Goal: Task Accomplishment & Management: Use online tool/utility

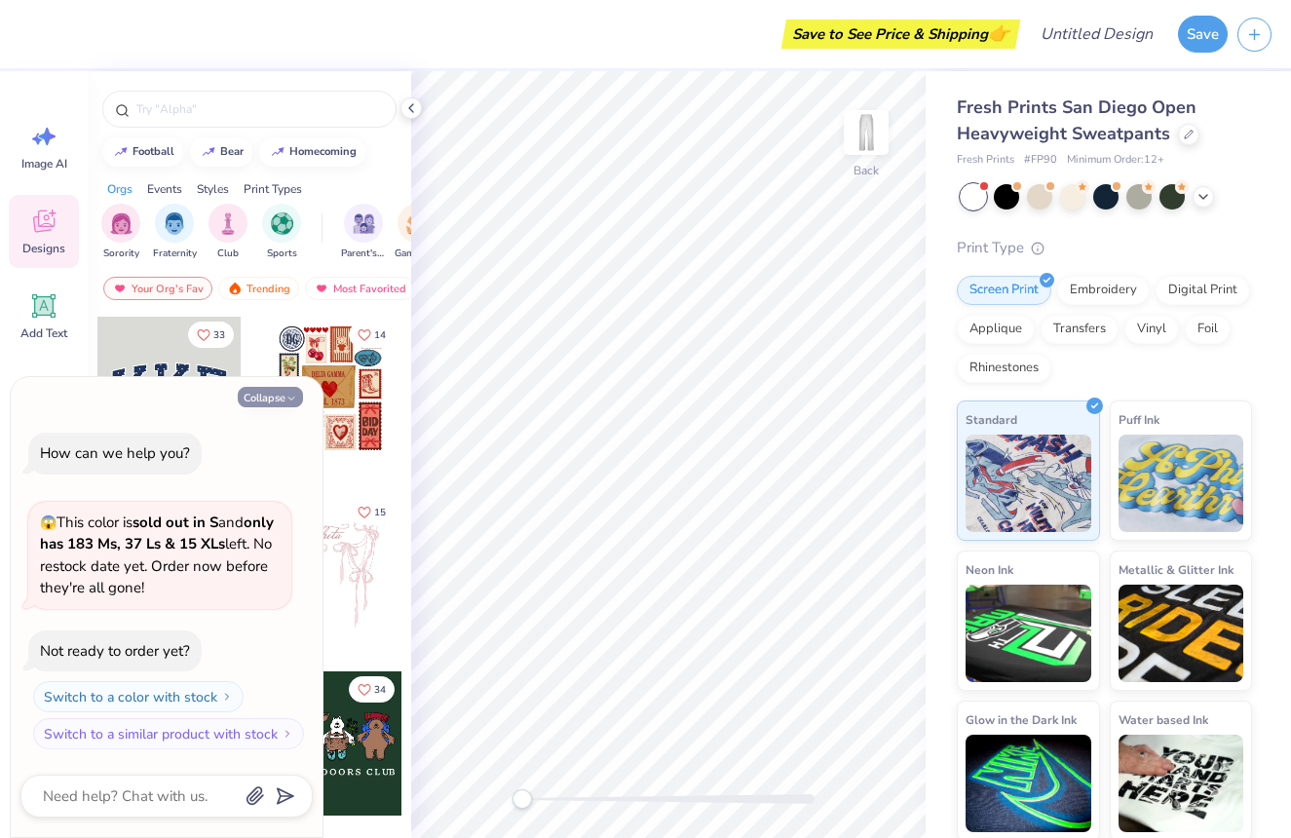
click at [276, 394] on button "Collapse" at bounding box center [270, 397] width 65 height 20
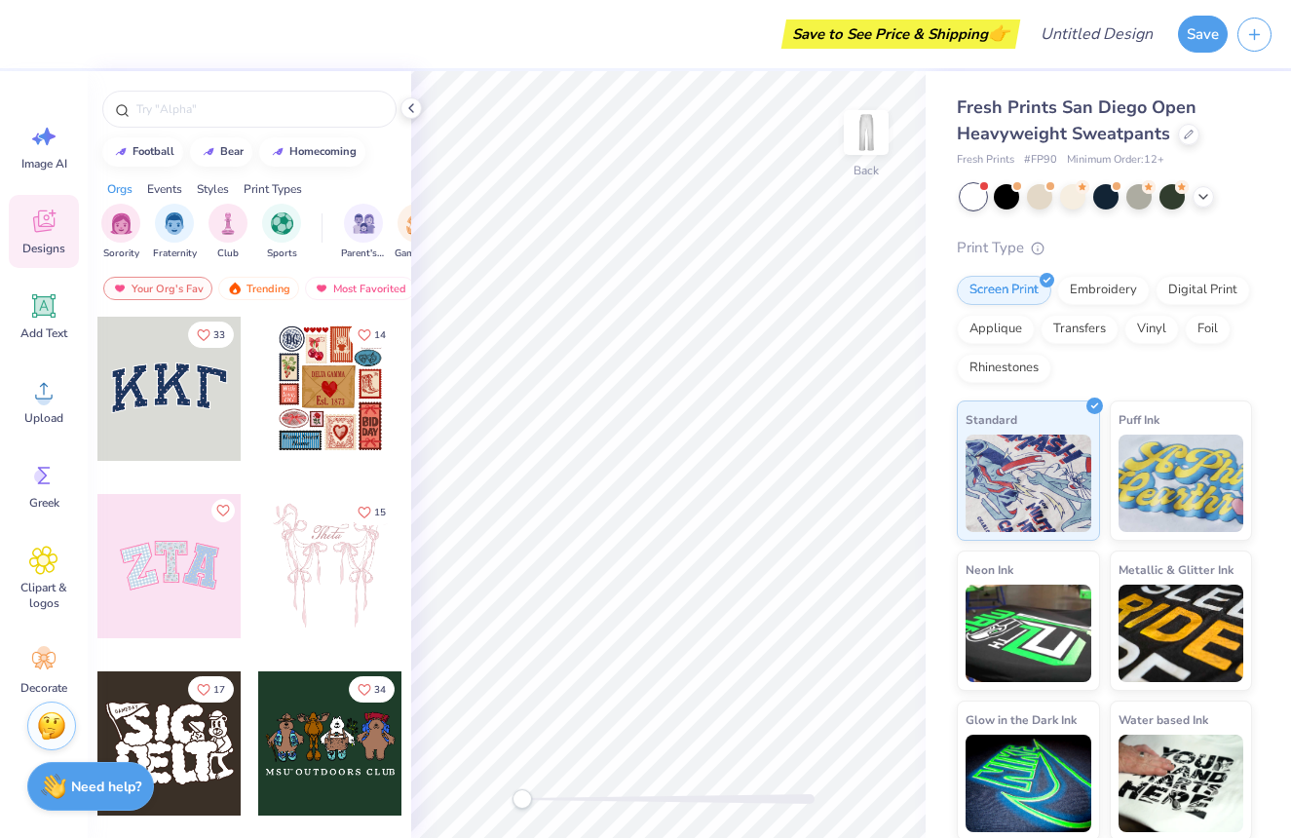
type textarea "x"
click at [182, 108] on input "text" at bounding box center [258, 108] width 249 height 19
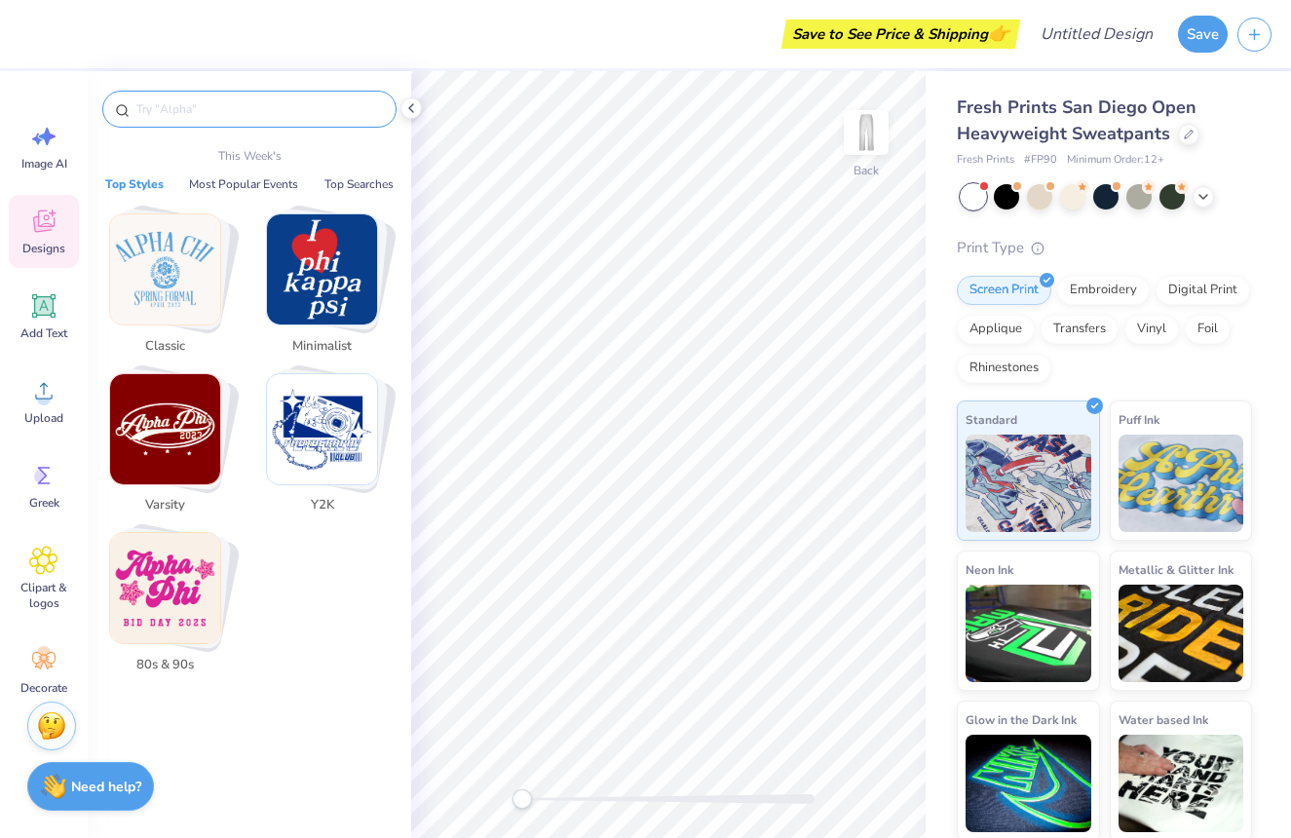
type input "a"
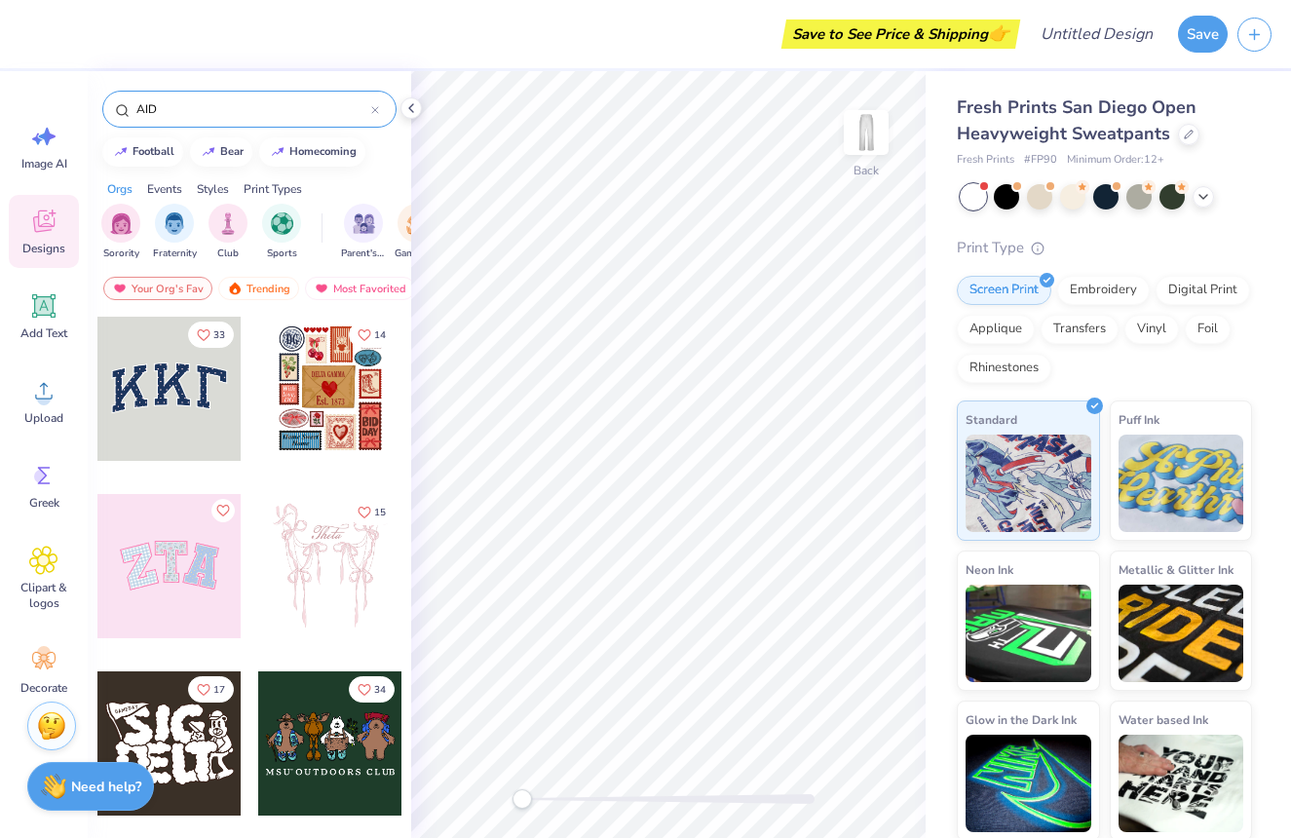
type input "AID"
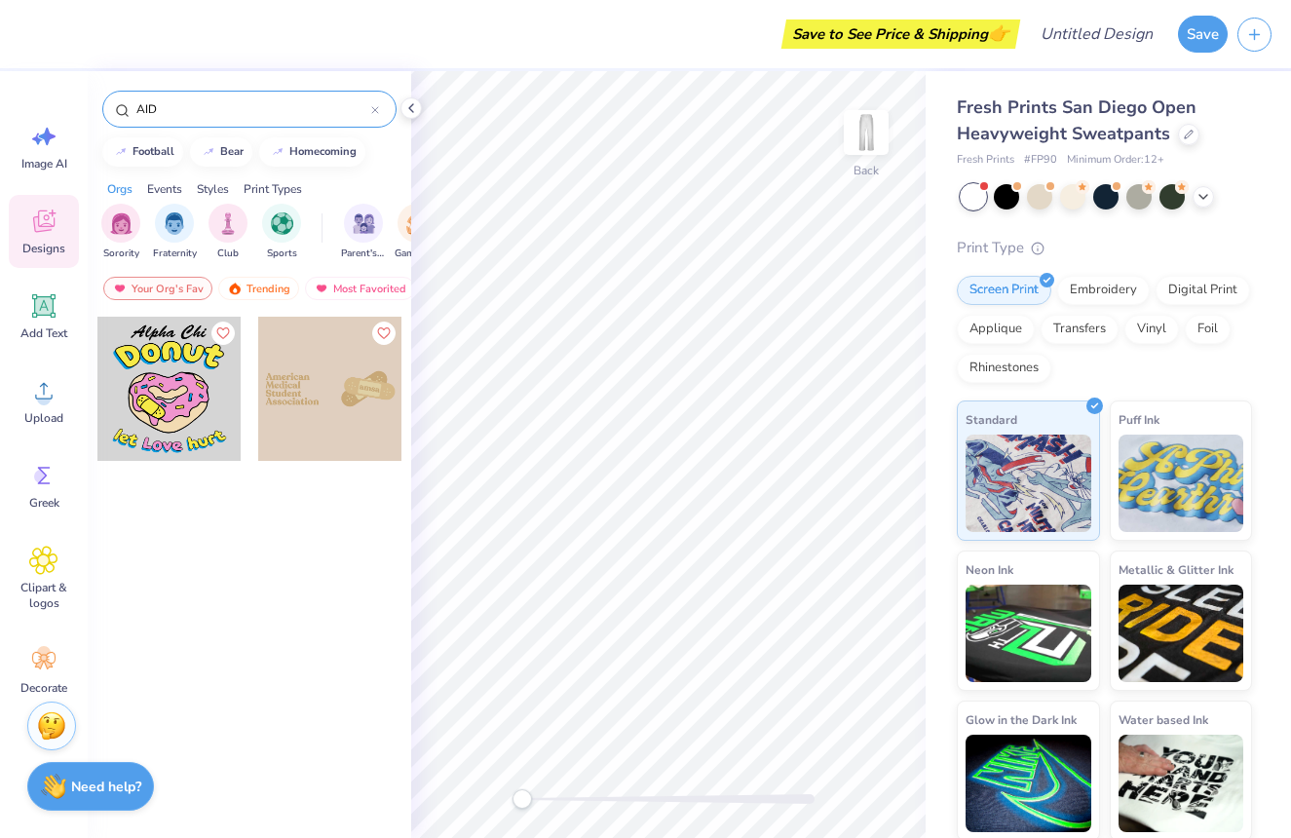
drag, startPoint x: 177, startPoint y: 104, endPoint x: 108, endPoint y: 113, distance: 69.7
click at [108, 113] on div "AID" at bounding box center [249, 109] width 294 height 37
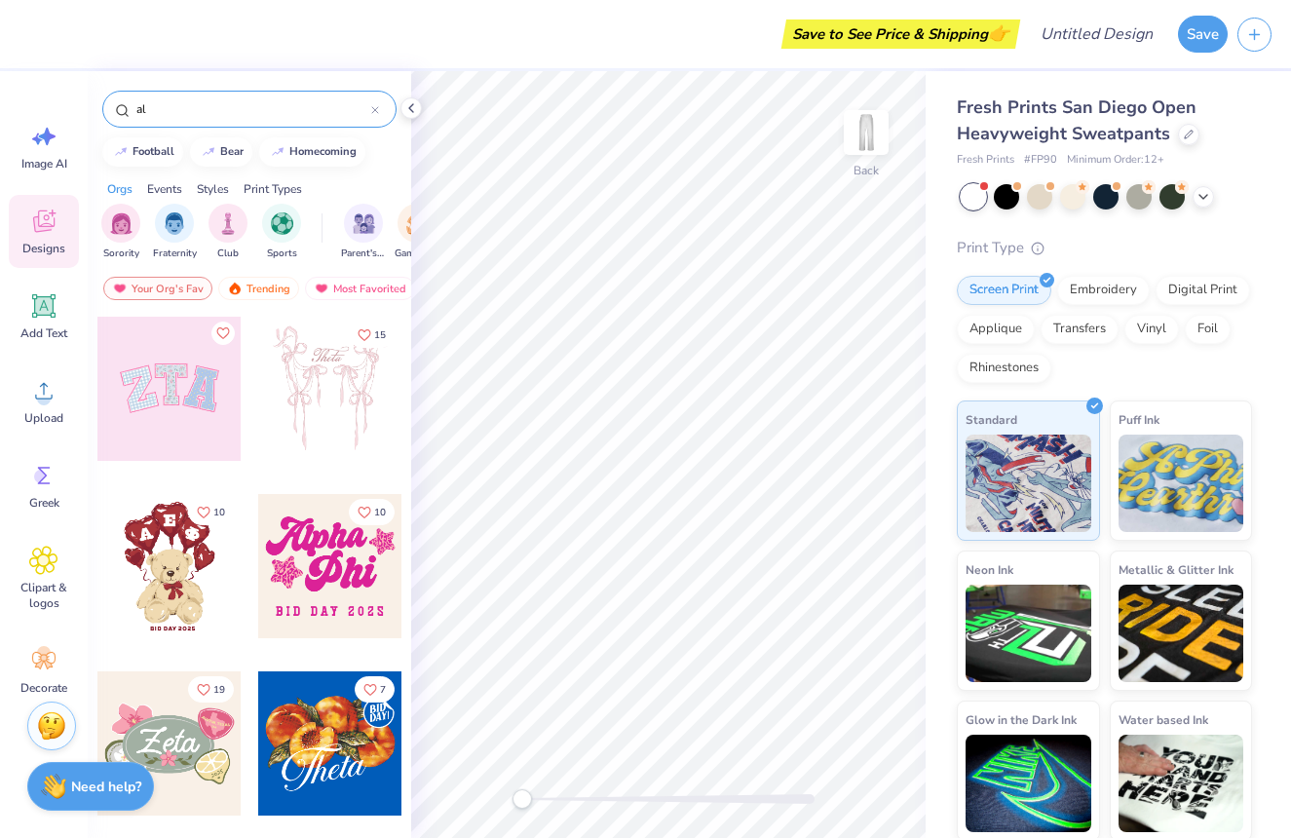
type input "a"
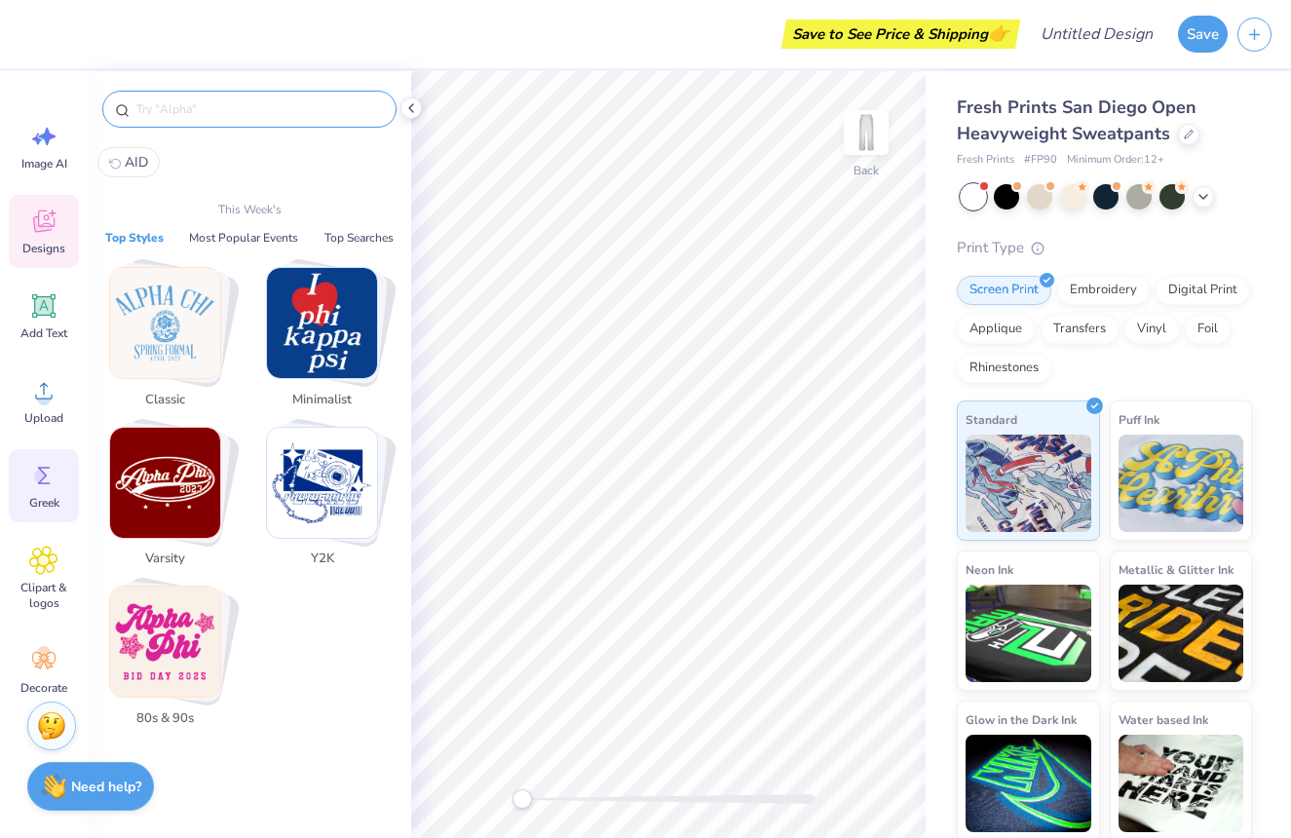
click at [55, 516] on div "Greek" at bounding box center [44, 485] width 70 height 73
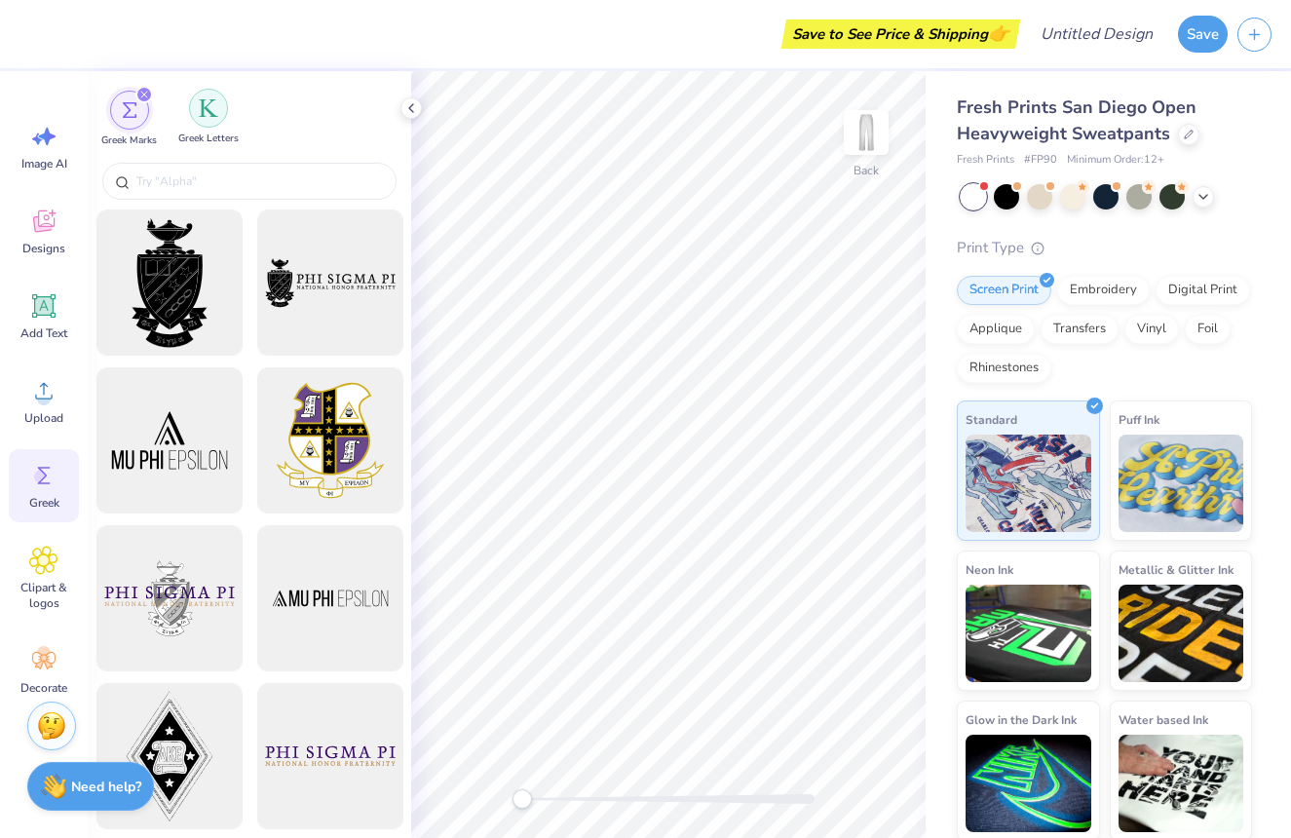
click at [203, 122] on div "filter for Greek Letters" at bounding box center [208, 108] width 39 height 39
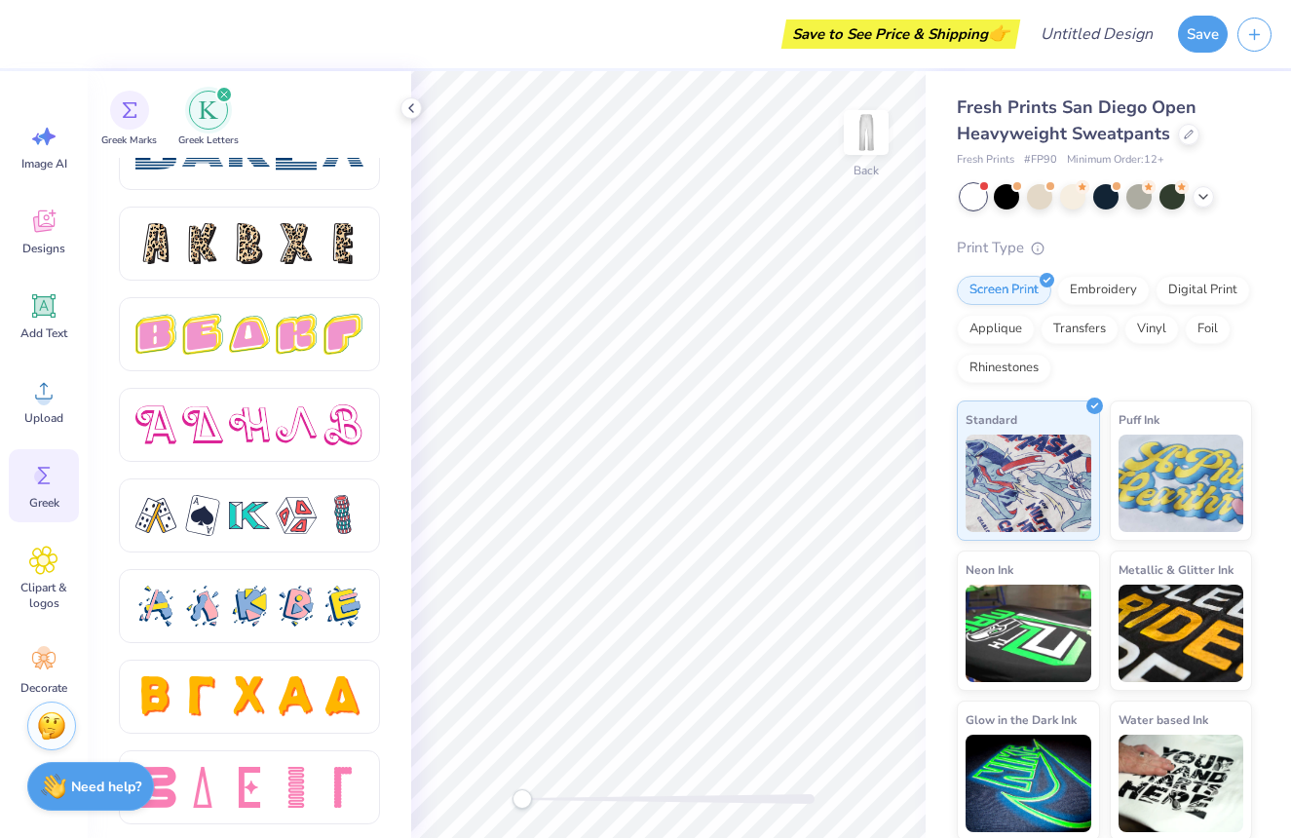
scroll to position [3214, 0]
click at [46, 334] on span "Add Text" at bounding box center [43, 334] width 47 height 16
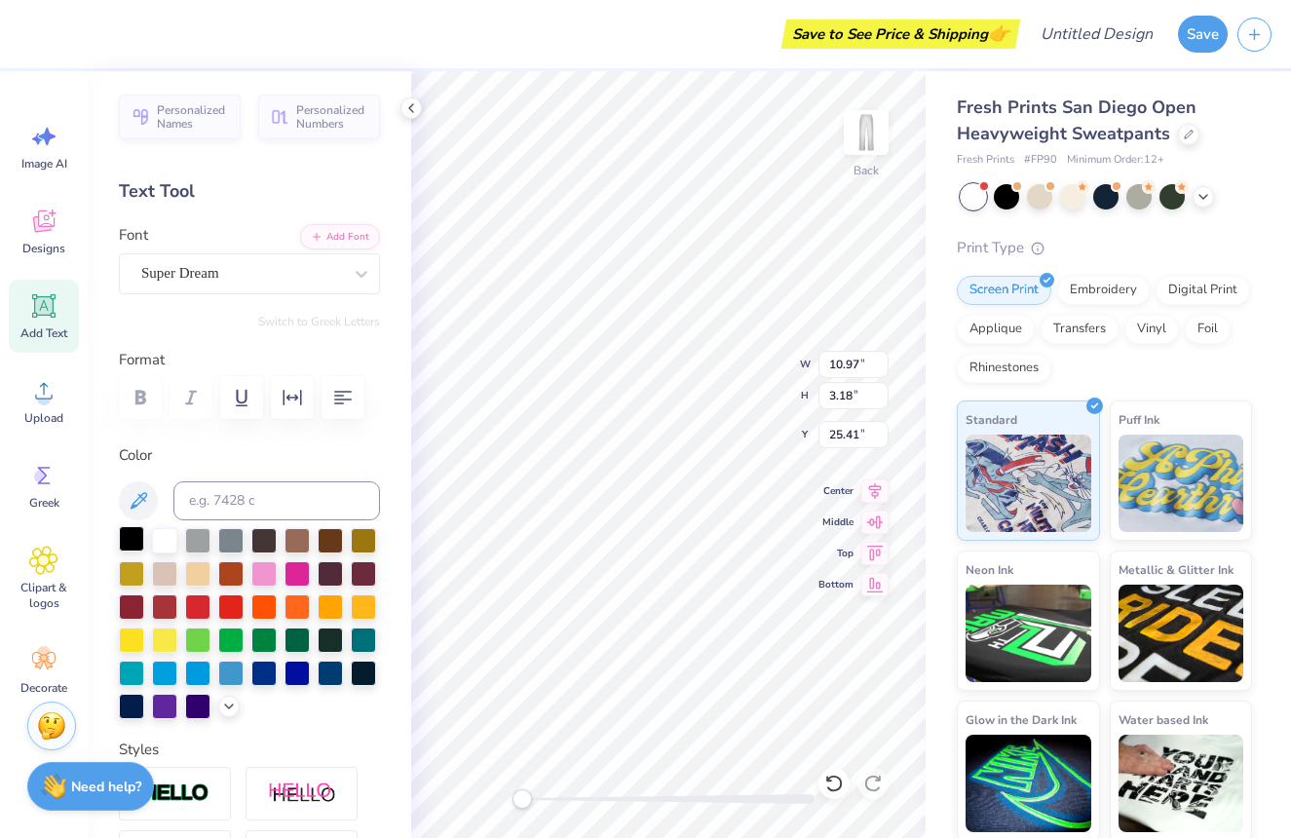
click at [132, 540] on div at bounding box center [131, 538] width 25 height 25
click at [221, 698] on icon at bounding box center [229, 705] width 16 height 16
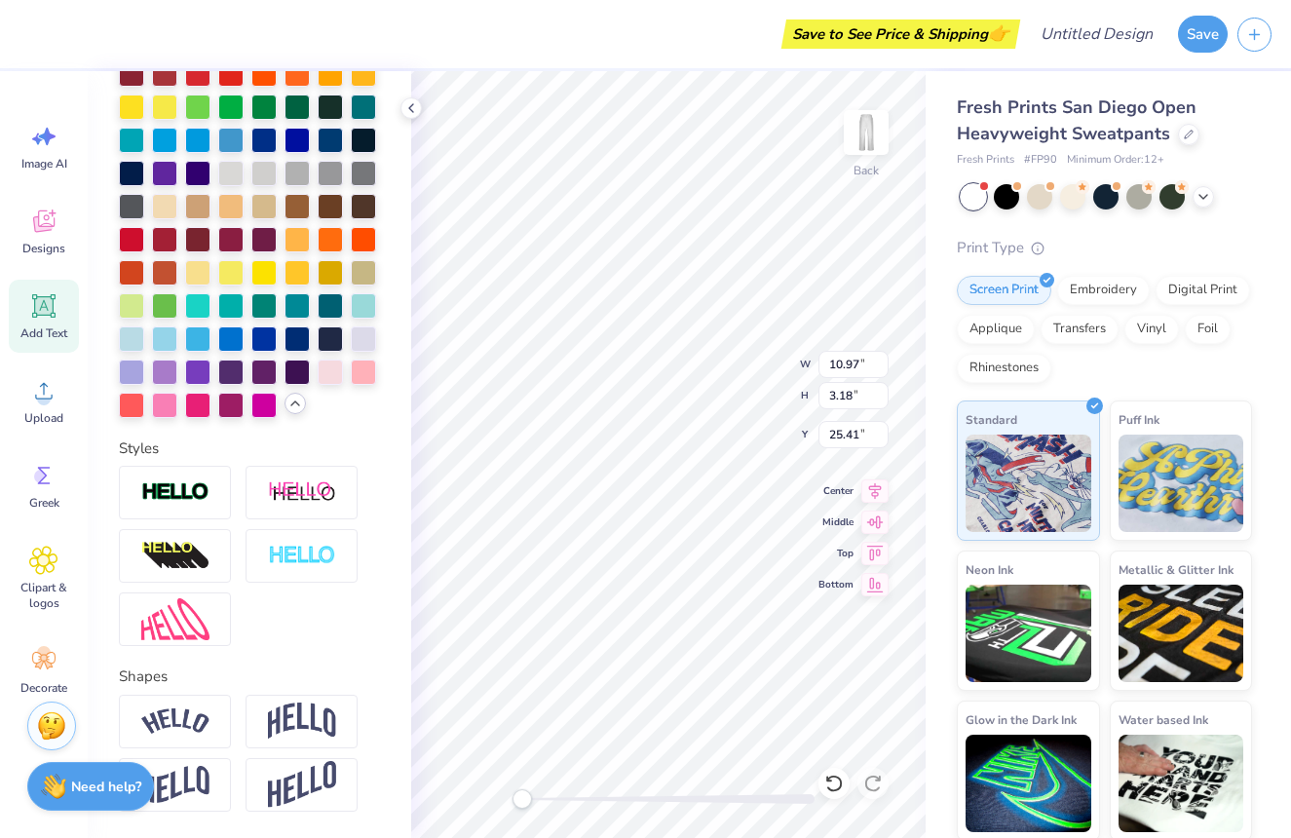
scroll to position [532, 0]
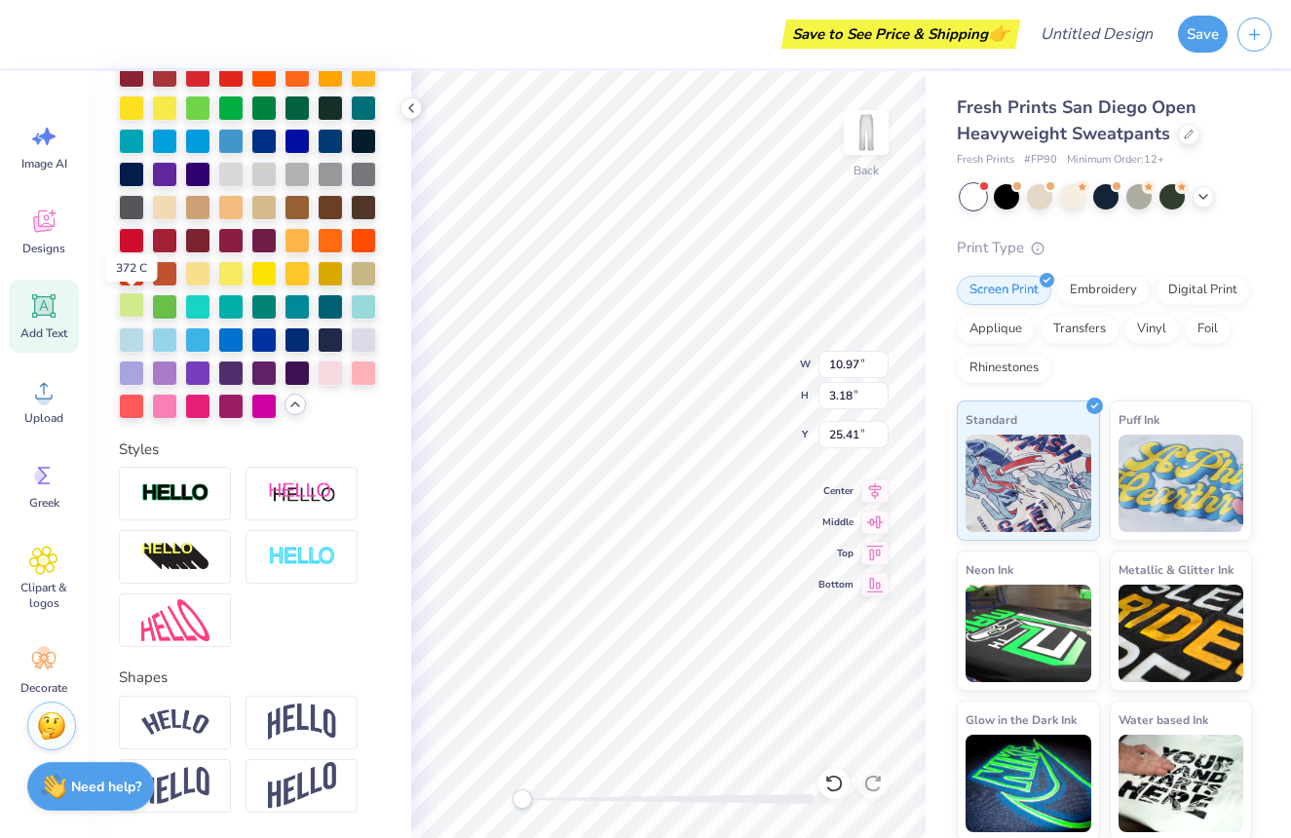
click at [126, 312] on div at bounding box center [131, 304] width 25 height 25
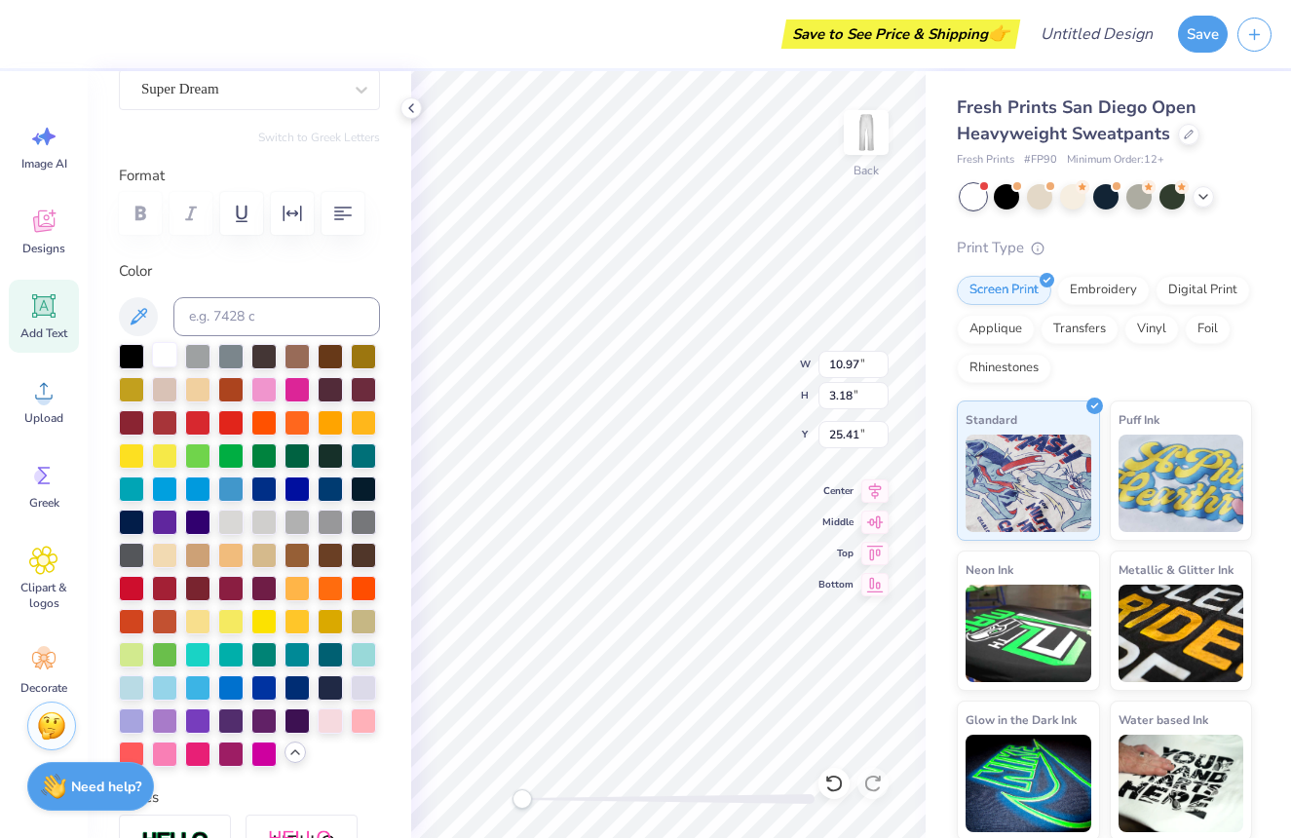
scroll to position [173, 0]
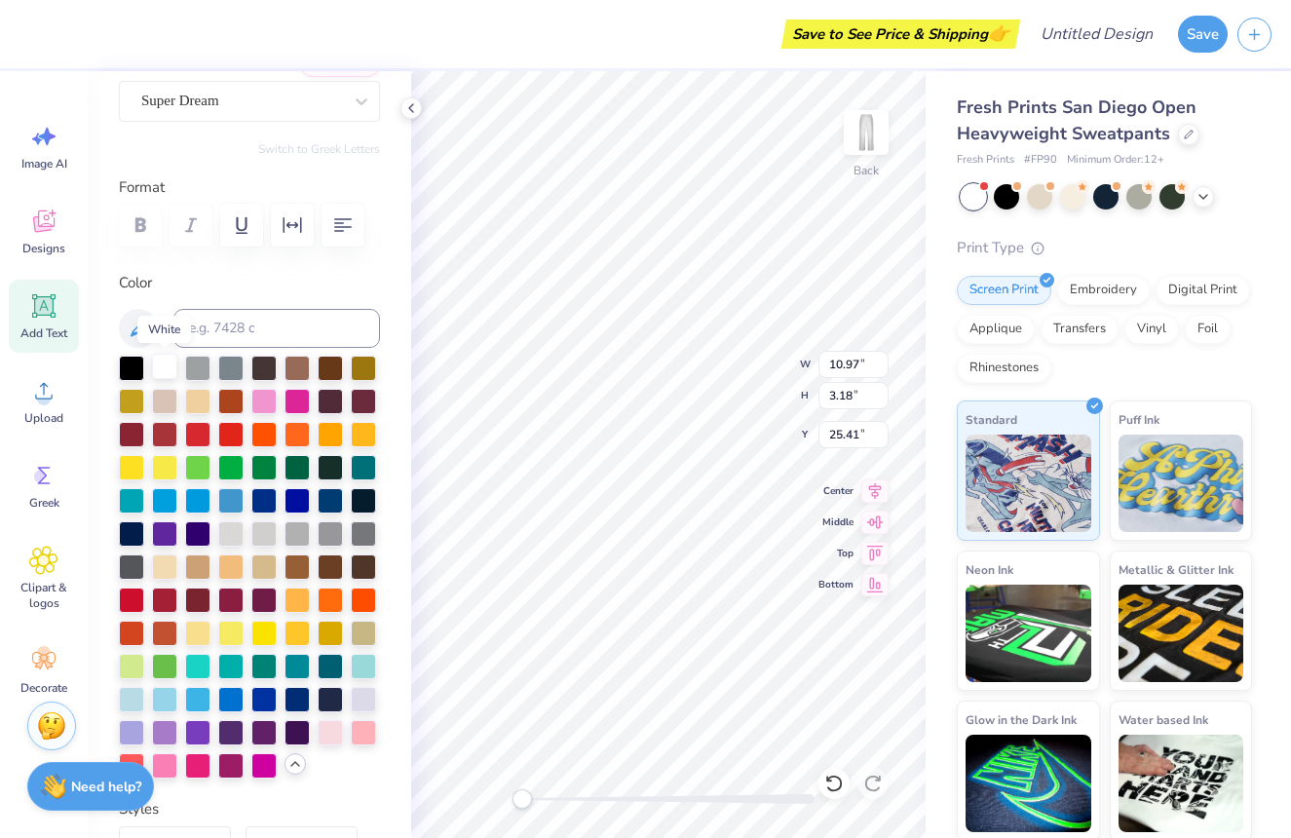
click at [162, 373] on div at bounding box center [164, 366] width 25 height 25
click at [127, 371] on div at bounding box center [131, 366] width 25 height 25
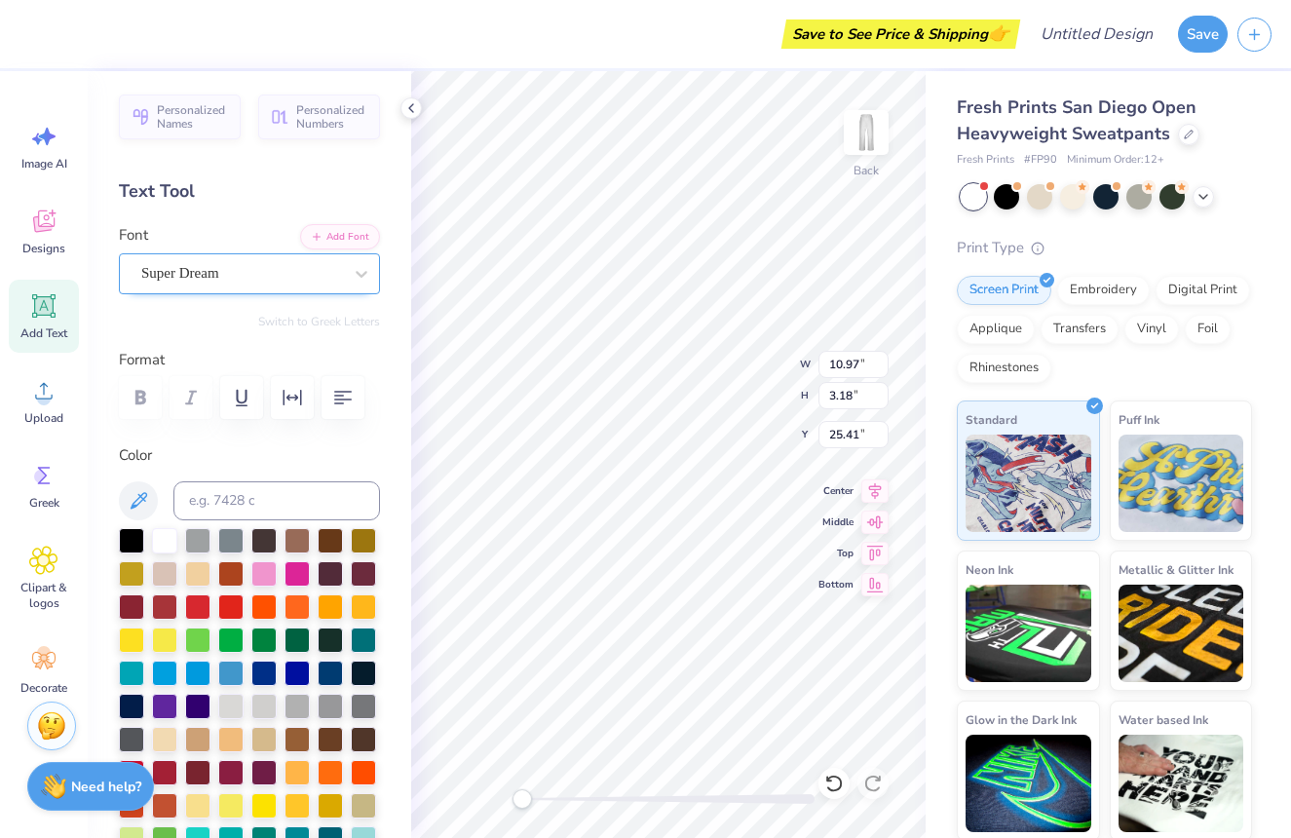
scroll to position [-1, 0]
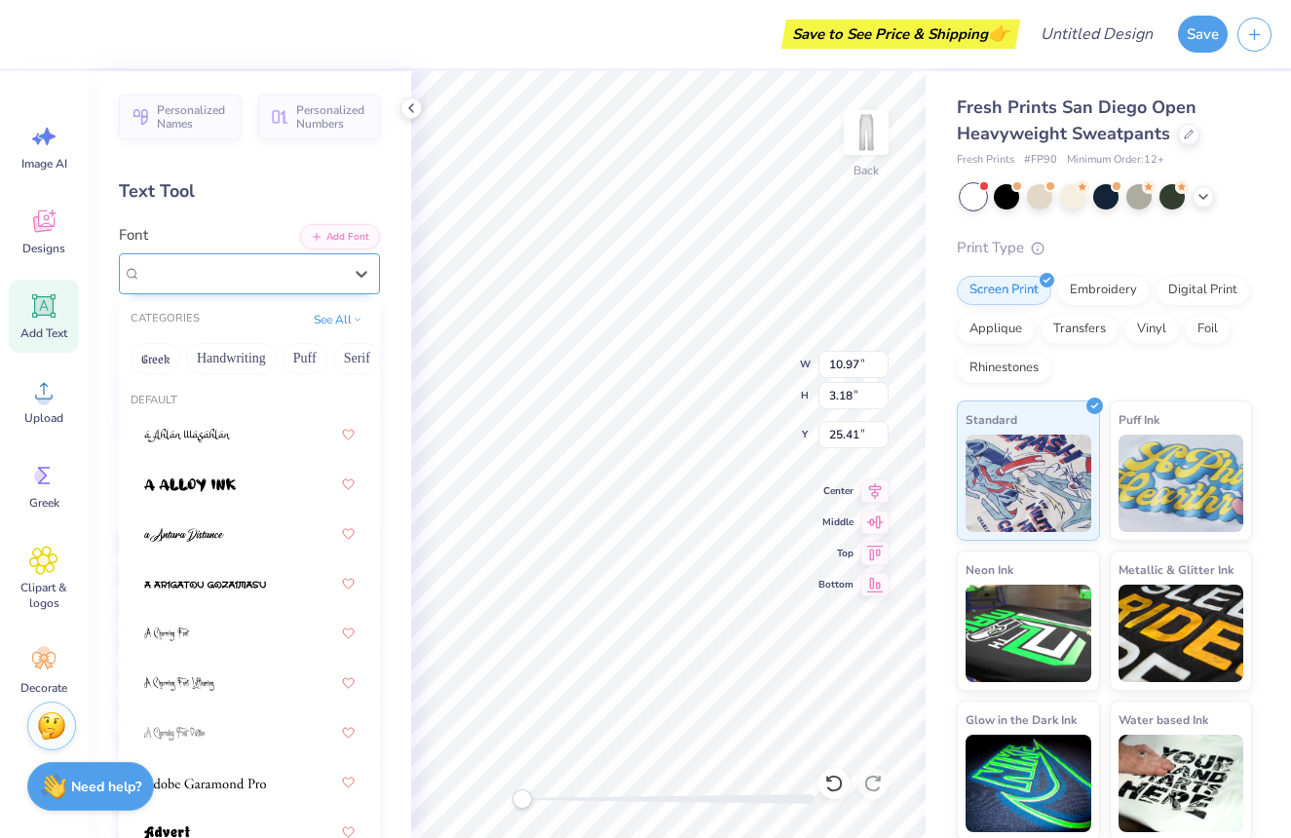
click at [257, 280] on div "Super Dream" at bounding box center [241, 273] width 205 height 30
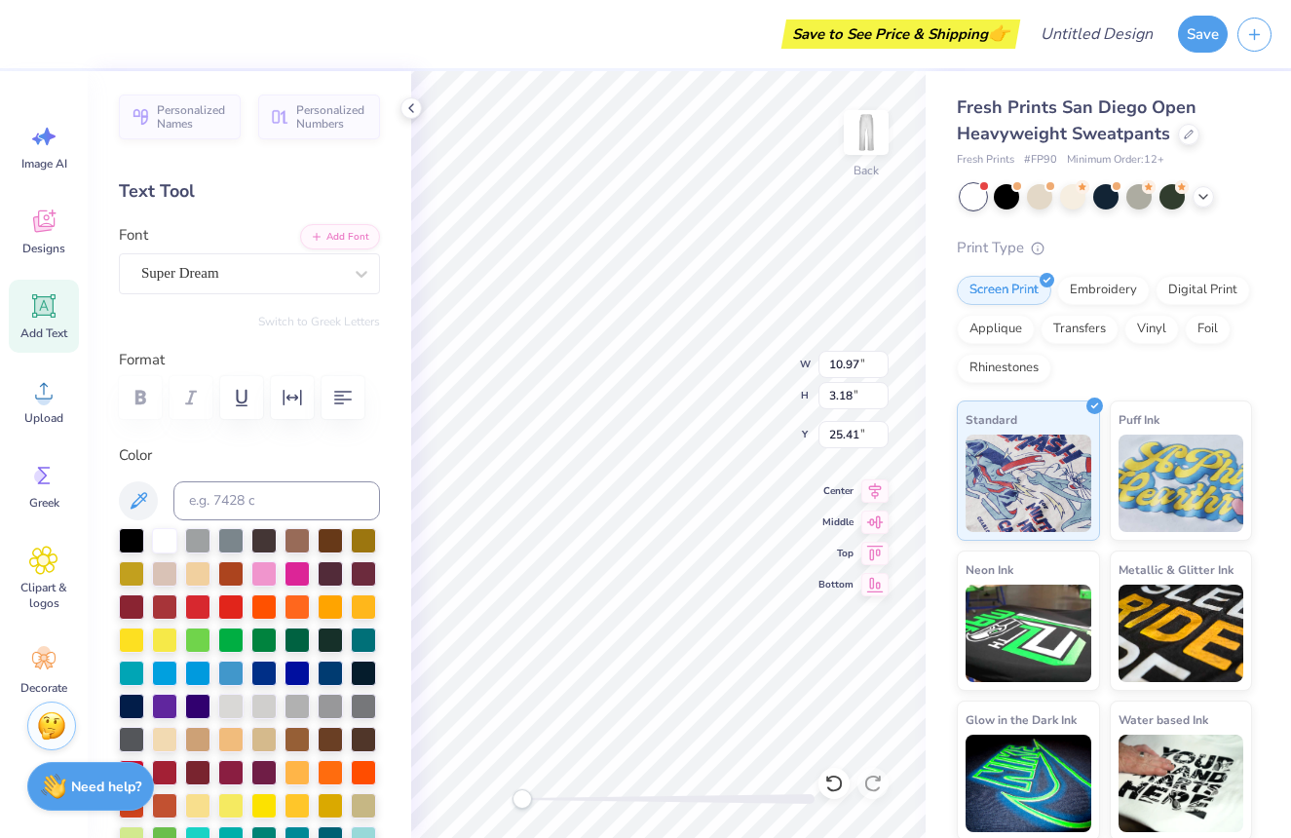
scroll to position [1, 2]
type textarea "alpha iota delta"
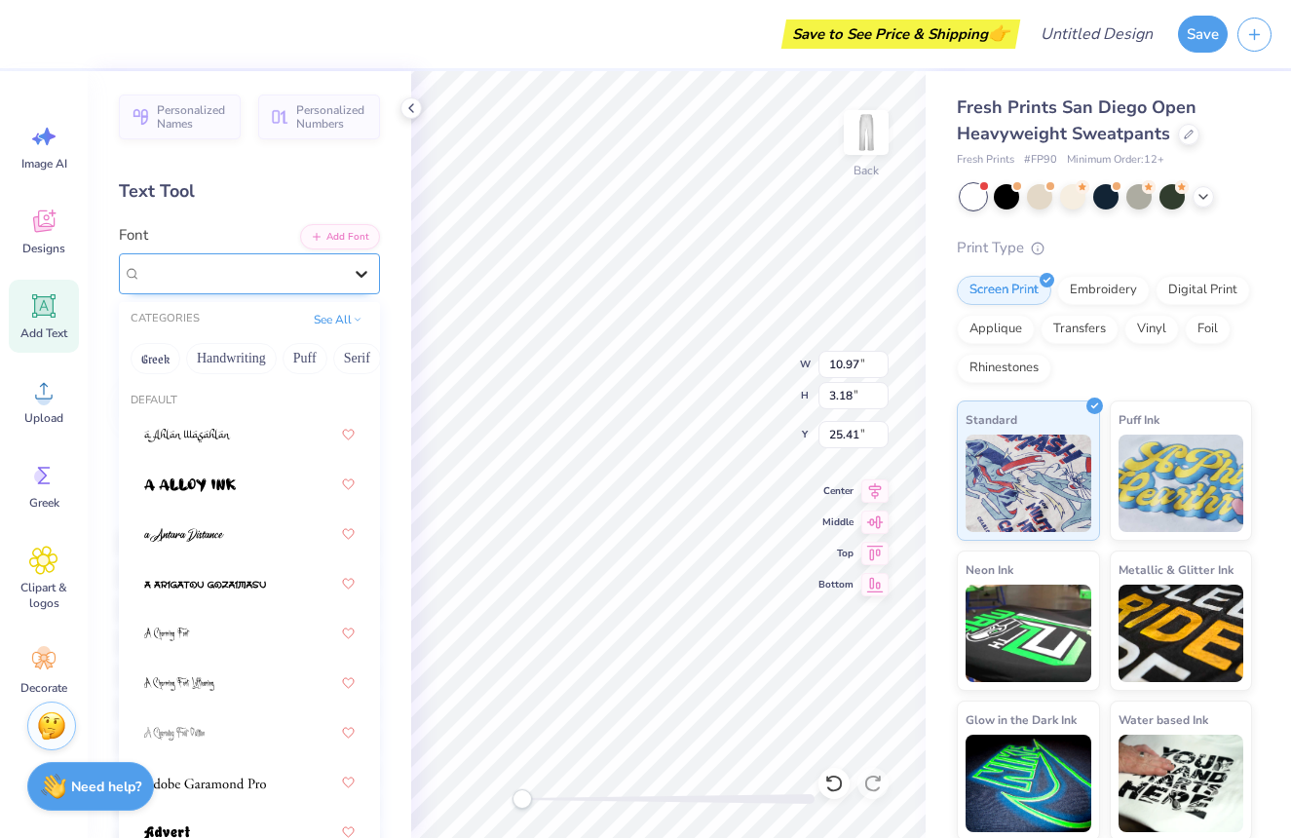
click at [355, 274] on icon at bounding box center [361, 273] width 19 height 19
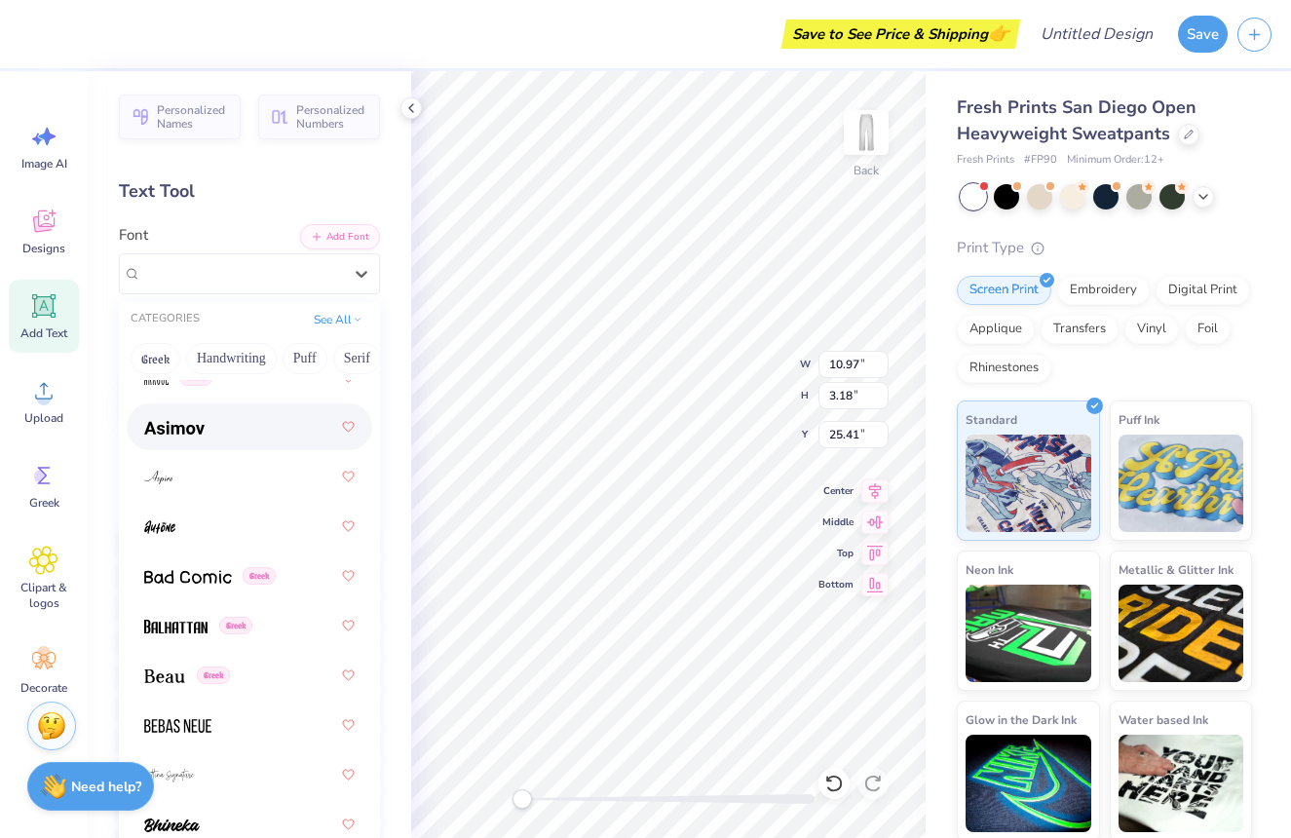
scroll to position [1003, 0]
click at [271, 486] on div at bounding box center [249, 475] width 211 height 35
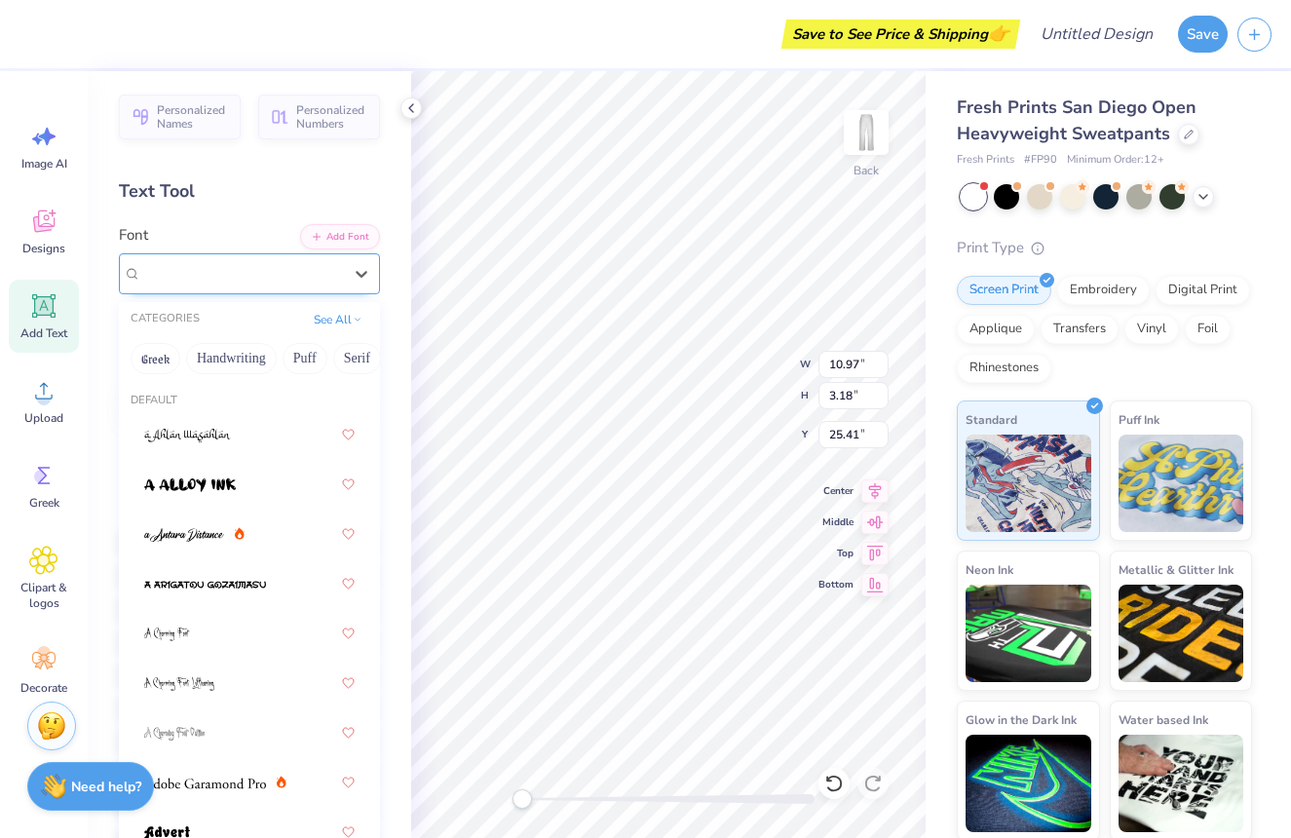
click at [241, 292] on div "Aspire" at bounding box center [249, 273] width 261 height 41
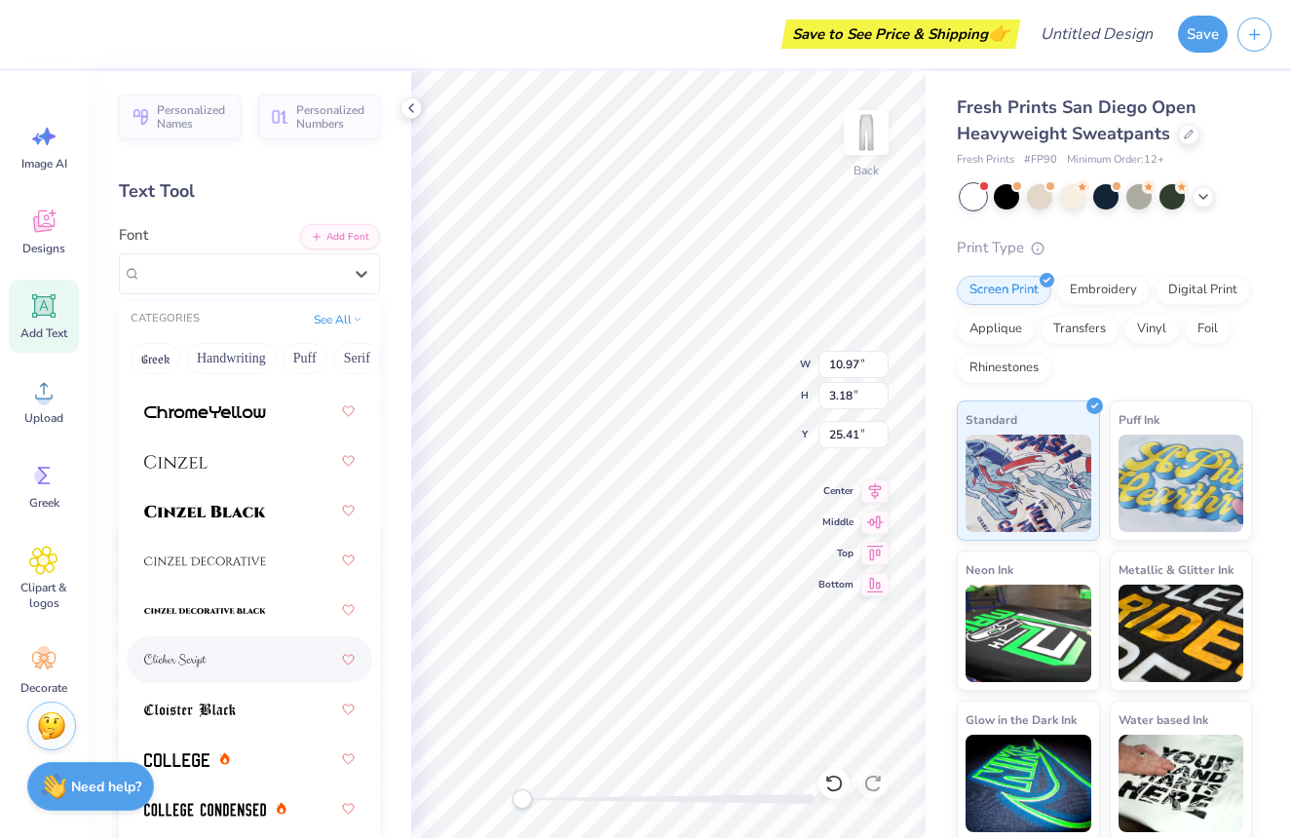
scroll to position [3259, 0]
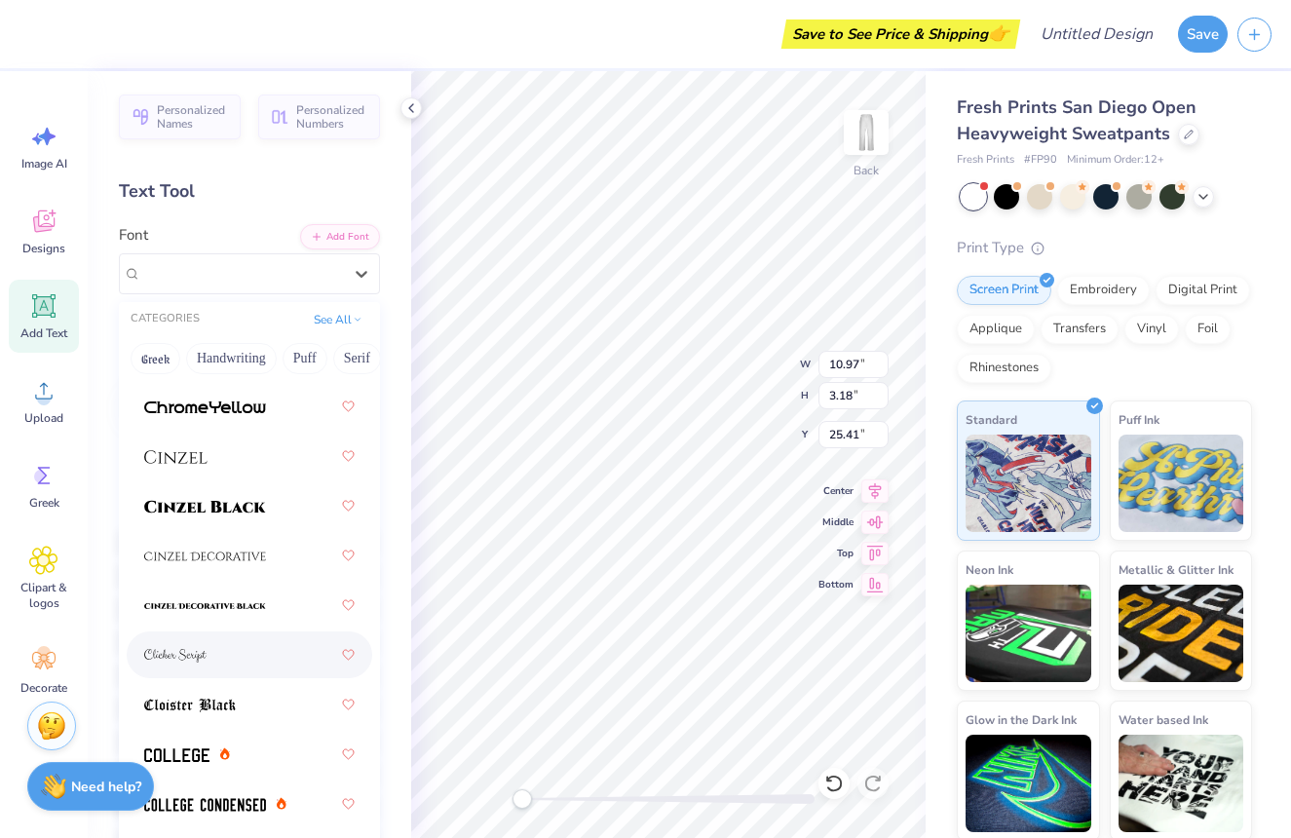
click at [243, 666] on div at bounding box center [249, 654] width 211 height 35
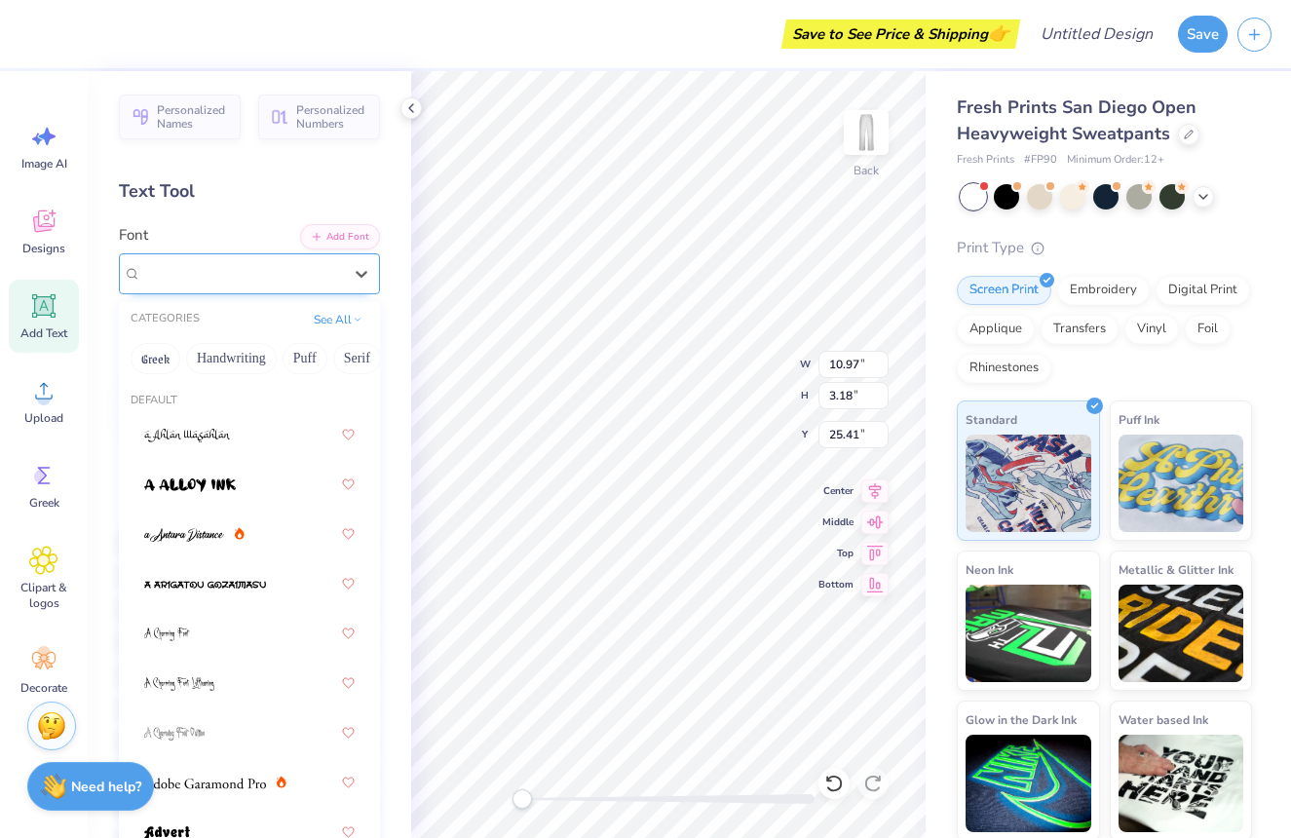
click at [274, 272] on div "Clicker Script" at bounding box center [241, 273] width 205 height 30
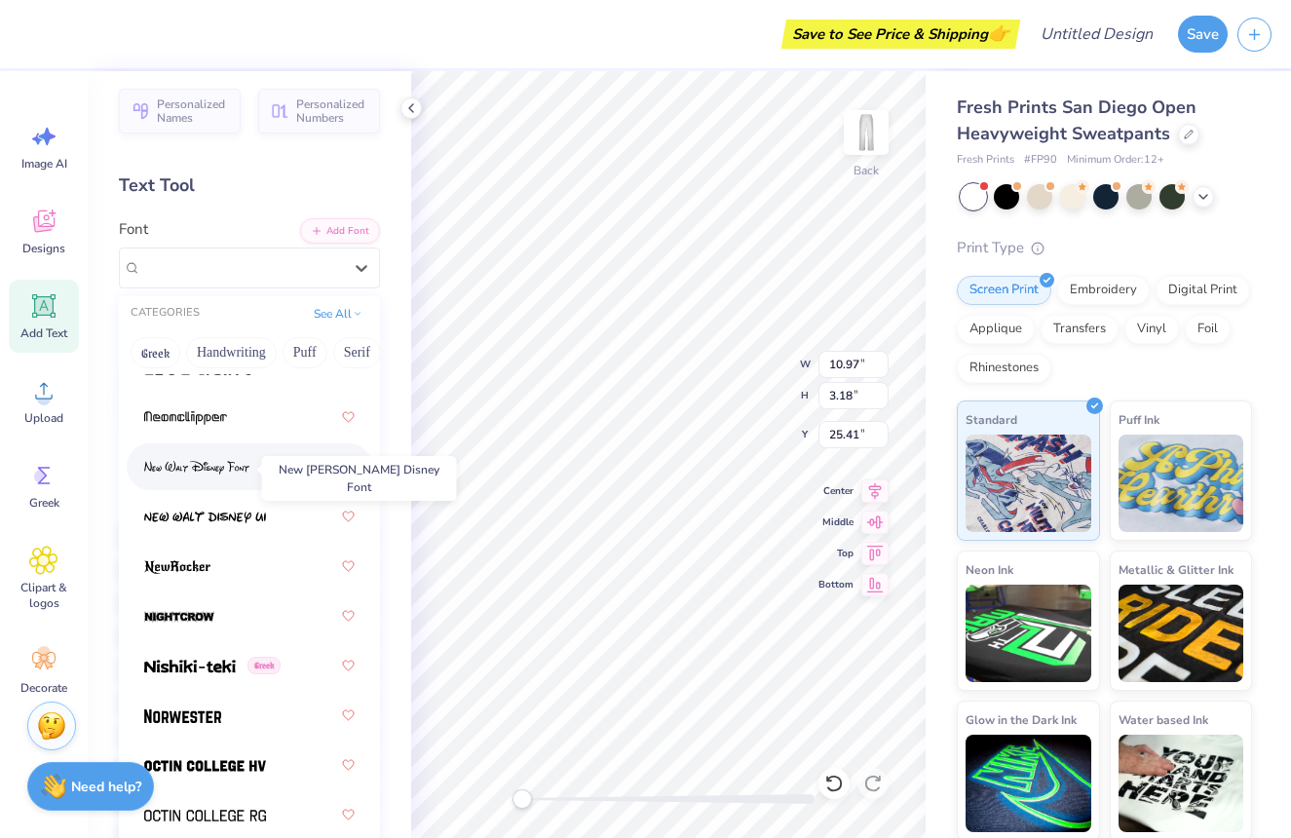
scroll to position [10500, 0]
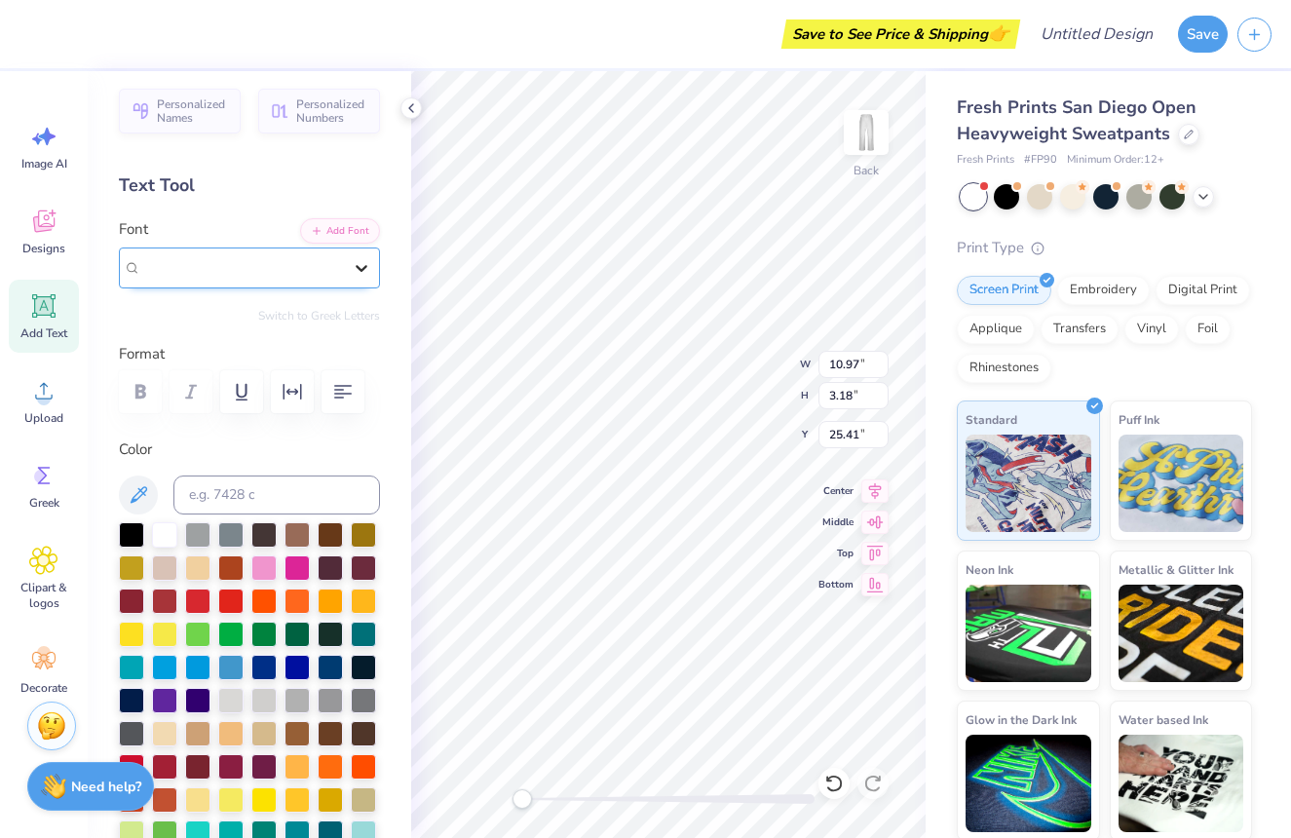
click at [357, 257] on div at bounding box center [361, 267] width 35 height 35
click at [283, 393] on icon "button" at bounding box center [292, 391] width 23 height 23
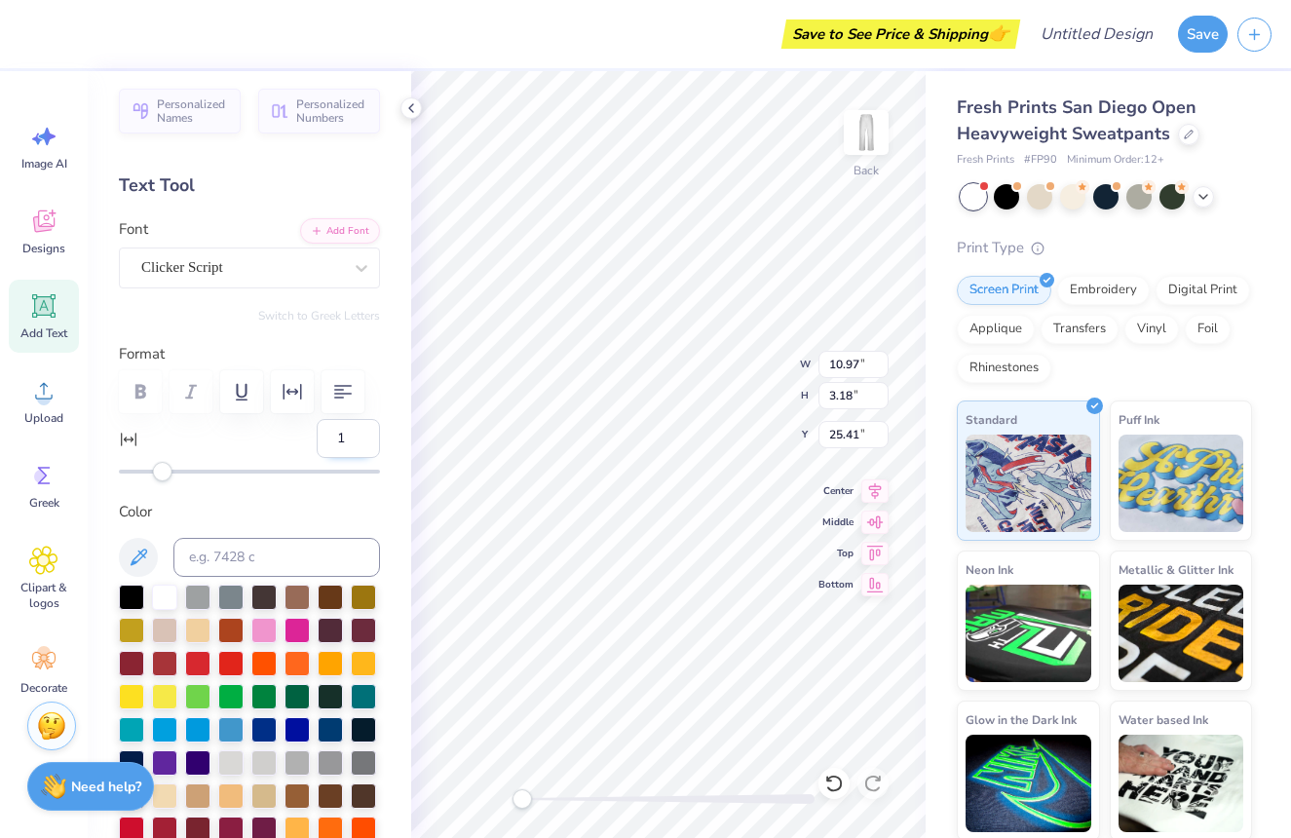
click at [364, 434] on input "1" at bounding box center [348, 438] width 63 height 39
click at [364, 434] on input "2" at bounding box center [348, 438] width 63 height 39
click at [364, 434] on input "3" at bounding box center [348, 438] width 63 height 39
click at [364, 434] on input "4" at bounding box center [348, 438] width 63 height 39
click at [364, 434] on input "5" at bounding box center [348, 438] width 63 height 39
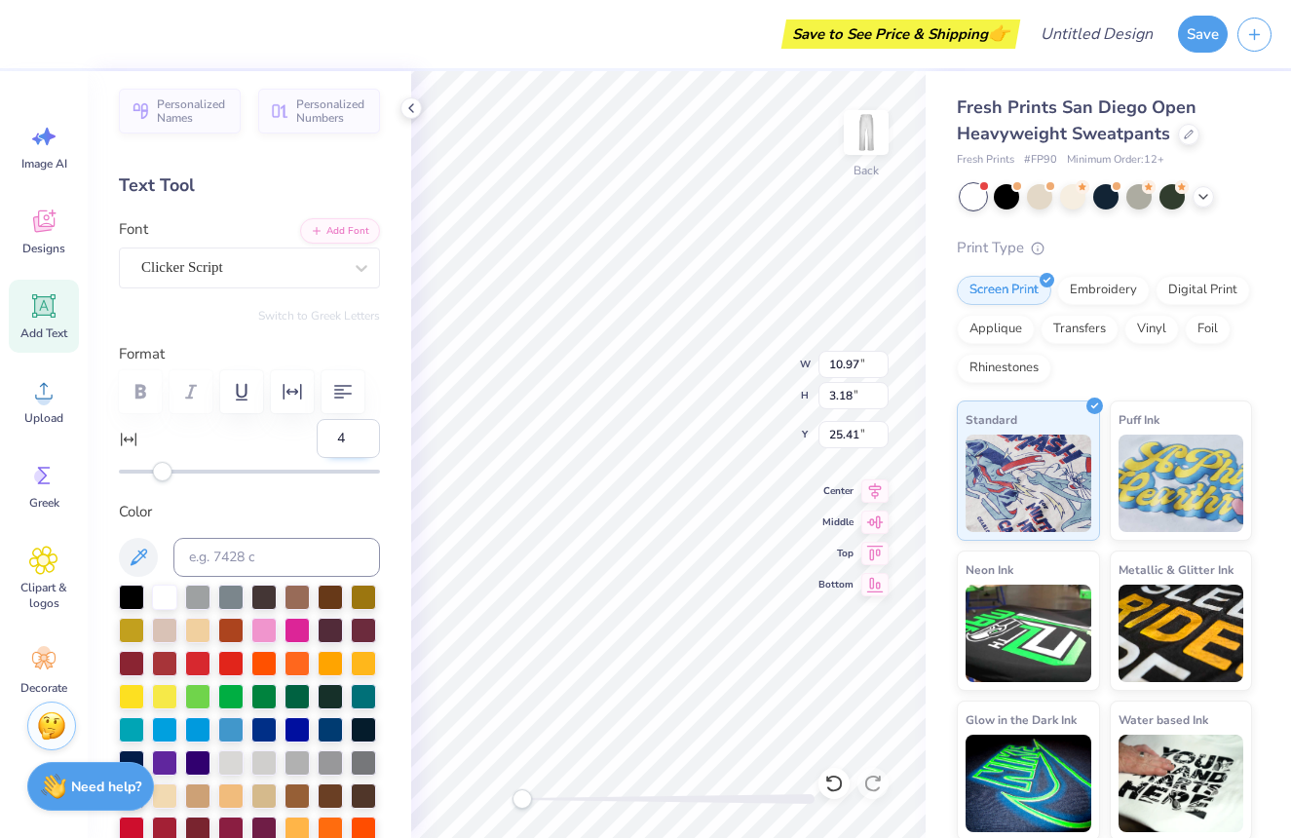
click at [360, 442] on input "4" at bounding box center [348, 438] width 63 height 39
click at [360, 443] on input "3" at bounding box center [348, 438] width 63 height 39
click at [360, 443] on input "2" at bounding box center [348, 438] width 63 height 39
click at [360, 443] on input "1" at bounding box center [348, 438] width 63 height 39
type input "0"
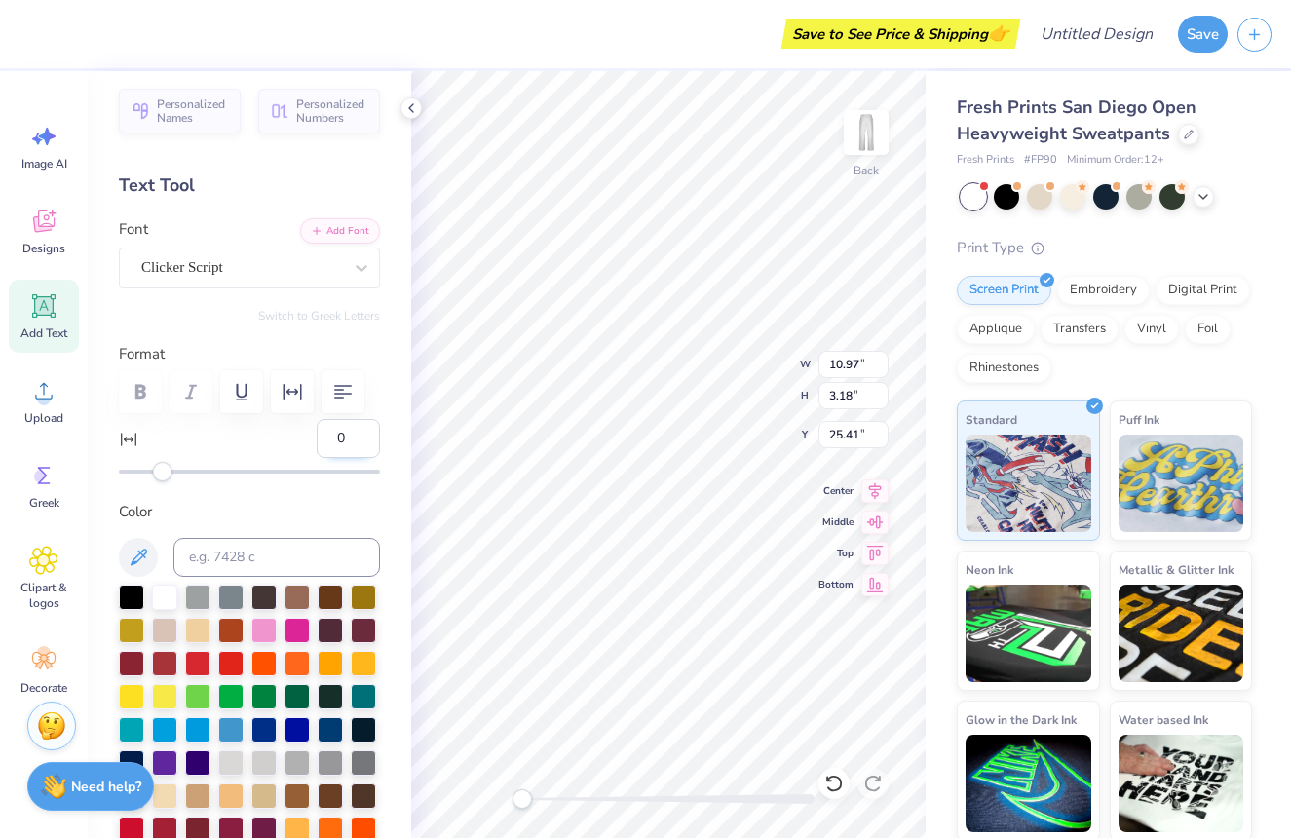
click at [360, 443] on input "0" at bounding box center [348, 438] width 63 height 39
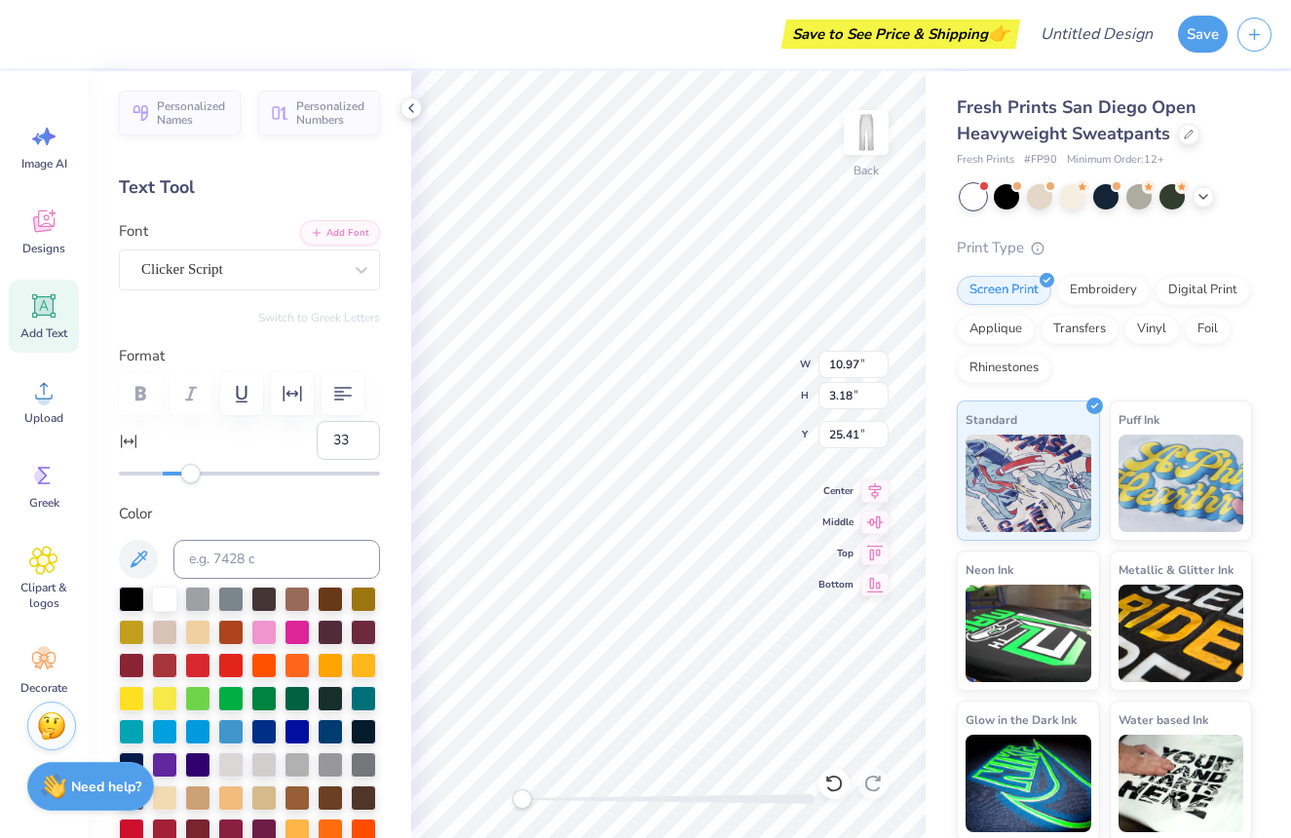
type input "34"
drag, startPoint x: 162, startPoint y: 470, endPoint x: 237, endPoint y: 479, distance: 75.6
click at [237, 479] on div "Accessibility label" at bounding box center [236, 473] width 19 height 19
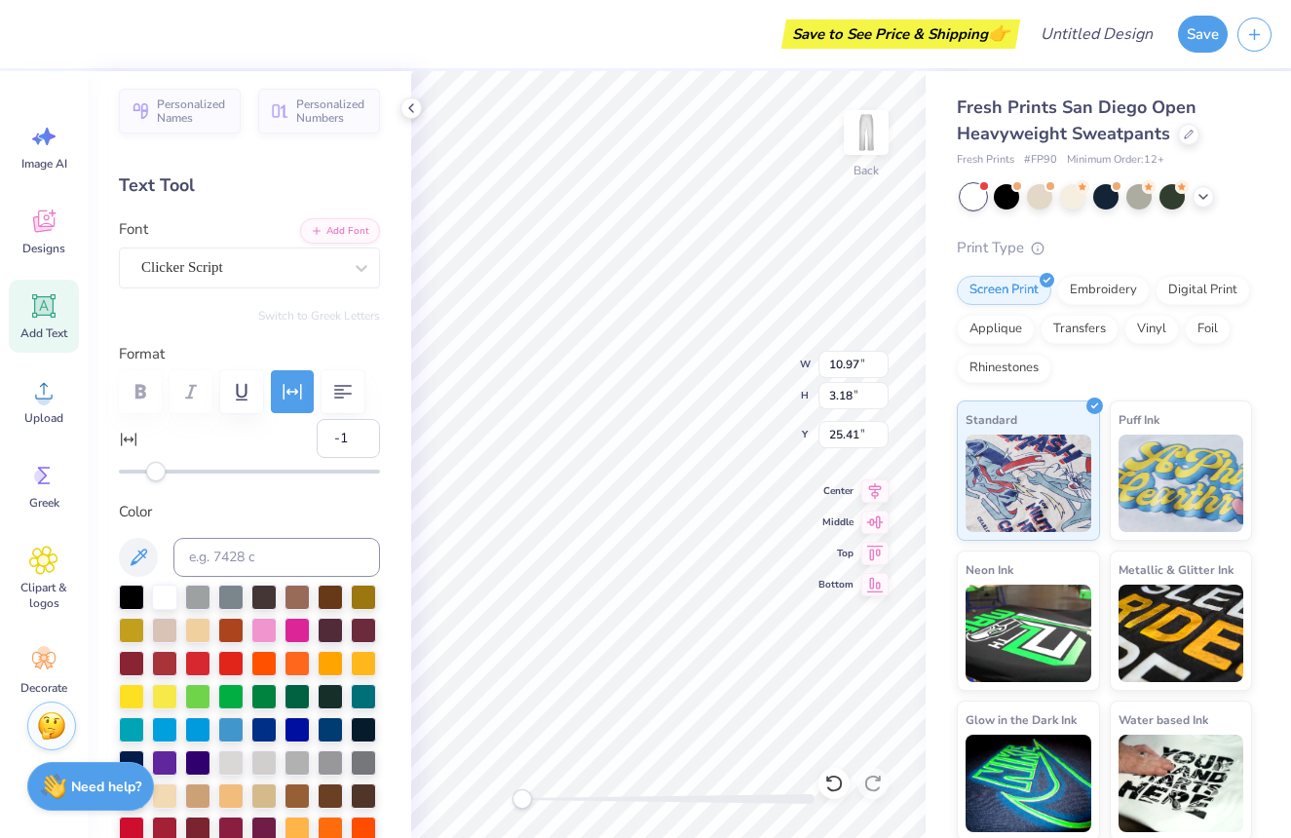
type input "0"
drag, startPoint x: 237, startPoint y: 479, endPoint x: 163, endPoint y: 479, distance: 74.1
click at [163, 479] on div "Accessibility label" at bounding box center [162, 471] width 19 height 19
click at [301, 384] on icon "button" at bounding box center [293, 392] width 19 height 16
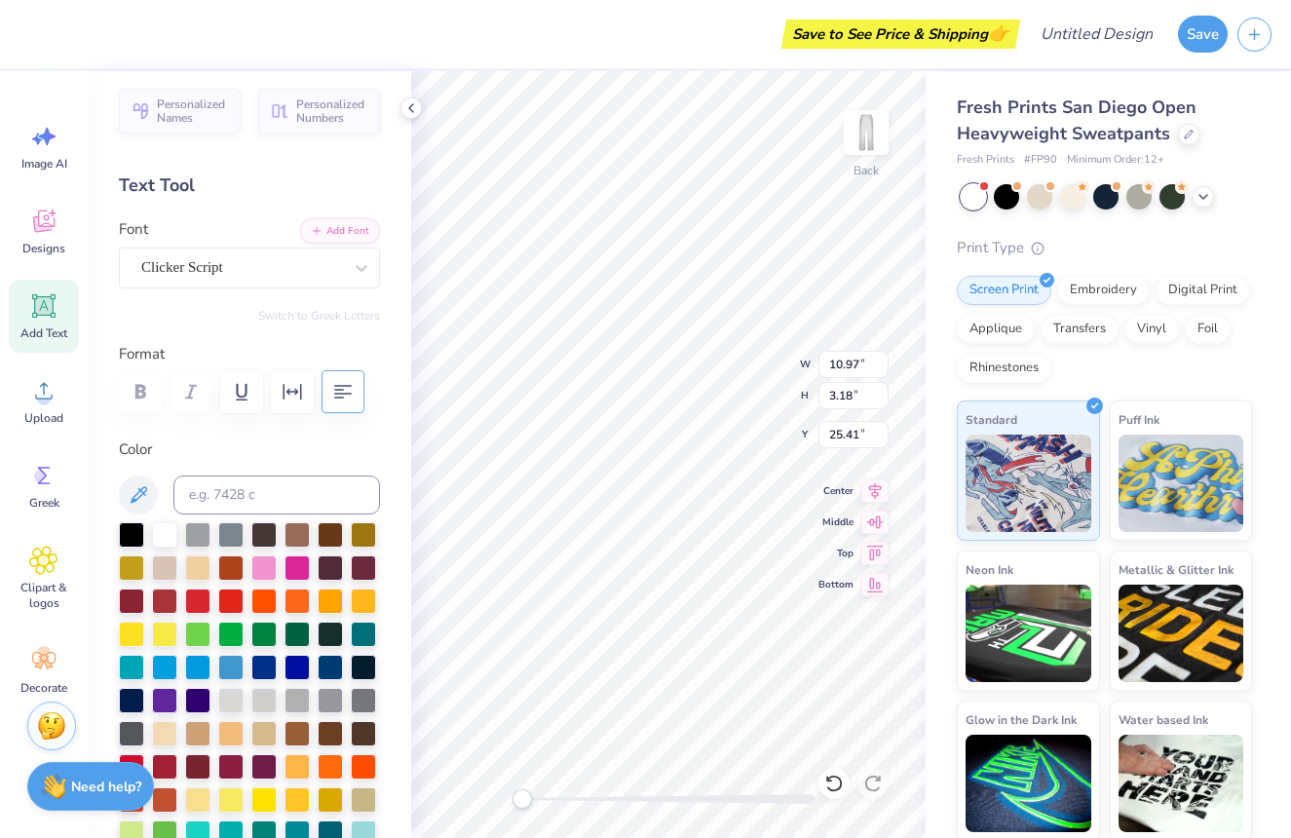
drag, startPoint x: 301, startPoint y: 384, endPoint x: 324, endPoint y: 383, distance: 22.4
click at [301, 385] on icon "button" at bounding box center [293, 392] width 19 height 16
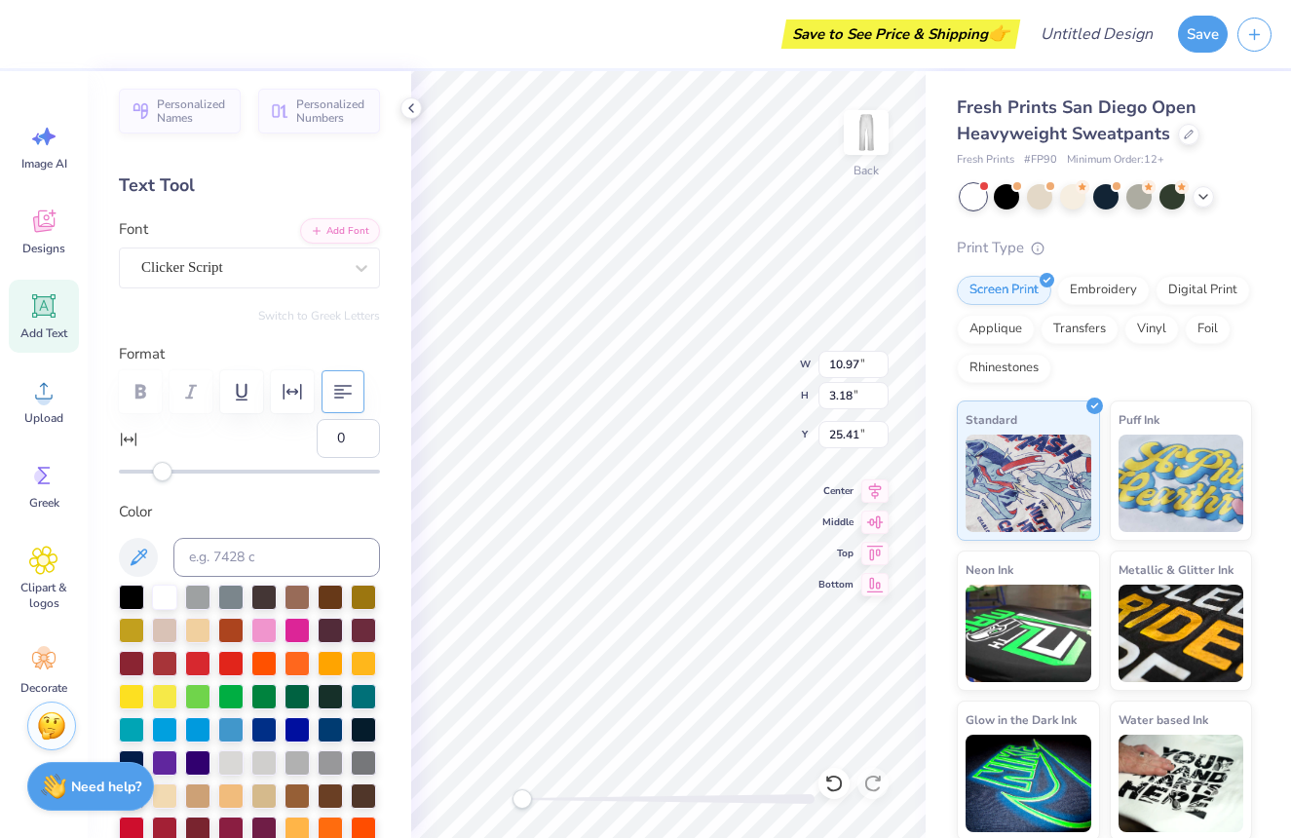
click at [342, 385] on icon "button" at bounding box center [343, 392] width 18 height 14
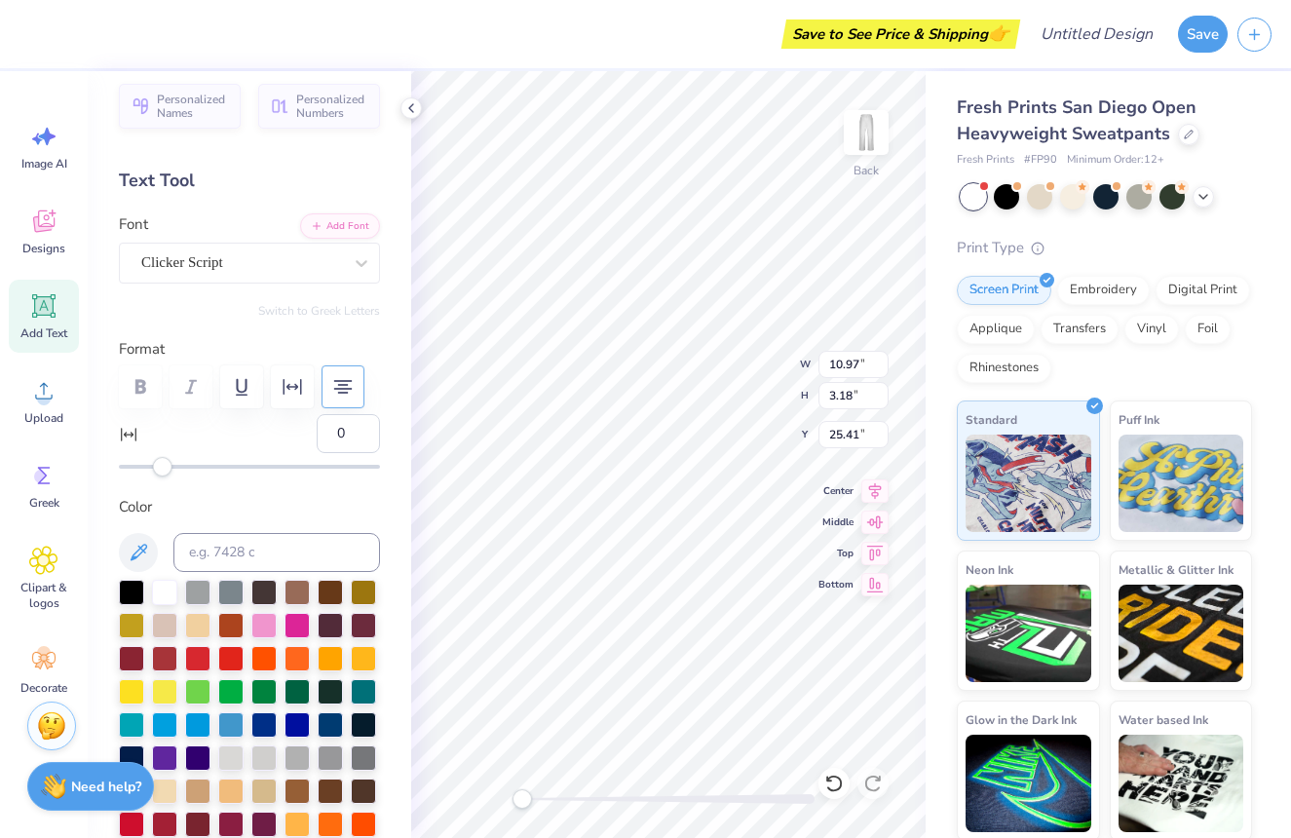
scroll to position [16, 0]
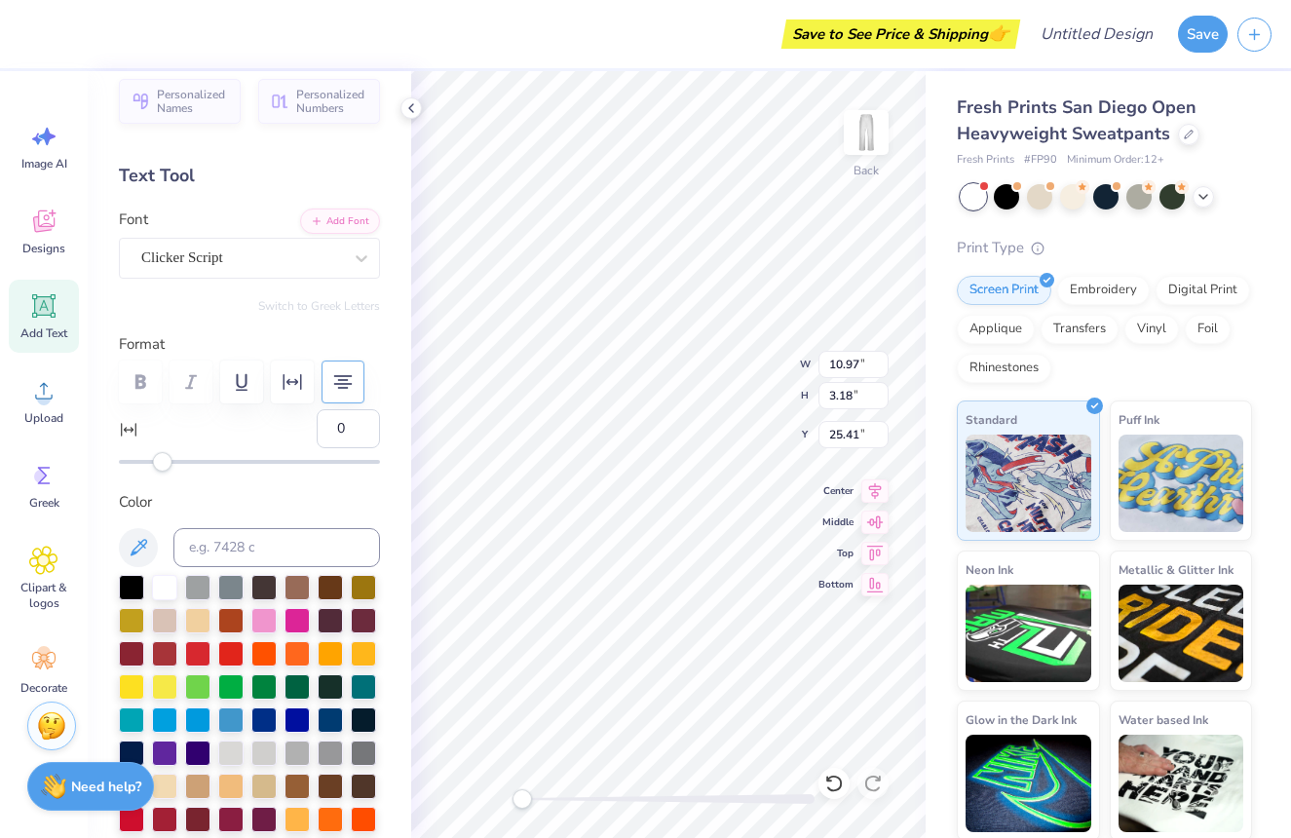
click at [342, 380] on icon "button" at bounding box center [343, 382] width 19 height 14
click at [342, 380] on icon "button" at bounding box center [342, 381] width 23 height 23
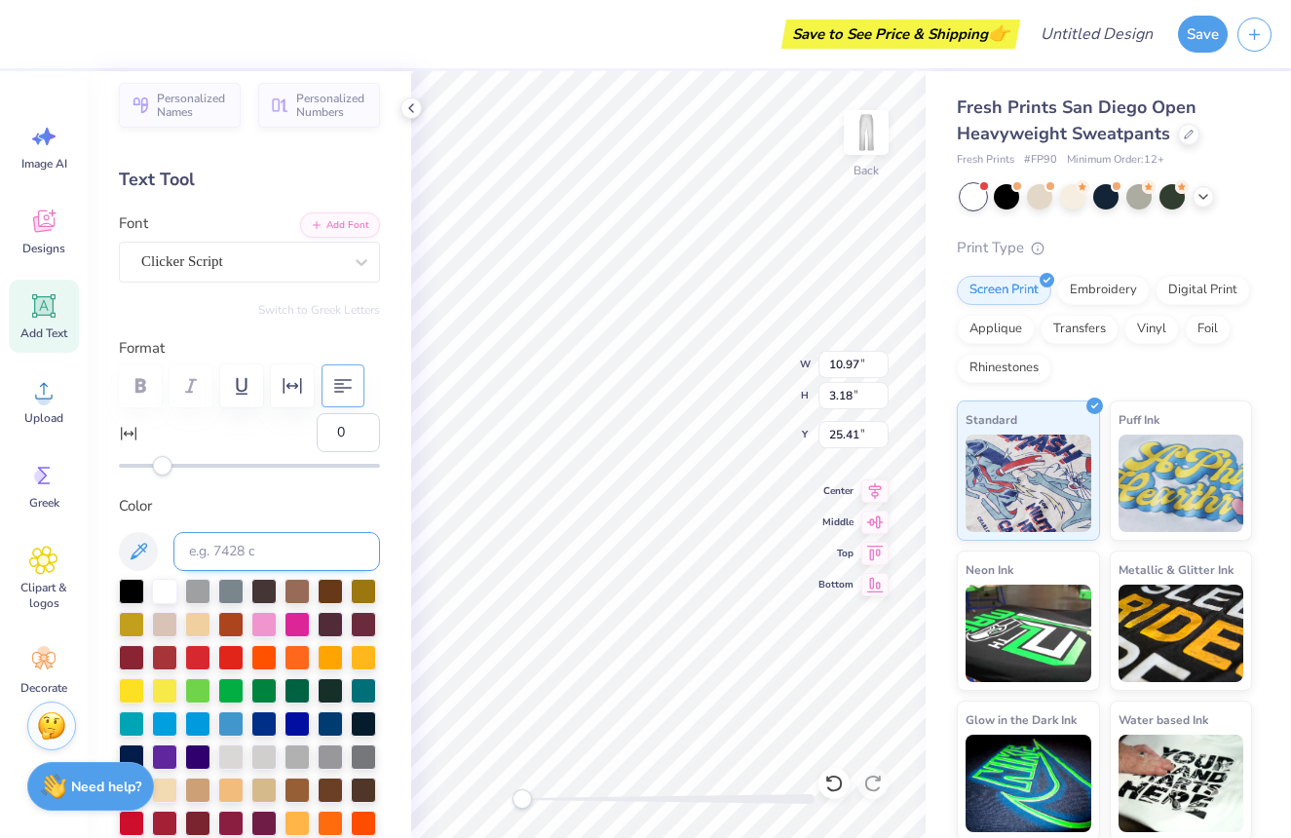
scroll to position [19, 0]
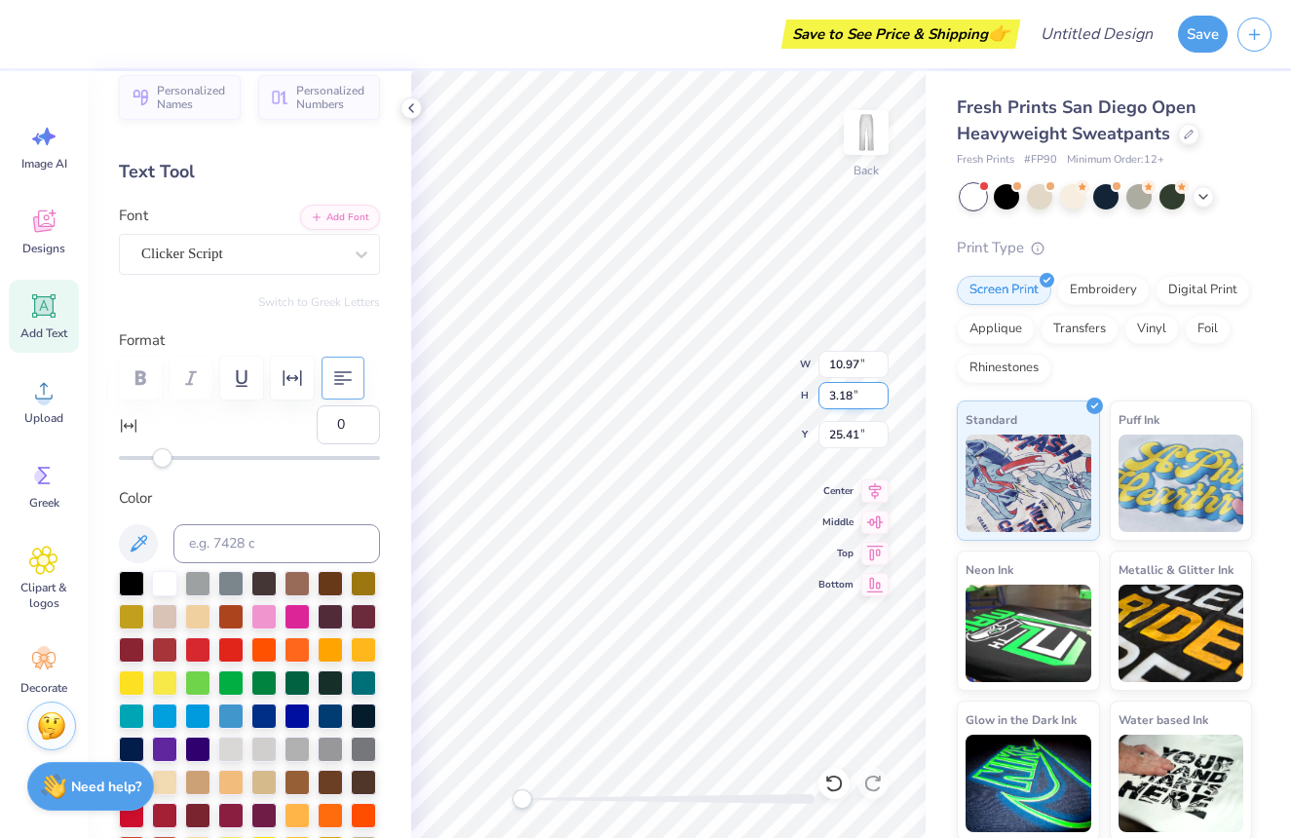
click at [882, 393] on input "3.18" at bounding box center [854, 395] width 70 height 27
click at [882, 394] on input "3.18" at bounding box center [854, 395] width 70 height 27
click at [880, 399] on input "3.17" at bounding box center [854, 395] width 70 height 27
click at [881, 401] on input "3.16" at bounding box center [854, 395] width 70 height 27
type input "3.15"
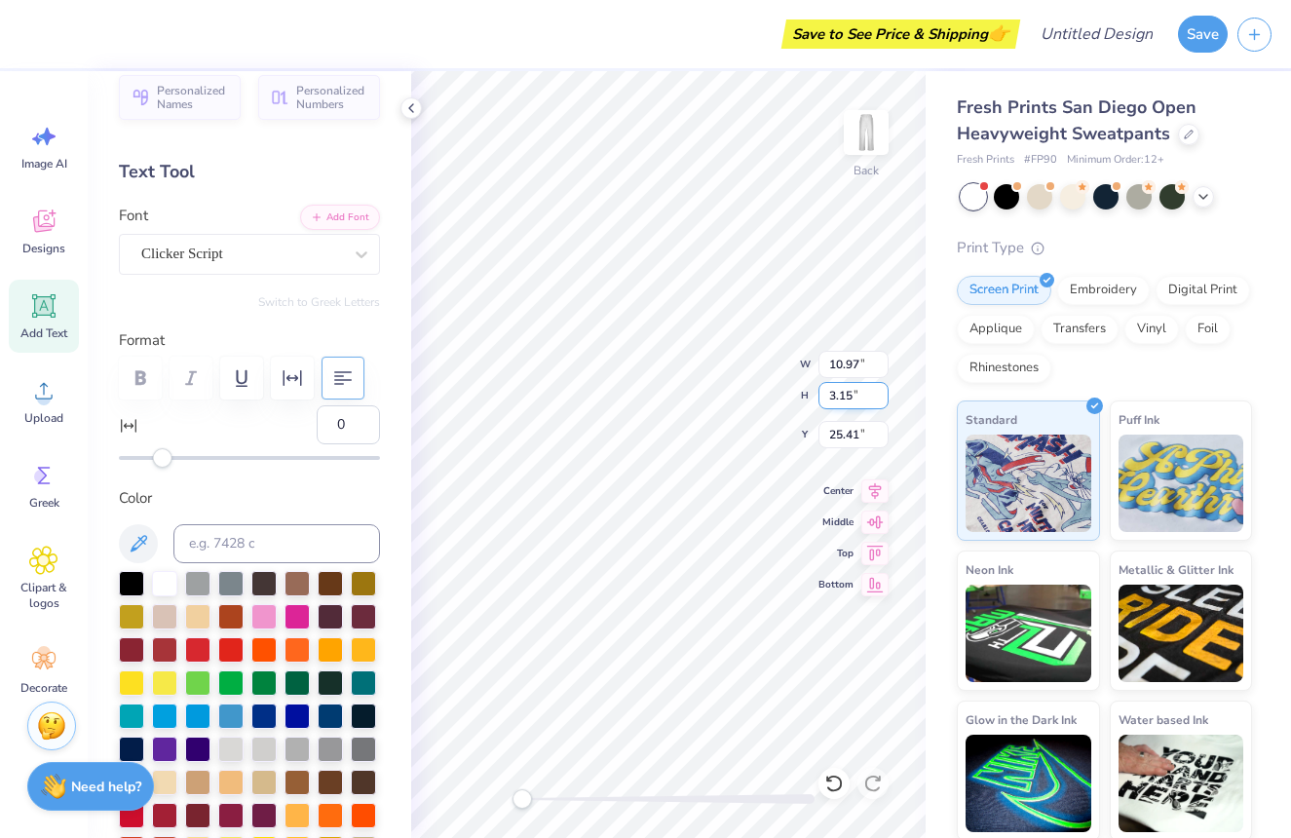
click at [881, 401] on input "3.15" at bounding box center [854, 395] width 70 height 27
click at [839, 777] on icon at bounding box center [833, 783] width 19 height 19
type input "10.85"
type input "7.12"
type input "23.44"
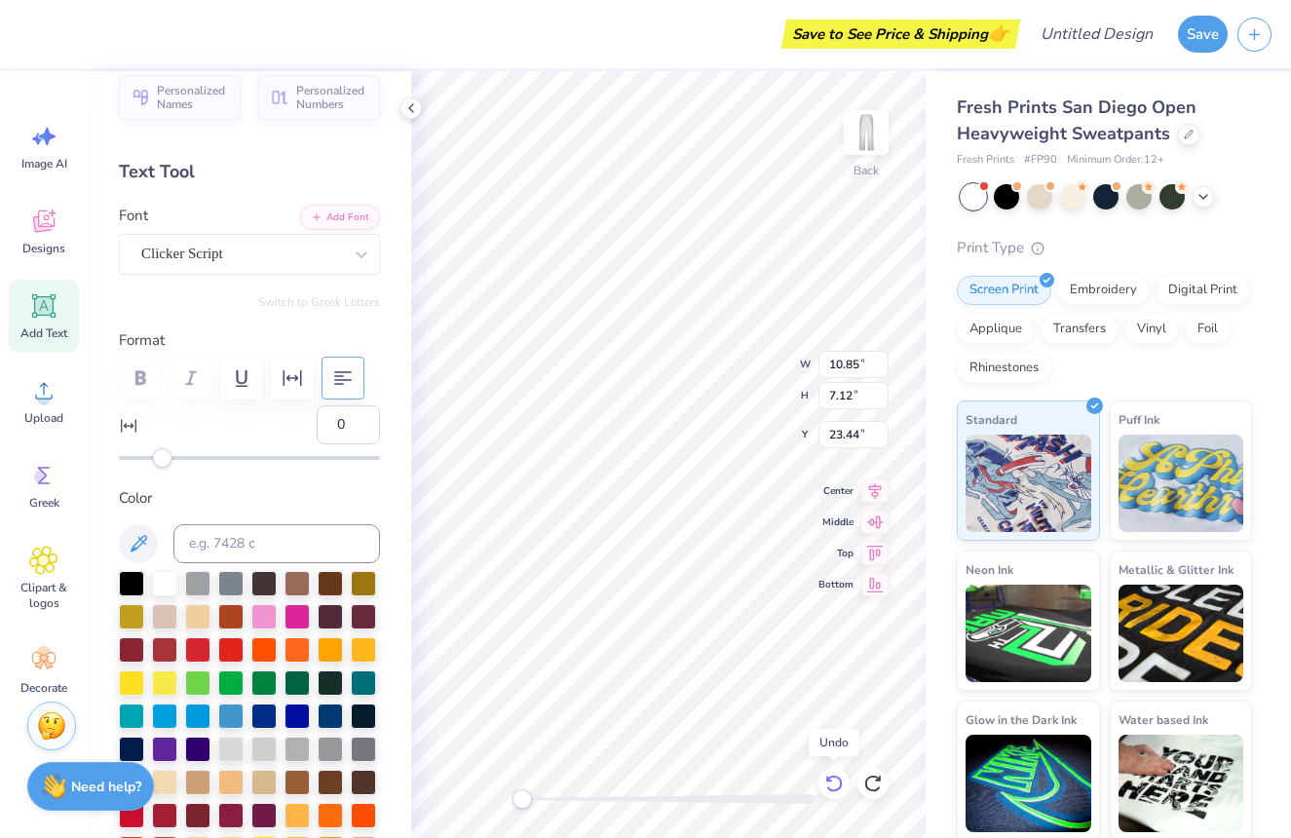
click at [839, 777] on icon at bounding box center [833, 783] width 19 height 19
type input "3.14"
type input "25.43"
click at [874, 785] on icon at bounding box center [872, 783] width 19 height 19
type input "7.12"
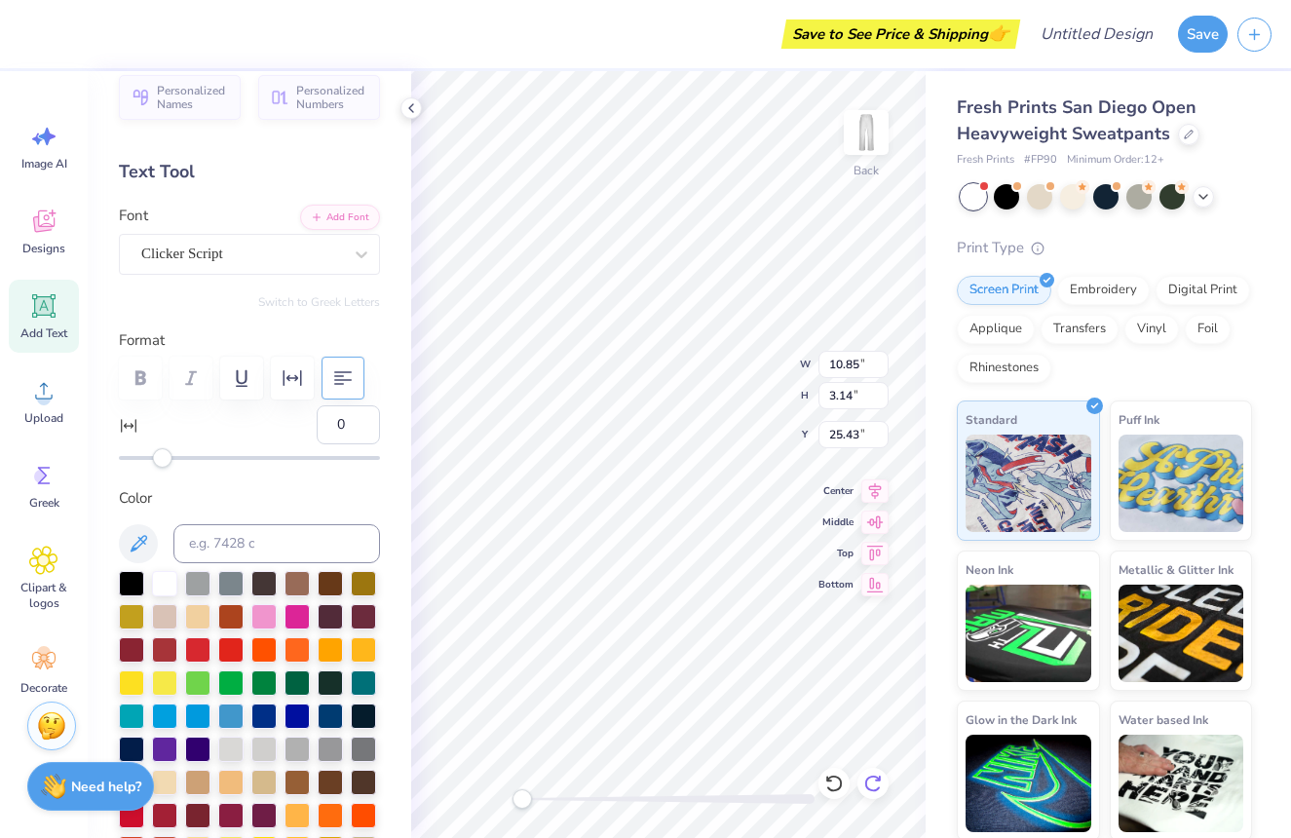
type input "23.44"
click at [877, 488] on icon at bounding box center [875, 488] width 27 height 23
click at [875, 516] on icon at bounding box center [875, 519] width 27 height 23
click at [869, 494] on icon at bounding box center [875, 488] width 27 height 23
click at [875, 558] on icon at bounding box center [875, 550] width 27 height 23
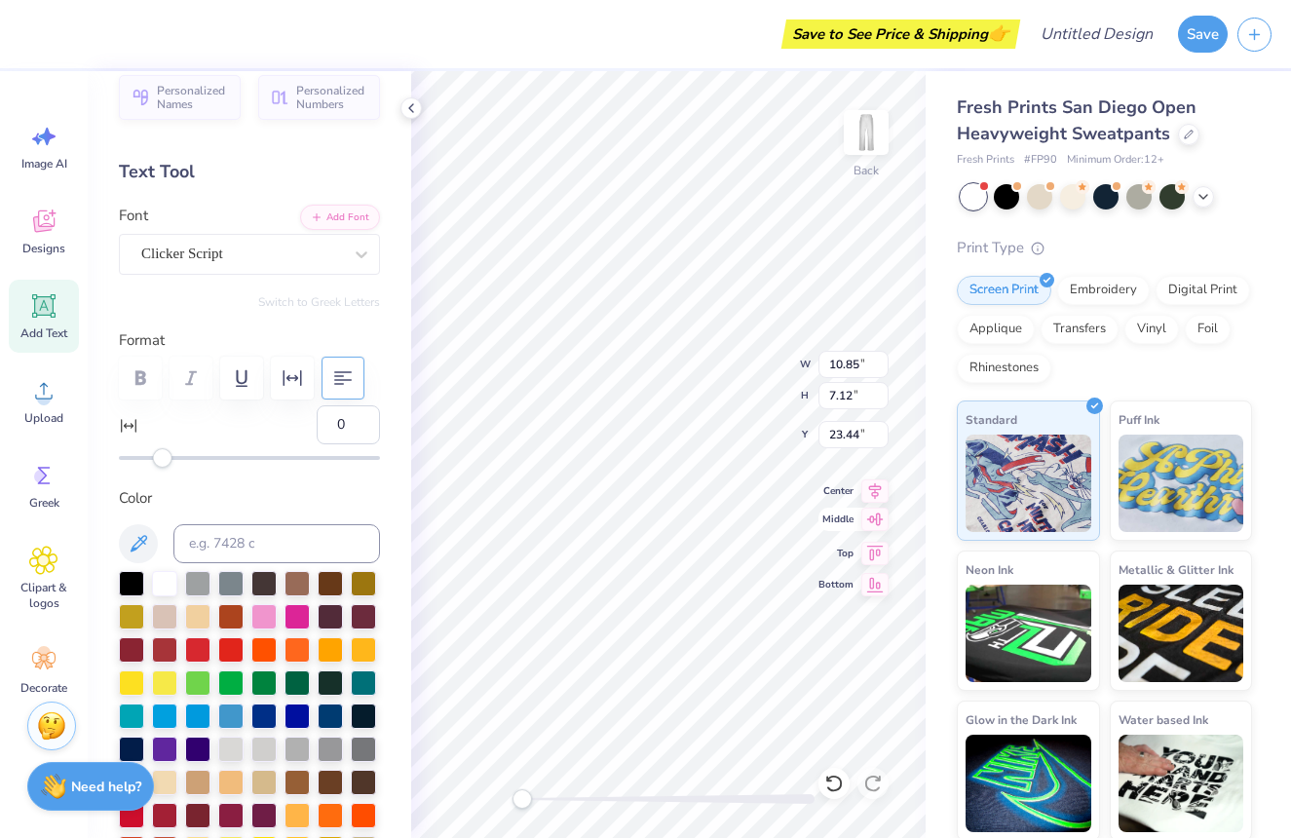
click at [880, 530] on icon at bounding box center [875, 519] width 27 height 23
click at [1109, 288] on div "Embroidery" at bounding box center [1103, 287] width 93 height 29
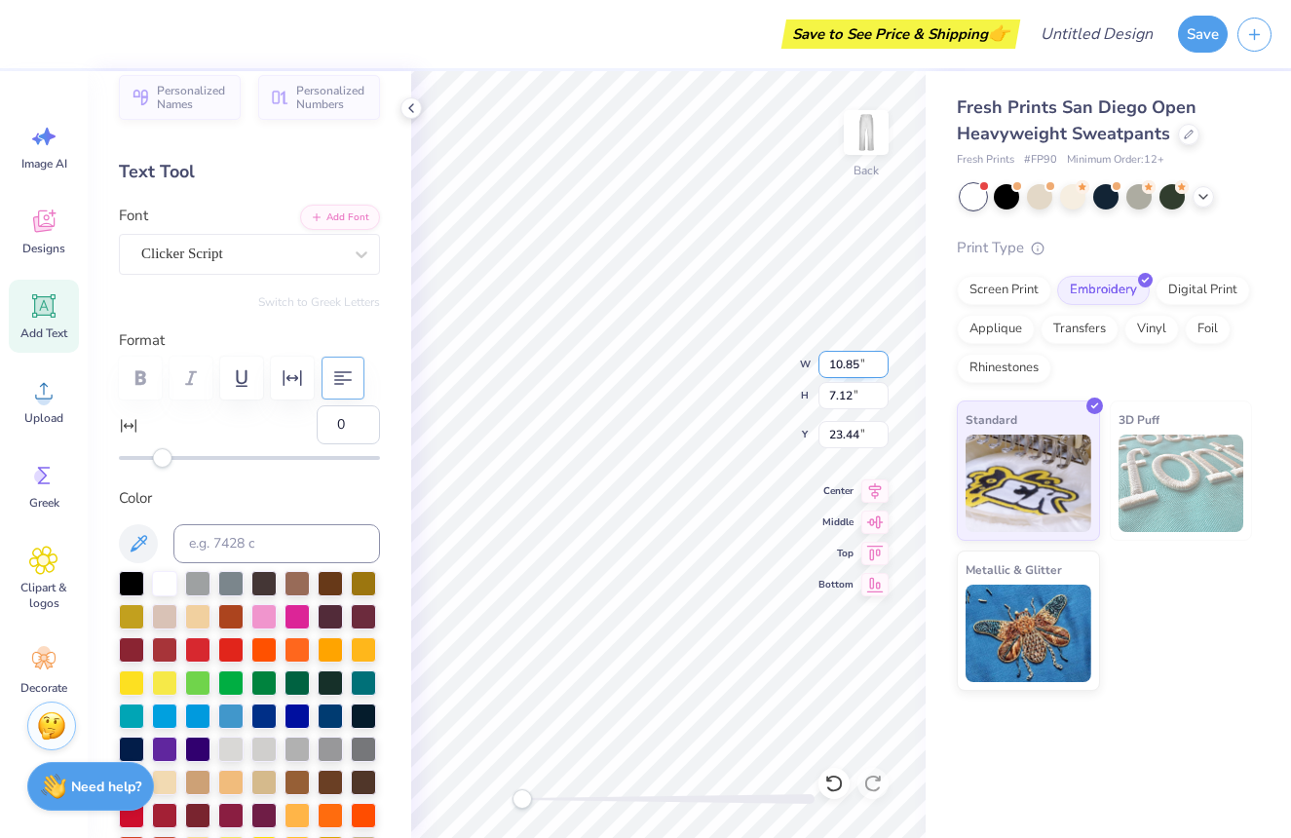
type textarea "iota delta"
click at [61, 313] on div "Add Text" at bounding box center [44, 316] width 70 height 73
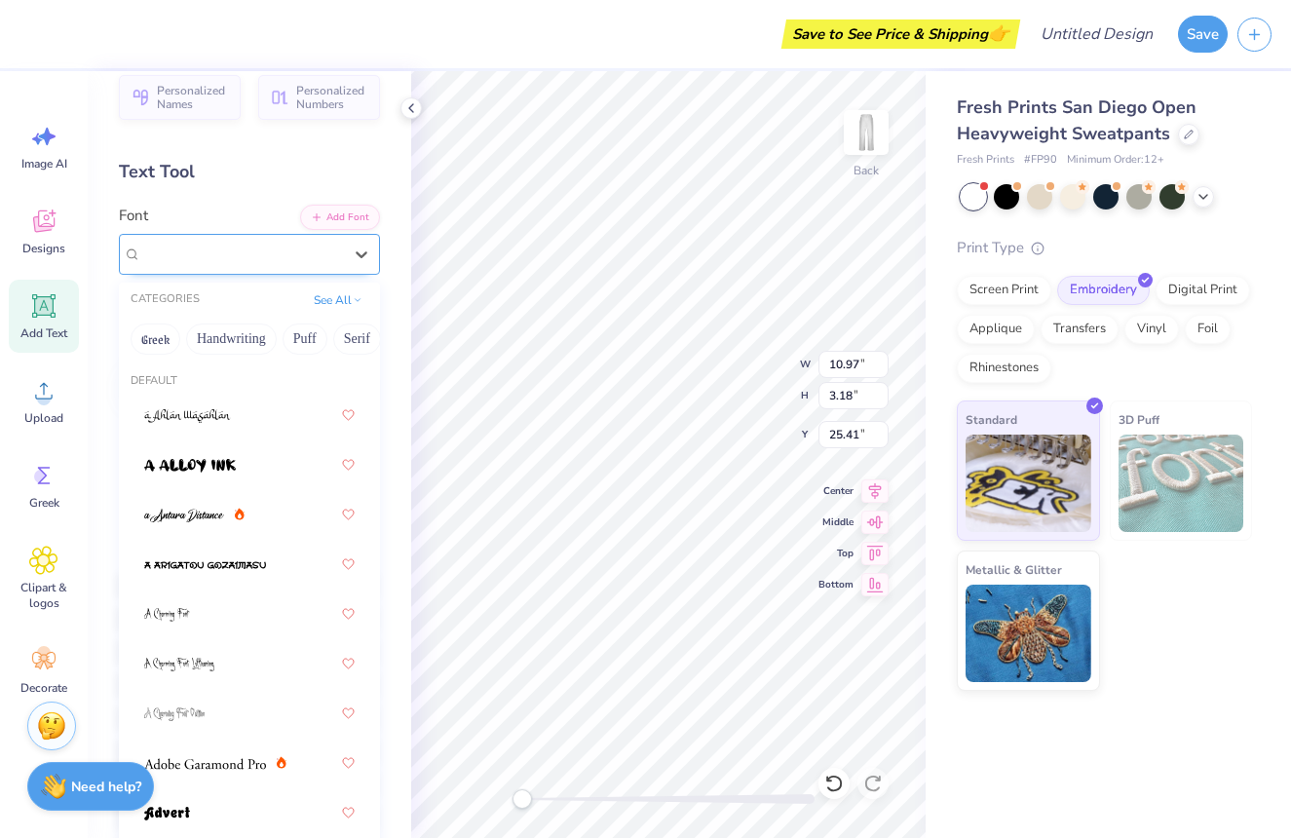
click at [296, 252] on div "Super Dream" at bounding box center [241, 254] width 205 height 30
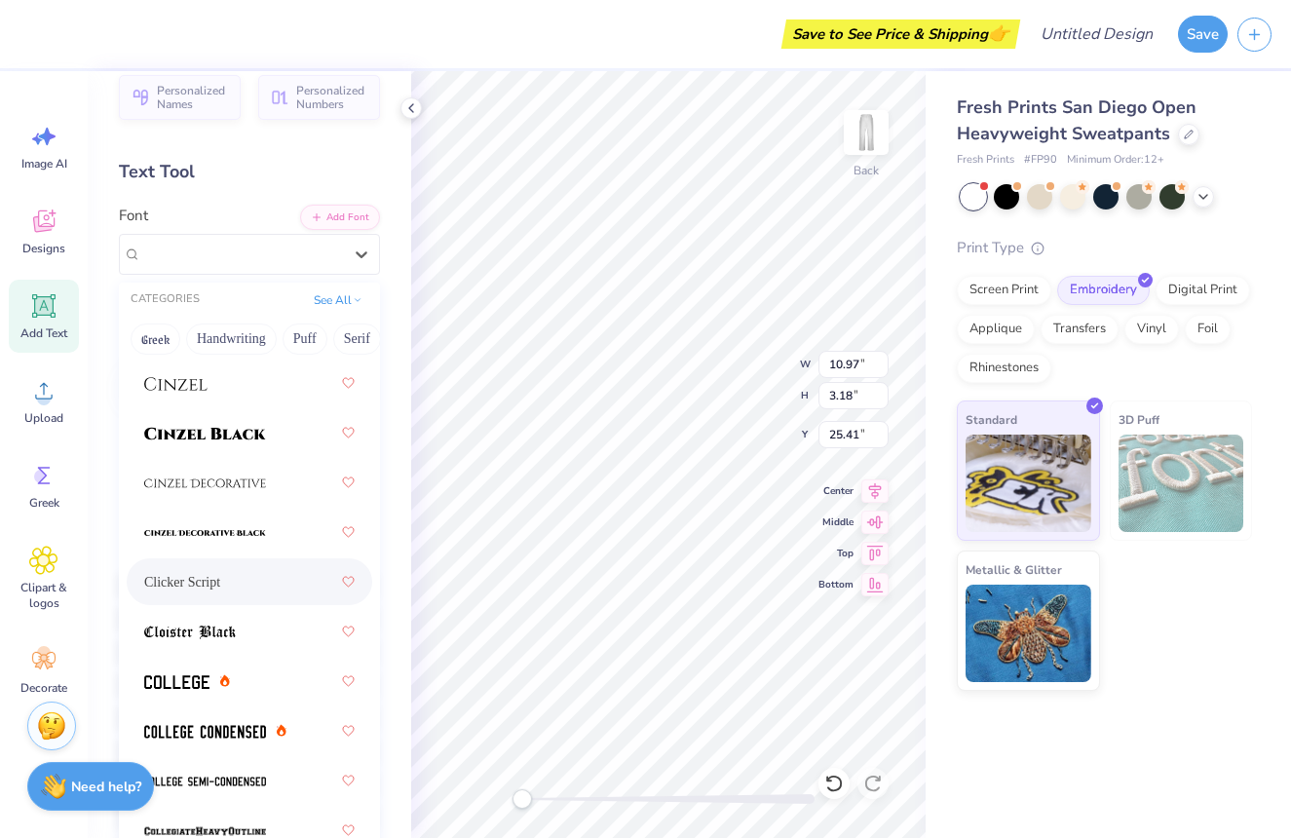
scroll to position [3316, 0]
click at [233, 592] on div "Clicker Script" at bounding box center [249, 578] width 211 height 35
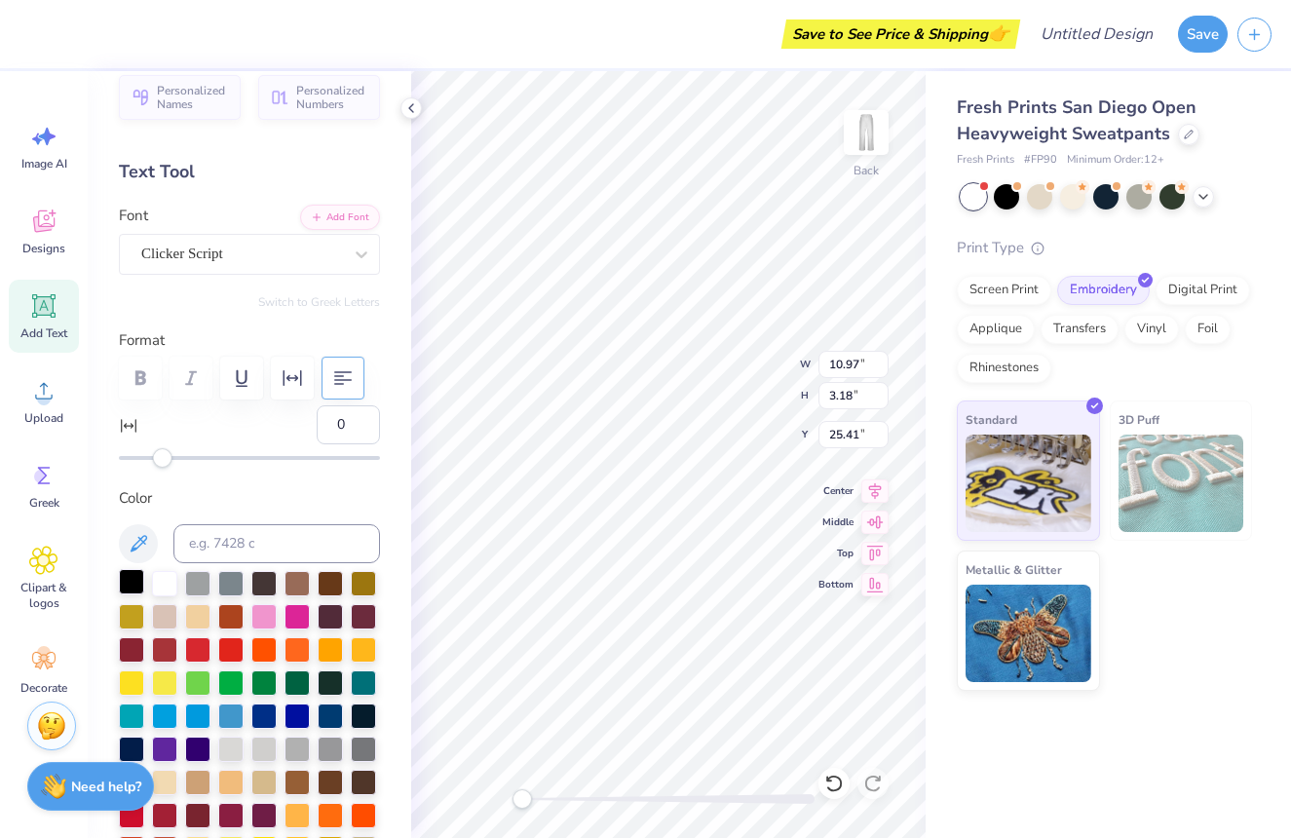
click at [138, 587] on div at bounding box center [131, 581] width 25 height 25
type textarea "alpha"
type input "10.30"
click at [1076, 196] on div at bounding box center [1072, 194] width 25 height 25
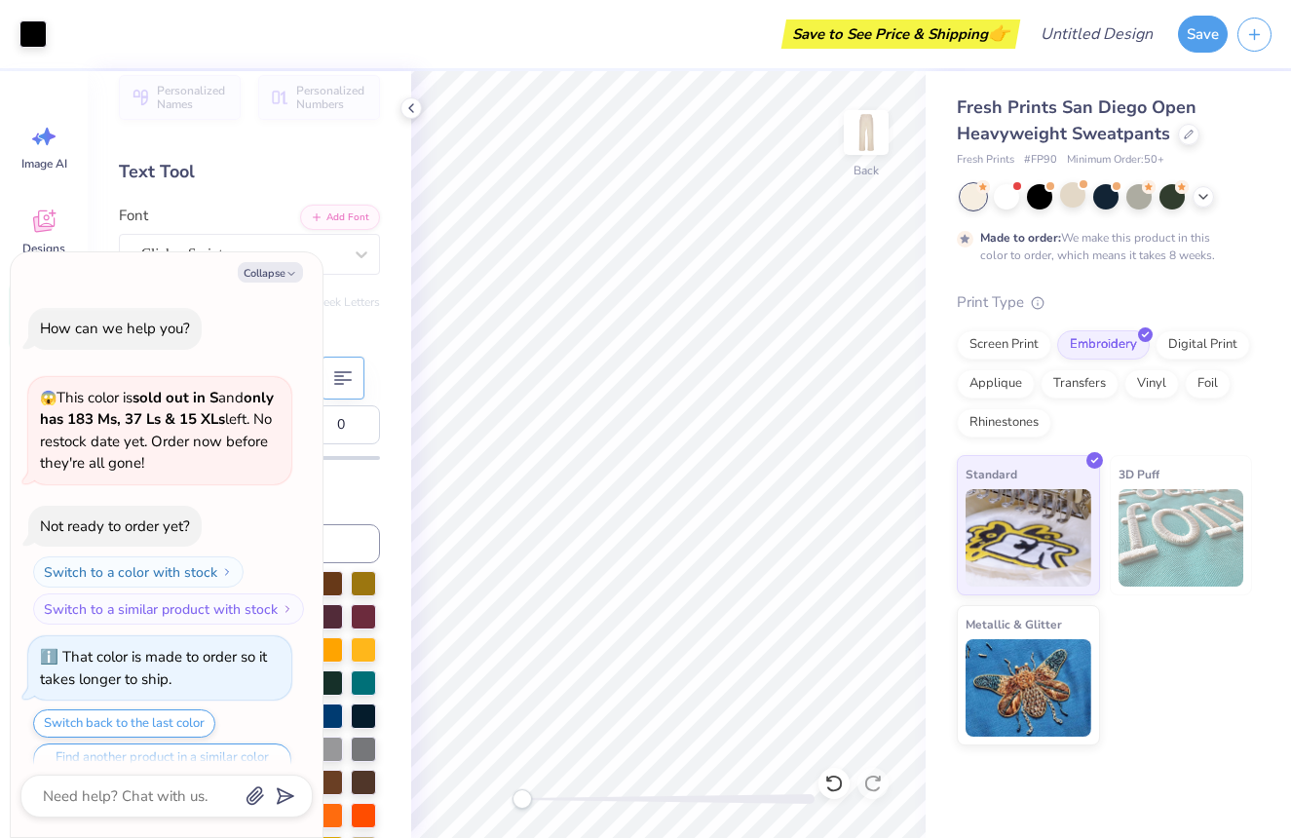
scroll to position [33, 0]
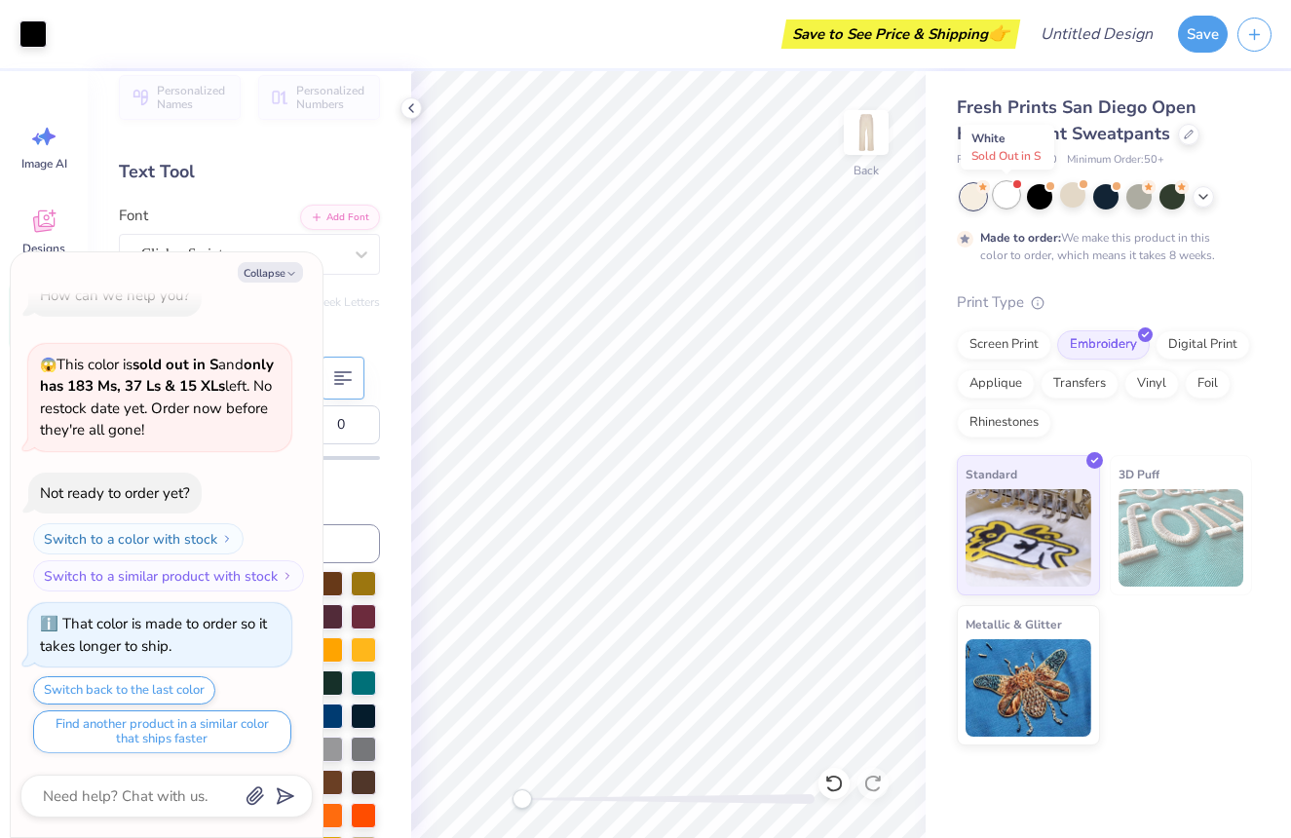
click at [1016, 190] on div at bounding box center [1006, 194] width 25 height 25
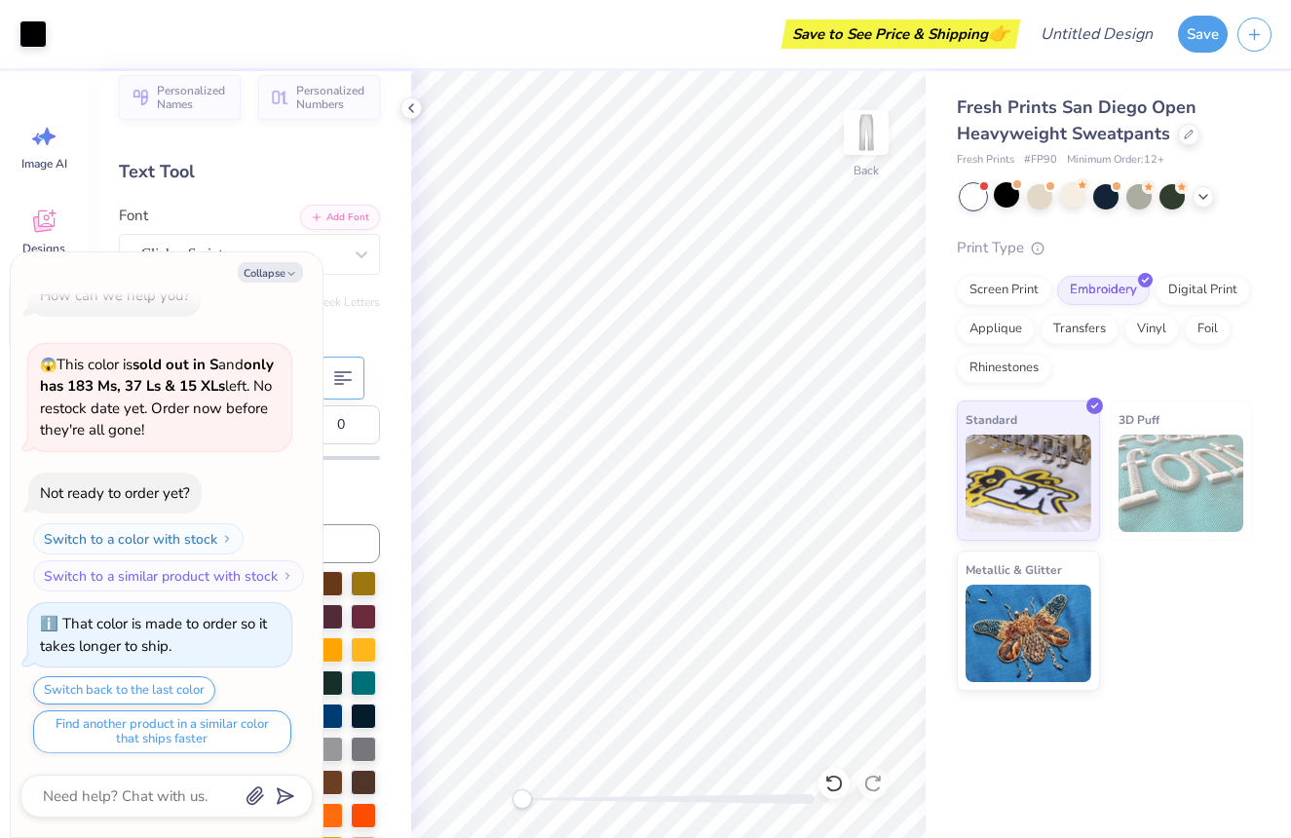
scroll to position [402, 0]
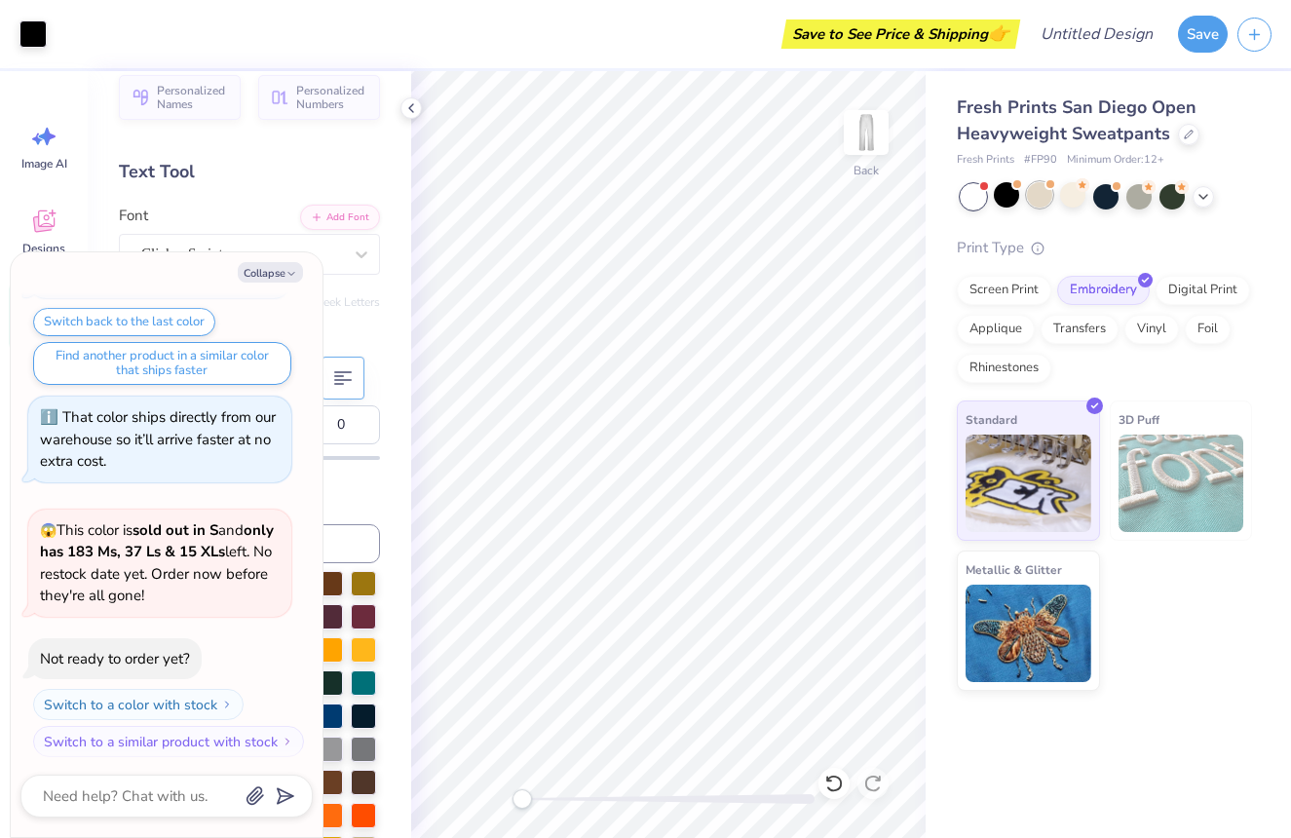
click at [1041, 197] on div at bounding box center [1039, 194] width 25 height 25
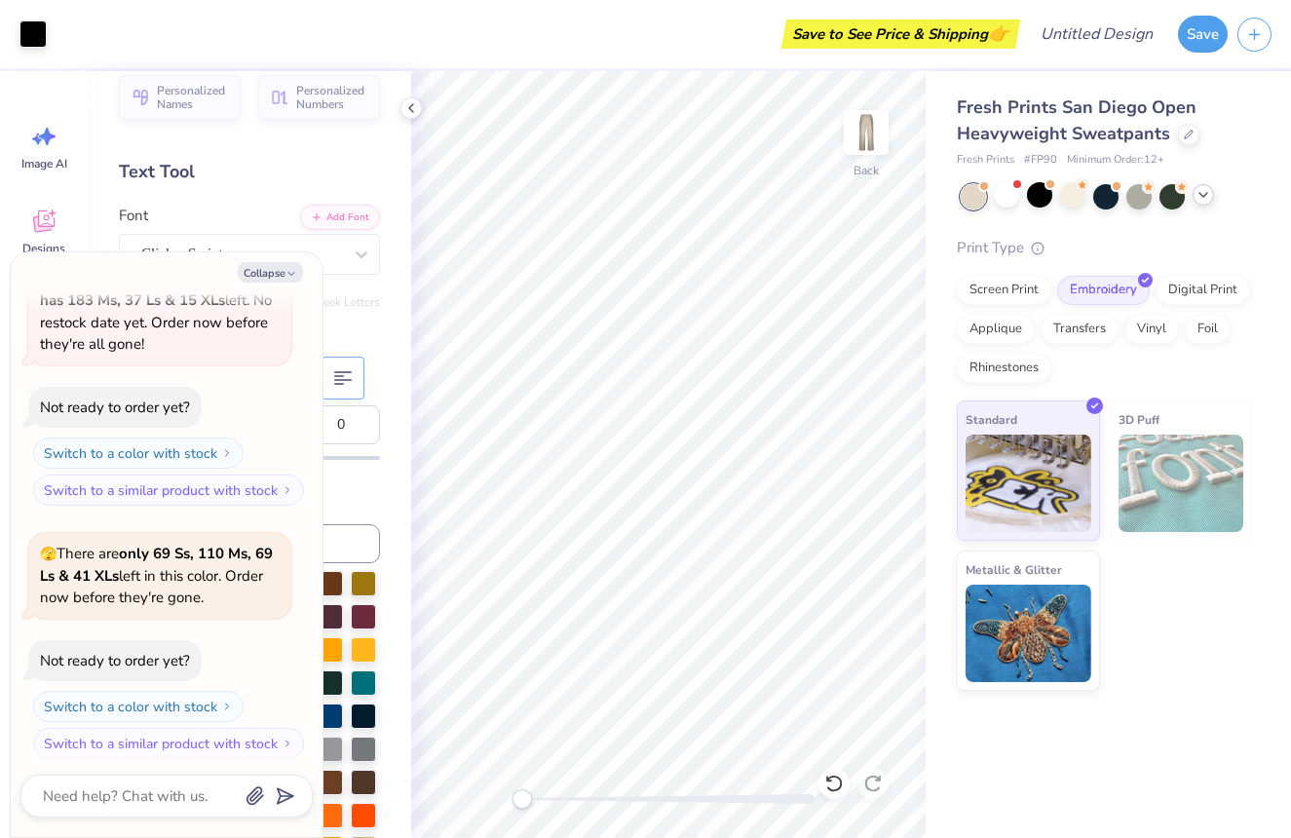
click at [1194, 198] on div at bounding box center [1203, 194] width 21 height 21
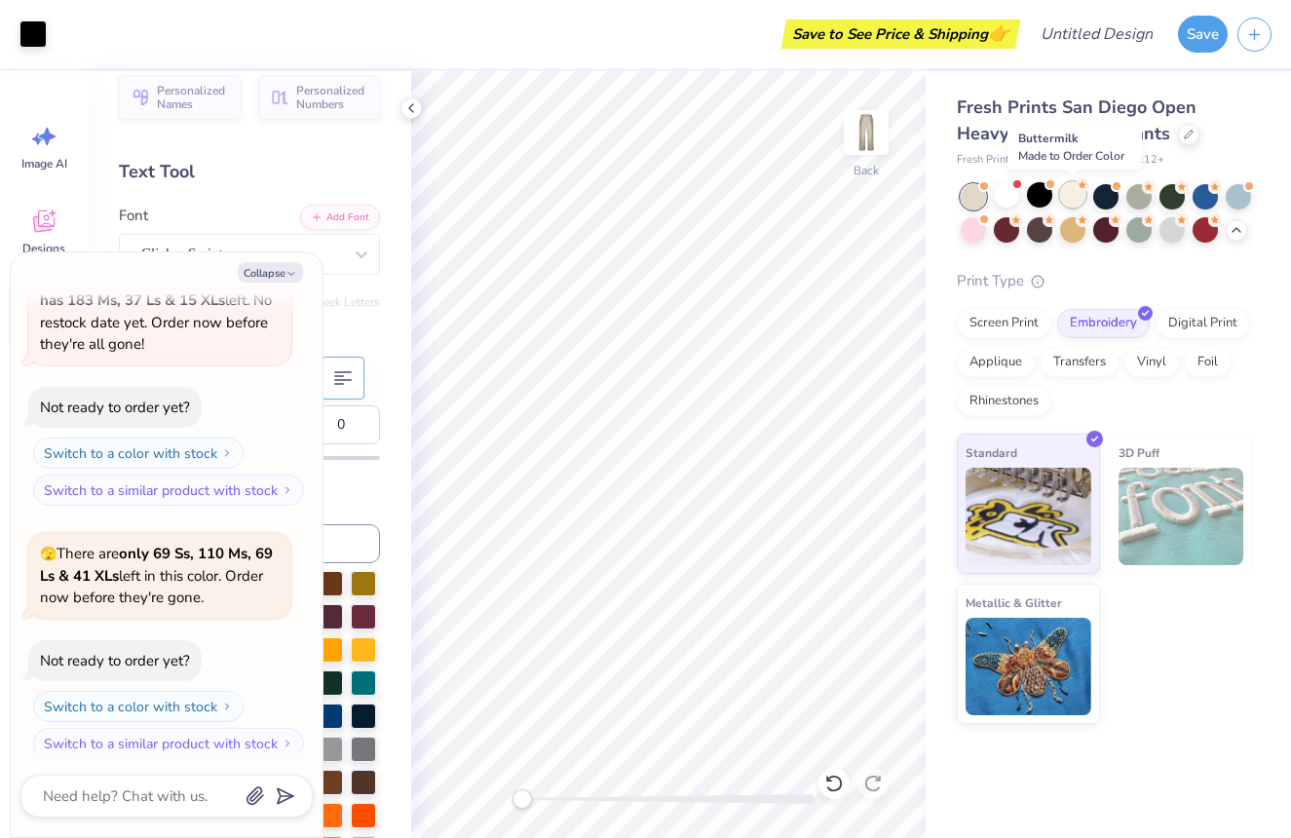
click at [1083, 200] on div at bounding box center [1072, 194] width 25 height 25
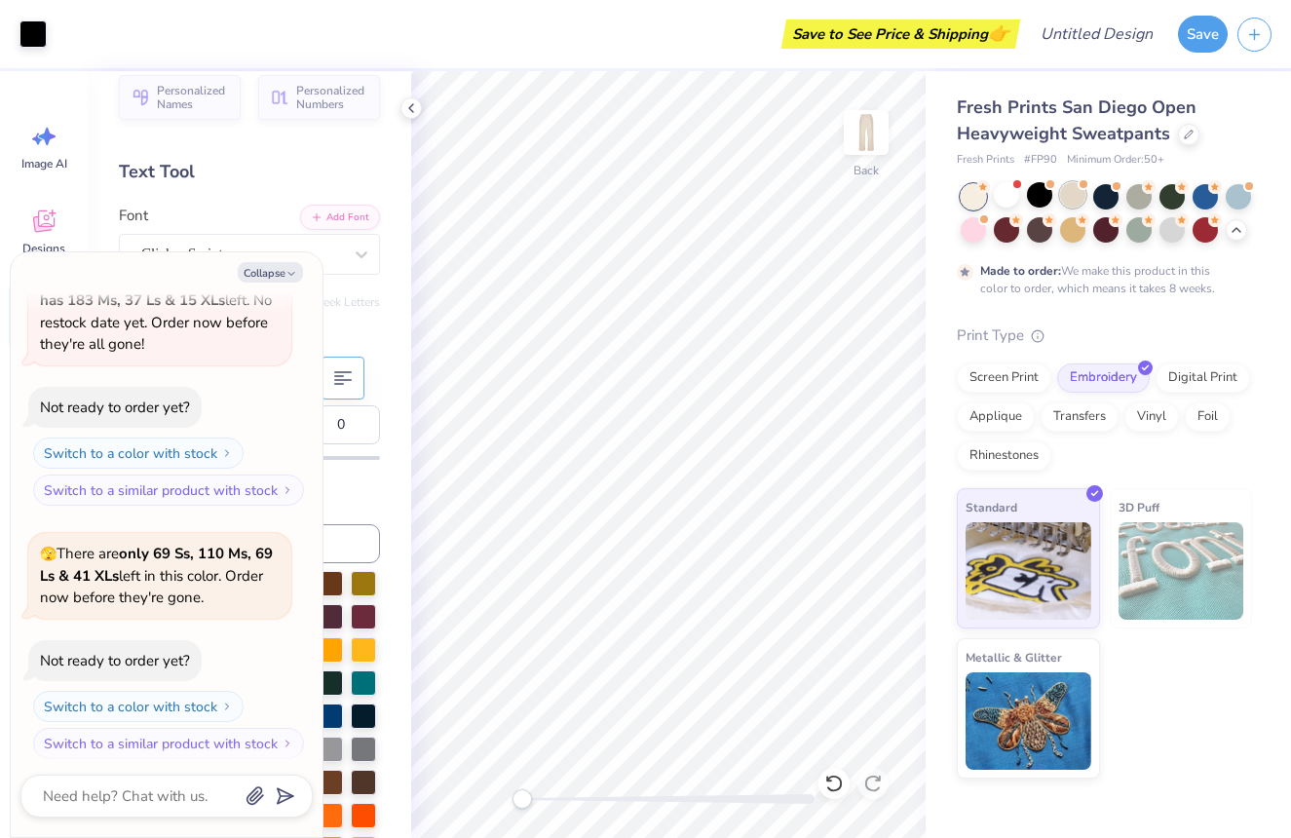
scroll to position [814, 0]
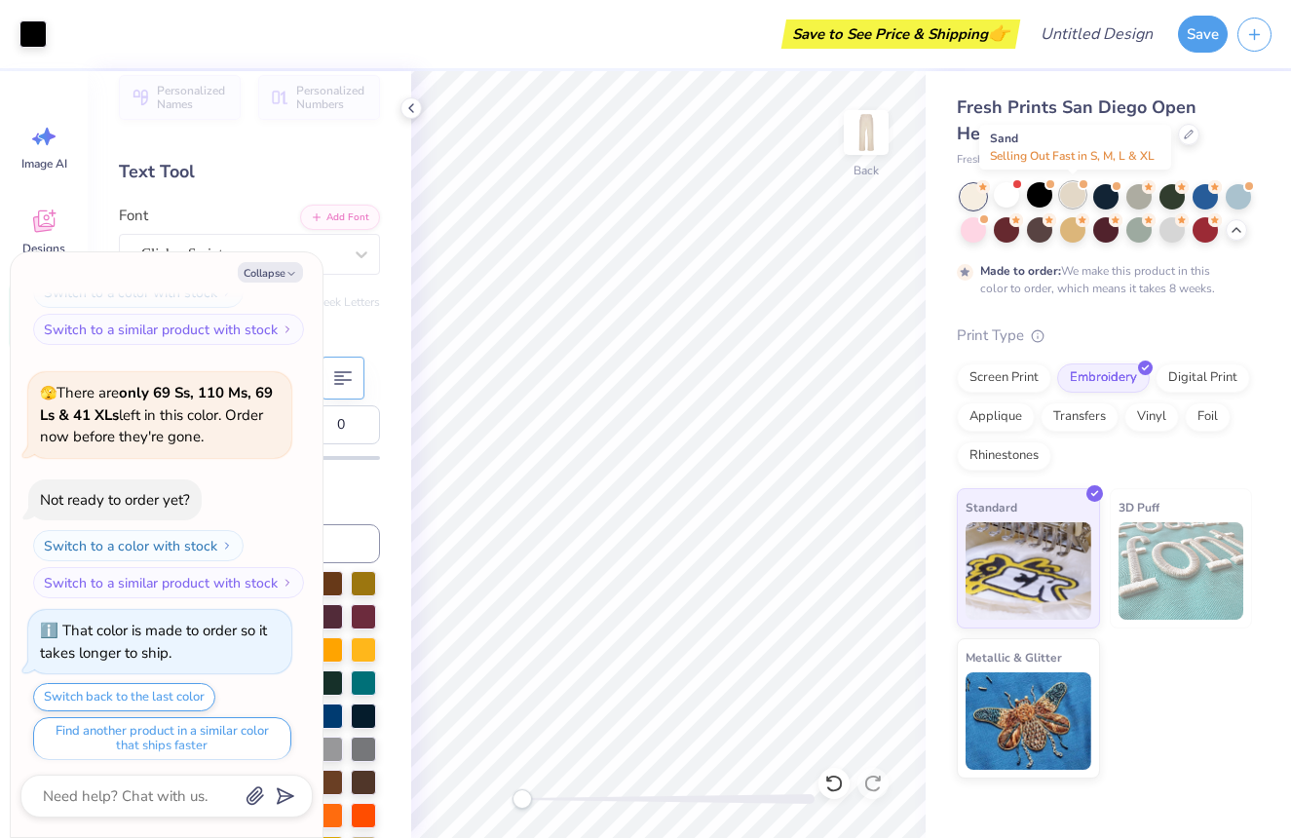
click at [1080, 190] on div at bounding box center [1072, 194] width 25 height 25
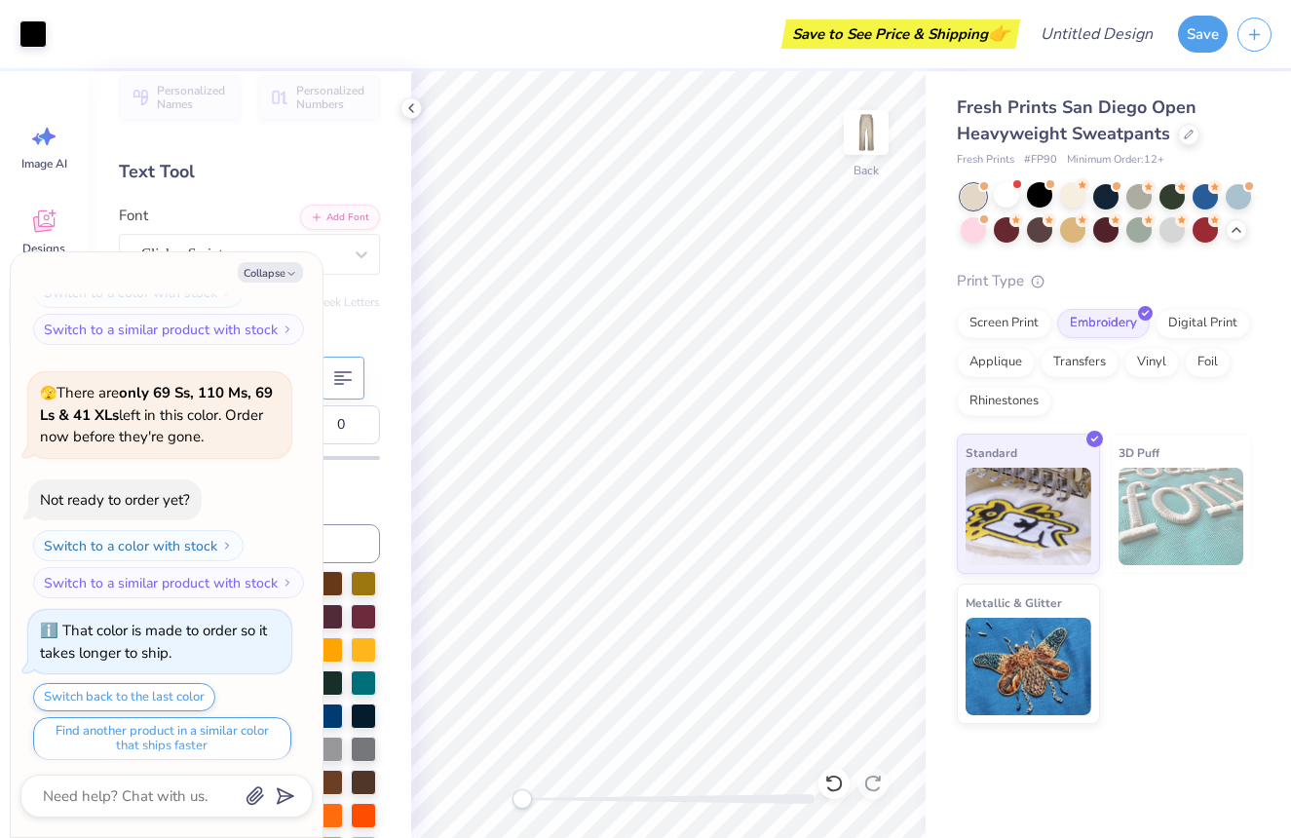
scroll to position [1161, 0]
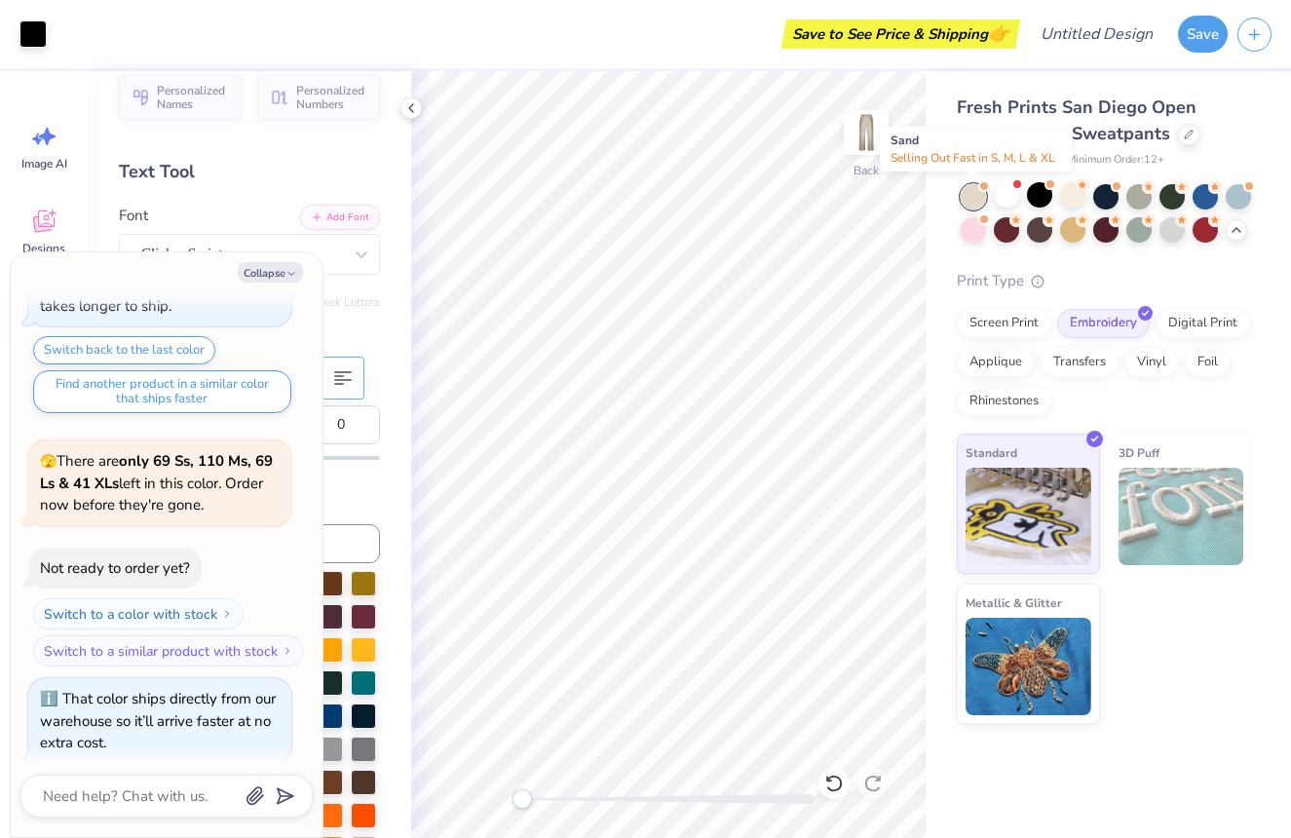
click at [983, 195] on div at bounding box center [973, 196] width 25 height 25
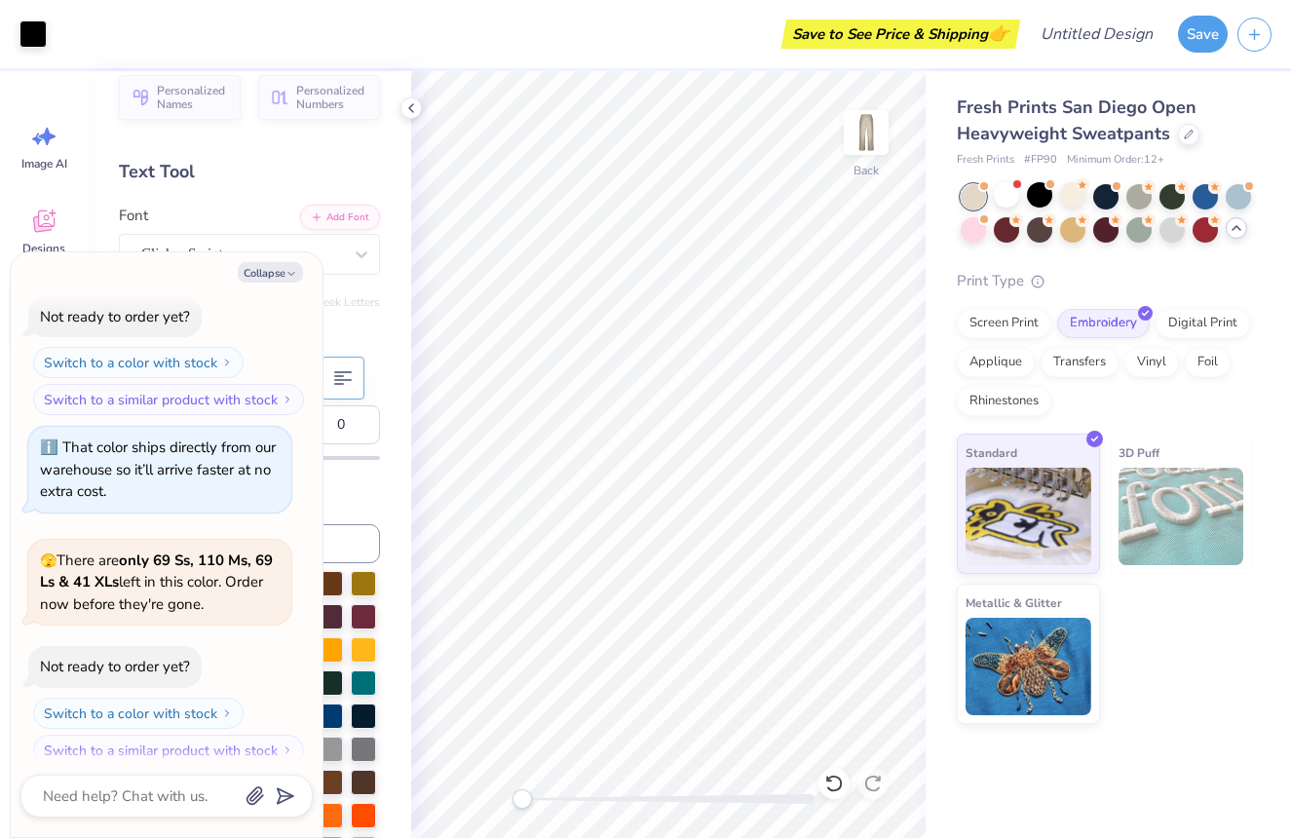
click at [1238, 234] on icon at bounding box center [1237, 228] width 16 height 16
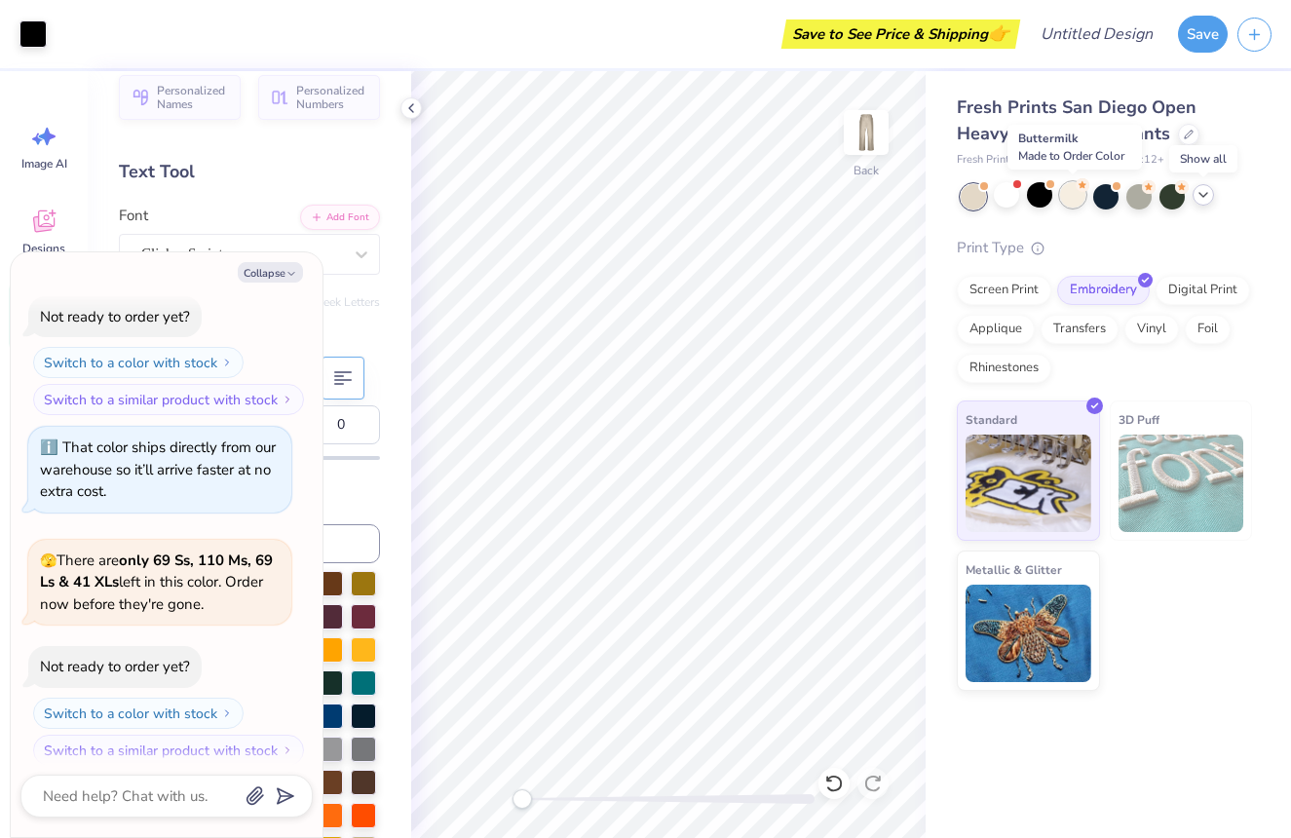
click at [1073, 193] on div at bounding box center [1072, 194] width 25 height 25
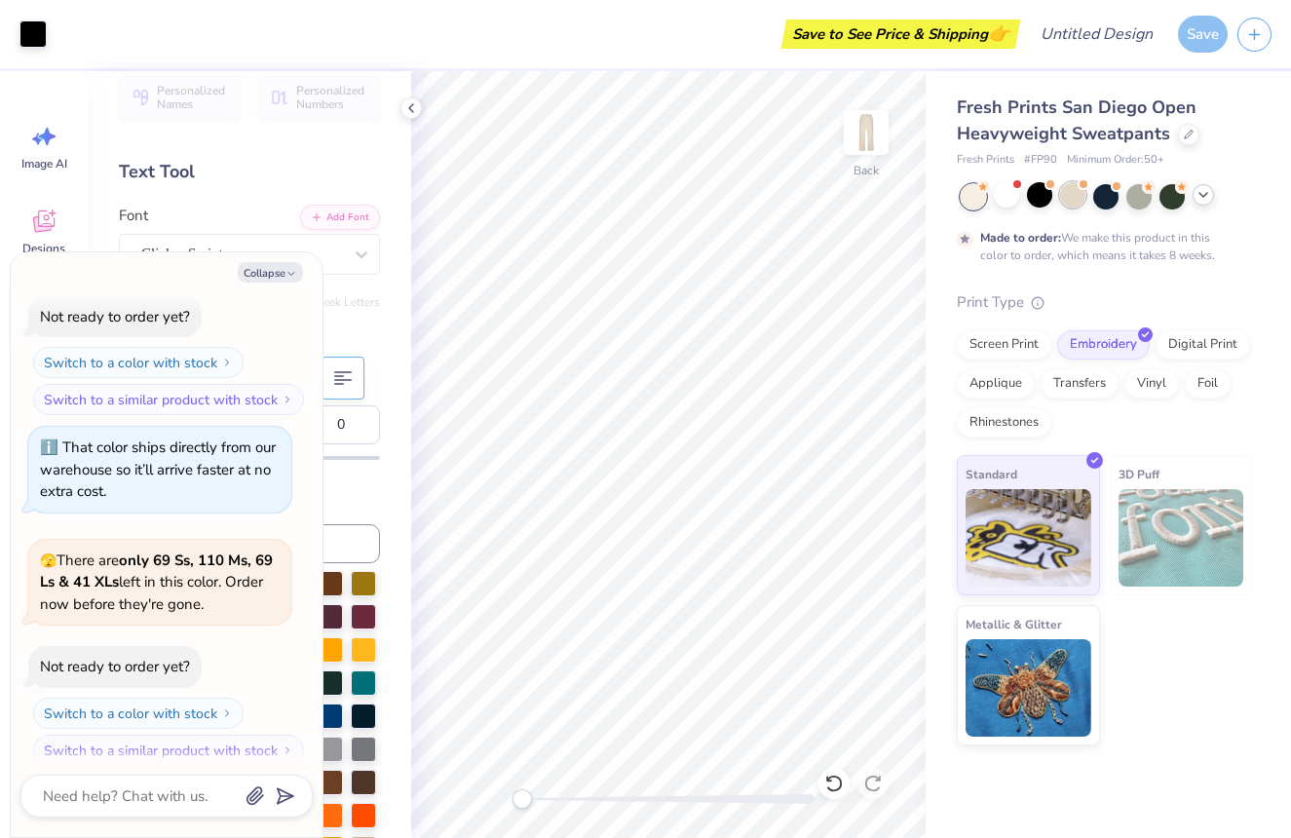
scroll to position [1573, 0]
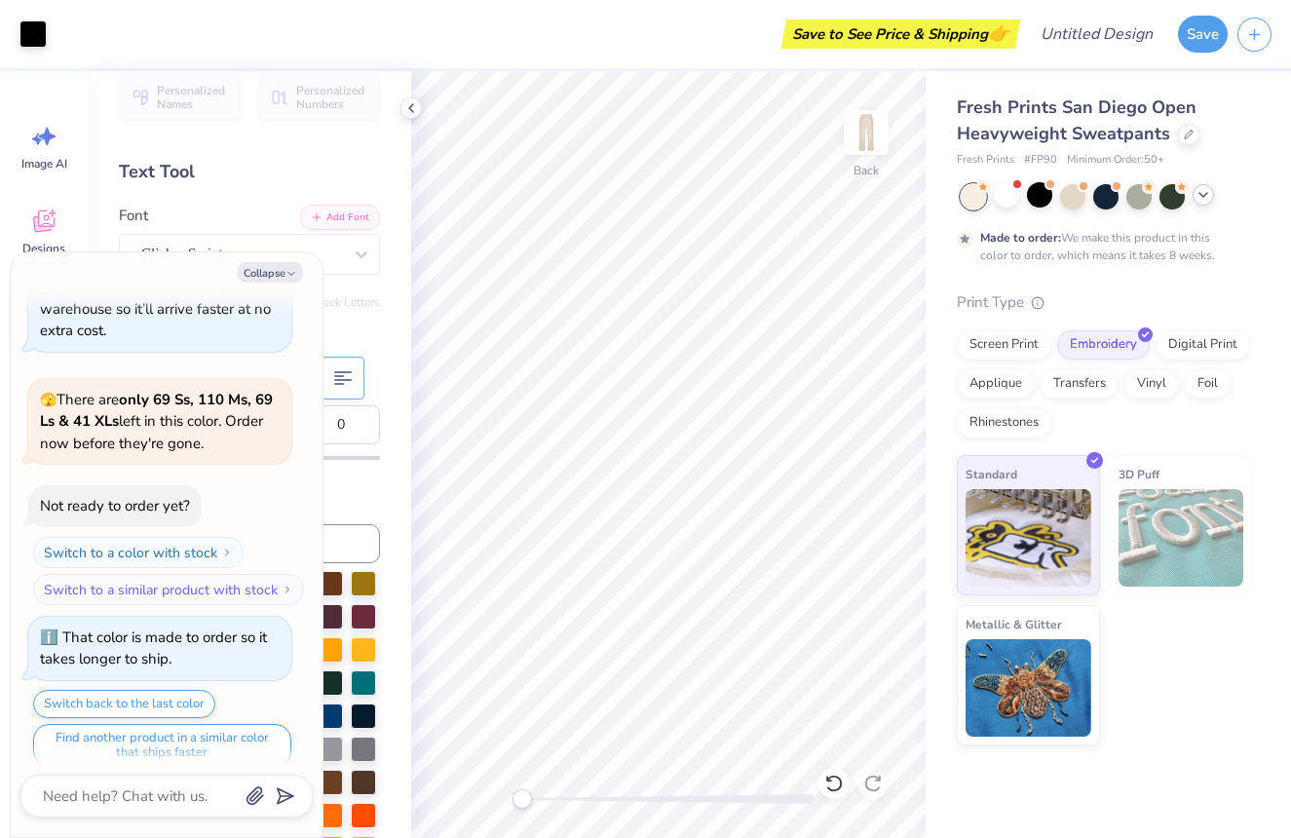
click at [1097, 286] on div "Fresh Prints San Diego Open Heavyweight Sweatpants Fresh Prints # FP90 Minimum …" at bounding box center [1104, 420] width 295 height 651
click at [418, 110] on icon at bounding box center [411, 108] width 16 height 16
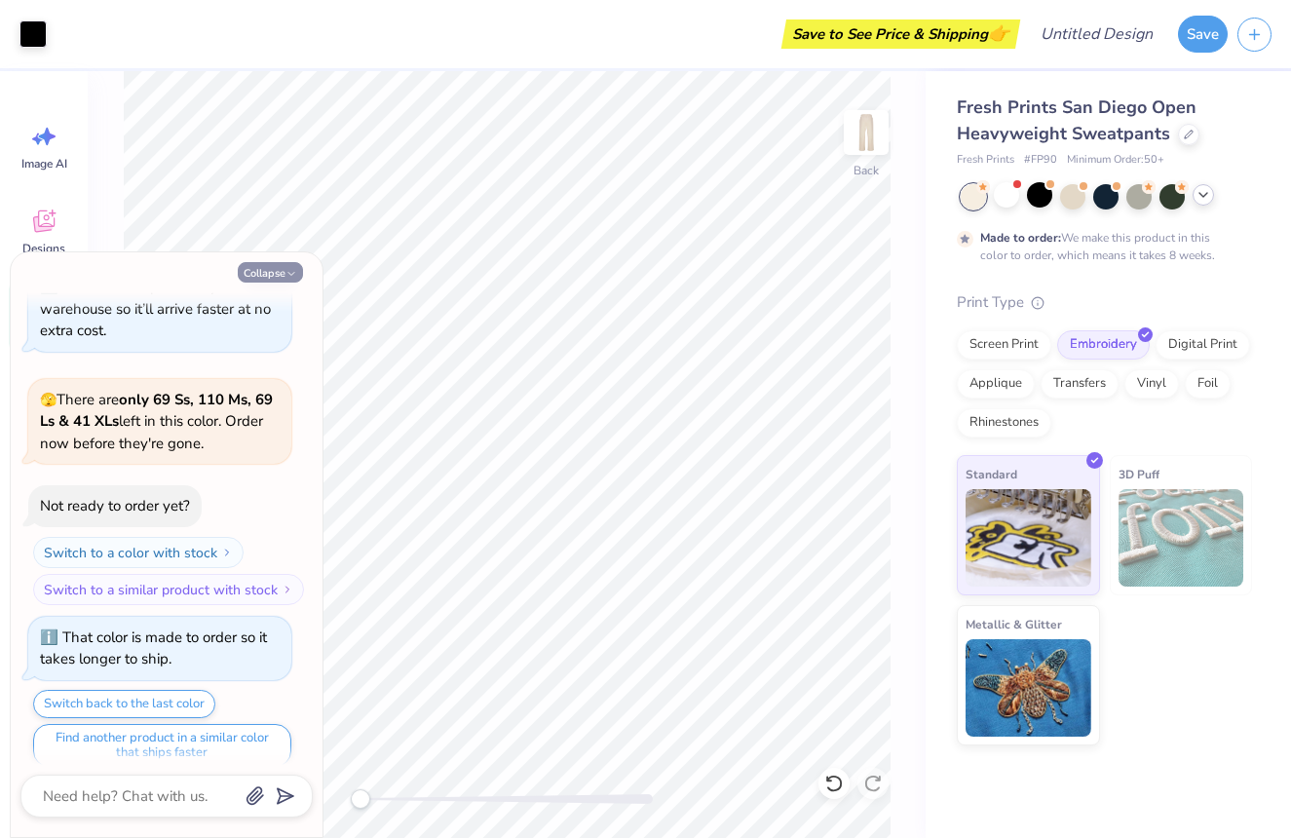
click at [288, 269] on icon "button" at bounding box center [292, 274] width 12 height 12
type textarea "x"
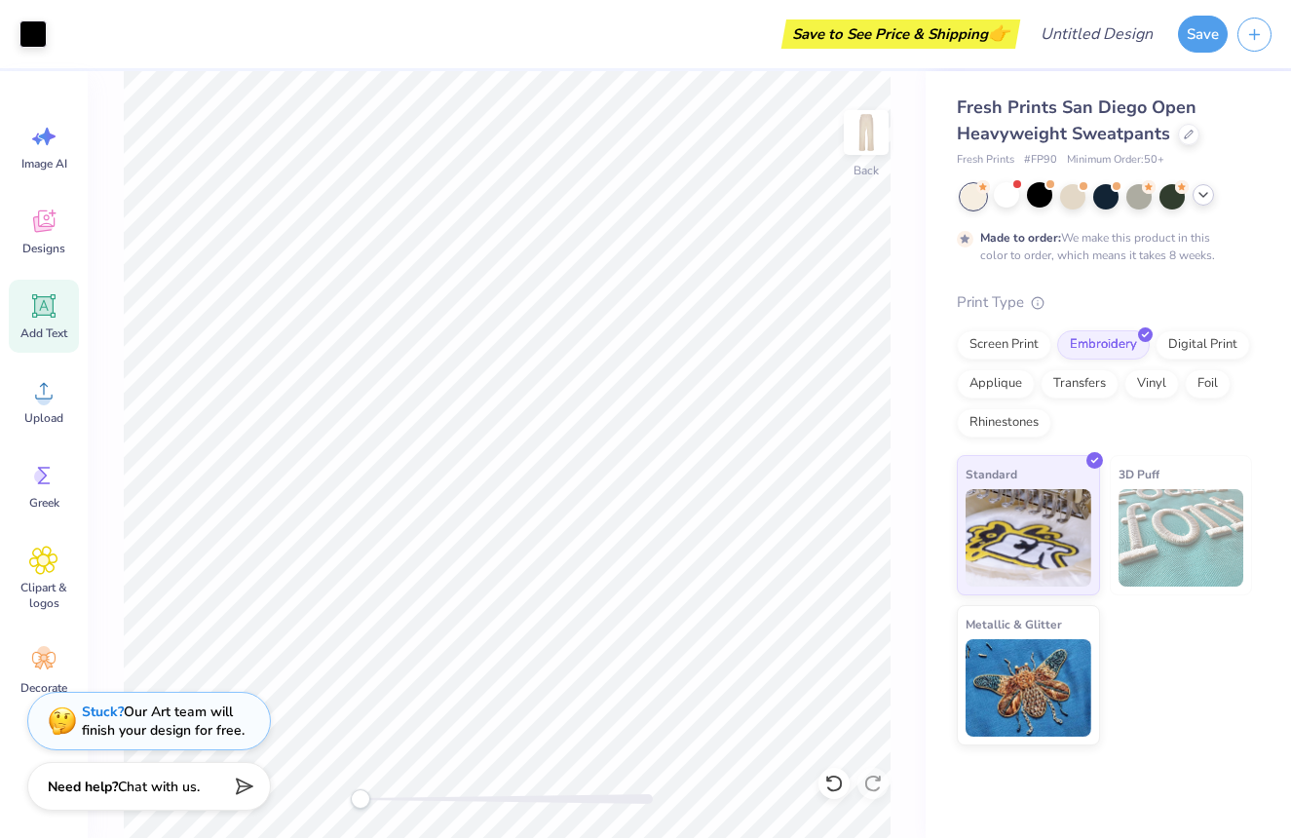
click at [60, 299] on div "Add Text" at bounding box center [44, 316] width 70 height 73
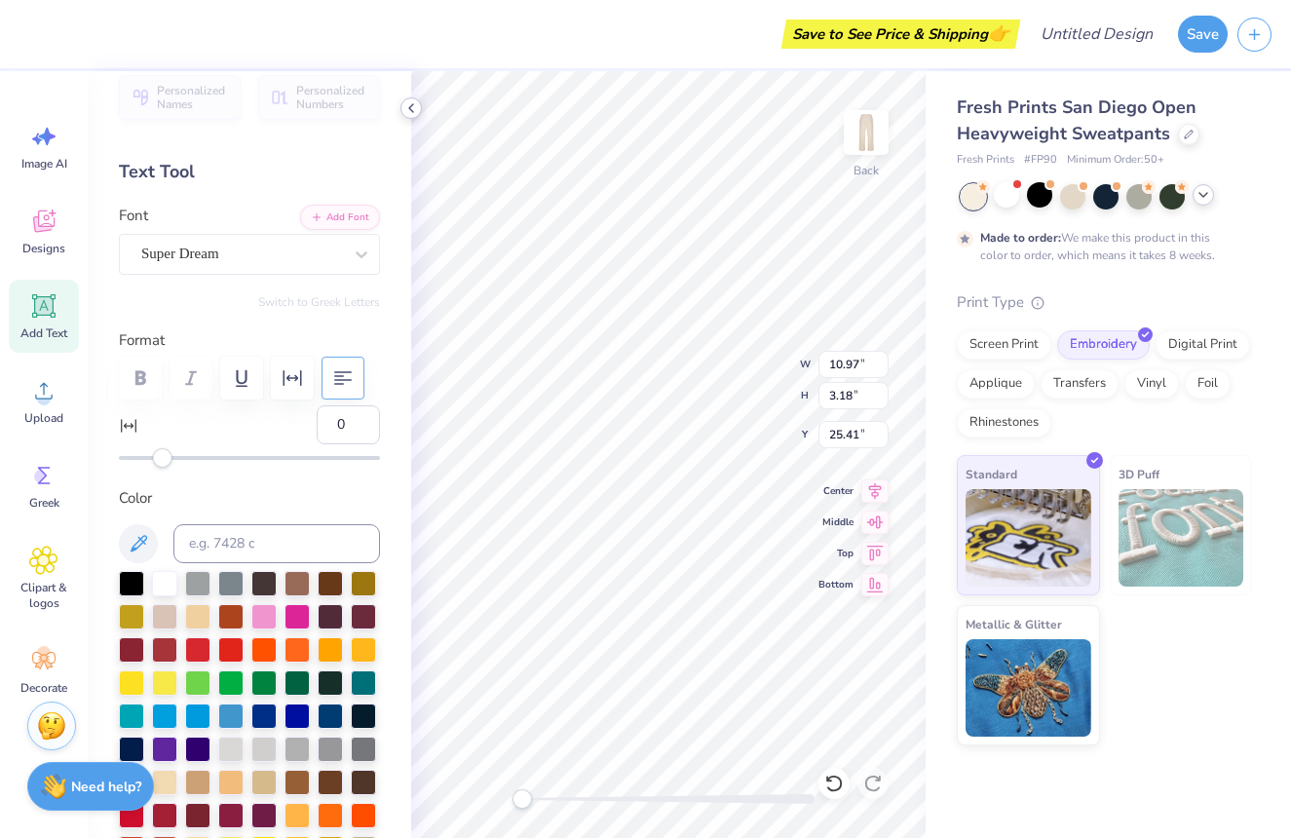
click at [408, 103] on icon at bounding box center [411, 108] width 16 height 16
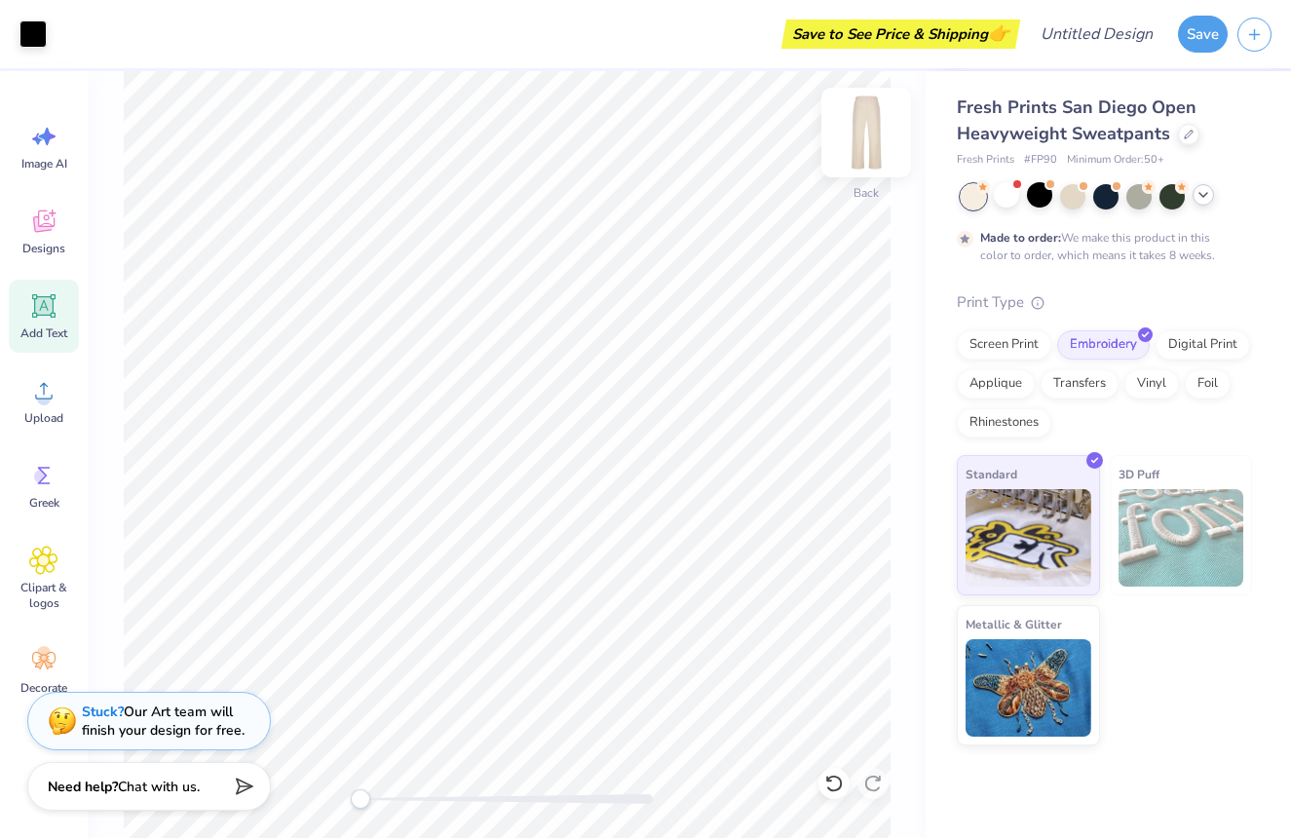
click at [887, 129] on img at bounding box center [866, 133] width 78 height 78
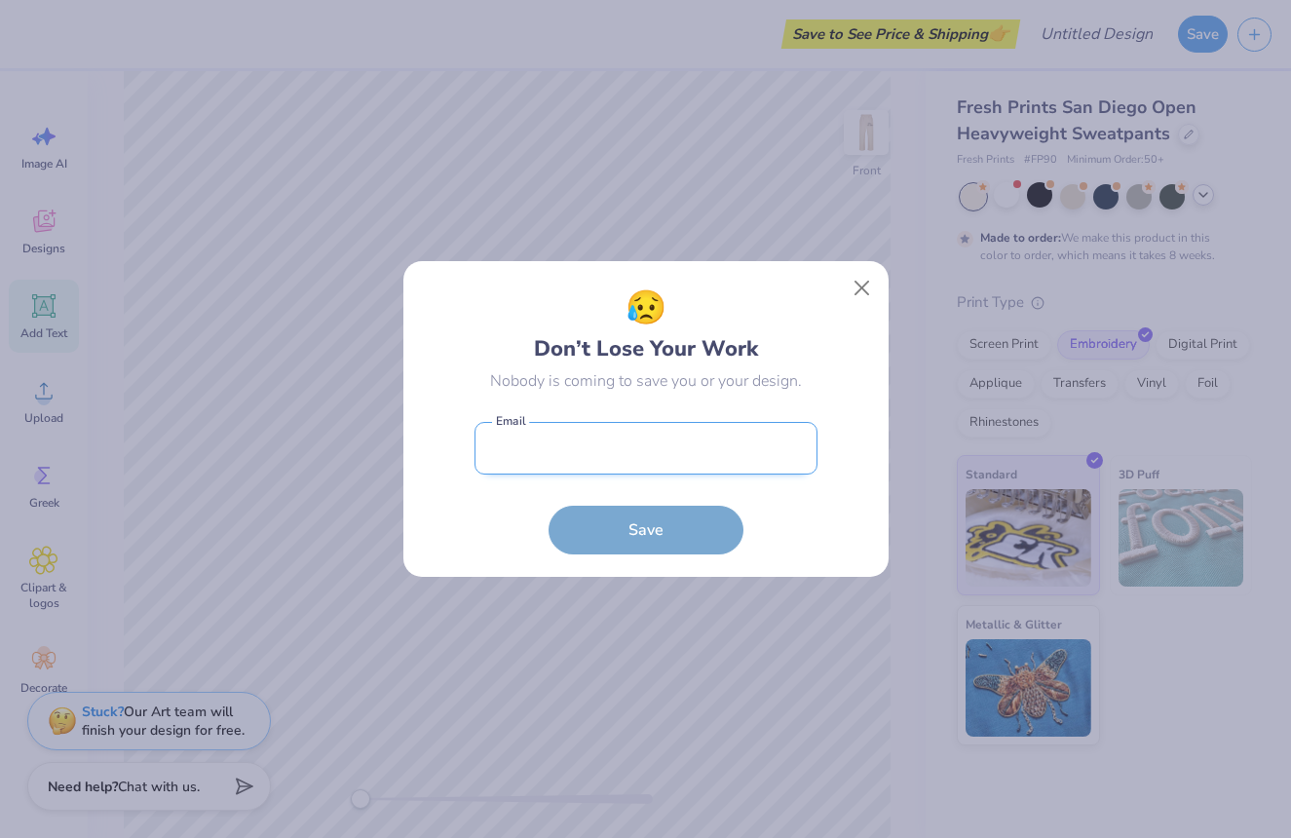
click at [685, 451] on input "email" at bounding box center [646, 449] width 343 height 54
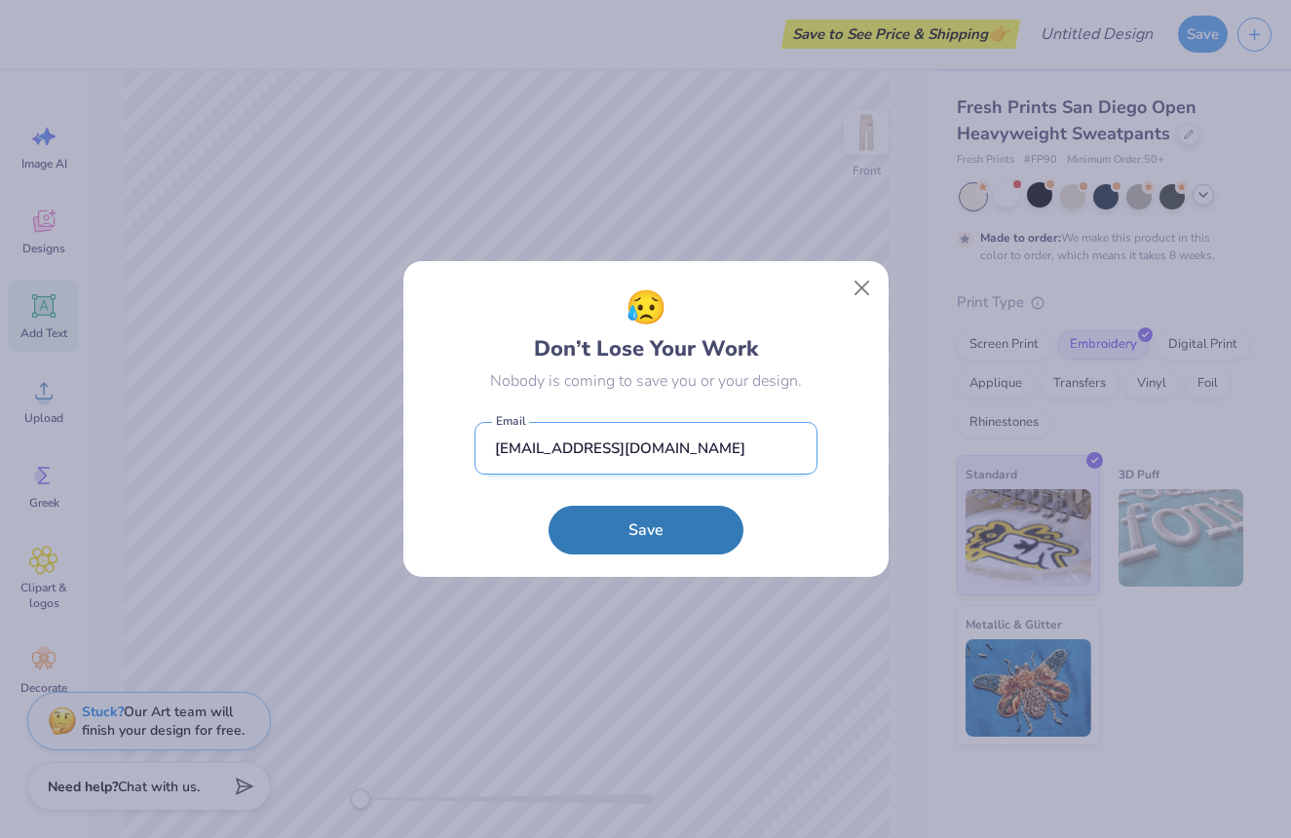
type input "[EMAIL_ADDRESS][DOMAIN_NAME]"
click at [645, 530] on button "Save" at bounding box center [646, 530] width 195 height 49
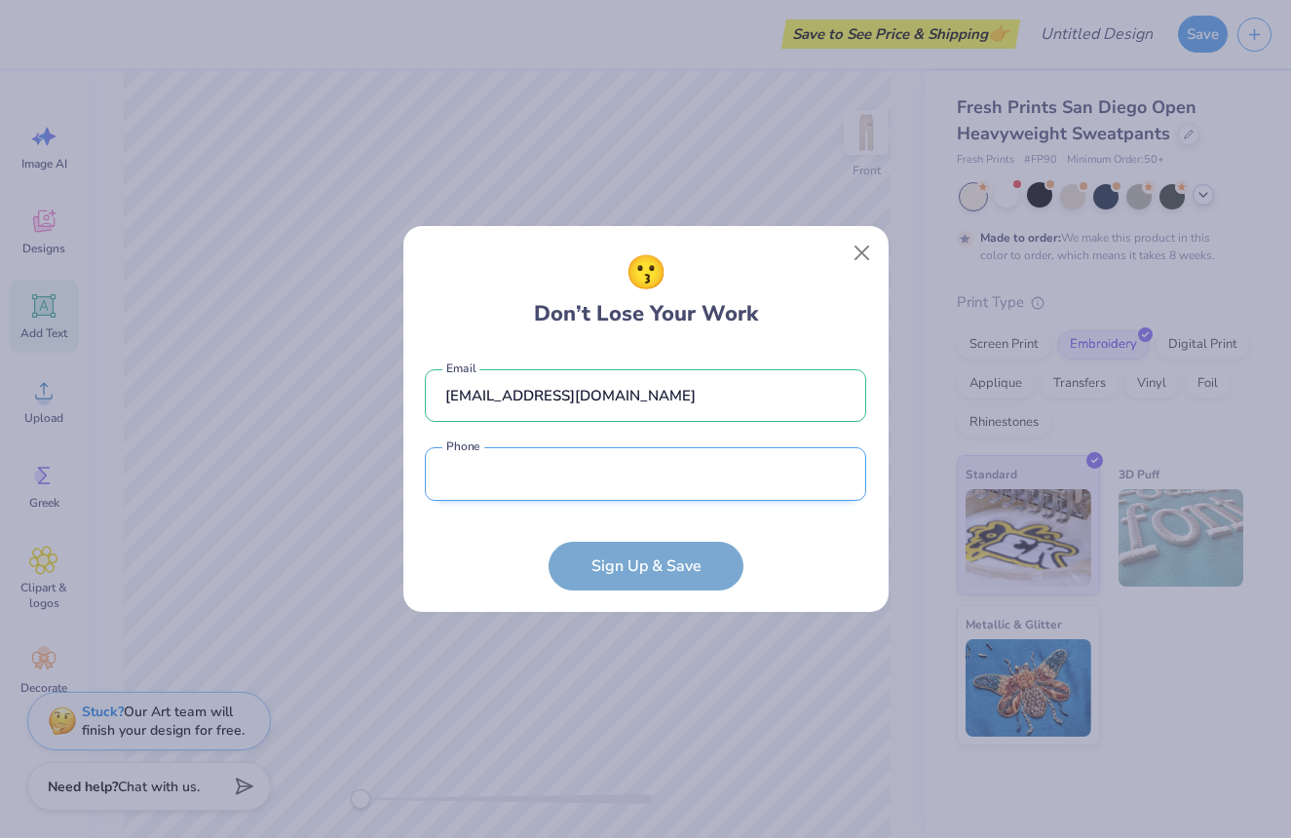
click at [646, 503] on div "[EMAIL_ADDRESS][DOMAIN_NAME] Email Phone is a required field Phone" at bounding box center [645, 430] width 441 height 161
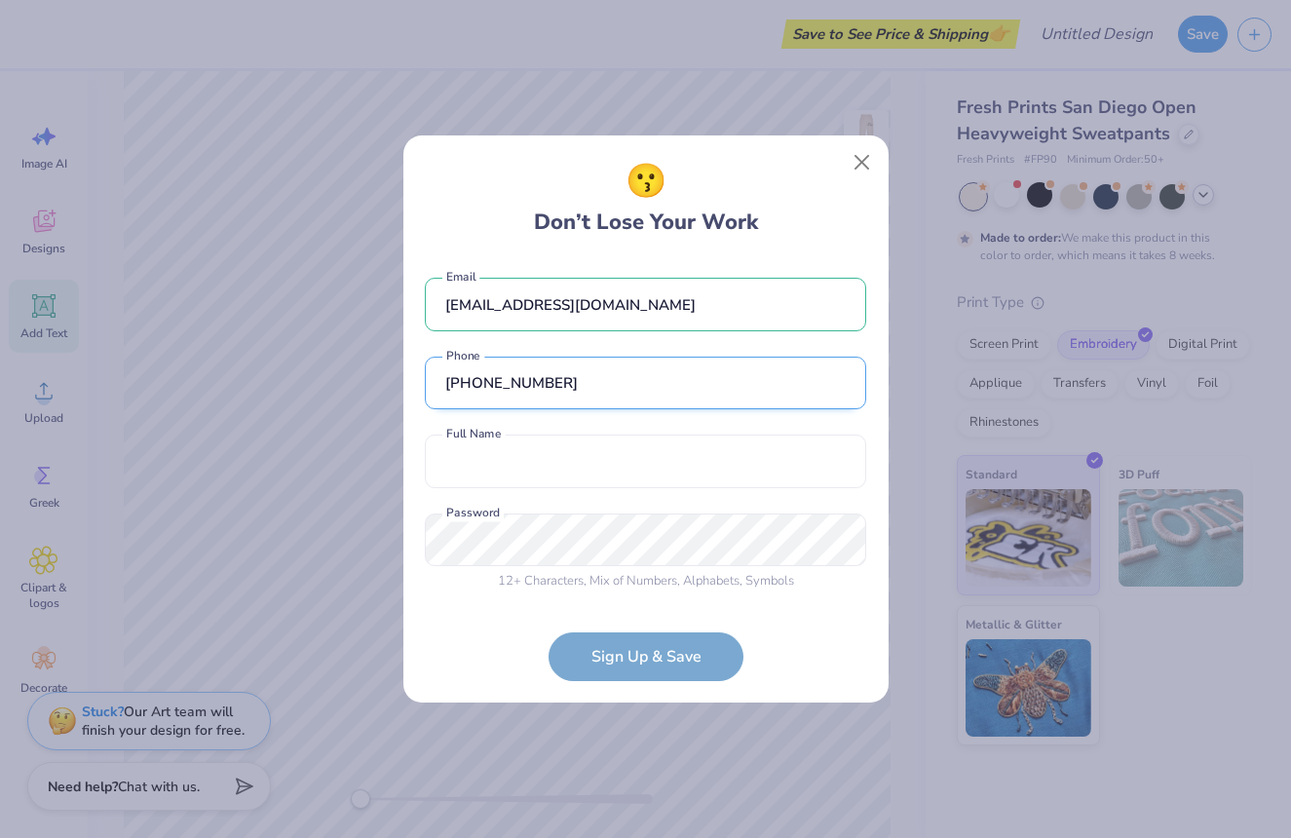
type input "[PHONE_NUMBER]"
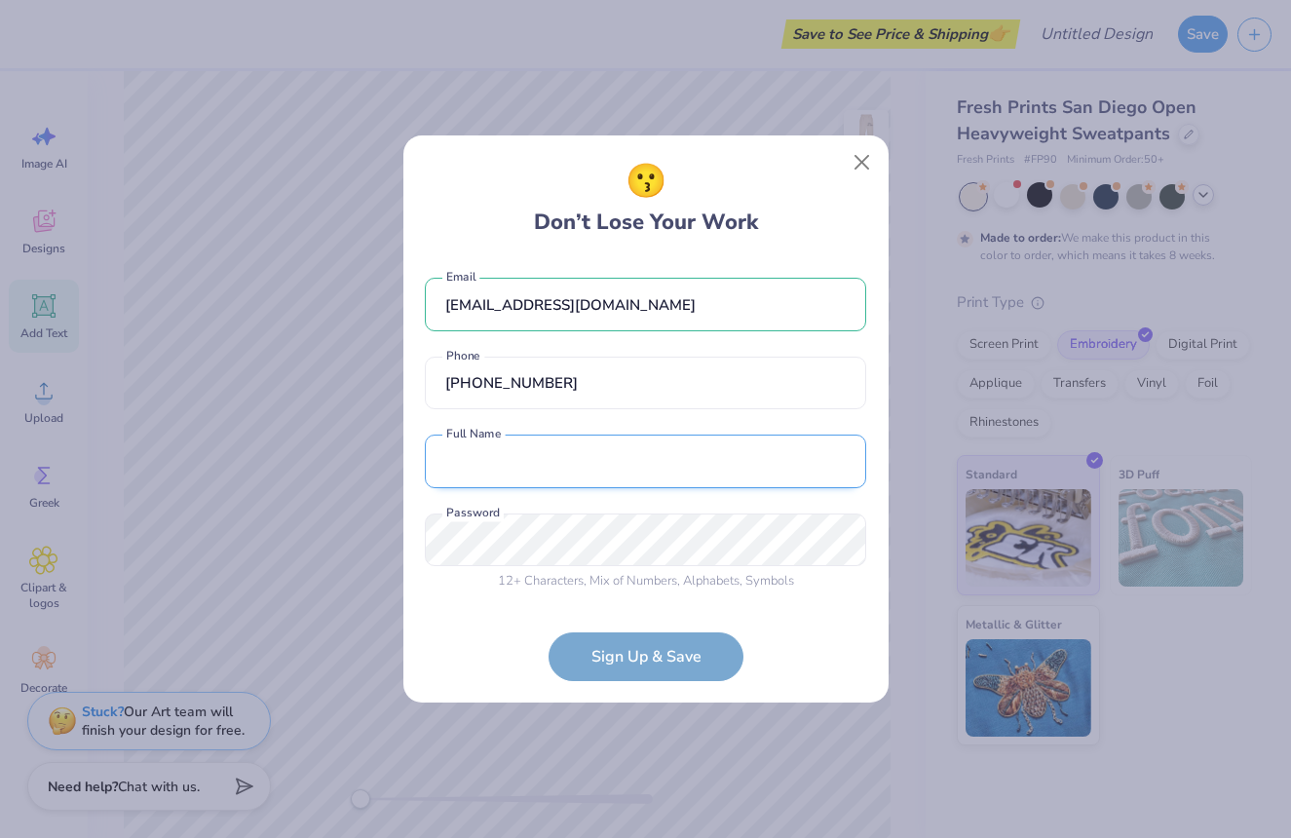
drag, startPoint x: 630, startPoint y: 497, endPoint x: 633, endPoint y: 487, distance: 10.2
click at [630, 495] on div "[EMAIL_ADDRESS][DOMAIN_NAME] Email [PHONE_NUMBER] Phone Full Name is a required…" at bounding box center [645, 429] width 441 height 343
type input "[PERSON_NAME]"
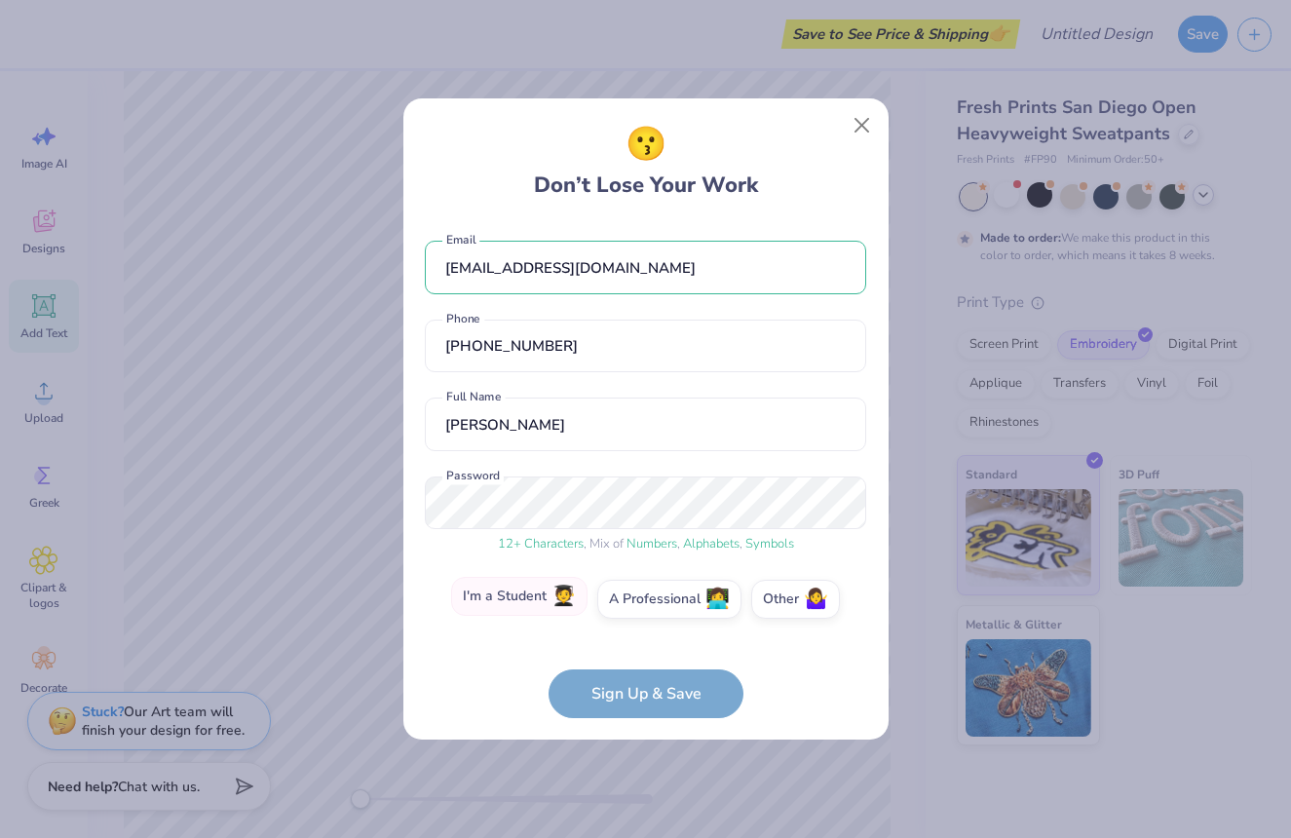
click at [490, 606] on label "I'm a Student 🧑‍🎓" at bounding box center [519, 596] width 136 height 39
click at [639, 606] on input "I'm a Student 🧑‍🎓" at bounding box center [645, 603] width 13 height 13
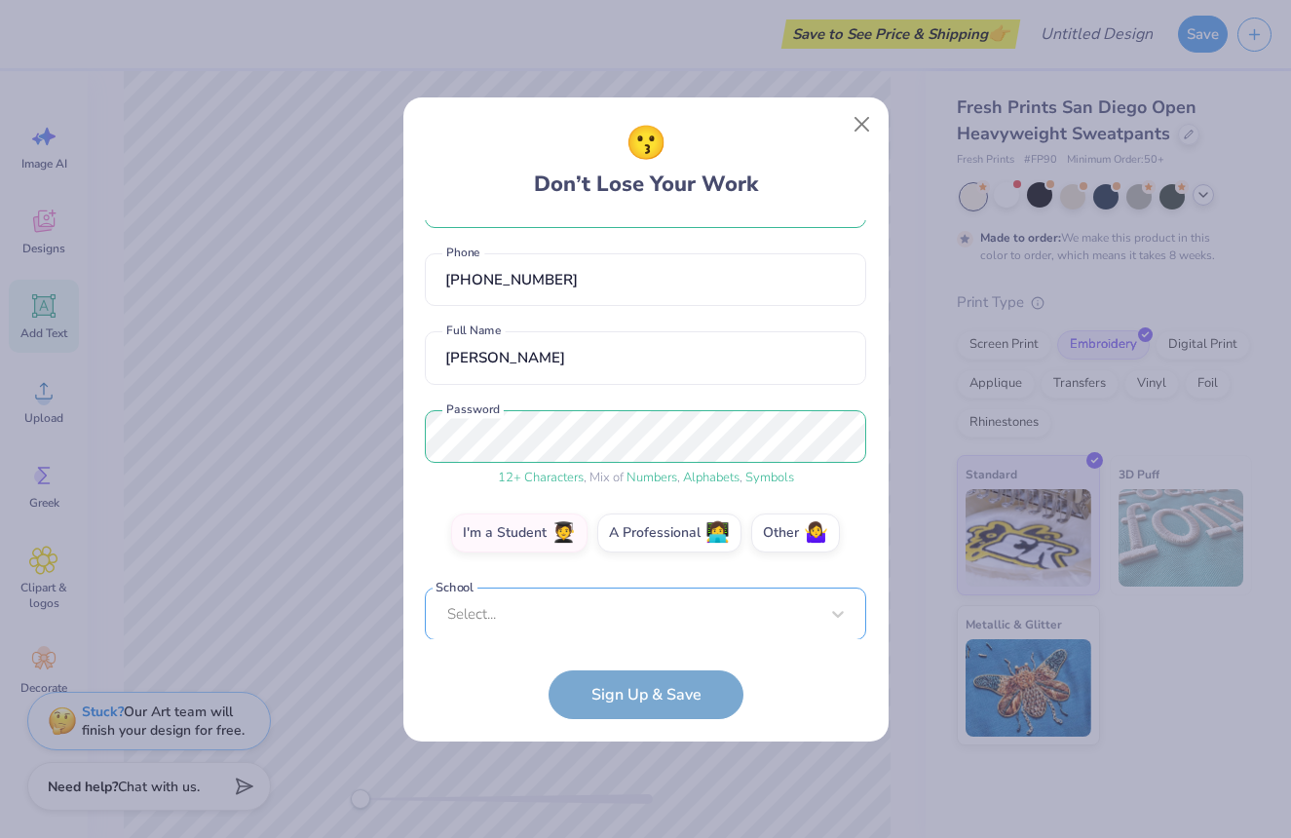
click at [682, 608] on div "Select..." at bounding box center [645, 615] width 441 height 54
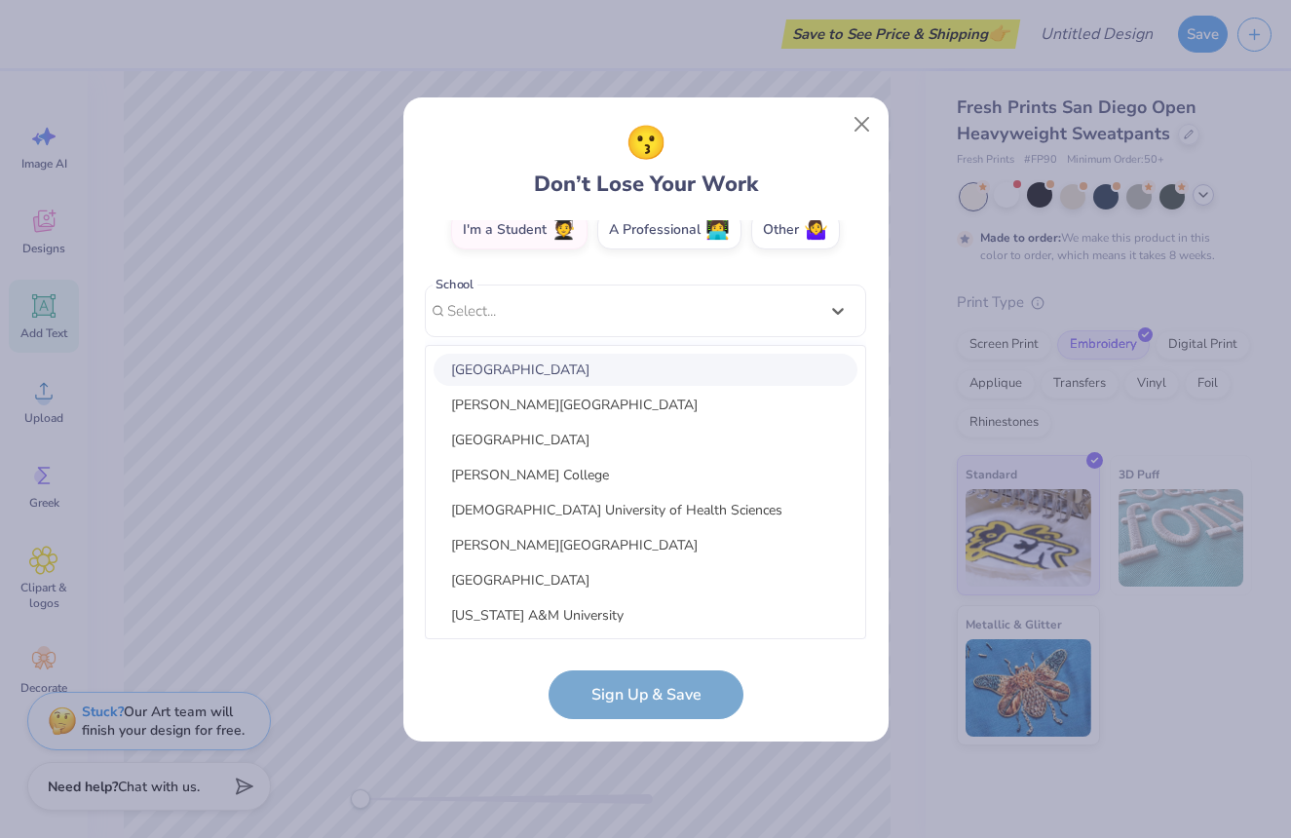
scroll to position [76, 0]
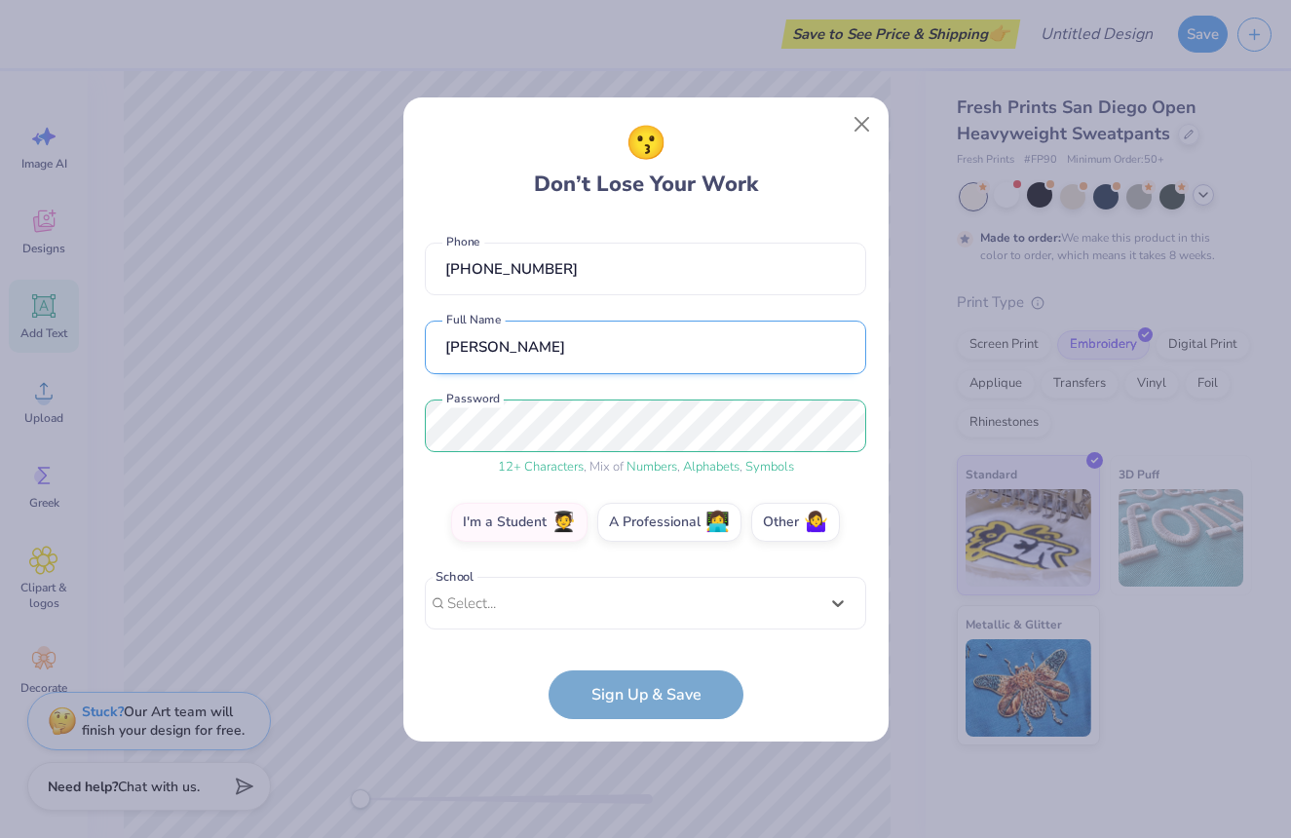
drag, startPoint x: 709, startPoint y: 304, endPoint x: 688, endPoint y: 364, distance: 63.8
click at [709, 305] on div "[EMAIL_ADDRESS][DOMAIN_NAME] Email [PHONE_NUMBER] Phone [PERSON_NAME] Full Name…" at bounding box center [645, 429] width 441 height 419
click at [635, 680] on form "[EMAIL_ADDRESS][DOMAIN_NAME] Email [PHONE_NUMBER] Phone [PERSON_NAME] Full Name…" at bounding box center [645, 469] width 441 height 499
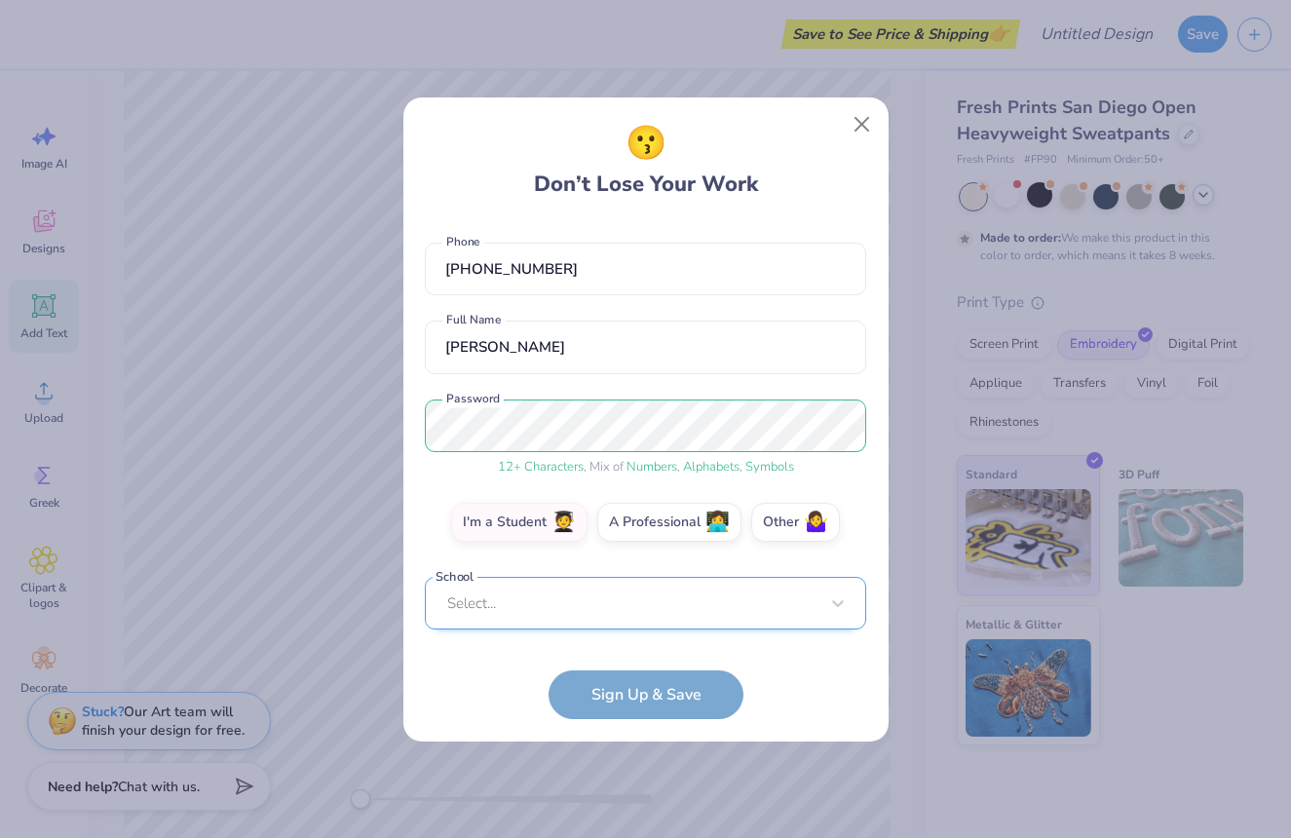
click at [627, 609] on div "Select..." at bounding box center [645, 604] width 441 height 54
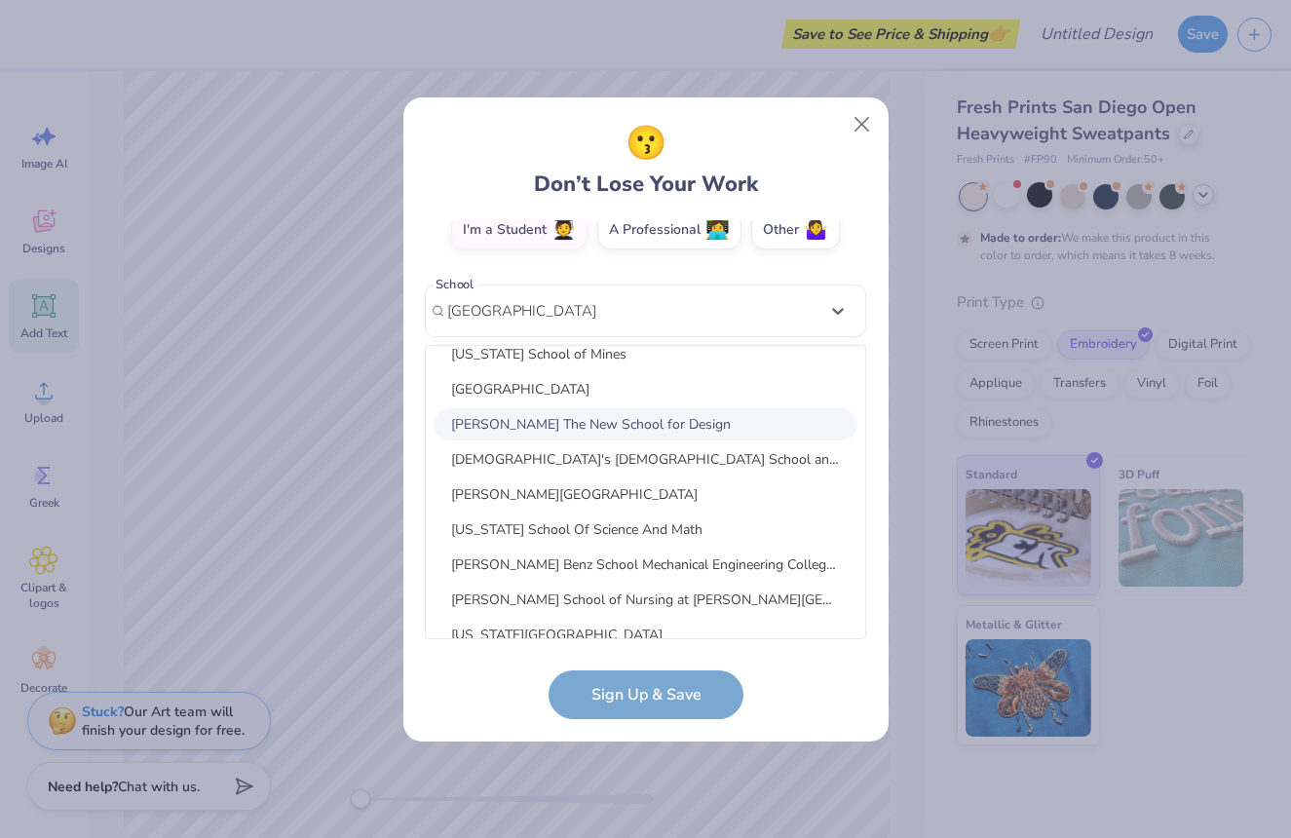
scroll to position [333, 0]
type input "[GEOGRAPHIC_DATA]"
click at [625, 683] on form "[EMAIL_ADDRESS][DOMAIN_NAME] Email [PHONE_NUMBER] Phone [PERSON_NAME] Full Name…" at bounding box center [645, 469] width 441 height 499
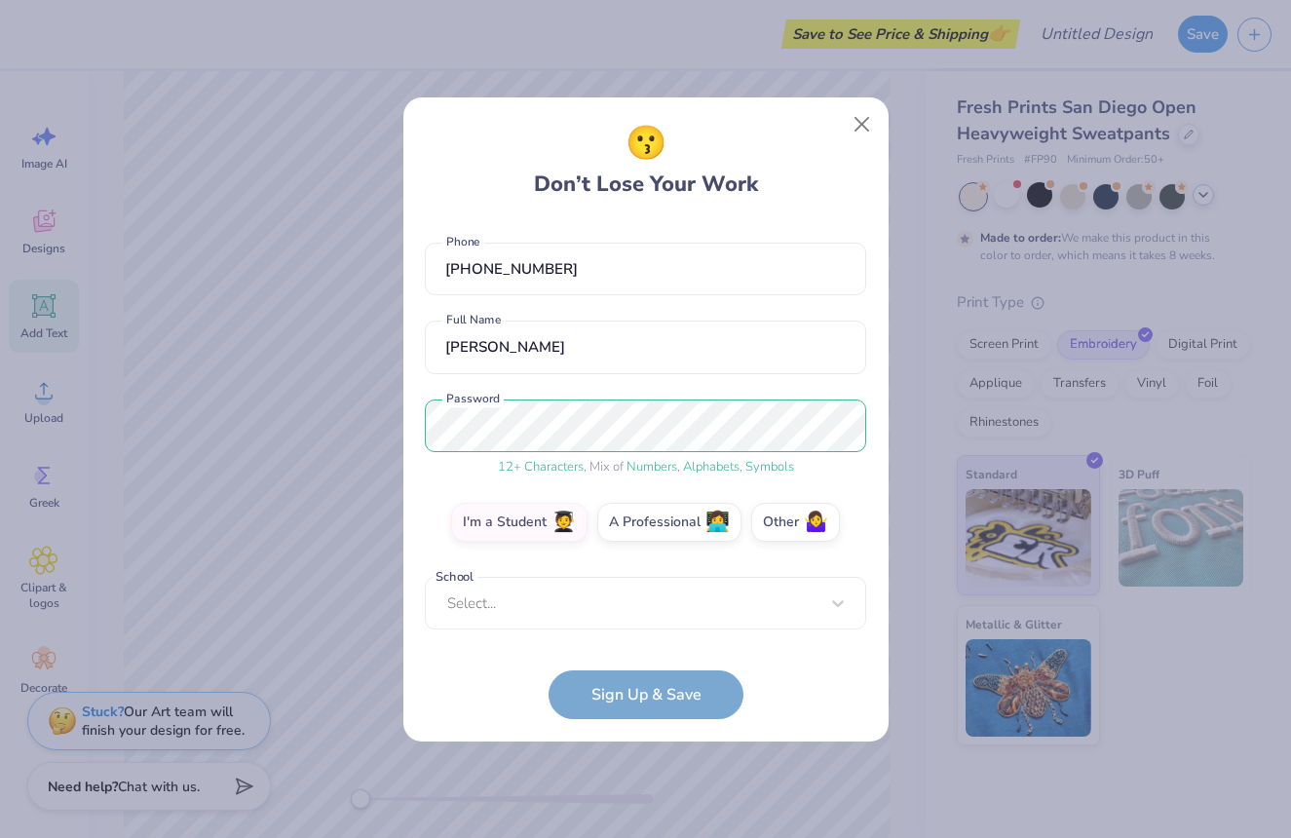
click at [630, 674] on form "[EMAIL_ADDRESS][DOMAIN_NAME] Email [PHONE_NUMBER] Phone [PERSON_NAME] Full Name…" at bounding box center [645, 469] width 441 height 499
click at [781, 521] on label "Other 🤷‍♀️" at bounding box center [795, 519] width 89 height 39
click at [652, 596] on input "Other 🤷‍♀️" at bounding box center [645, 602] width 13 height 13
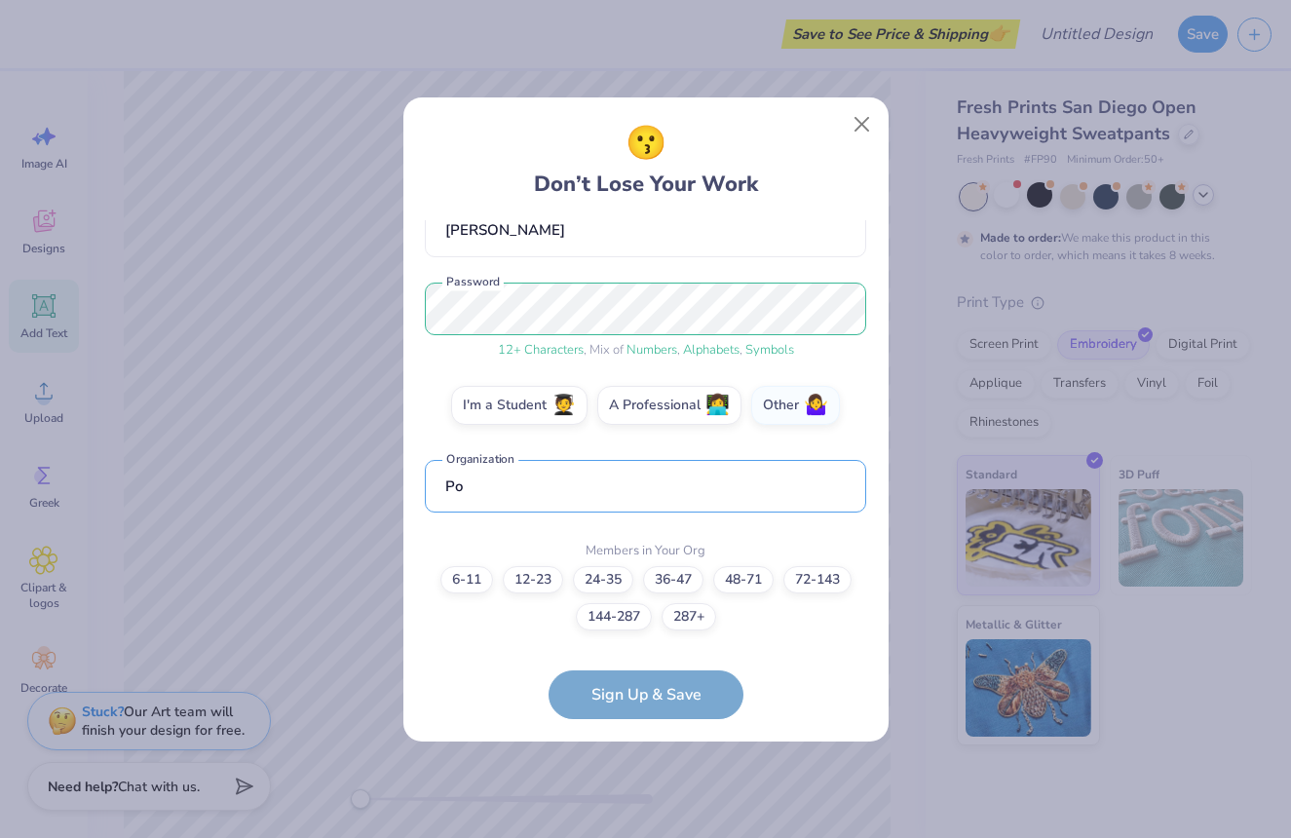
type input "P"
type input "AID"
click at [663, 699] on form "[EMAIL_ADDRESS][DOMAIN_NAME] Email [PHONE_NUMBER] Phone [PERSON_NAME] Full Name…" at bounding box center [645, 469] width 441 height 499
click at [740, 579] on label "48-71" at bounding box center [743, 576] width 60 height 27
click at [652, 785] on input "48-71" at bounding box center [645, 791] width 13 height 13
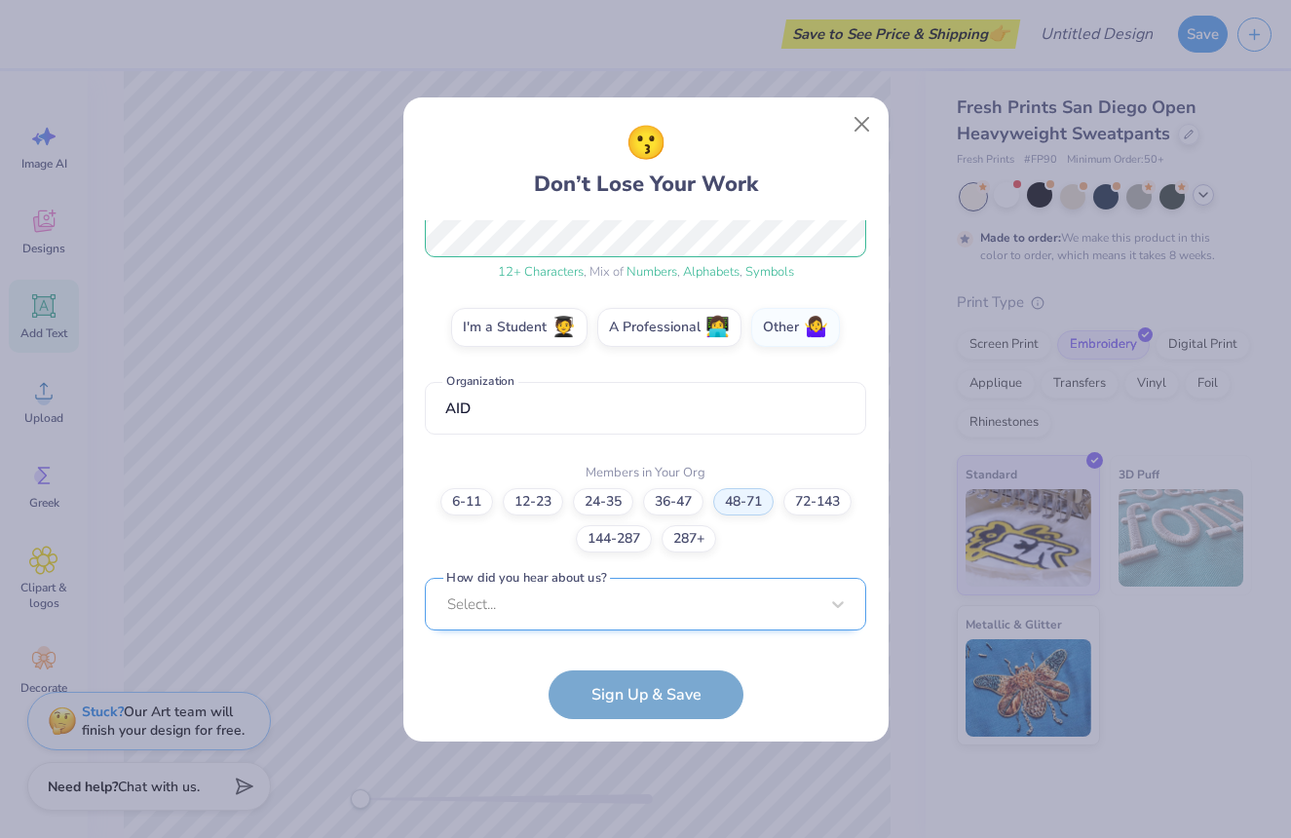
scroll to position [563, 0]
click at [721, 604] on div "Select..." at bounding box center [645, 604] width 441 height 54
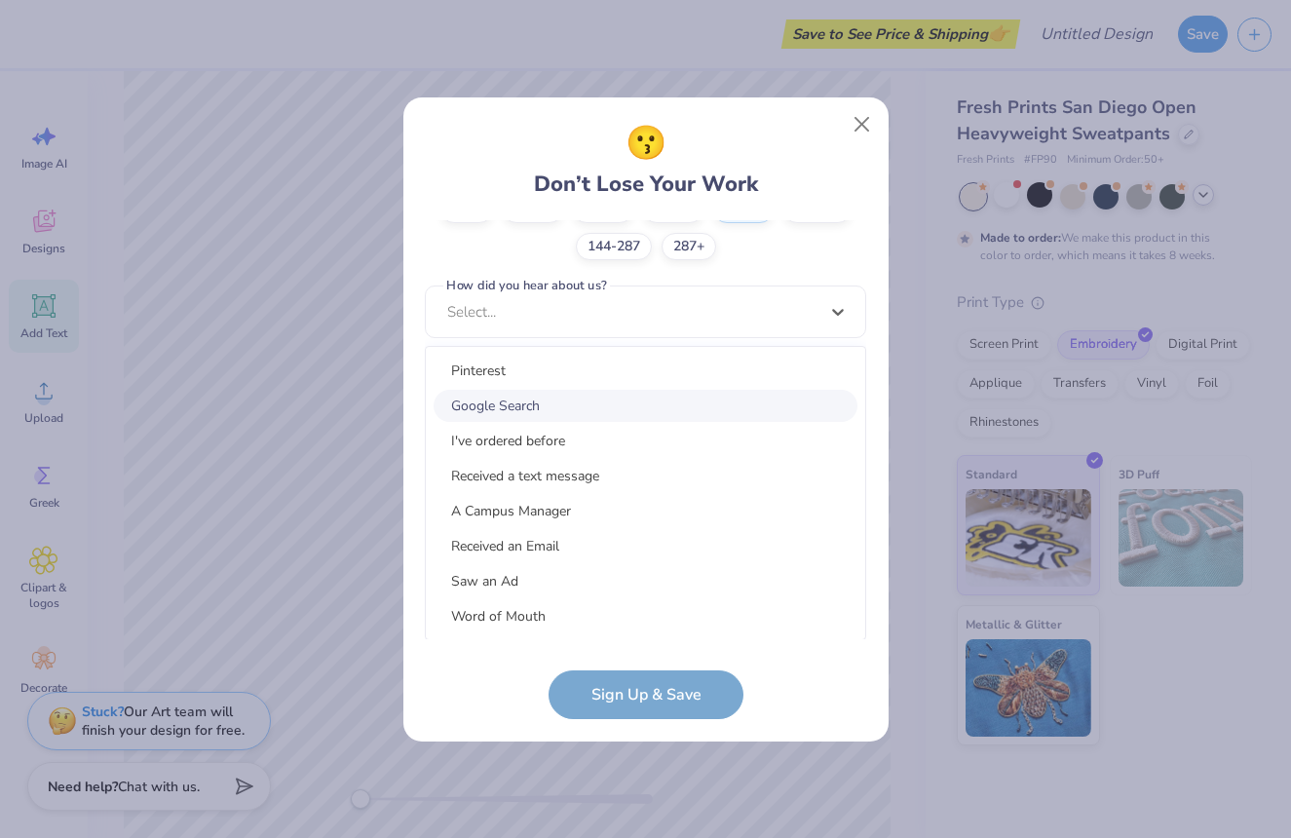
click at [653, 402] on div "Google Search" at bounding box center [646, 406] width 424 height 32
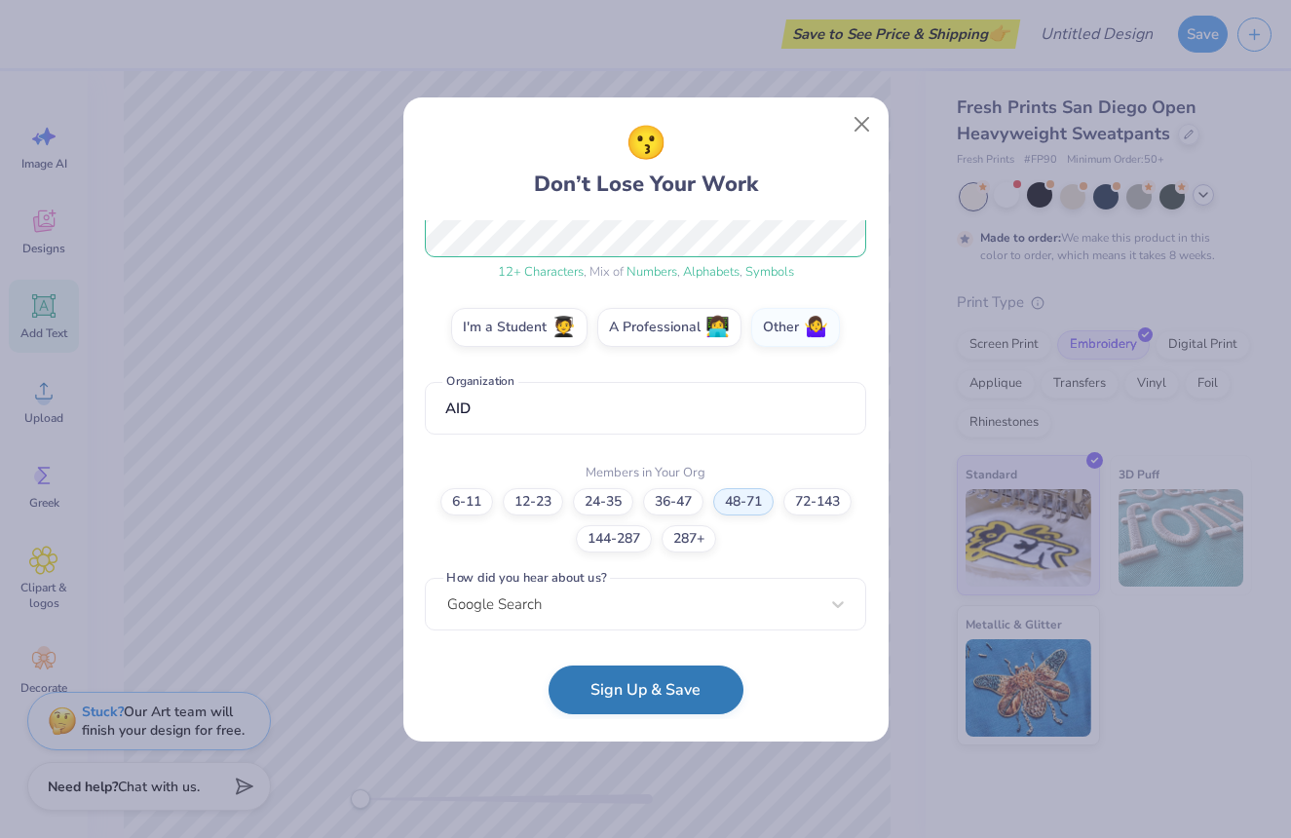
click at [596, 709] on button "Sign Up & Save" at bounding box center [646, 690] width 195 height 49
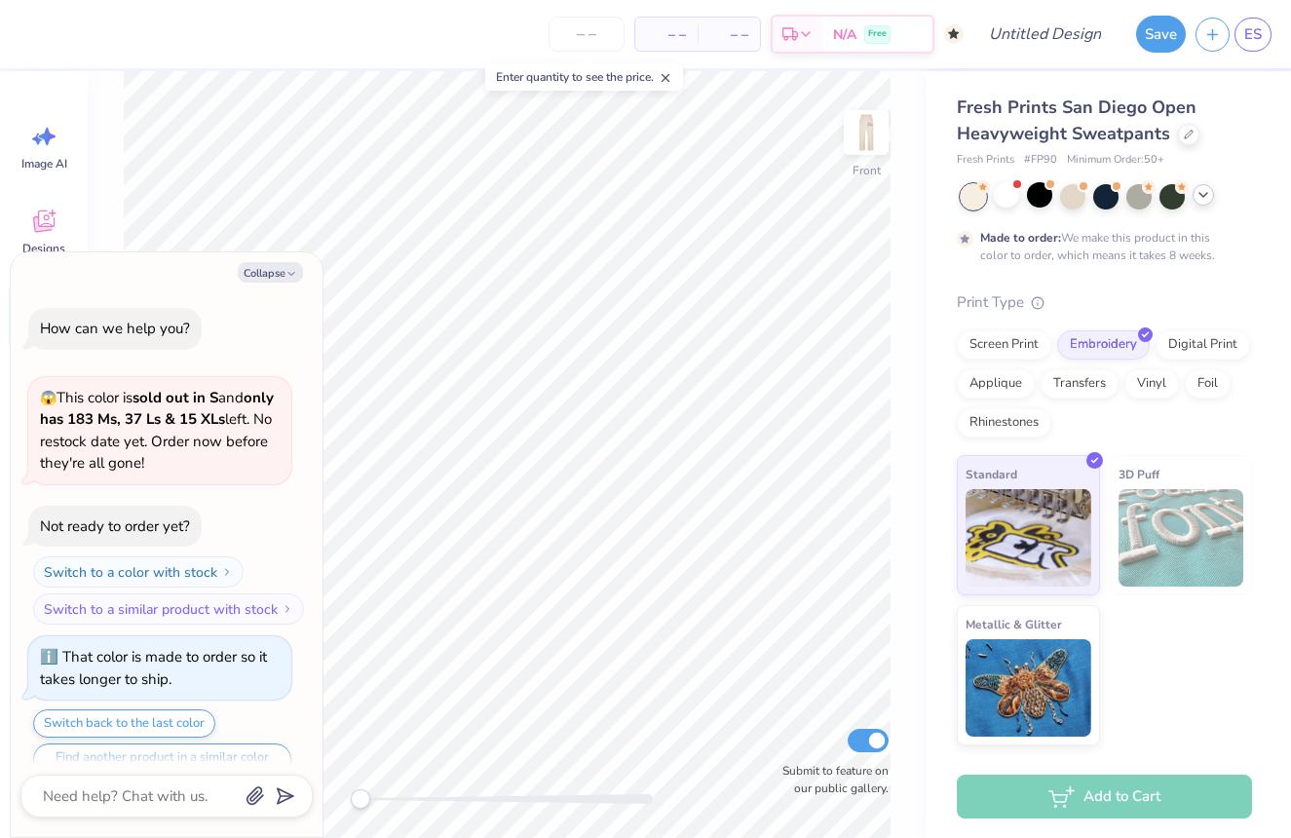
scroll to position [1721, 0]
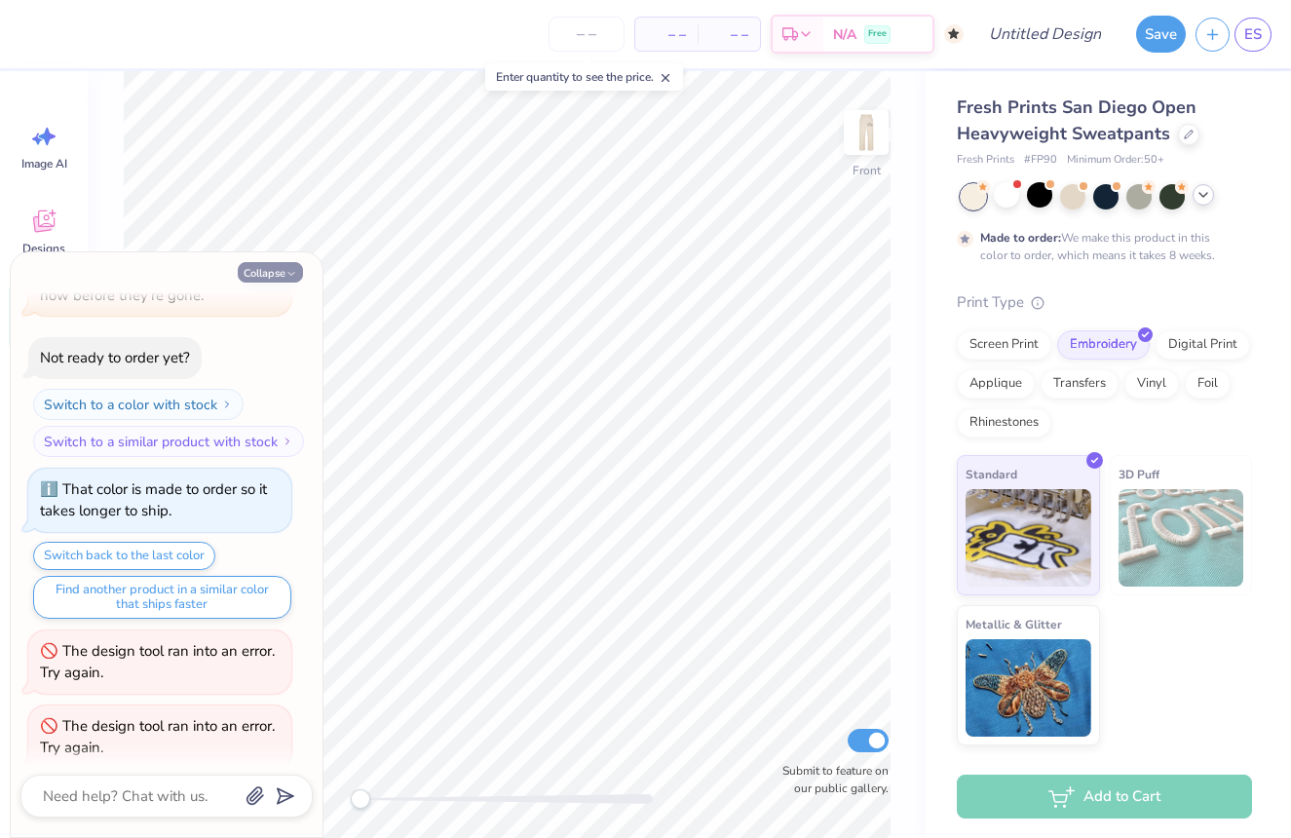
click at [275, 271] on button "Collapse" at bounding box center [270, 272] width 65 height 20
type textarea "x"
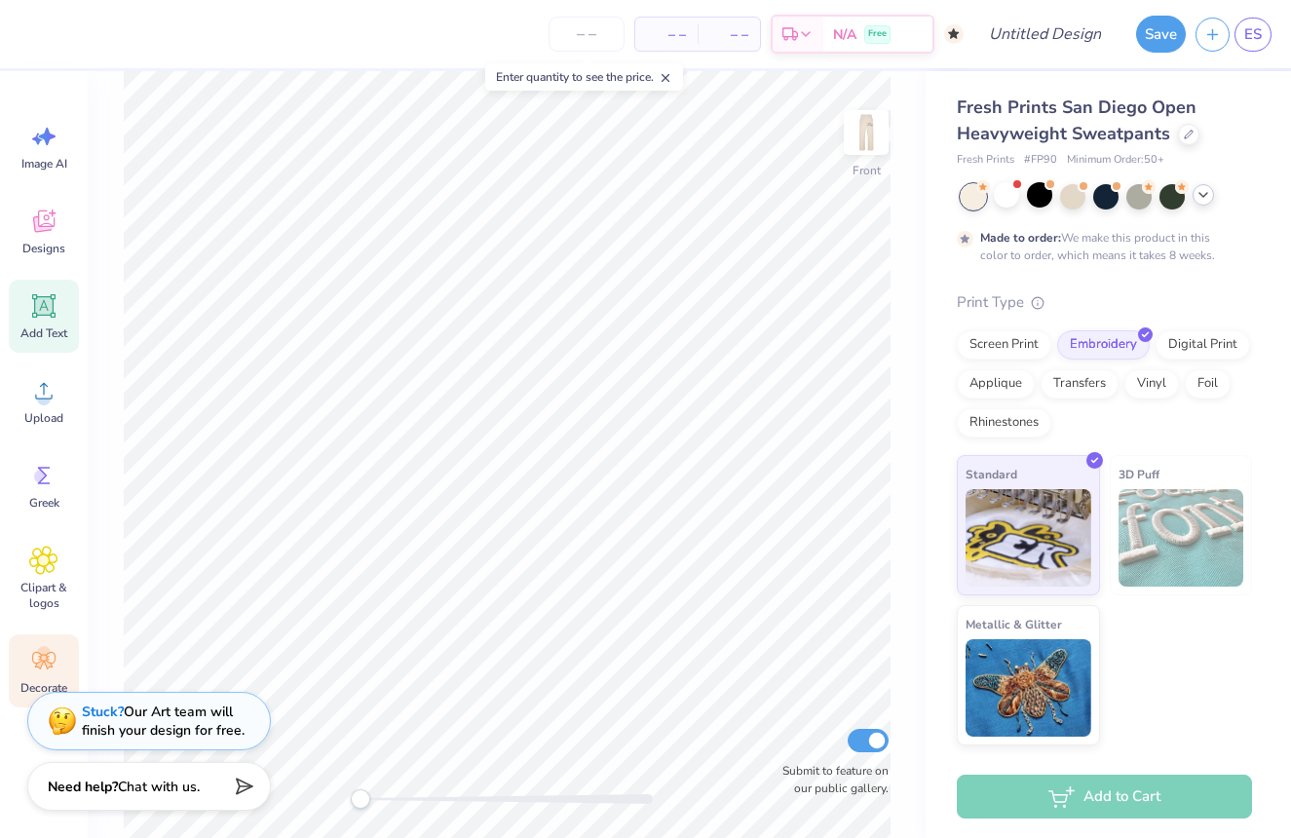
click at [37, 647] on icon at bounding box center [43, 660] width 29 height 29
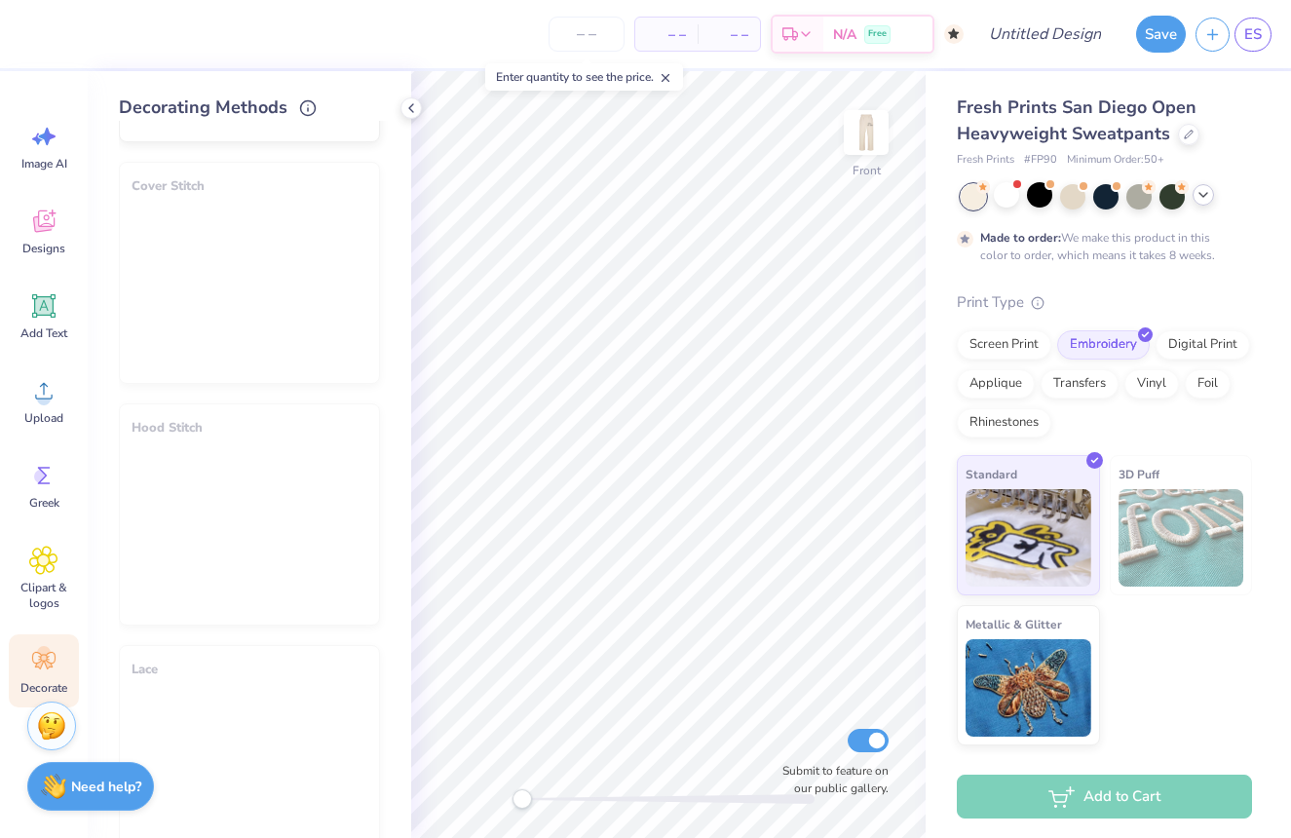
scroll to position [225, 0]
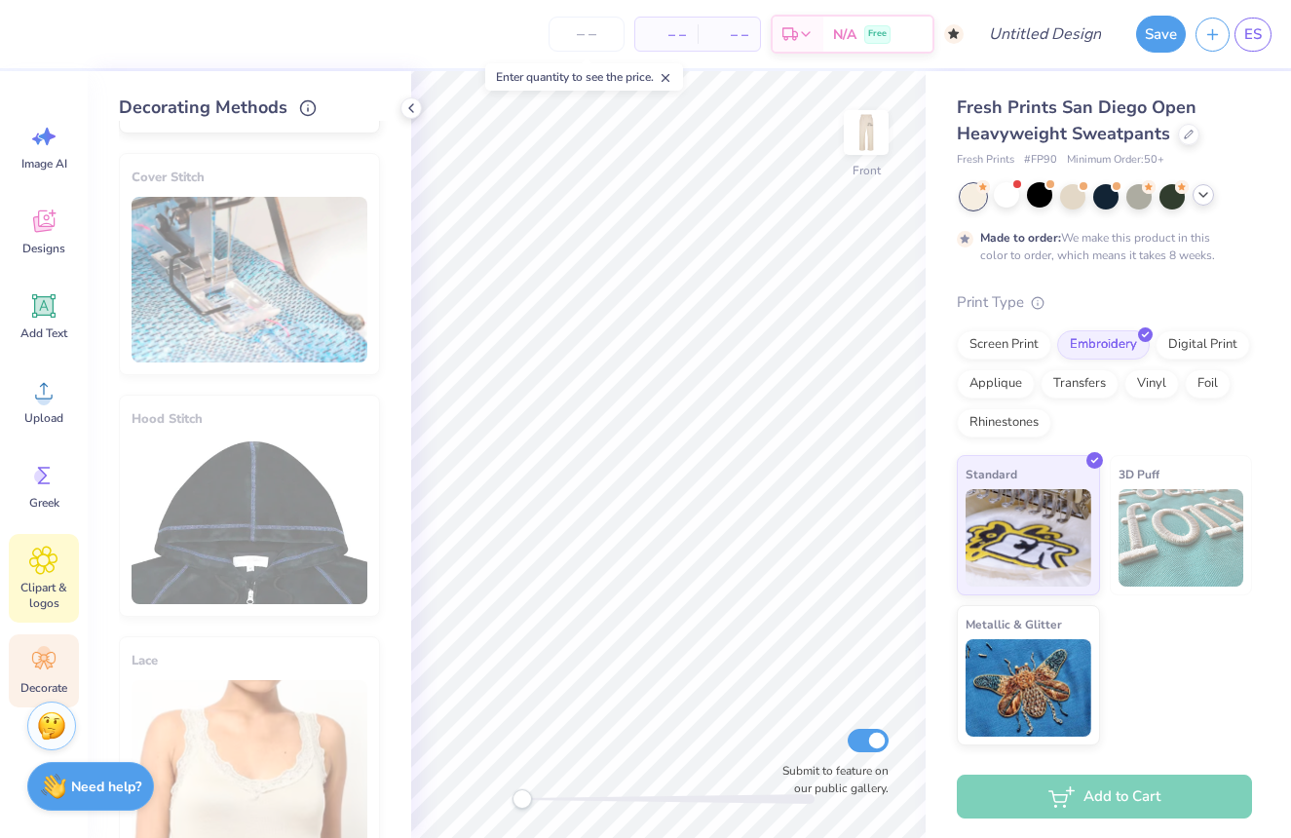
click at [31, 568] on icon at bounding box center [43, 560] width 28 height 29
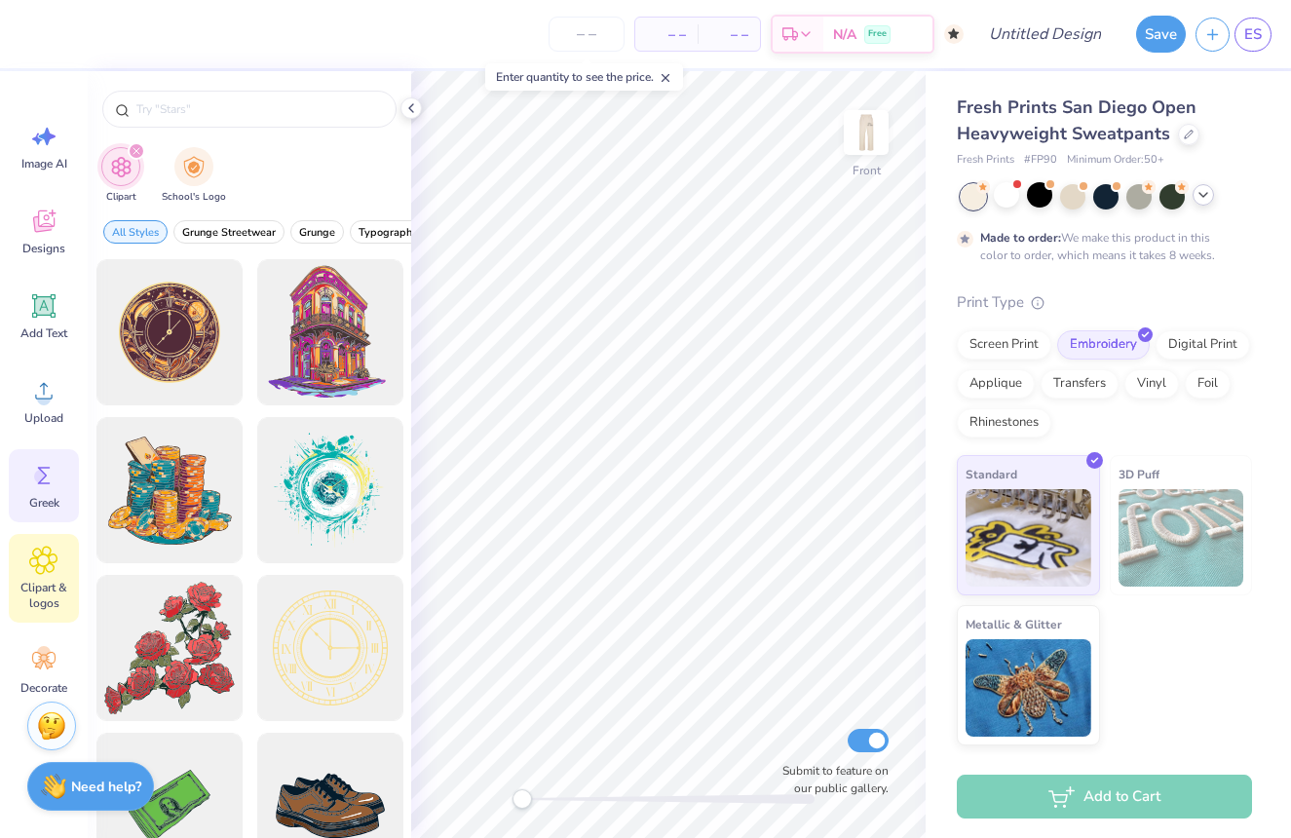
click at [43, 485] on icon at bounding box center [43, 475] width 29 height 29
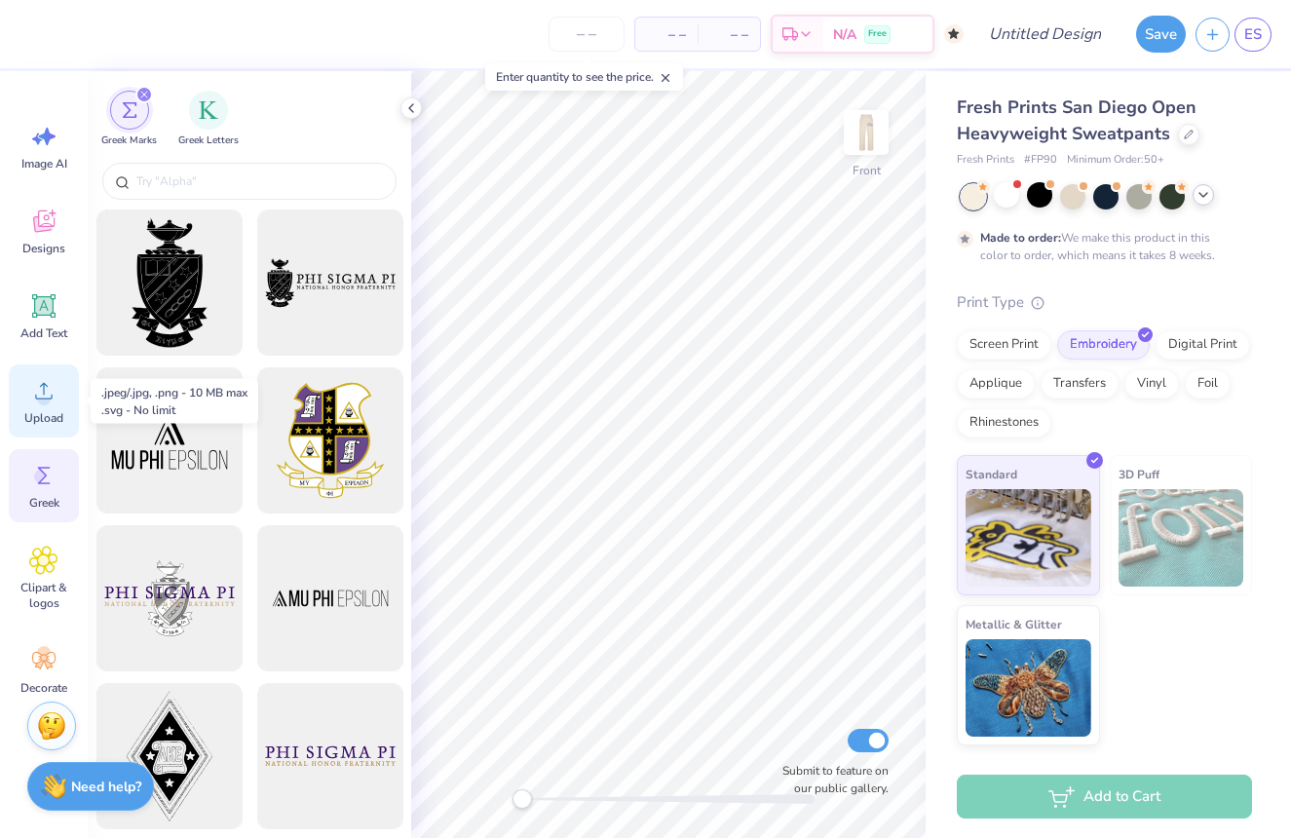
click at [49, 394] on icon at bounding box center [43, 390] width 29 height 29
click at [22, 303] on div "Add Text" at bounding box center [44, 316] width 70 height 73
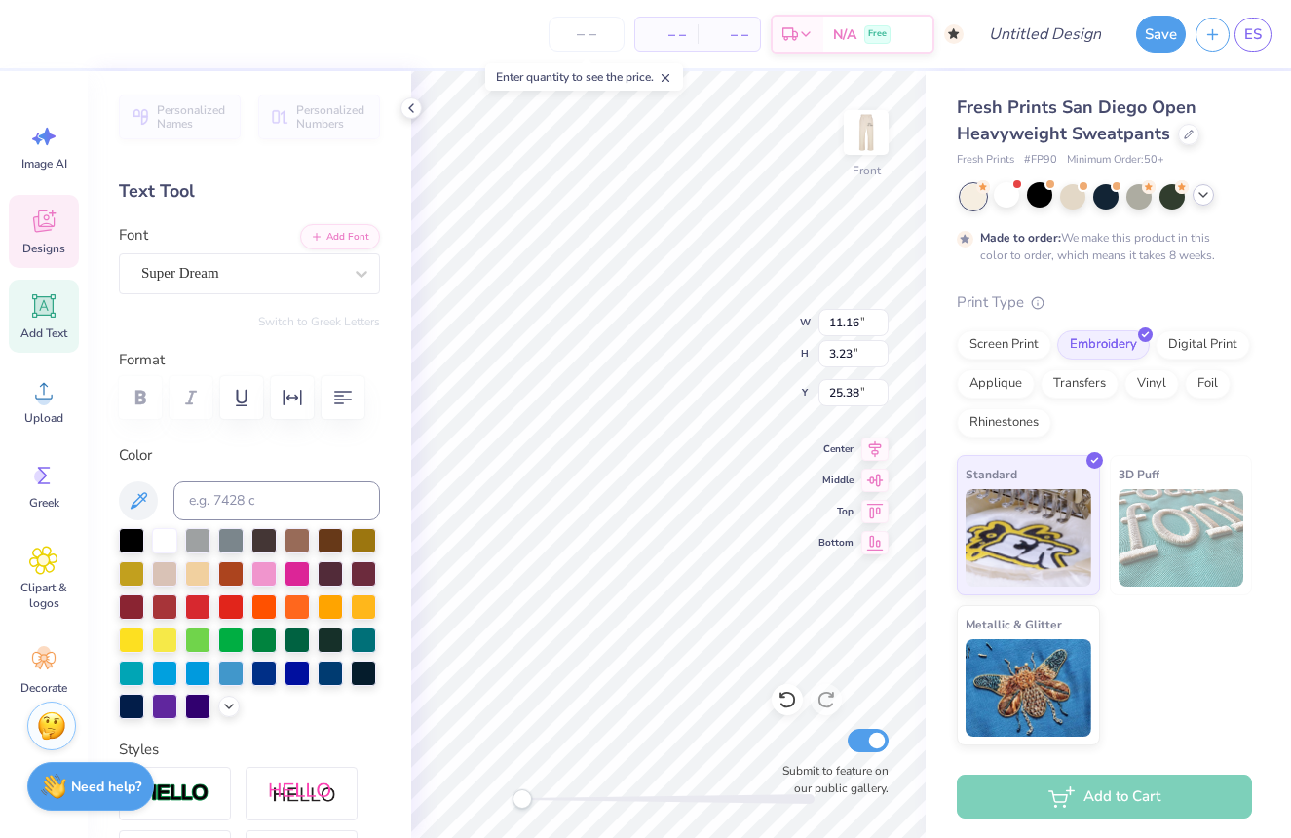
click at [59, 252] on span "Designs" at bounding box center [43, 249] width 43 height 16
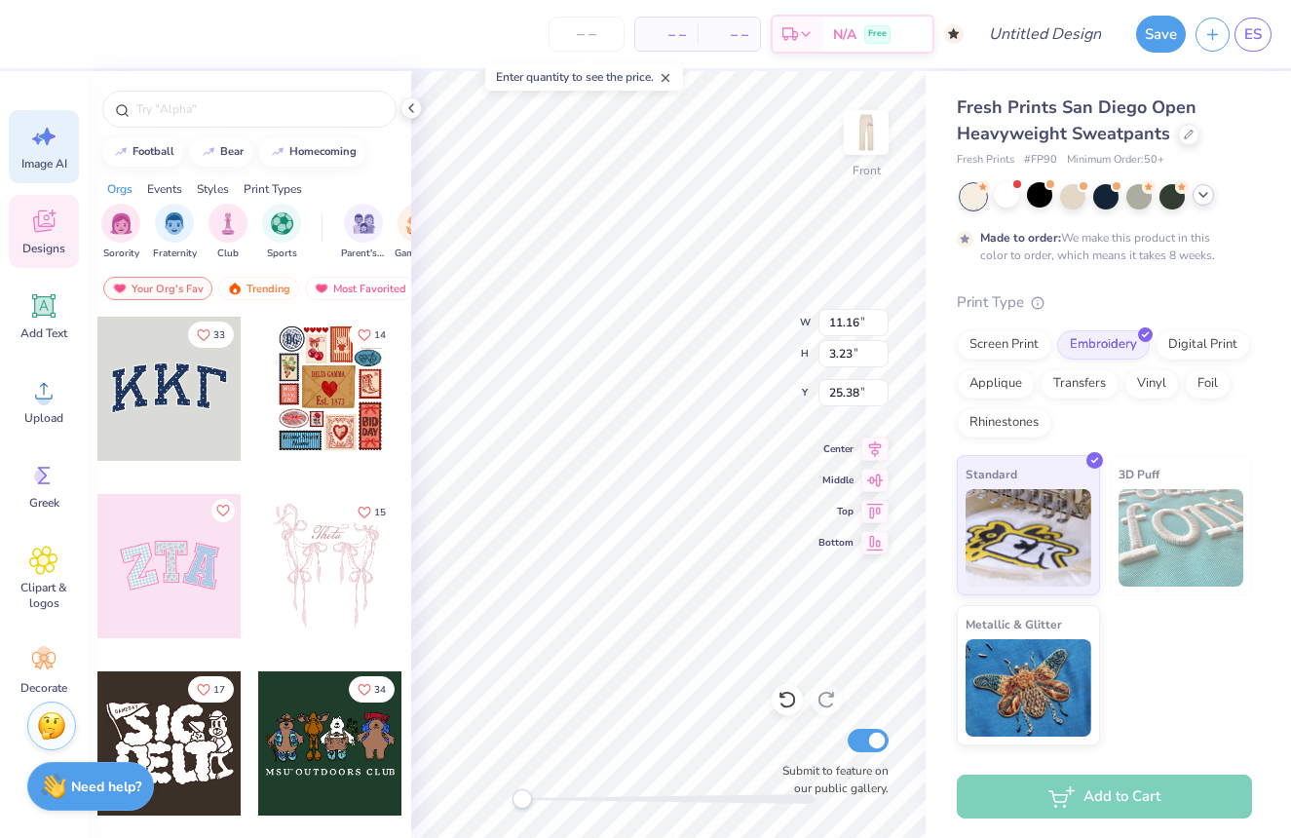
click at [58, 174] on div "Image AI" at bounding box center [44, 146] width 70 height 73
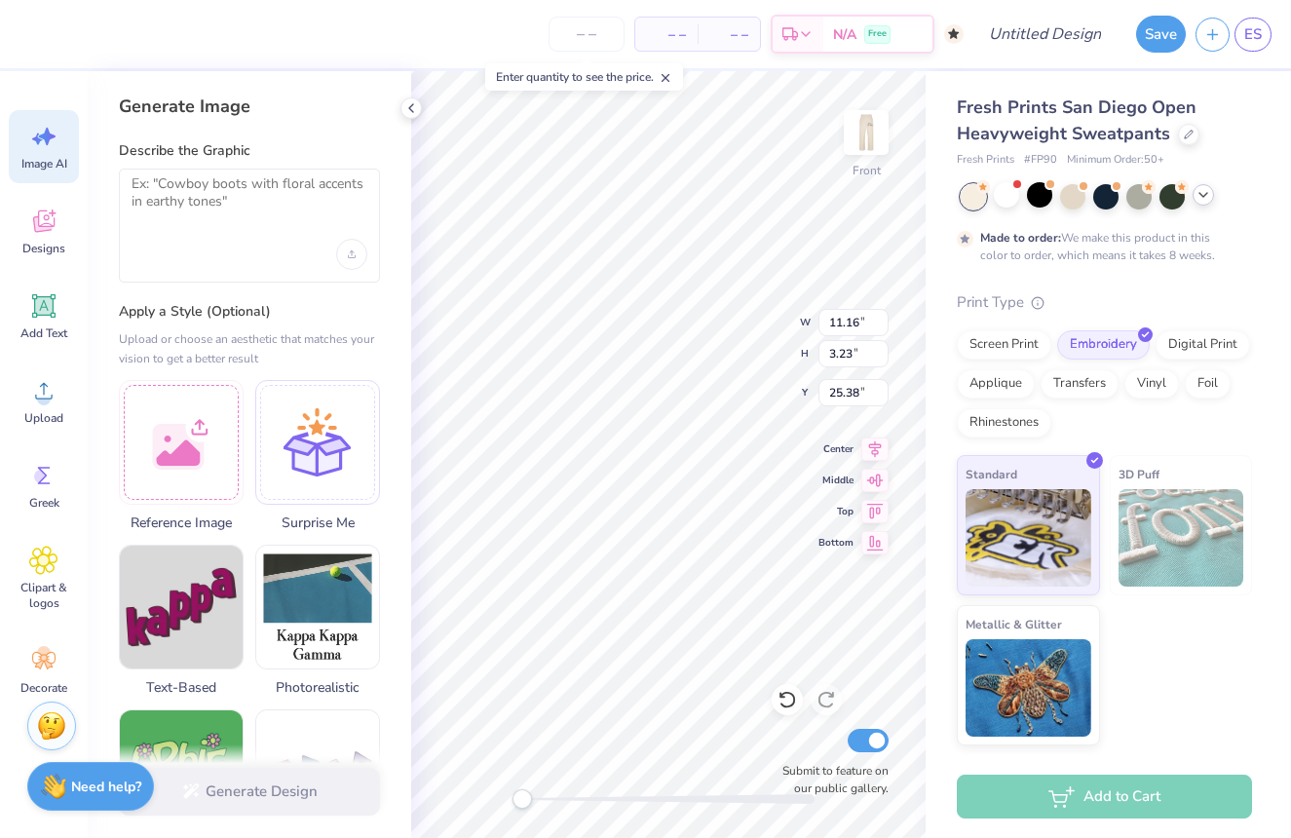
click at [35, 166] on span "Image AI" at bounding box center [44, 164] width 46 height 16
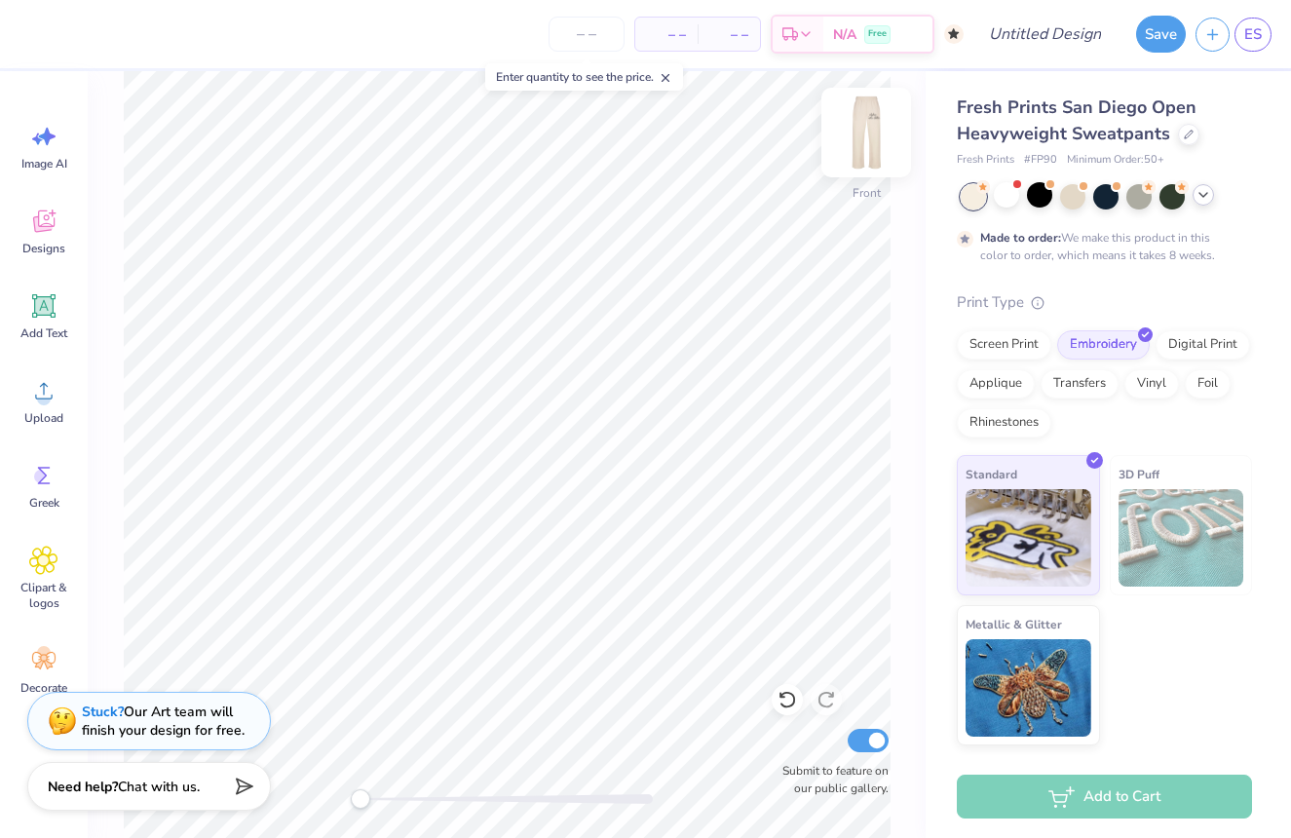
click at [875, 137] on img at bounding box center [866, 133] width 78 height 78
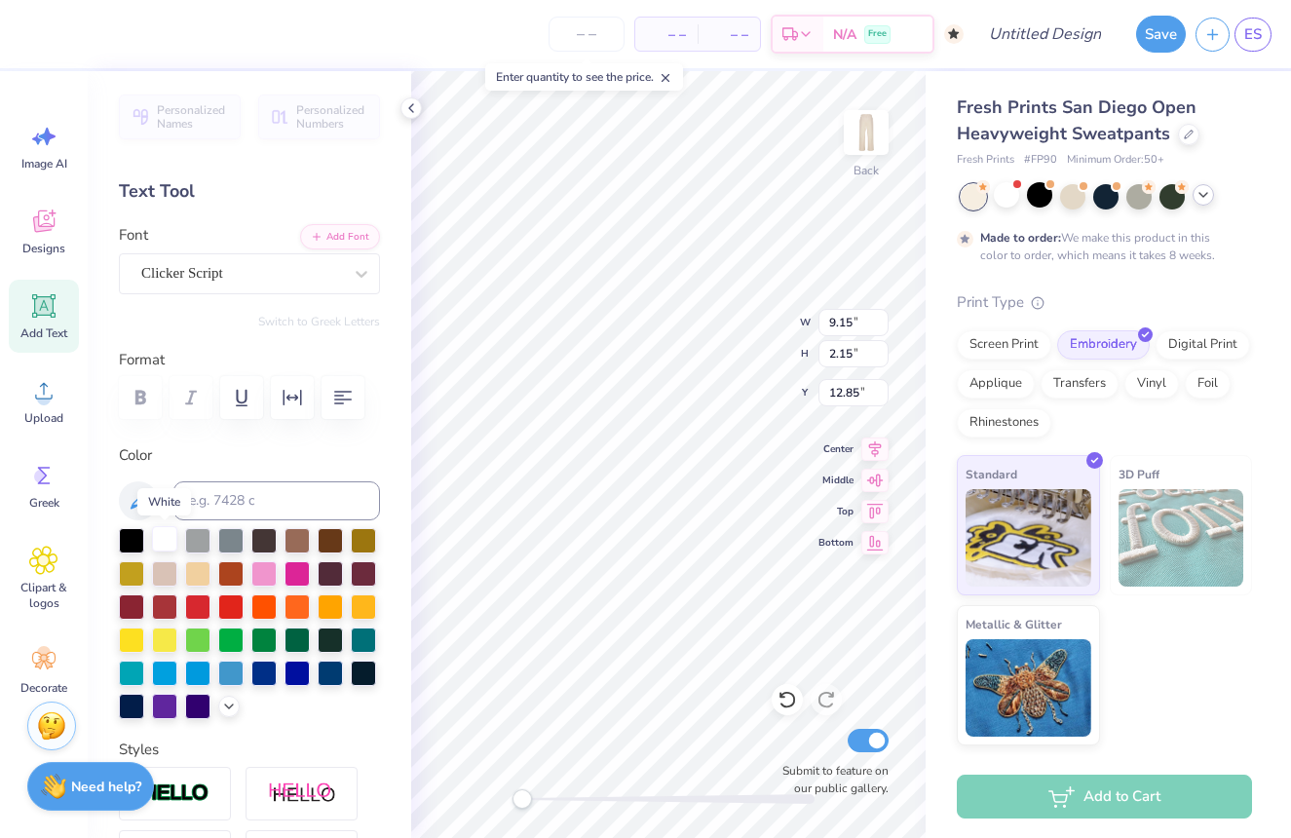
click at [172, 541] on div at bounding box center [164, 538] width 25 height 25
click at [786, 694] on icon at bounding box center [787, 701] width 17 height 18
click at [411, 110] on polyline at bounding box center [411, 108] width 4 height 8
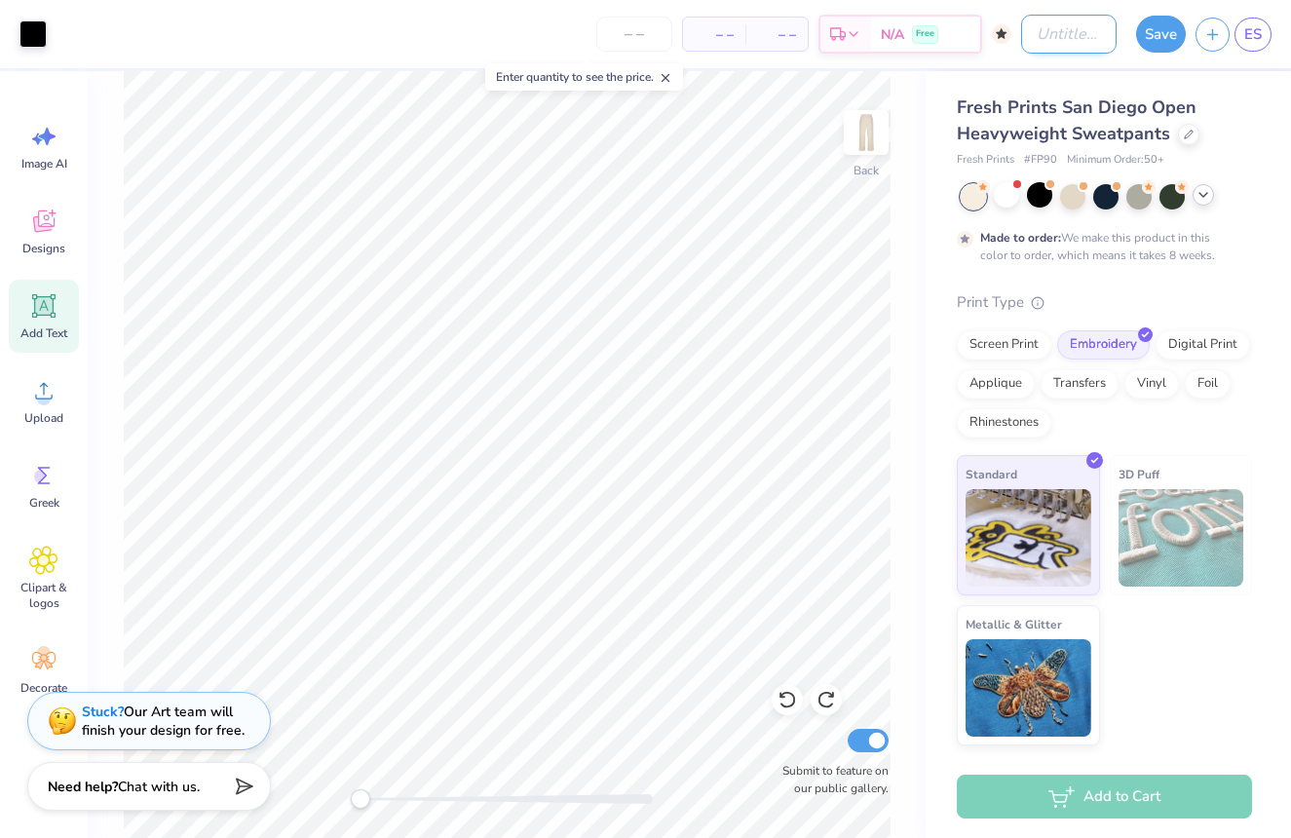
click at [1064, 30] on input "Design Title" at bounding box center [1069, 34] width 96 height 39
type input "sweat pants"
click at [1167, 21] on button "Save" at bounding box center [1161, 31] width 50 height 37
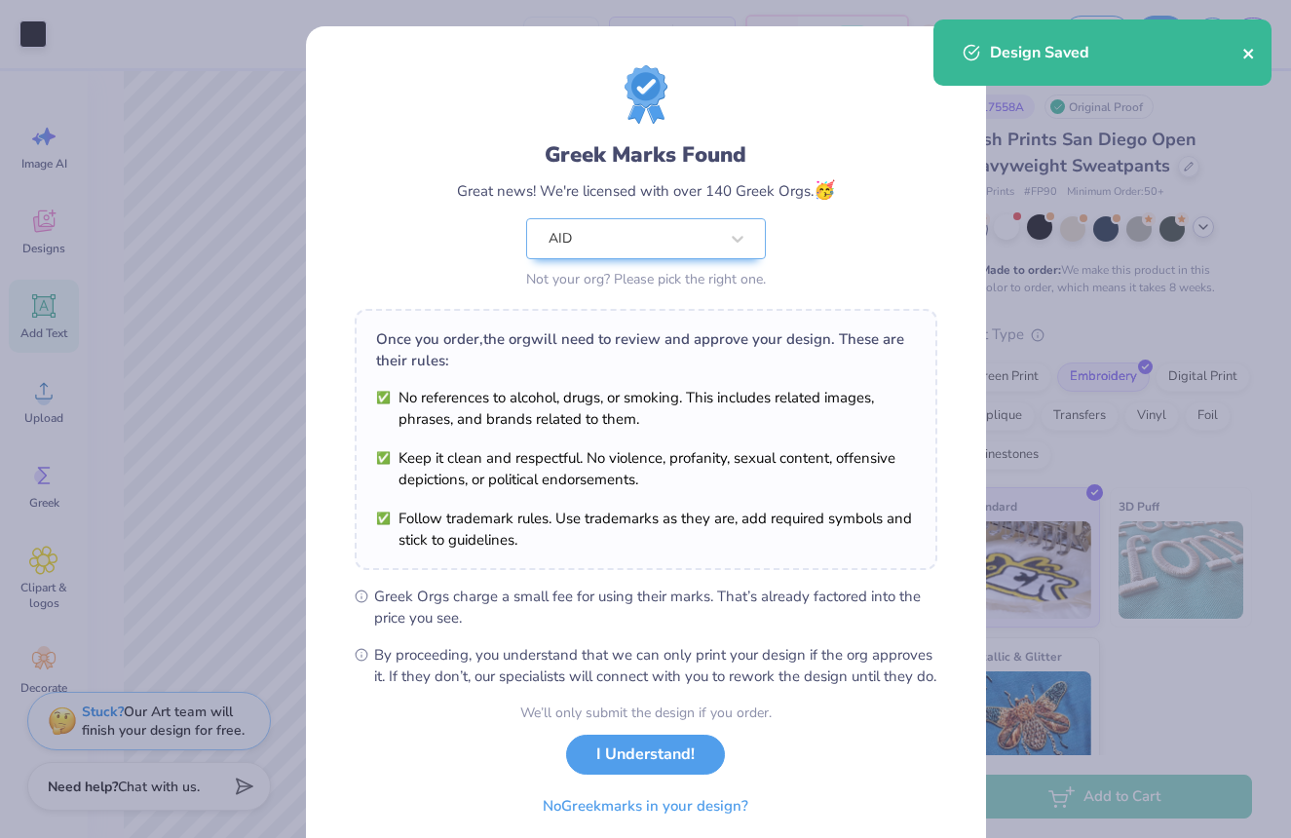
click at [1253, 49] on icon "close" at bounding box center [1250, 54] width 14 height 16
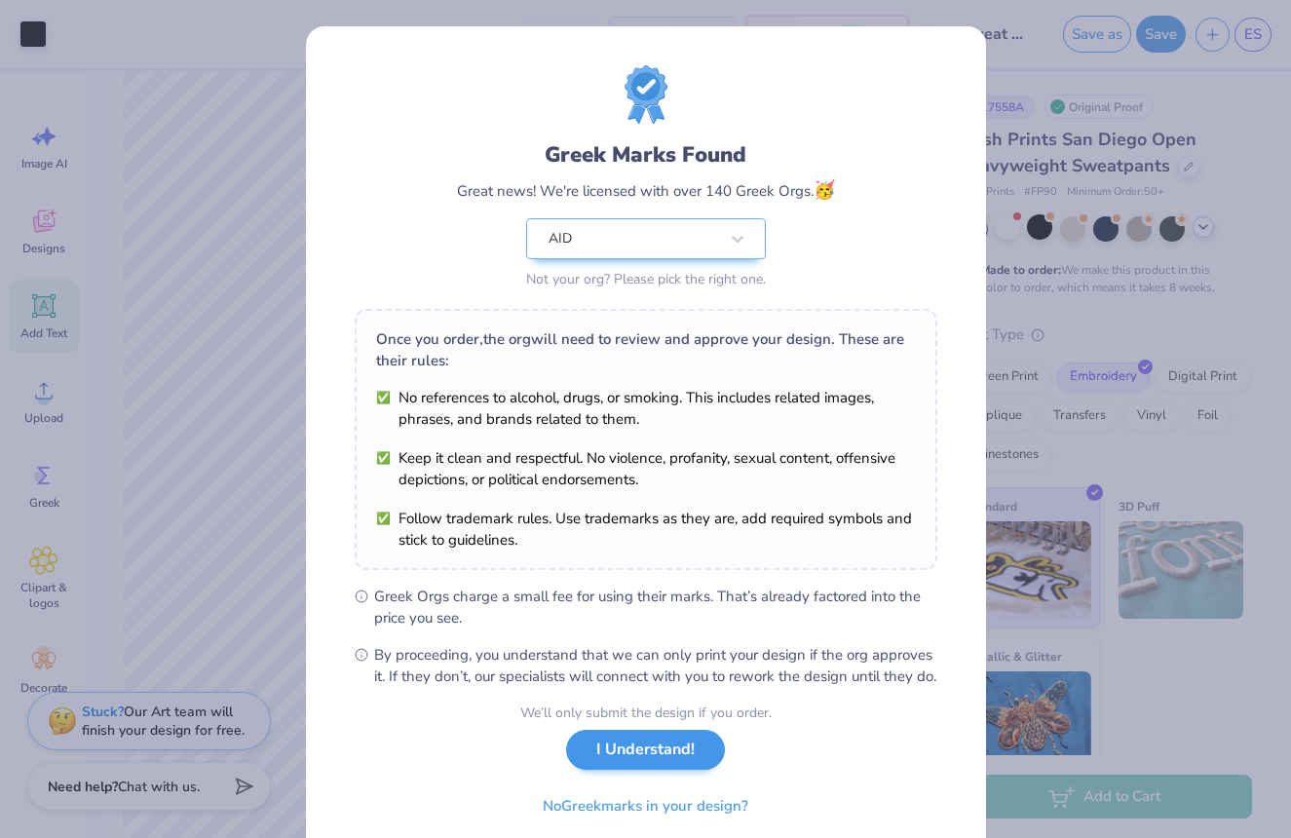
click at [645, 759] on button "I Understand!" at bounding box center [645, 750] width 159 height 40
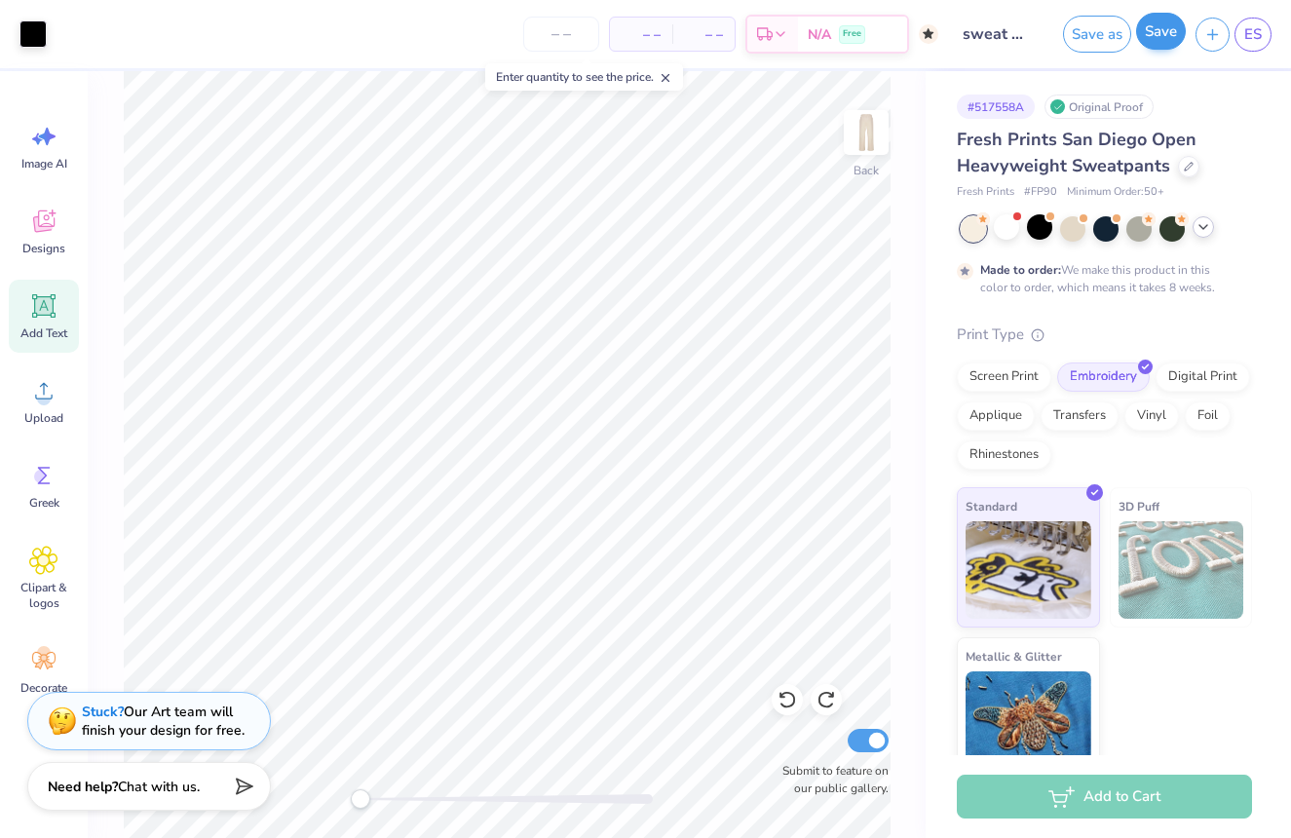
click at [1168, 44] on button "Save" at bounding box center [1161, 31] width 50 height 37
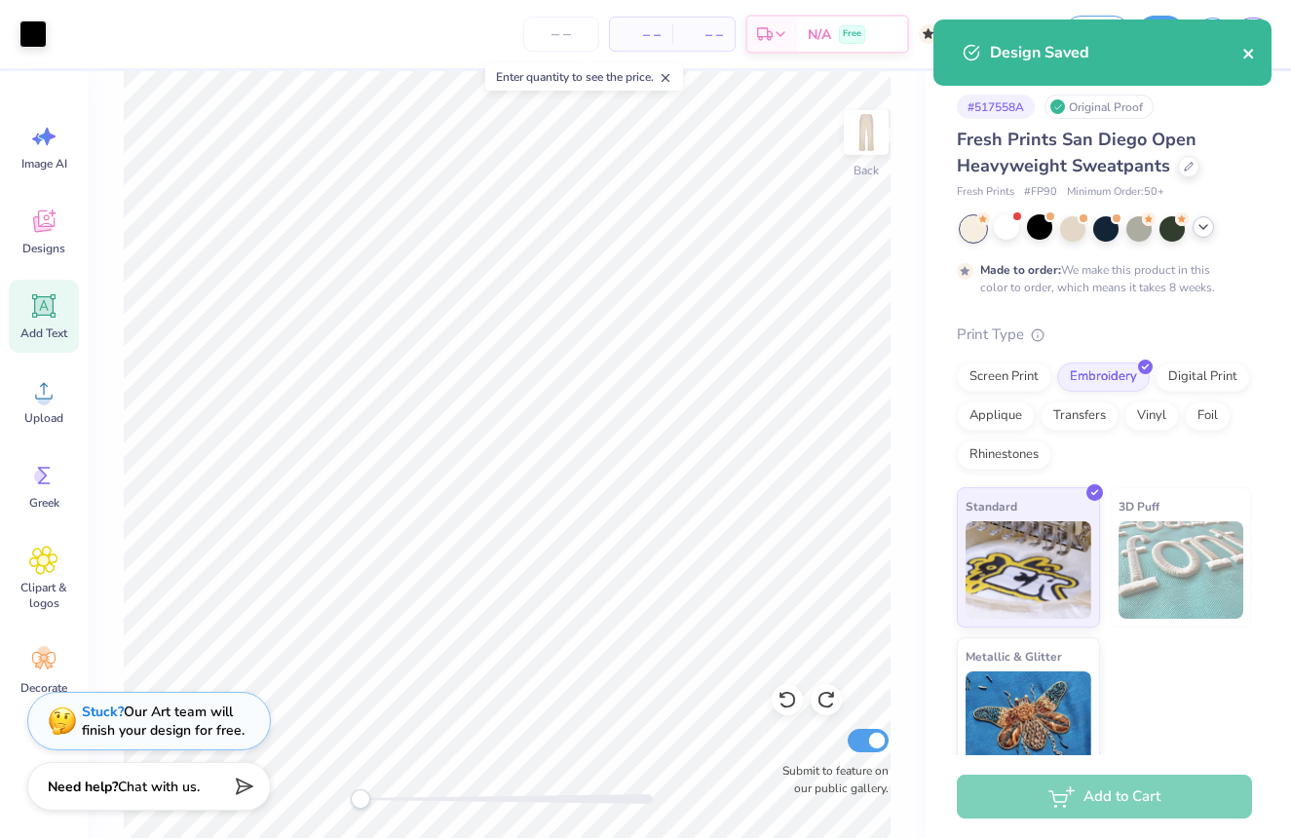
click at [1251, 50] on icon "close" at bounding box center [1249, 54] width 10 height 10
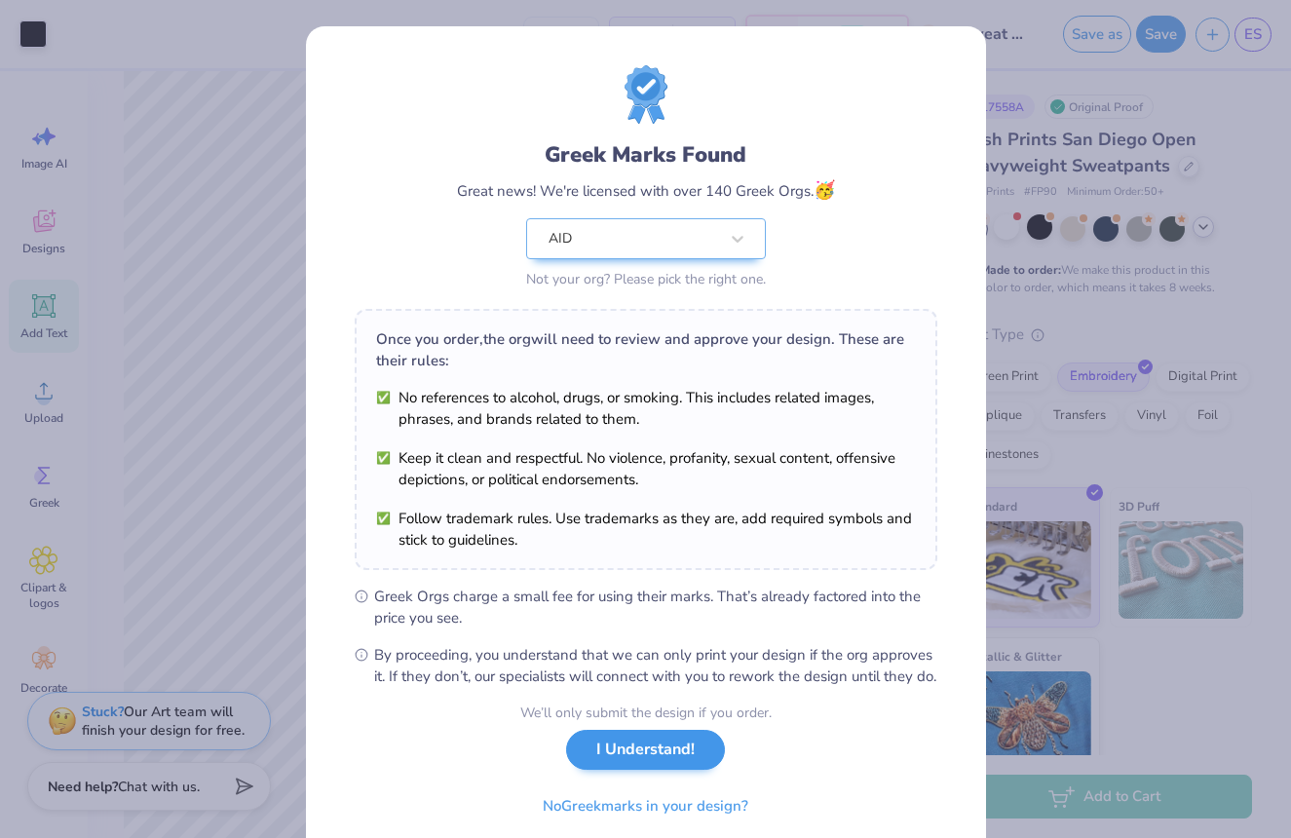
click at [610, 770] on button "I Understand!" at bounding box center [645, 750] width 159 height 40
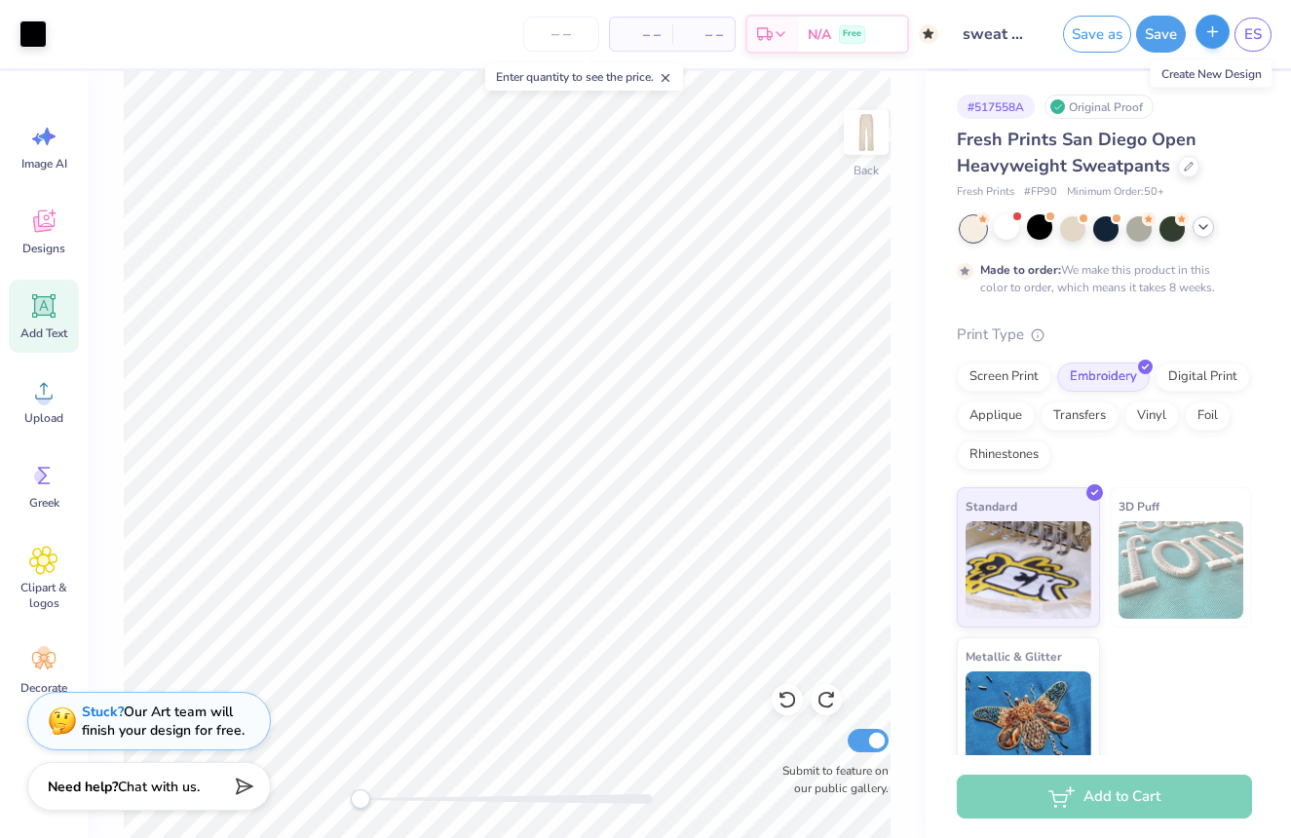
click at [1207, 34] on icon "button" at bounding box center [1213, 31] width 17 height 17
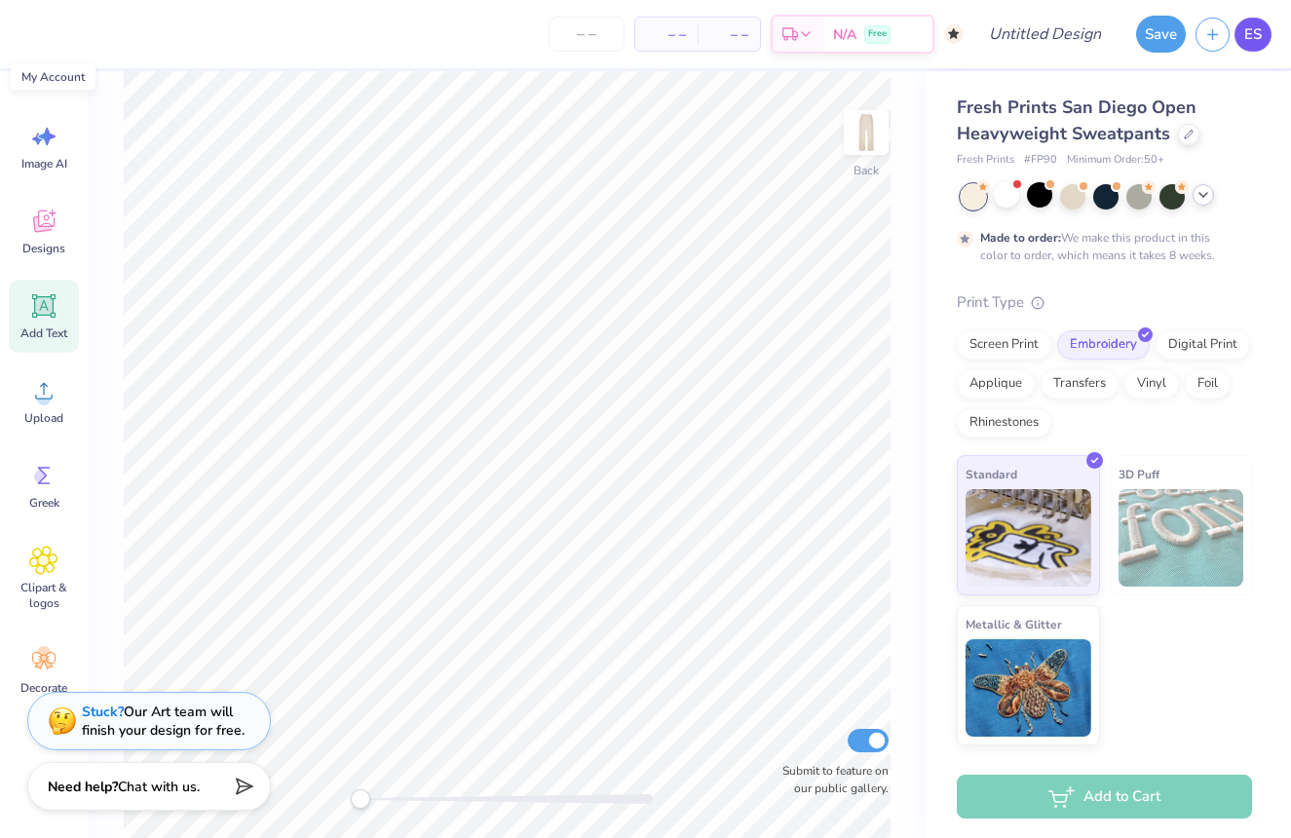
click at [1246, 36] on span "ES" at bounding box center [1254, 34] width 18 height 22
click at [1256, 33] on span "ES" at bounding box center [1254, 34] width 18 height 22
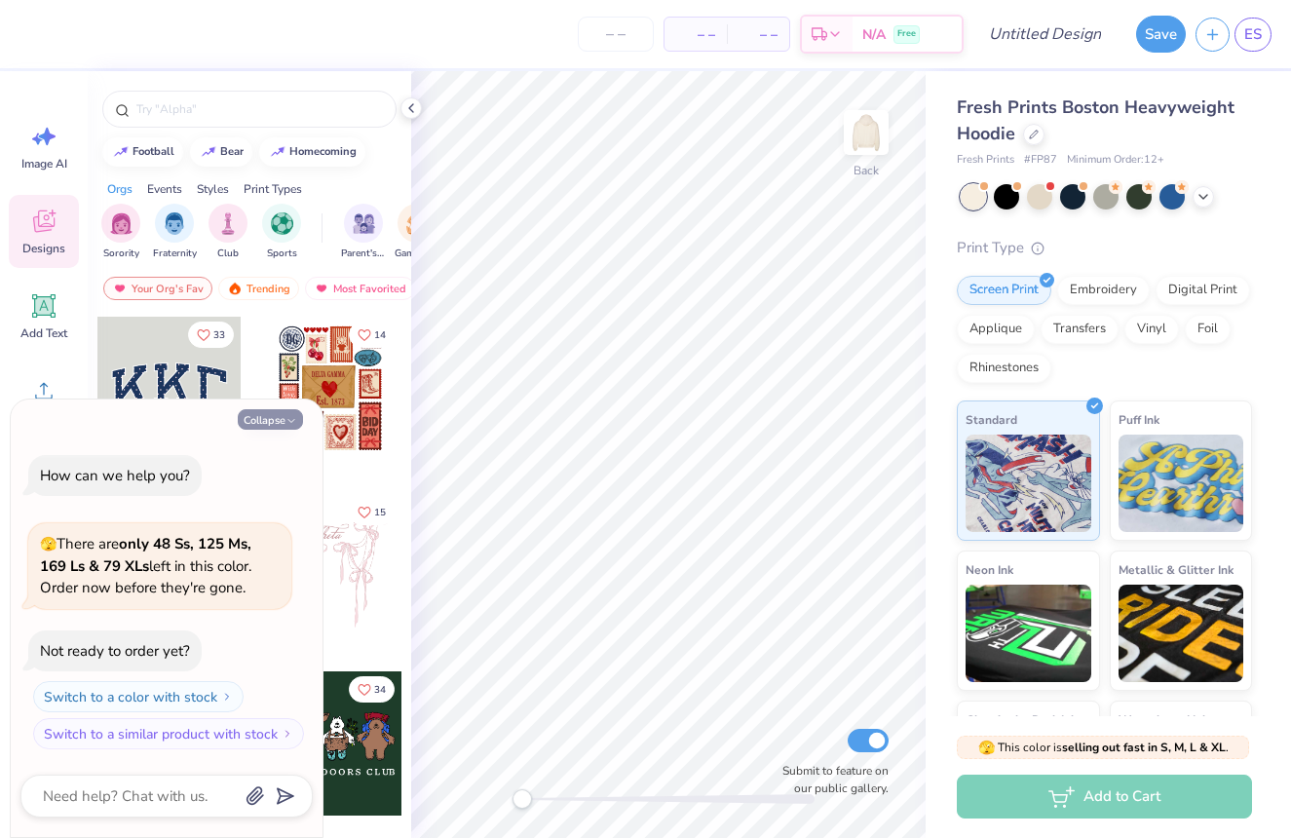
click at [269, 420] on button "Collapse" at bounding box center [270, 419] width 65 height 20
type textarea "x"
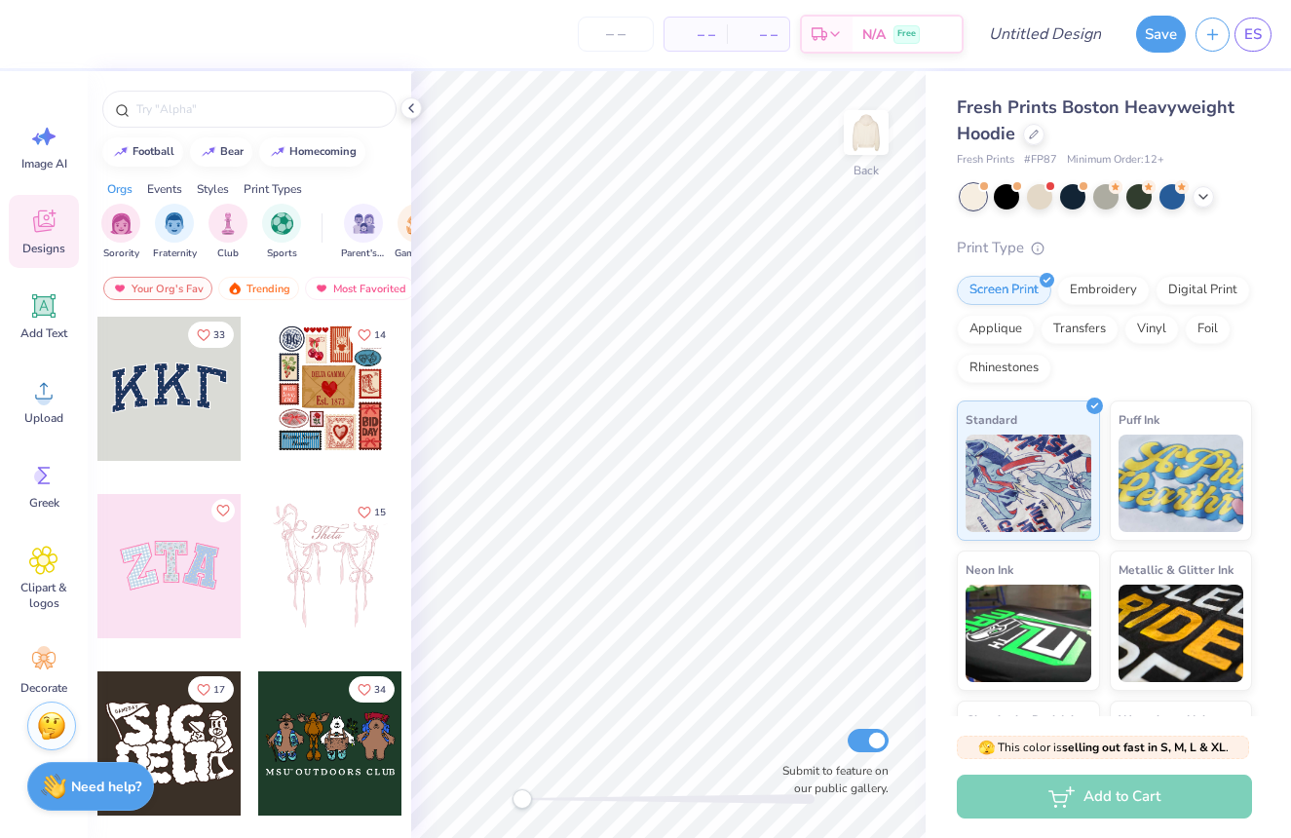
click at [61, 249] on span "Designs" at bounding box center [43, 249] width 43 height 16
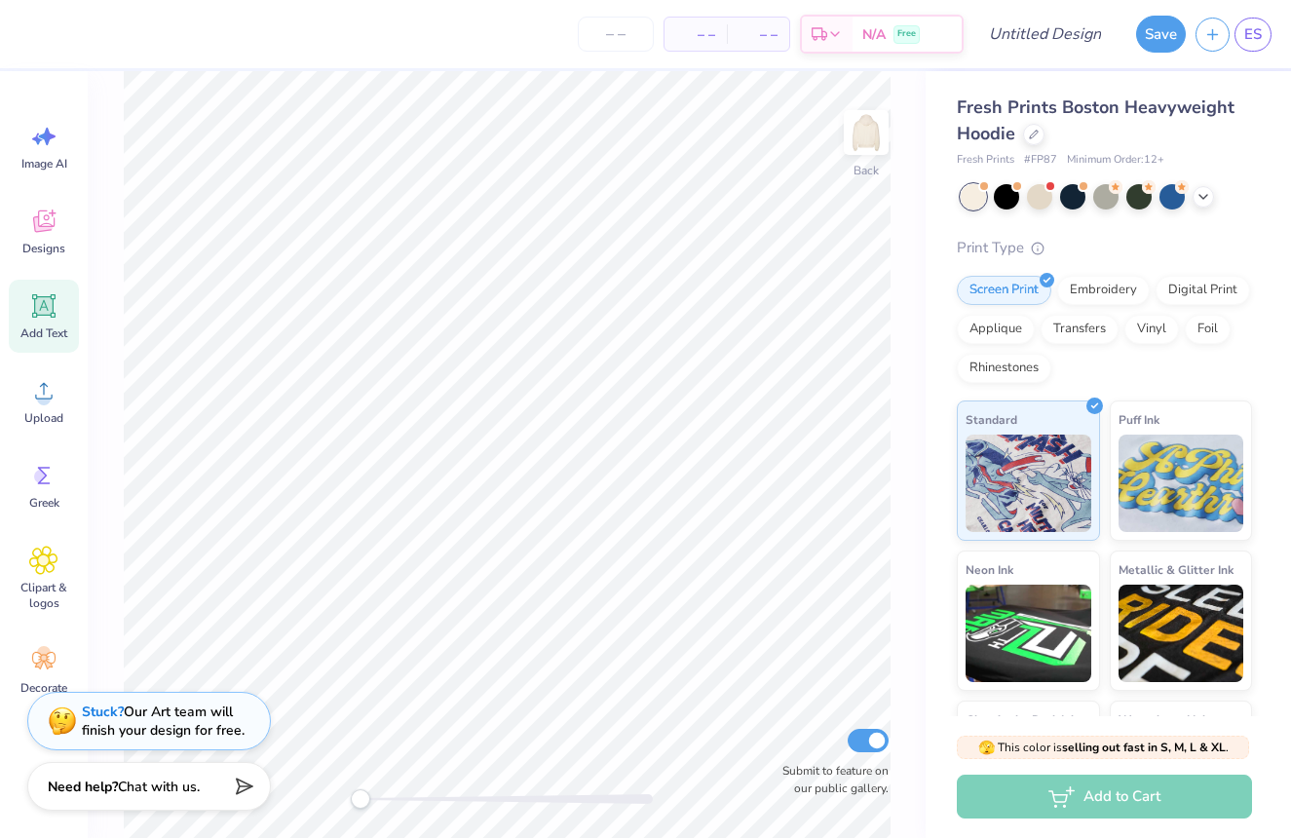
click at [13, 299] on div "Add Text" at bounding box center [44, 316] width 70 height 73
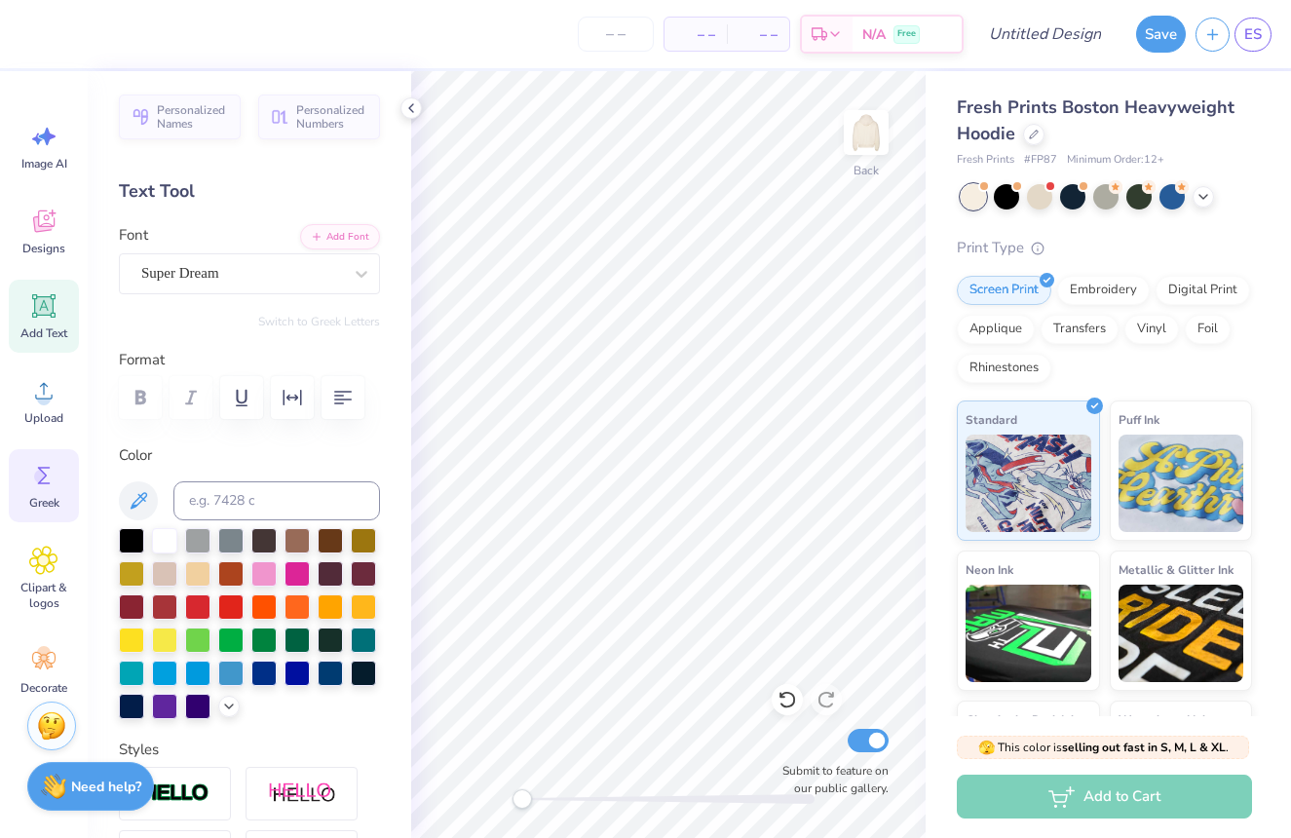
click at [53, 496] on span "Greek" at bounding box center [44, 503] width 30 height 16
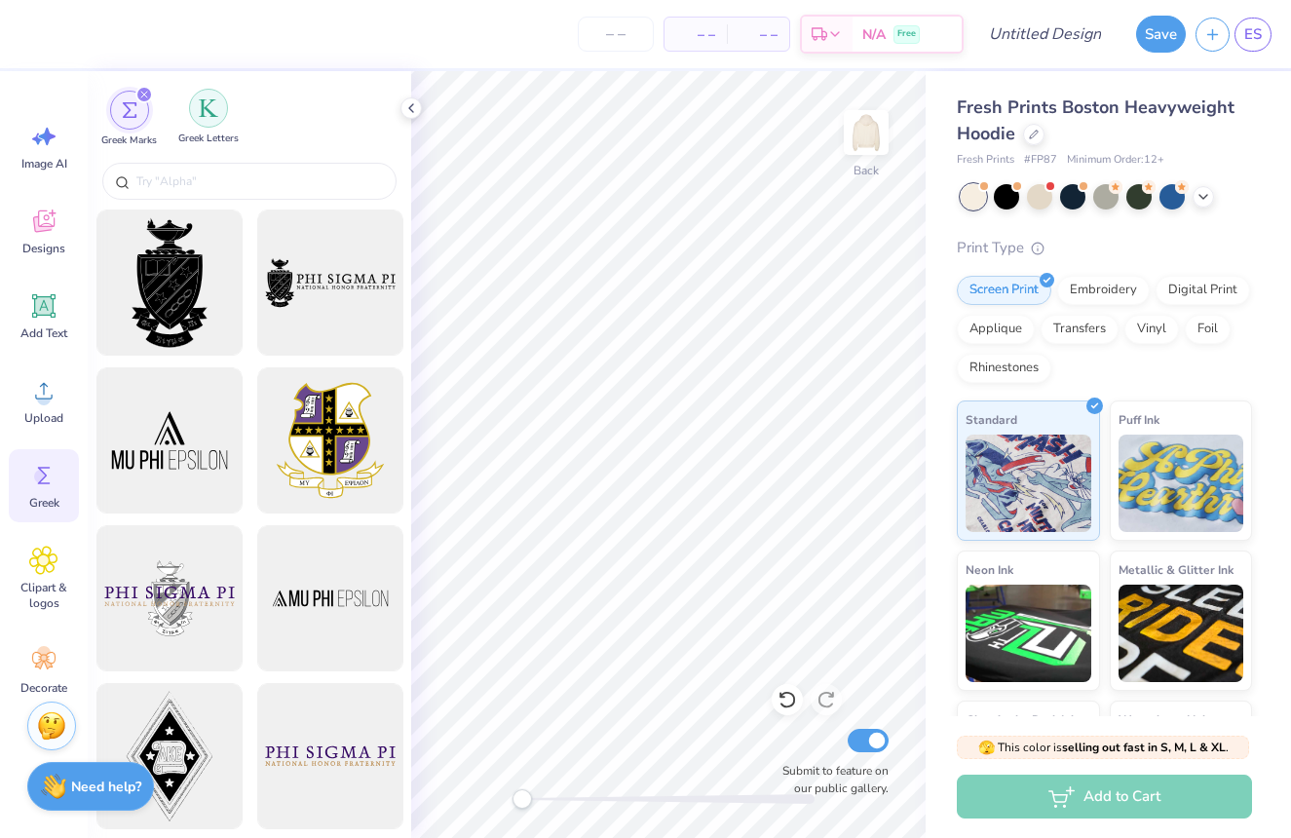
click at [208, 121] on div "filter for Greek Letters" at bounding box center [208, 108] width 39 height 39
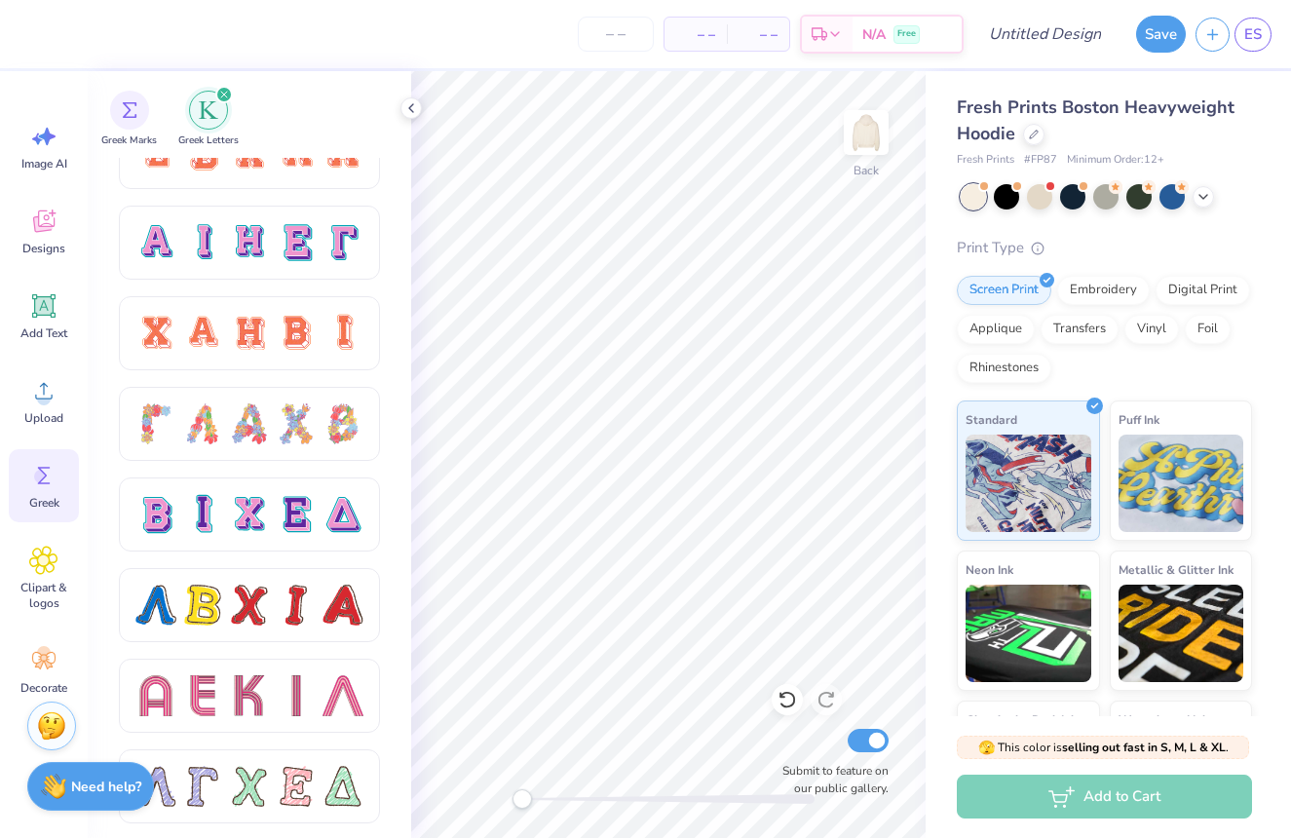
scroll to position [1313, 0]
click at [264, 425] on div at bounding box center [265, 499] width 292 height 682
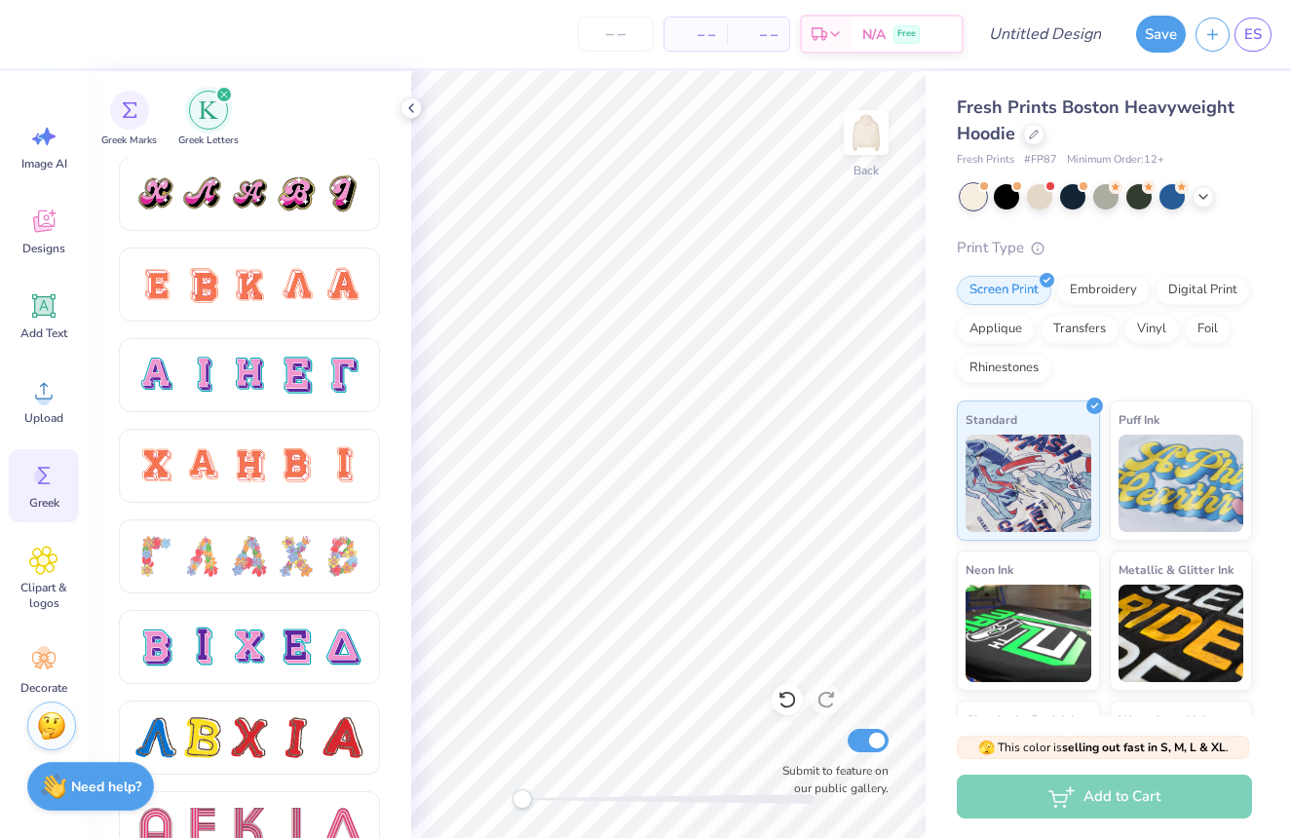
scroll to position [1182, 0]
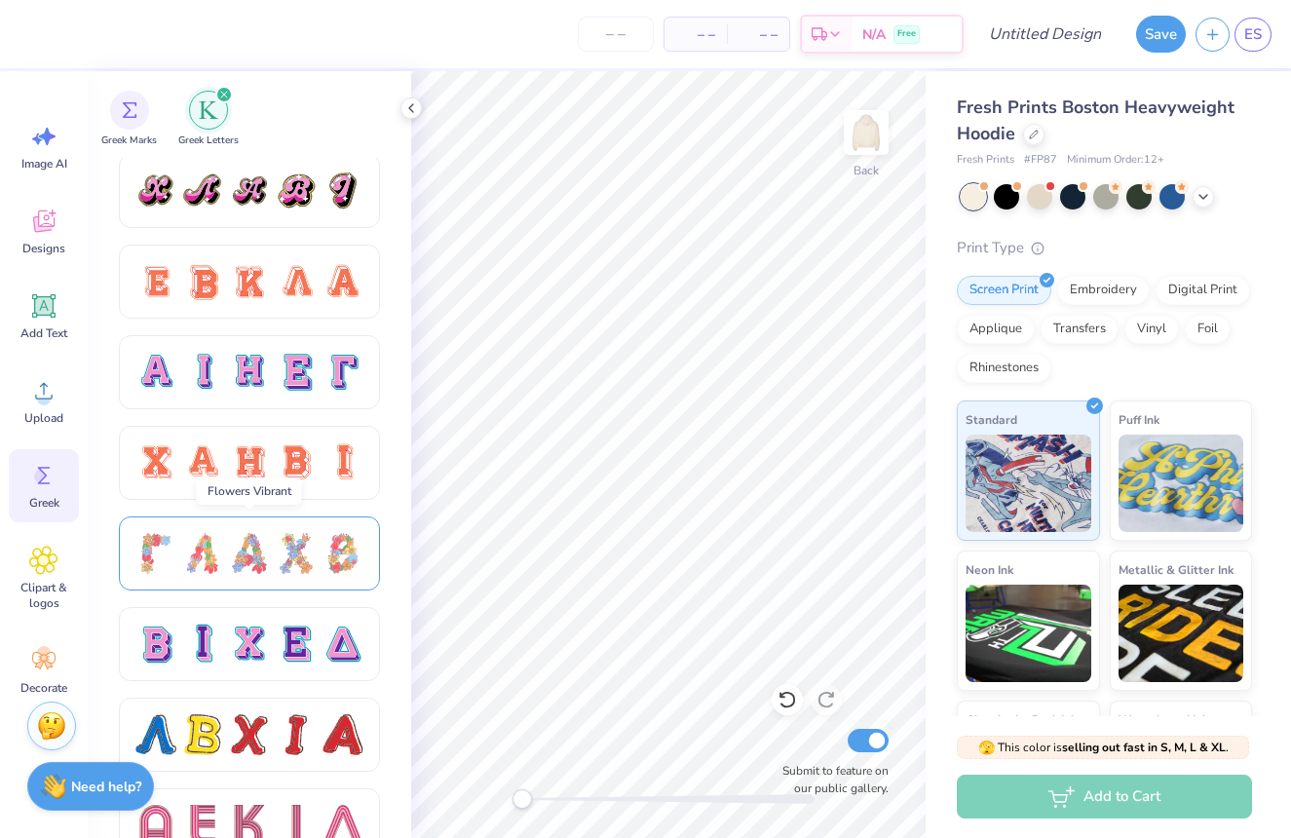
click at [217, 555] on div at bounding box center [202, 553] width 41 height 41
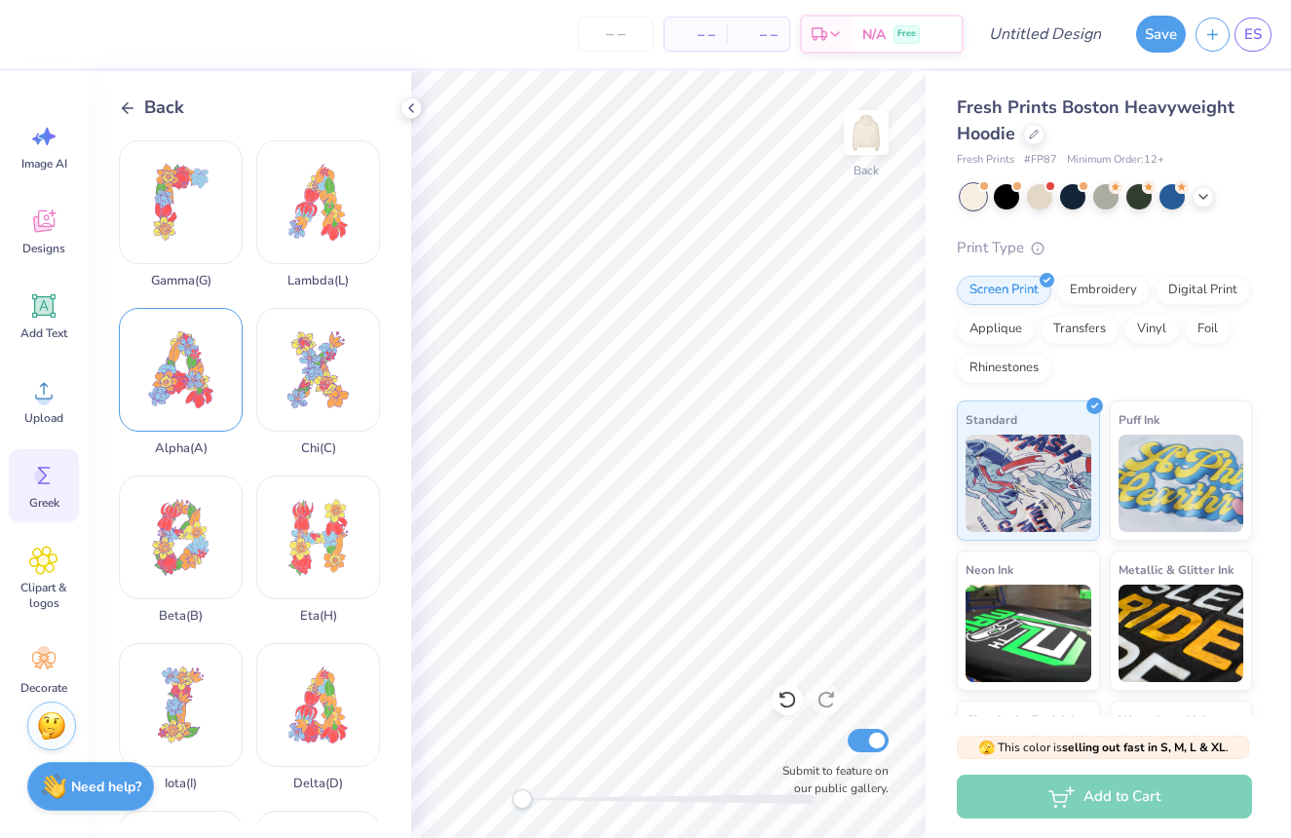
click at [166, 395] on div "Alpha ( A )" at bounding box center [181, 382] width 124 height 148
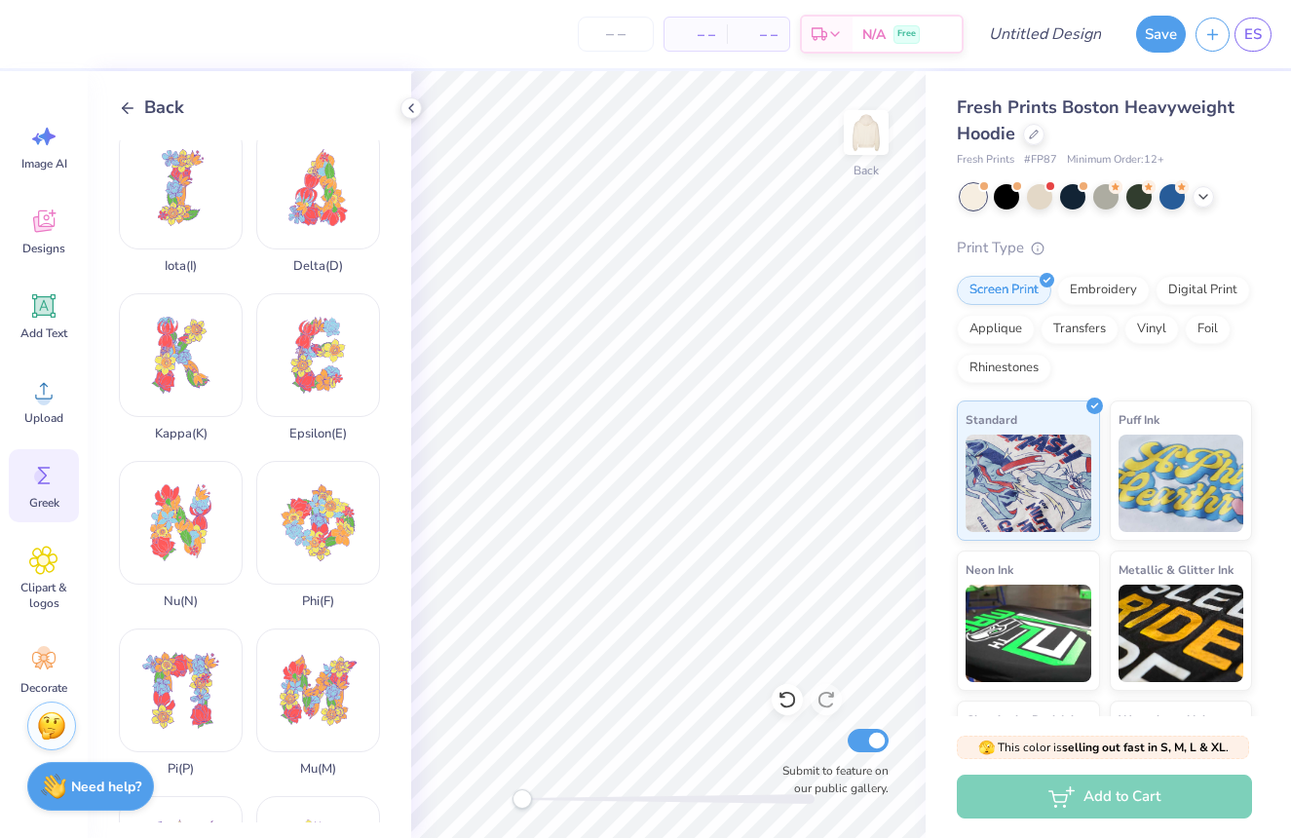
scroll to position [643, 0]
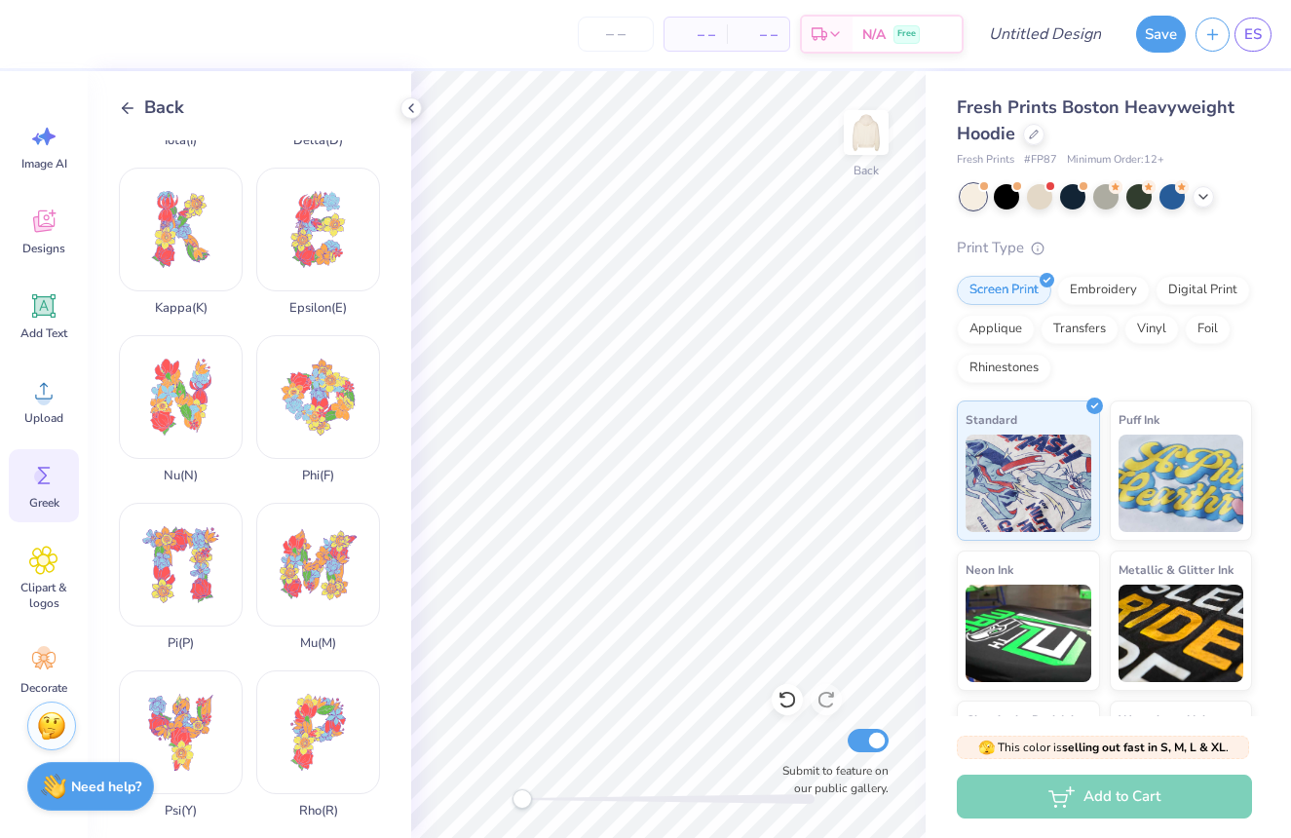
click at [164, 100] on span "Back" at bounding box center [164, 108] width 40 height 26
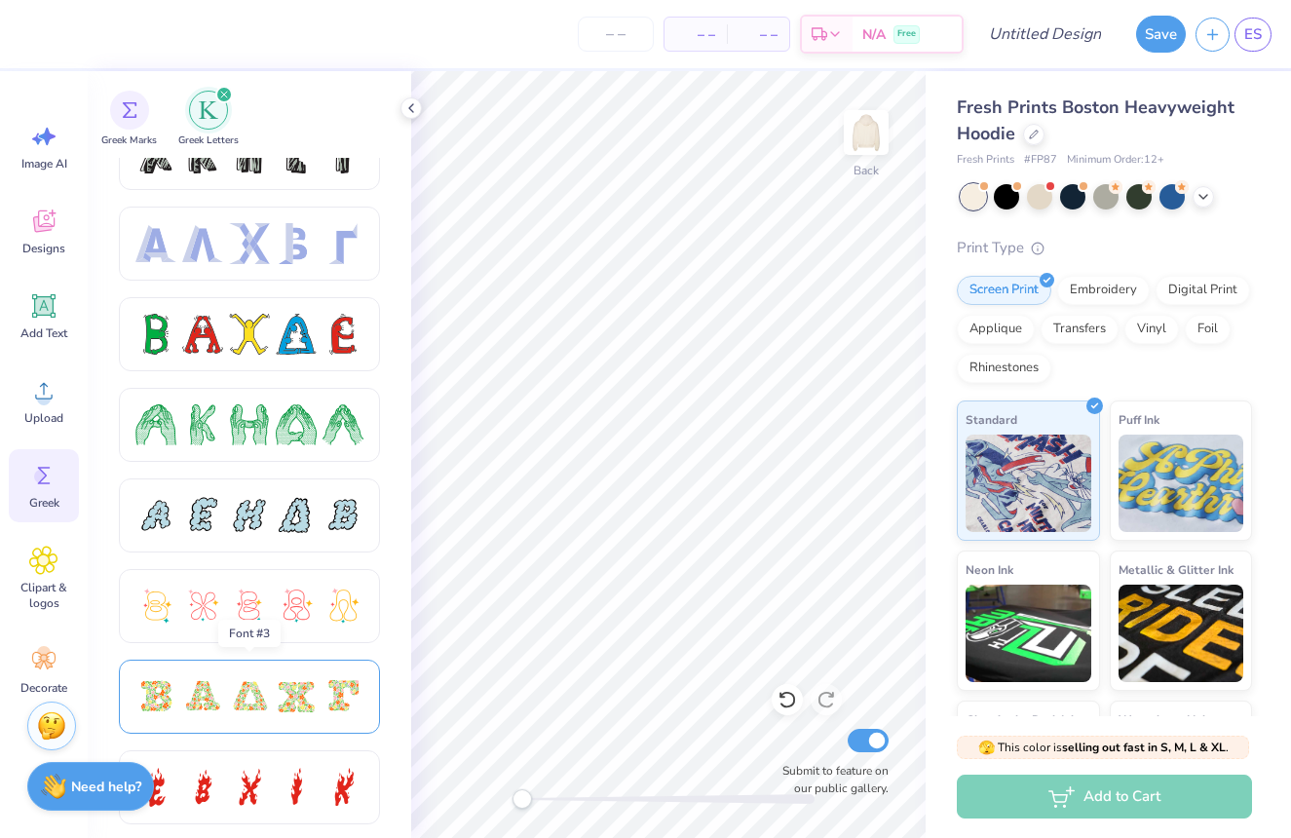
scroll to position [134, 0]
click at [215, 674] on div at bounding box center [202, 694] width 41 height 41
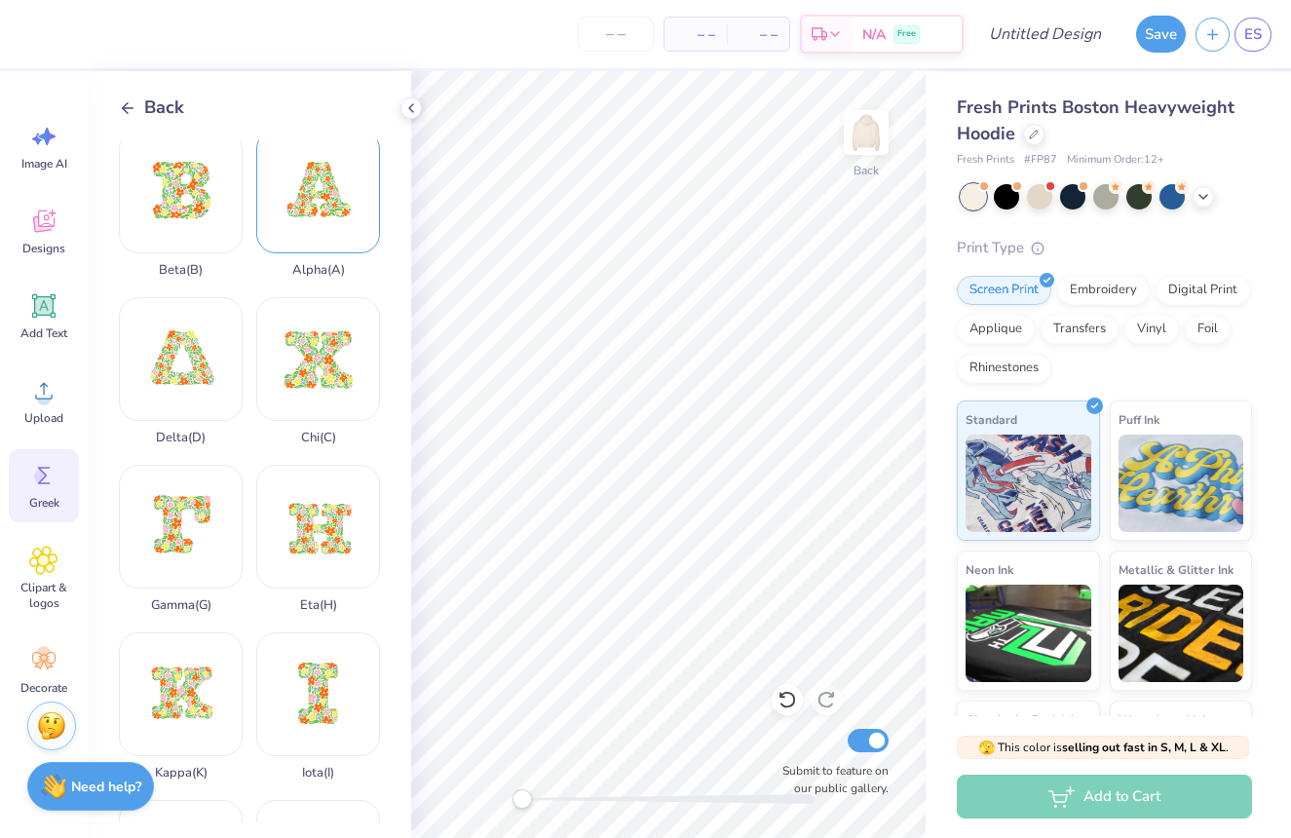
scroll to position [3, 0]
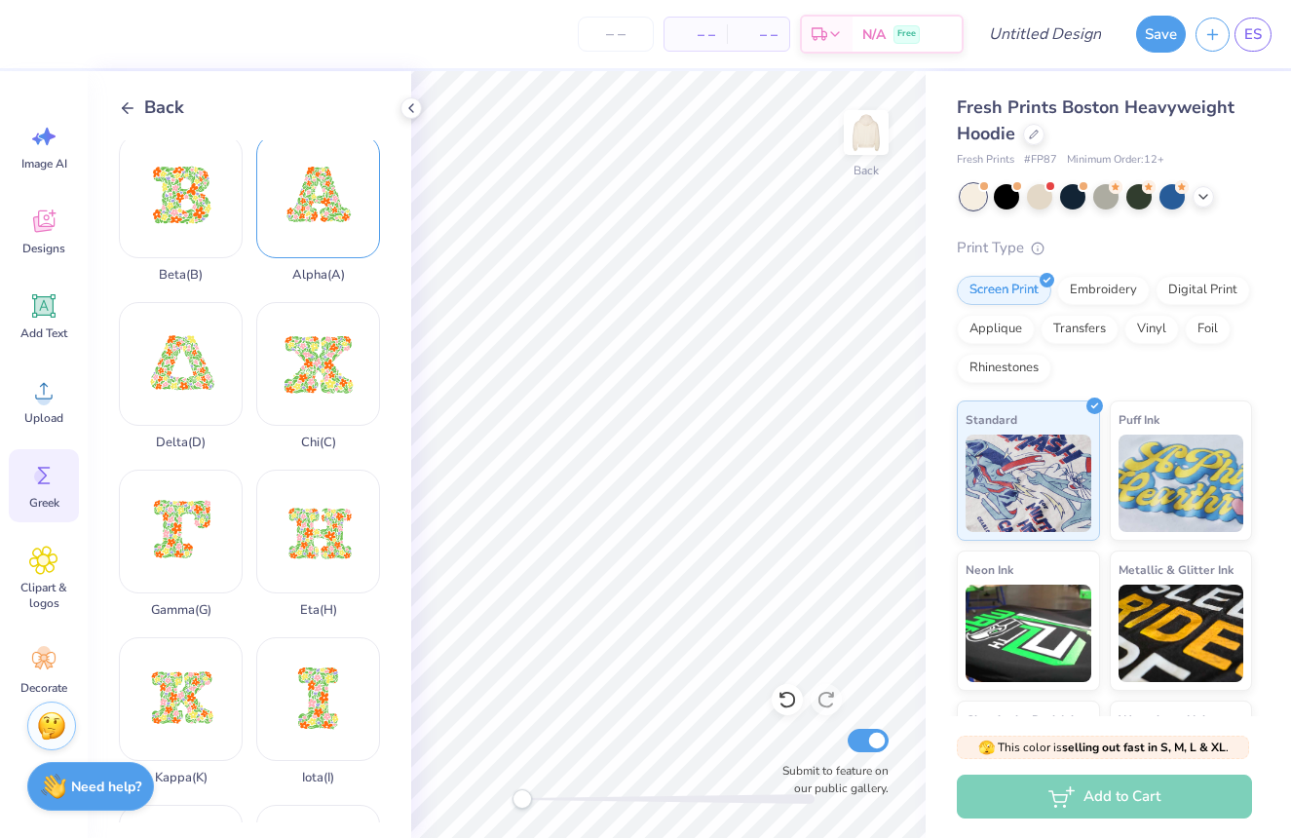
click at [333, 241] on div "Alpha ( A )" at bounding box center [318, 208] width 124 height 148
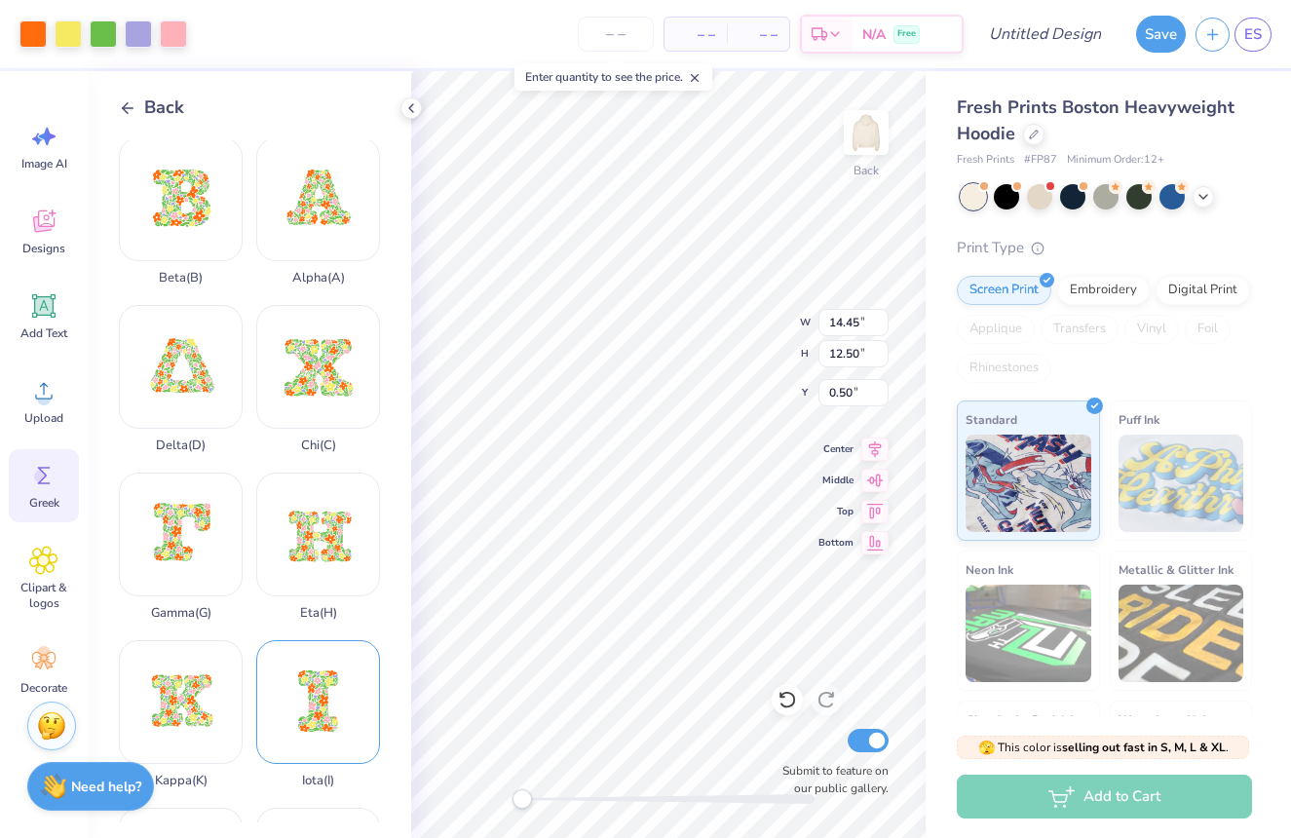
click at [296, 665] on div "Iota ( I )" at bounding box center [318, 714] width 124 height 148
type input "5.25"
type input "4.54"
type input "4.48"
click at [214, 389] on div "Delta ( D )" at bounding box center [181, 379] width 124 height 148
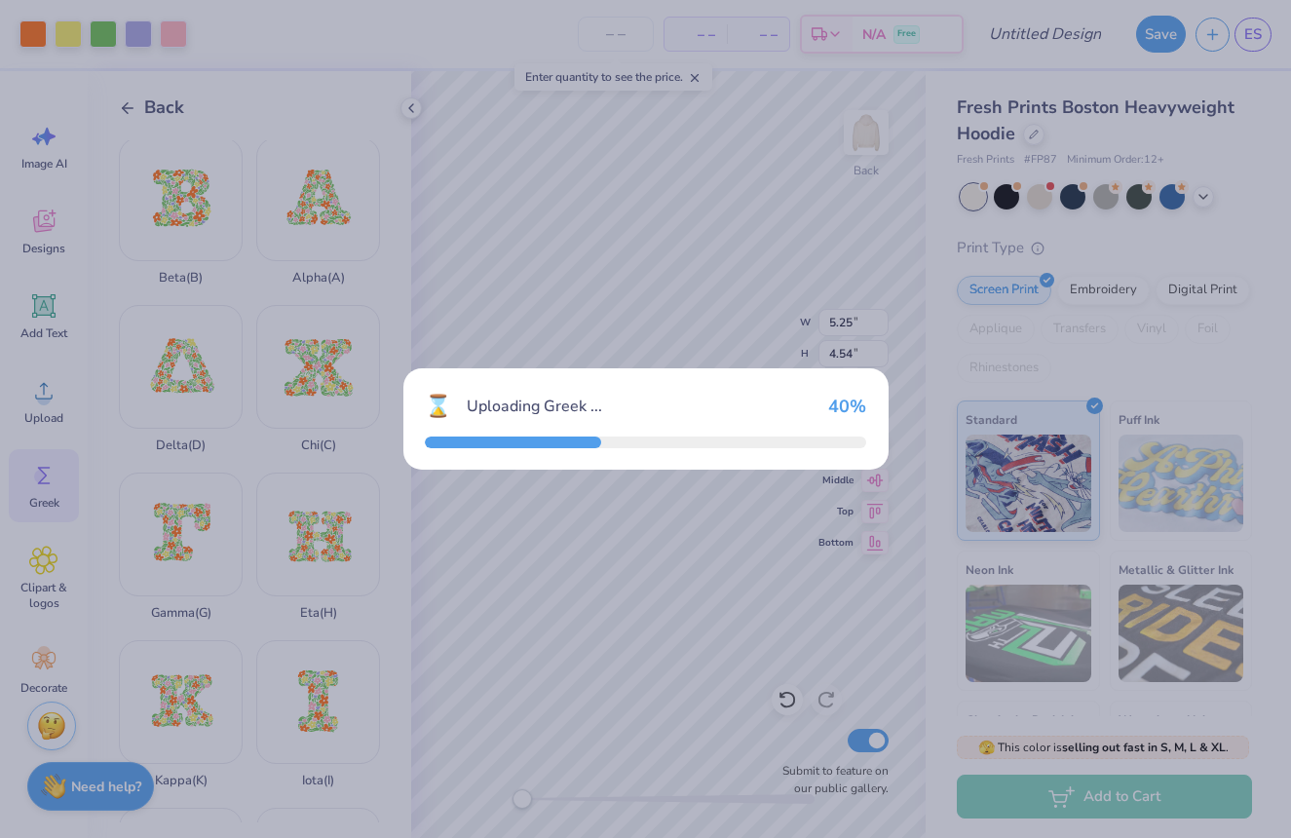
type input "14.65"
type input "12.50"
type input "0.50"
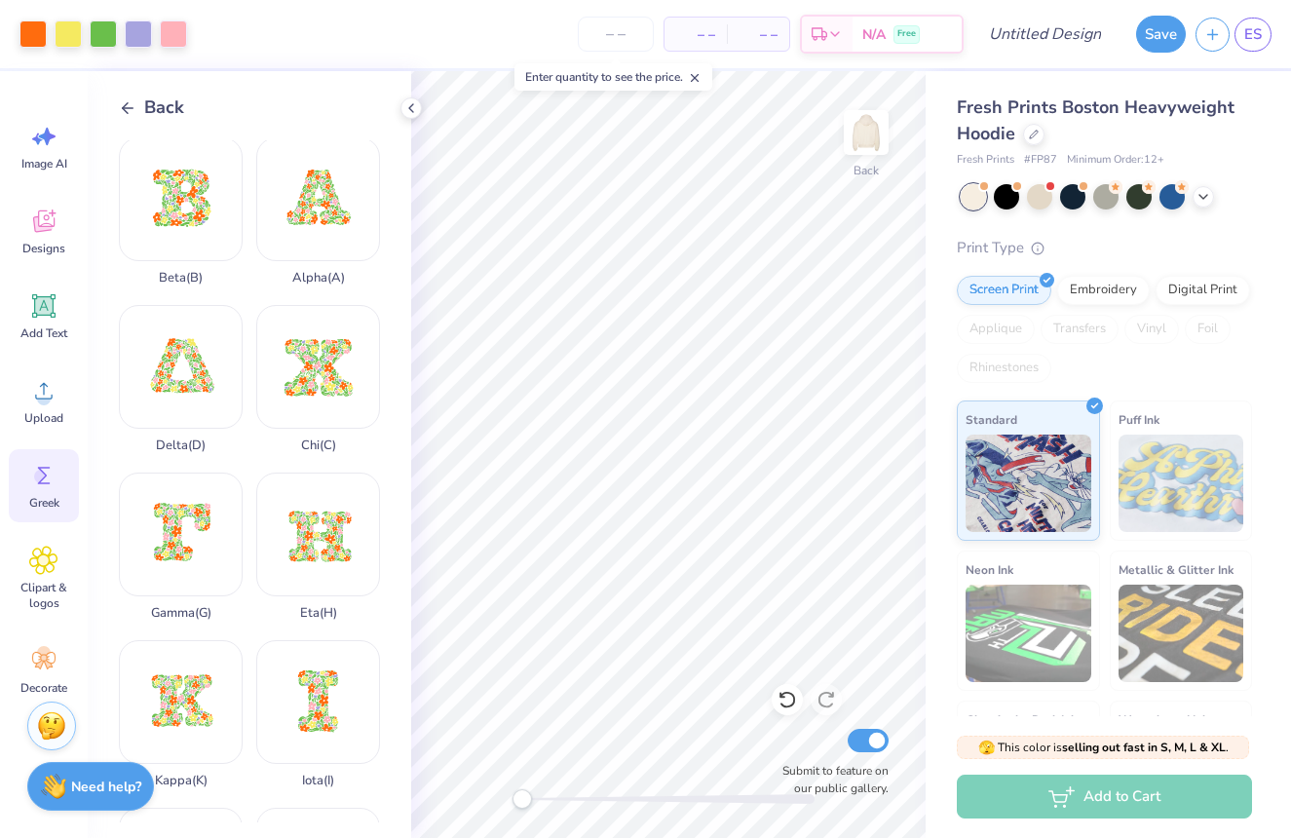
click at [161, 109] on span "Back" at bounding box center [164, 108] width 40 height 26
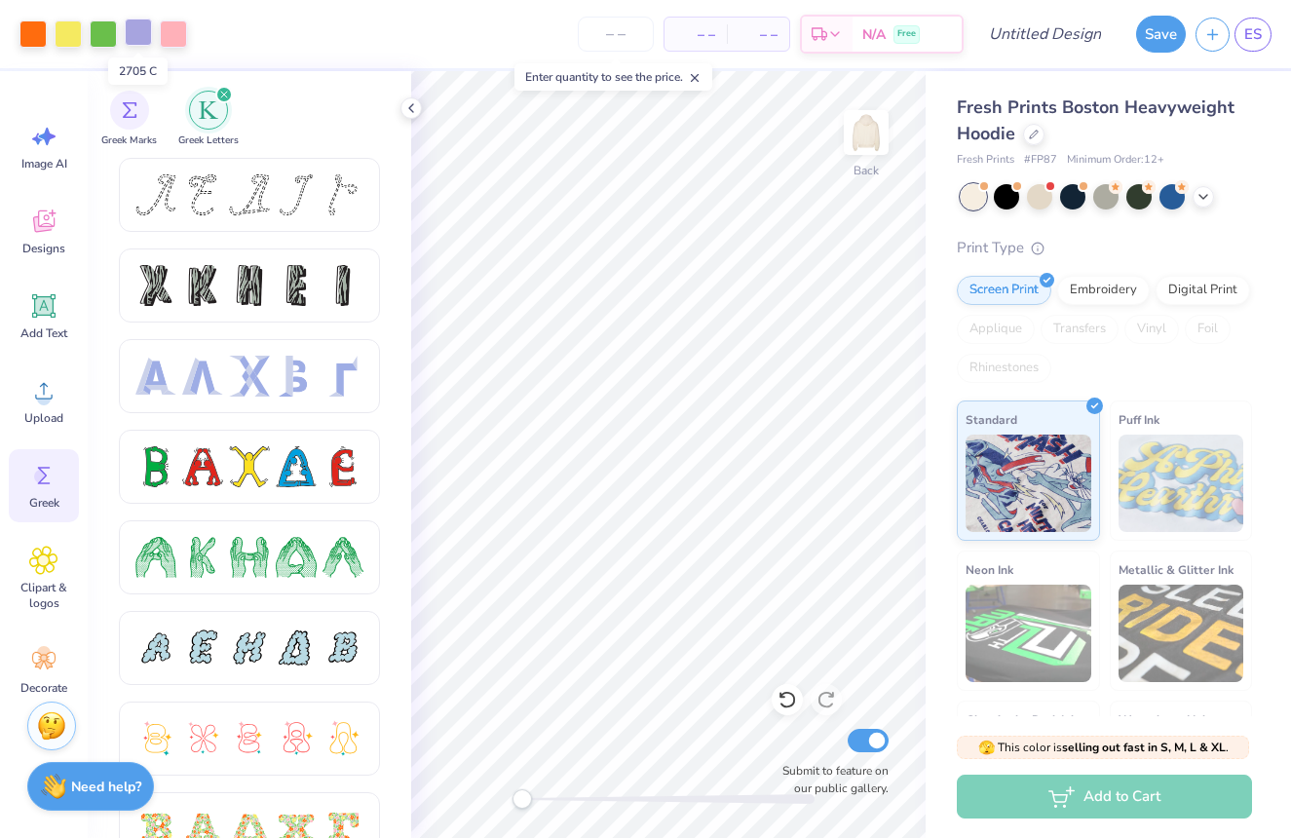
click at [146, 38] on div at bounding box center [138, 32] width 27 height 27
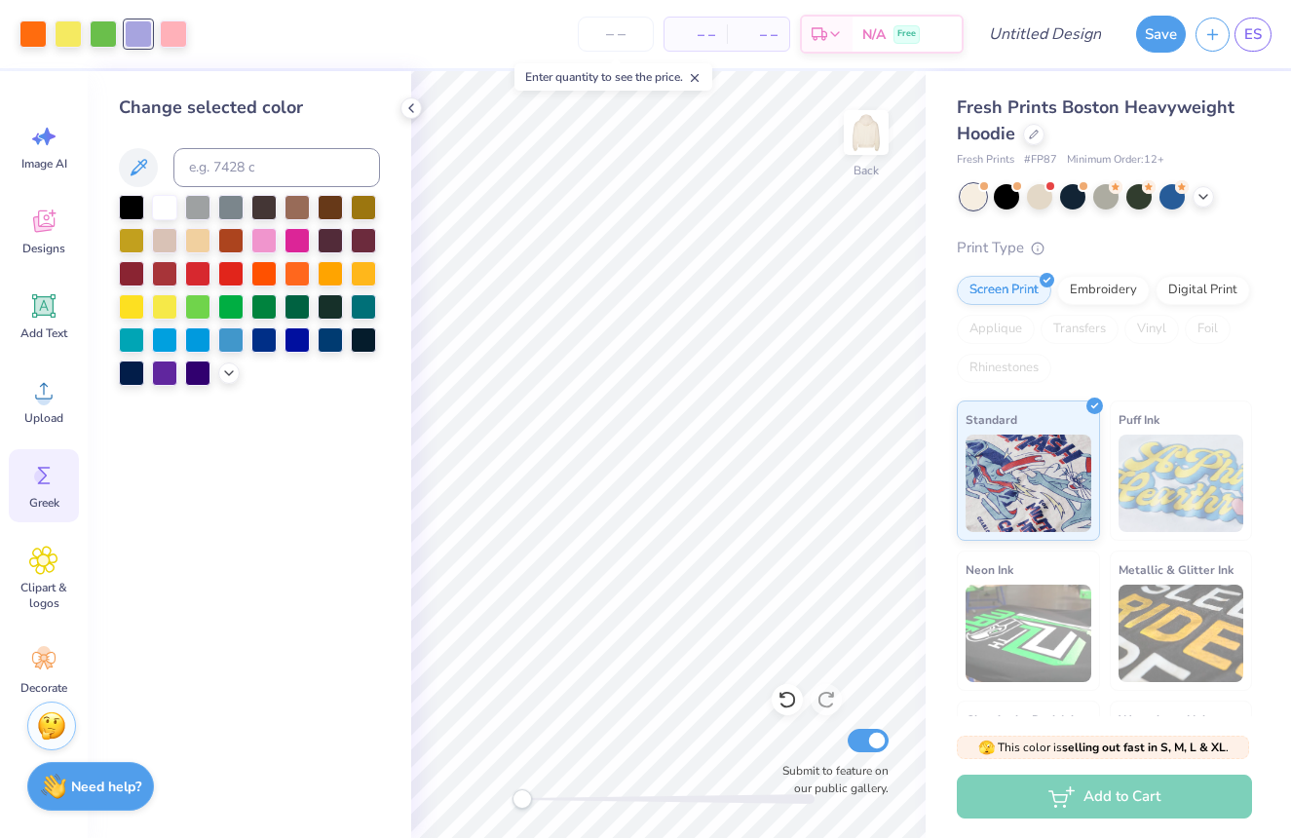
click at [35, 498] on span "Greek" at bounding box center [44, 503] width 30 height 16
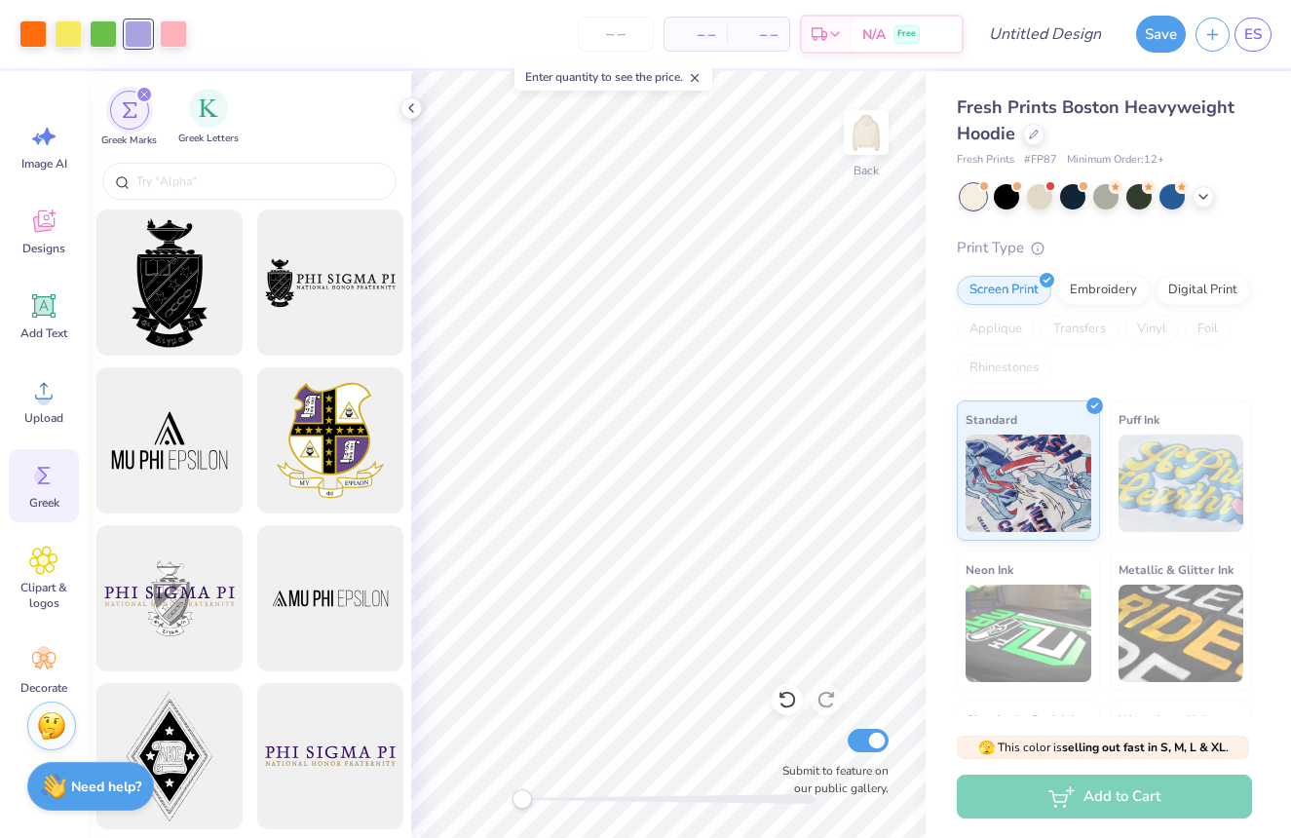
click at [187, 135] on span "Greek Letters" at bounding box center [208, 139] width 60 height 15
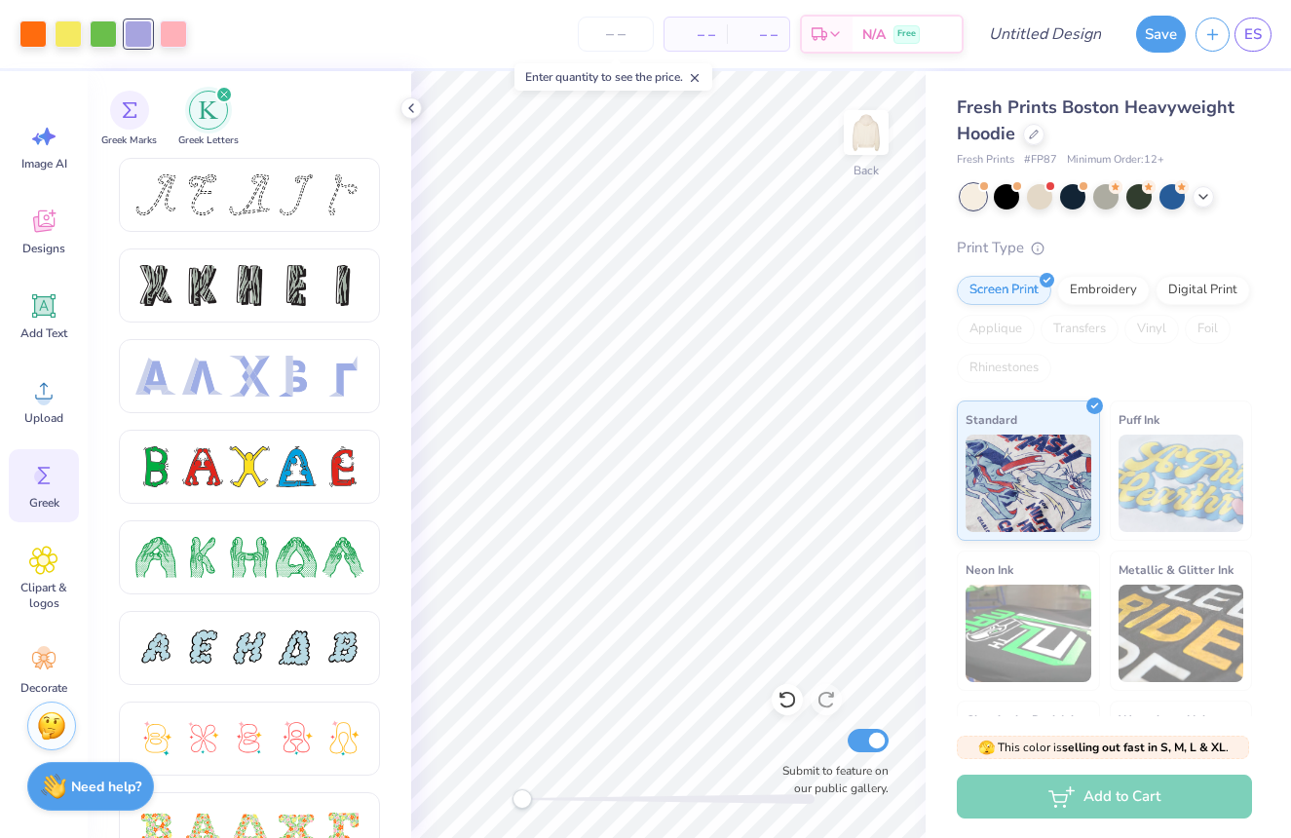
scroll to position [0, 0]
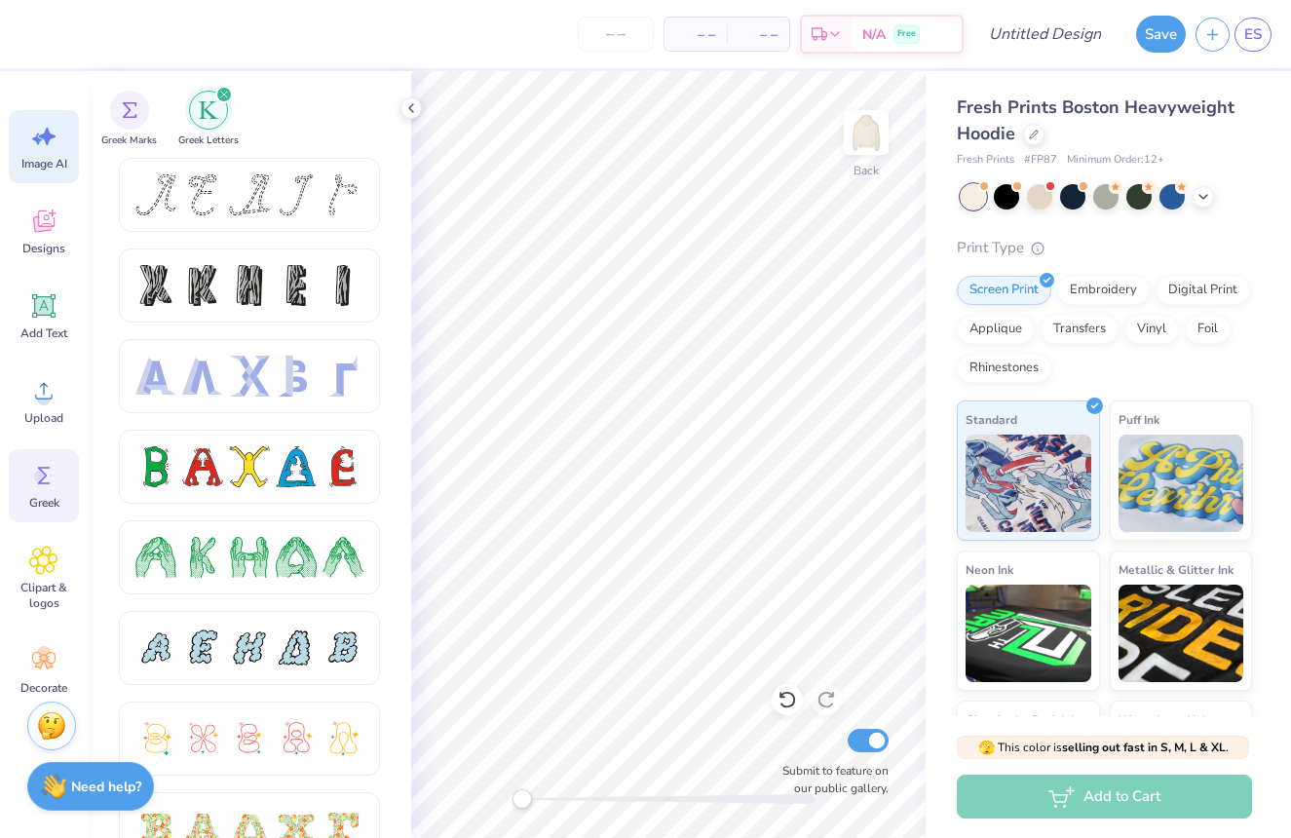
click at [55, 160] on span "Image AI" at bounding box center [44, 164] width 46 height 16
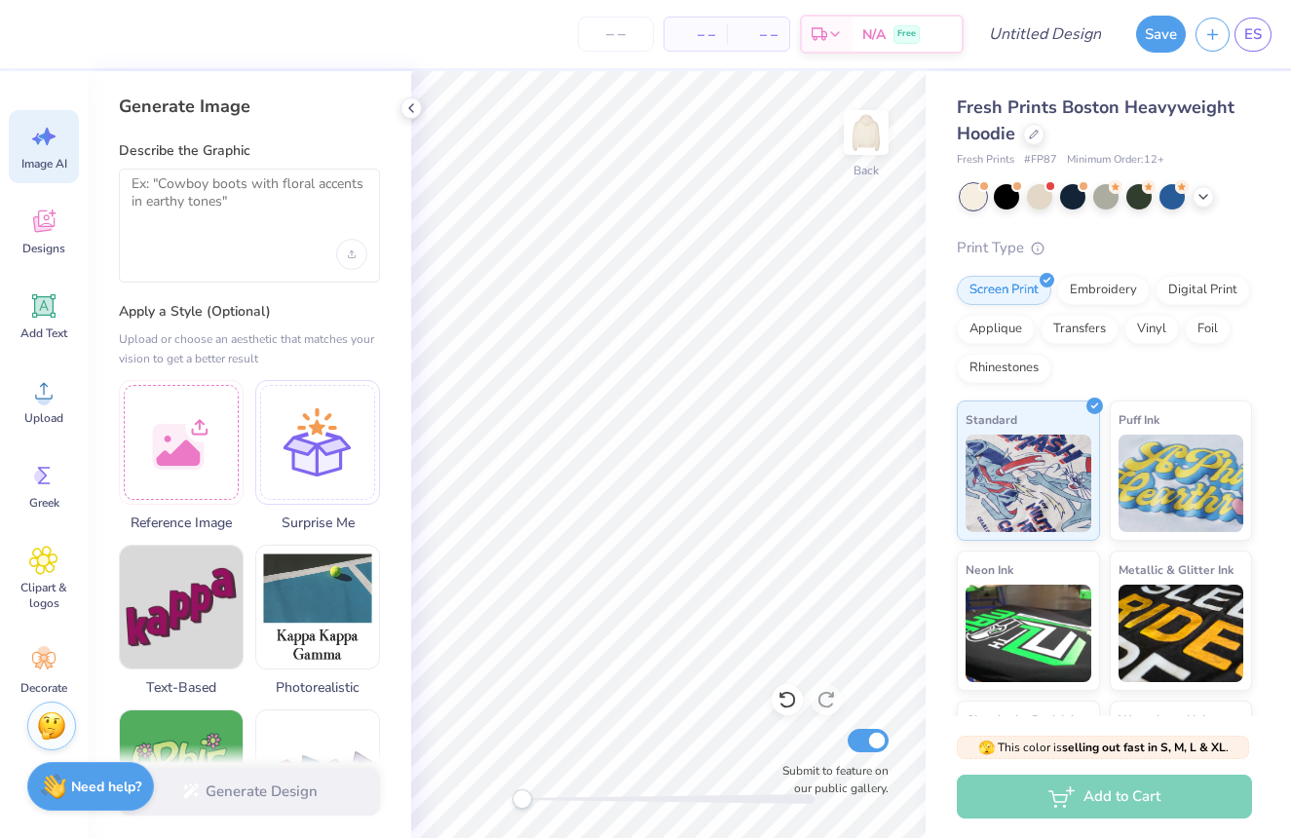
click at [217, 225] on div at bounding box center [249, 226] width 261 height 114
click at [229, 196] on textarea at bounding box center [250, 199] width 236 height 49
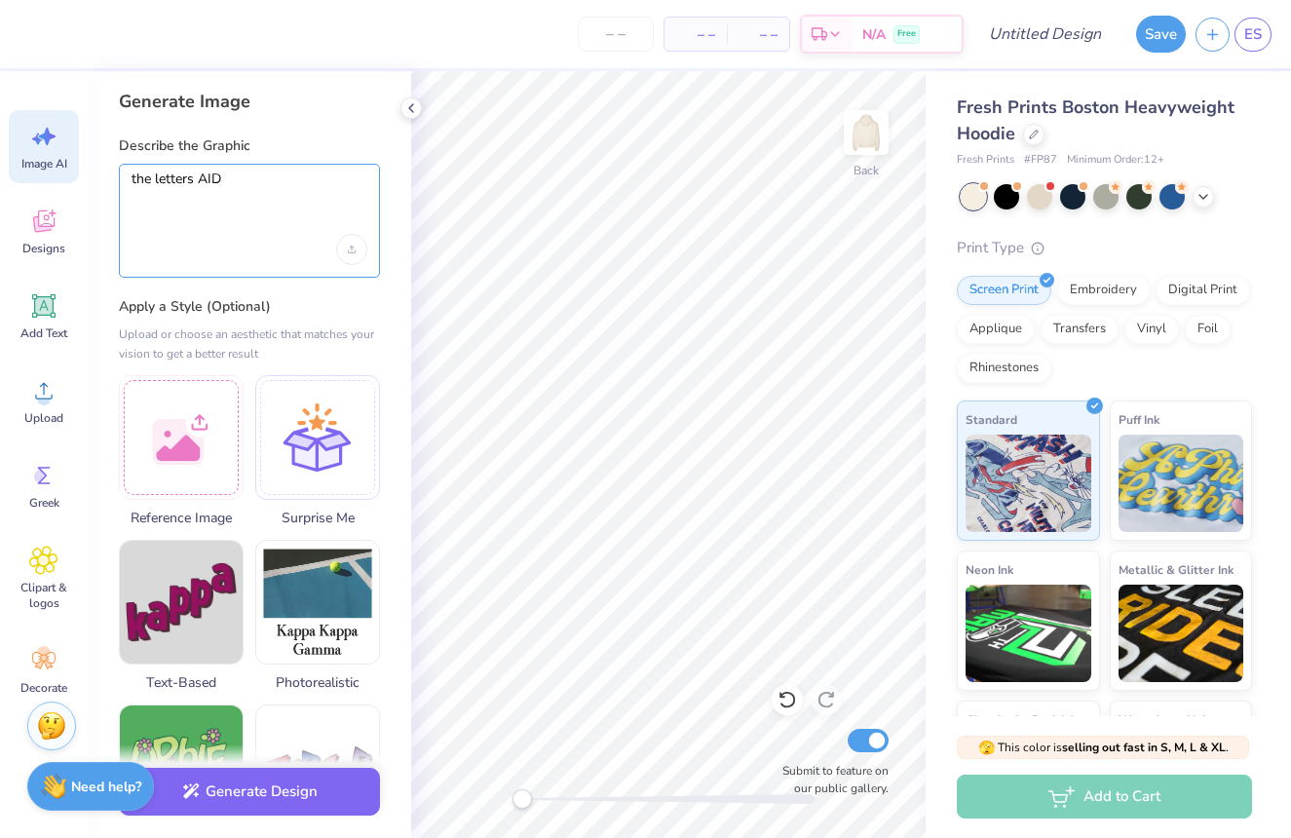
click at [242, 187] on textarea "the letters AID" at bounding box center [250, 195] width 236 height 49
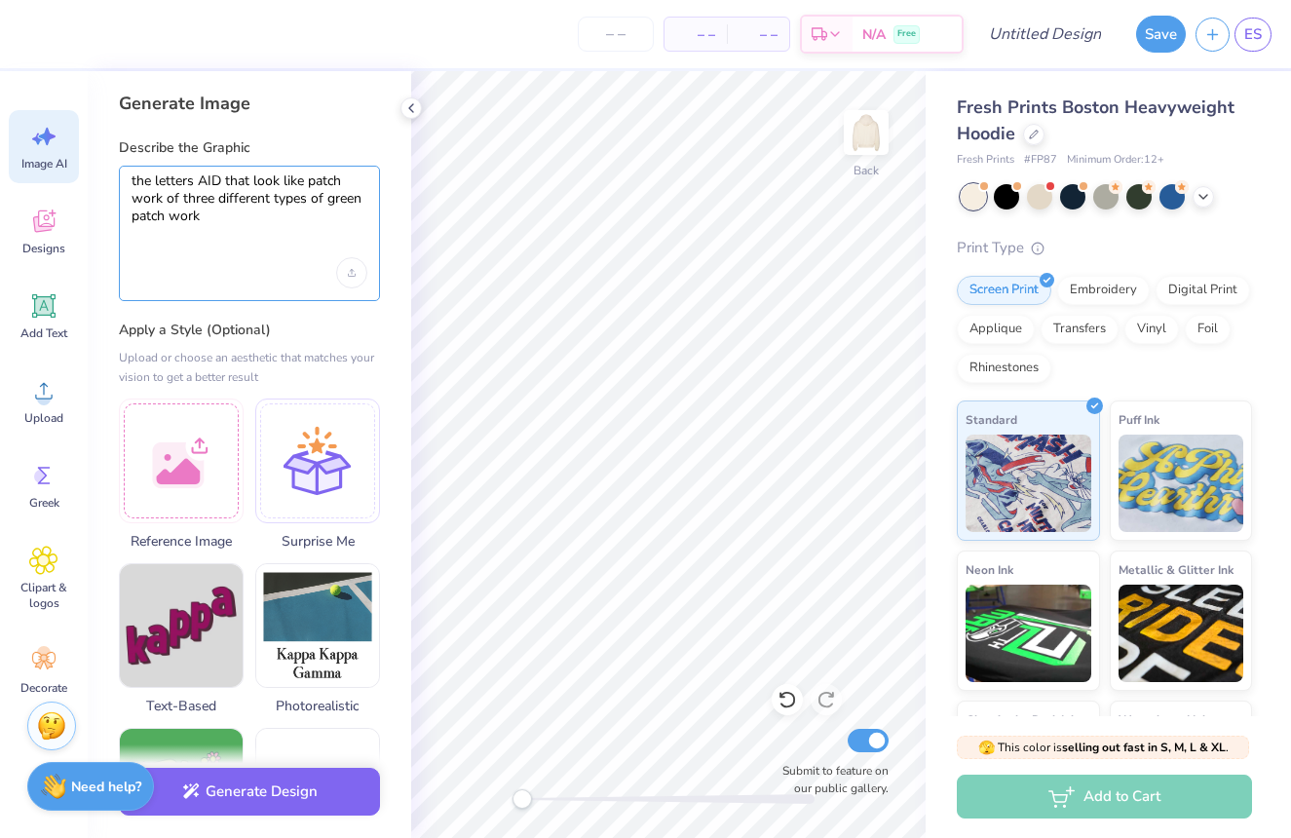
click at [283, 236] on textarea "the letters AID that look like patch work of three different types of green pat…" at bounding box center [250, 208] width 236 height 70
type textarea "the letters AID that look like patch work of three different types of green pat…"
click at [193, 414] on div at bounding box center [181, 458] width 125 height 125
click at [242, 395] on icon at bounding box center [239, 399] width 19 height 19
click at [409, 104] on icon at bounding box center [411, 108] width 16 height 16
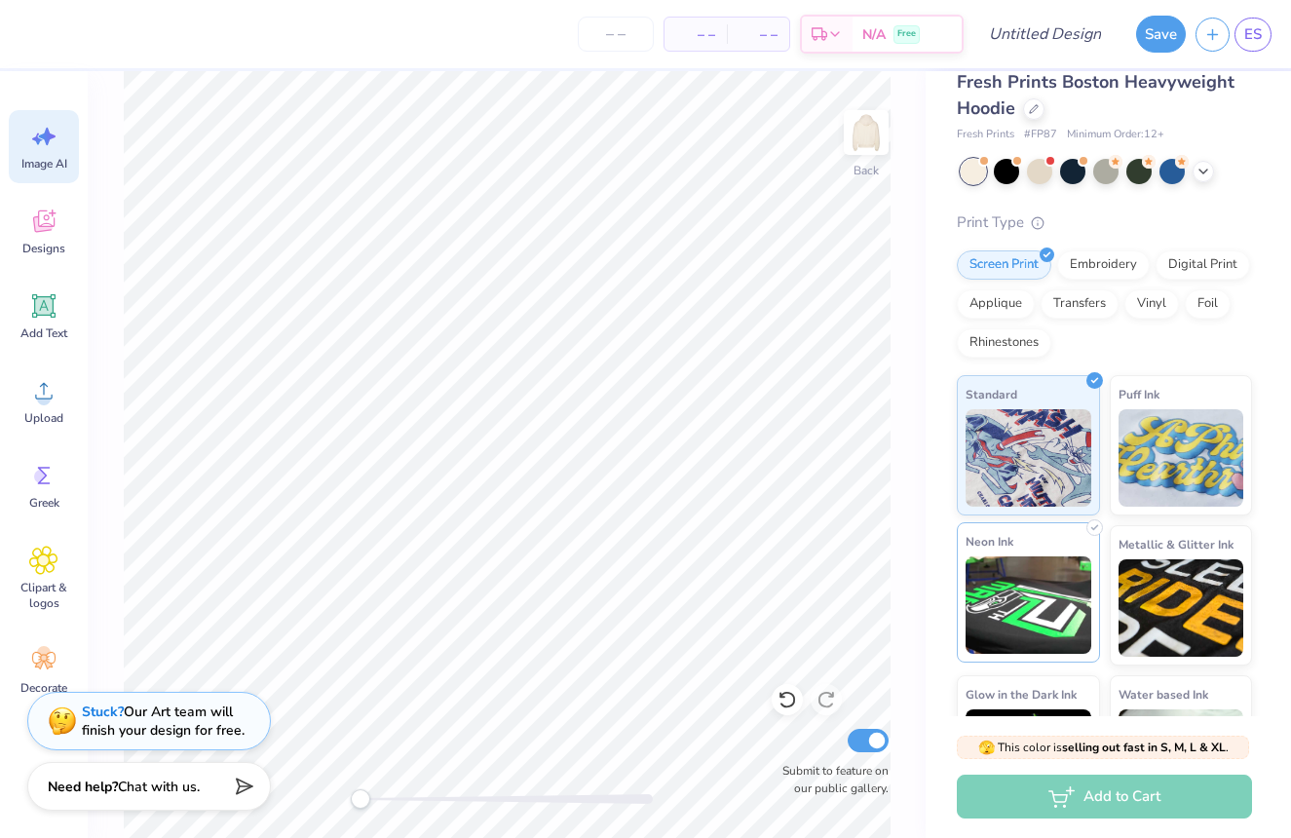
scroll to position [34, 0]
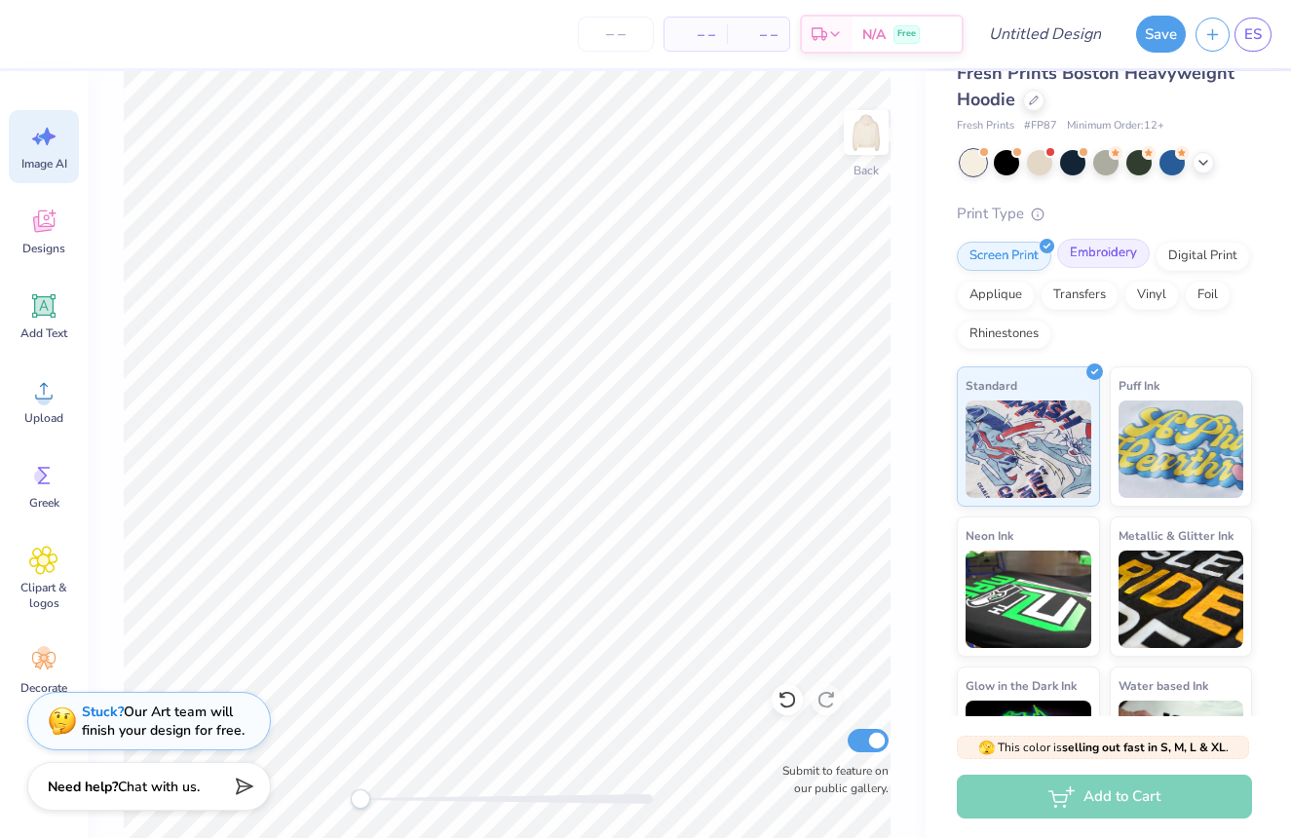
click at [1096, 262] on div "Embroidery" at bounding box center [1103, 253] width 93 height 29
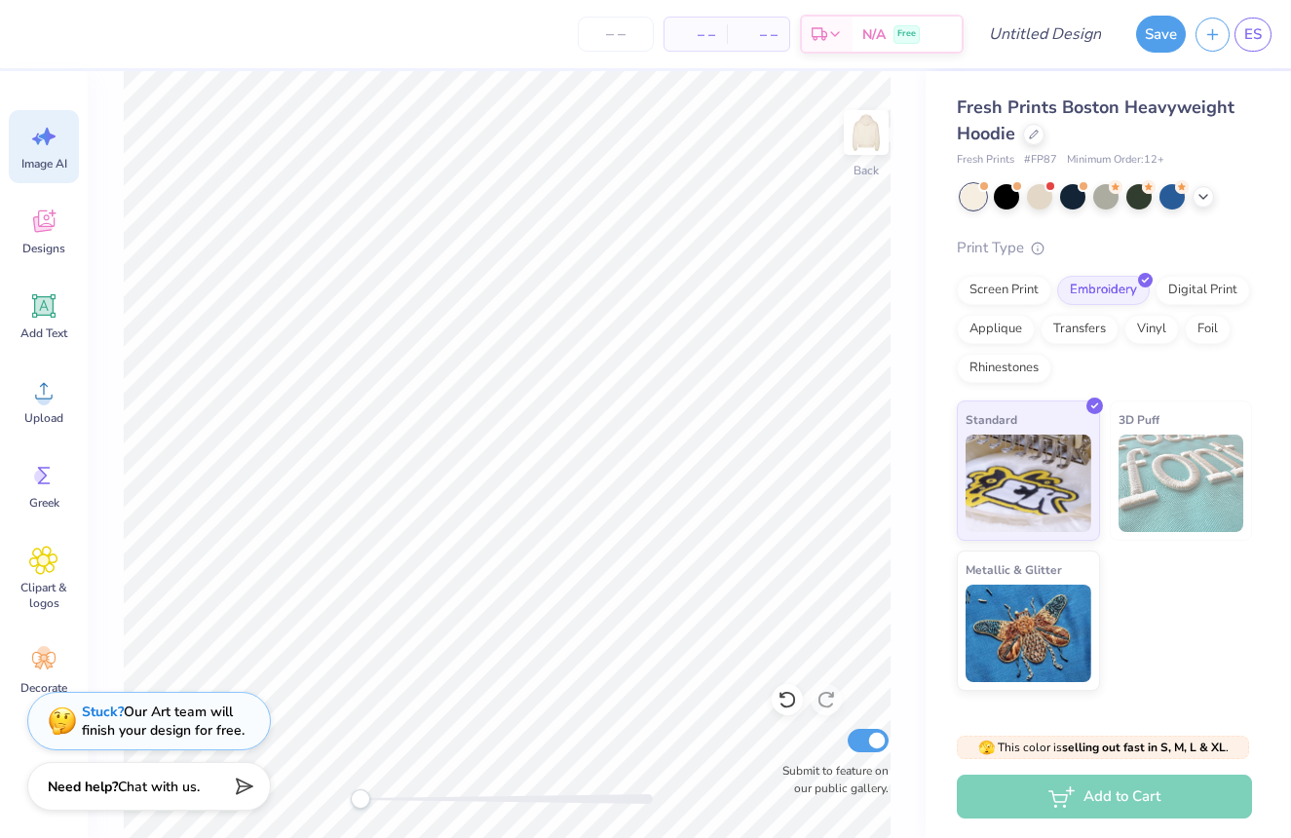
click at [36, 169] on span "Image AI" at bounding box center [44, 164] width 46 height 16
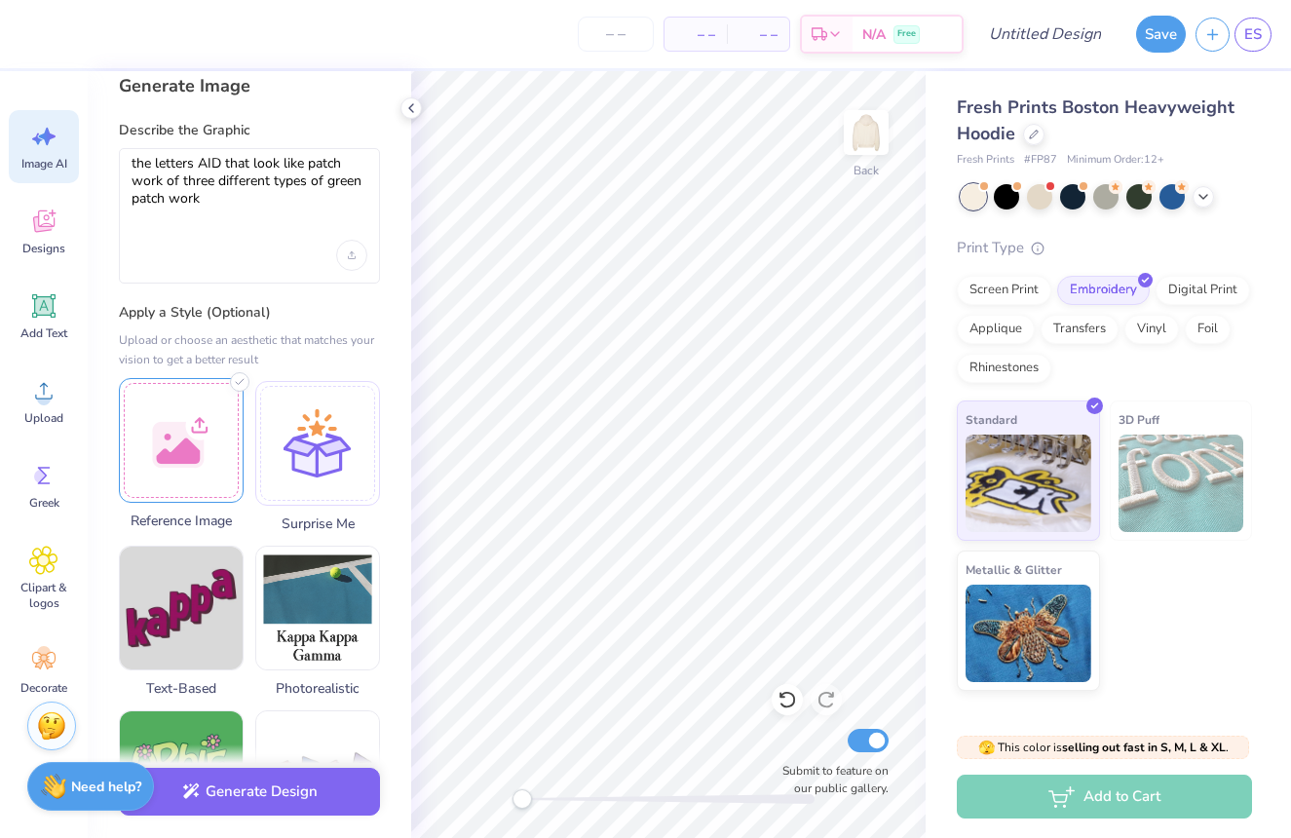
scroll to position [24, 0]
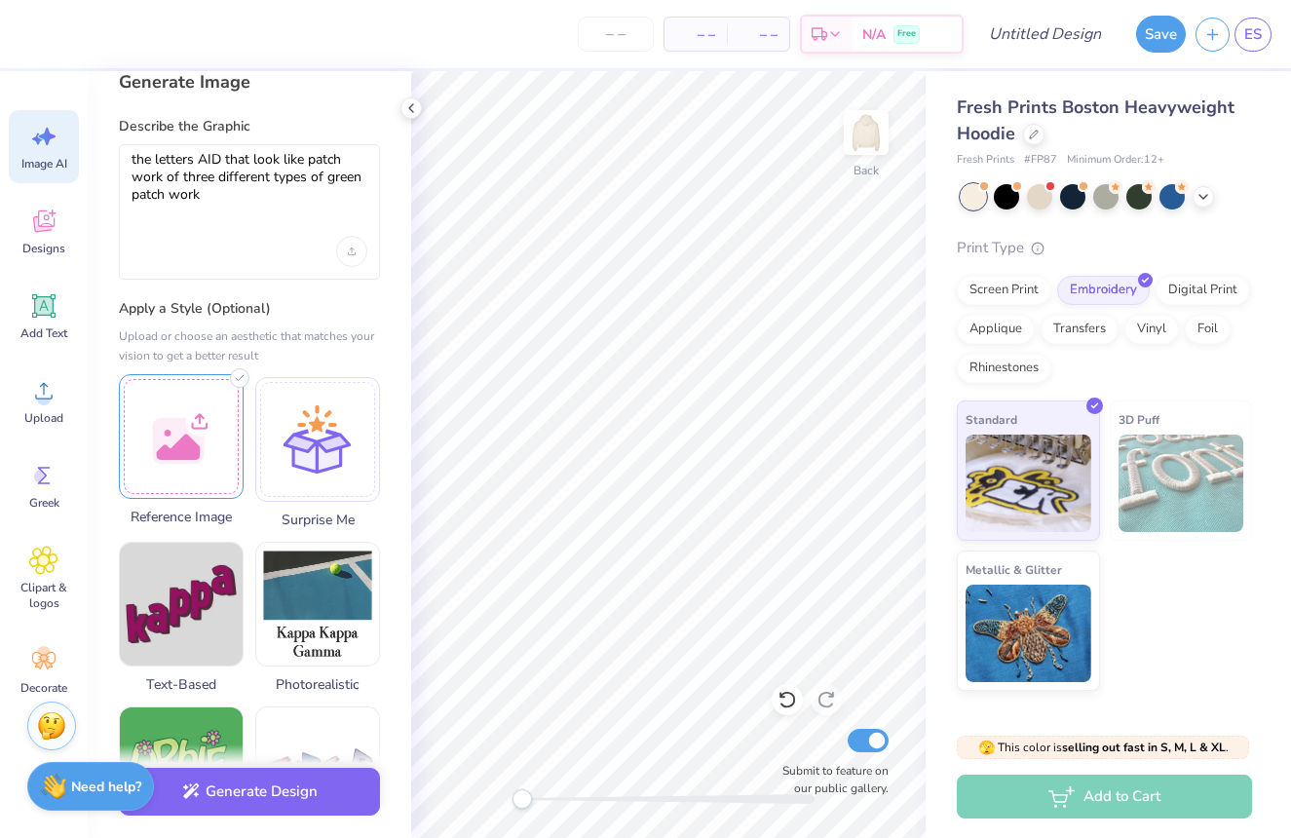
click at [210, 450] on div at bounding box center [181, 436] width 125 height 125
click at [219, 430] on div at bounding box center [181, 436] width 125 height 125
click at [230, 414] on div at bounding box center [181, 436] width 125 height 125
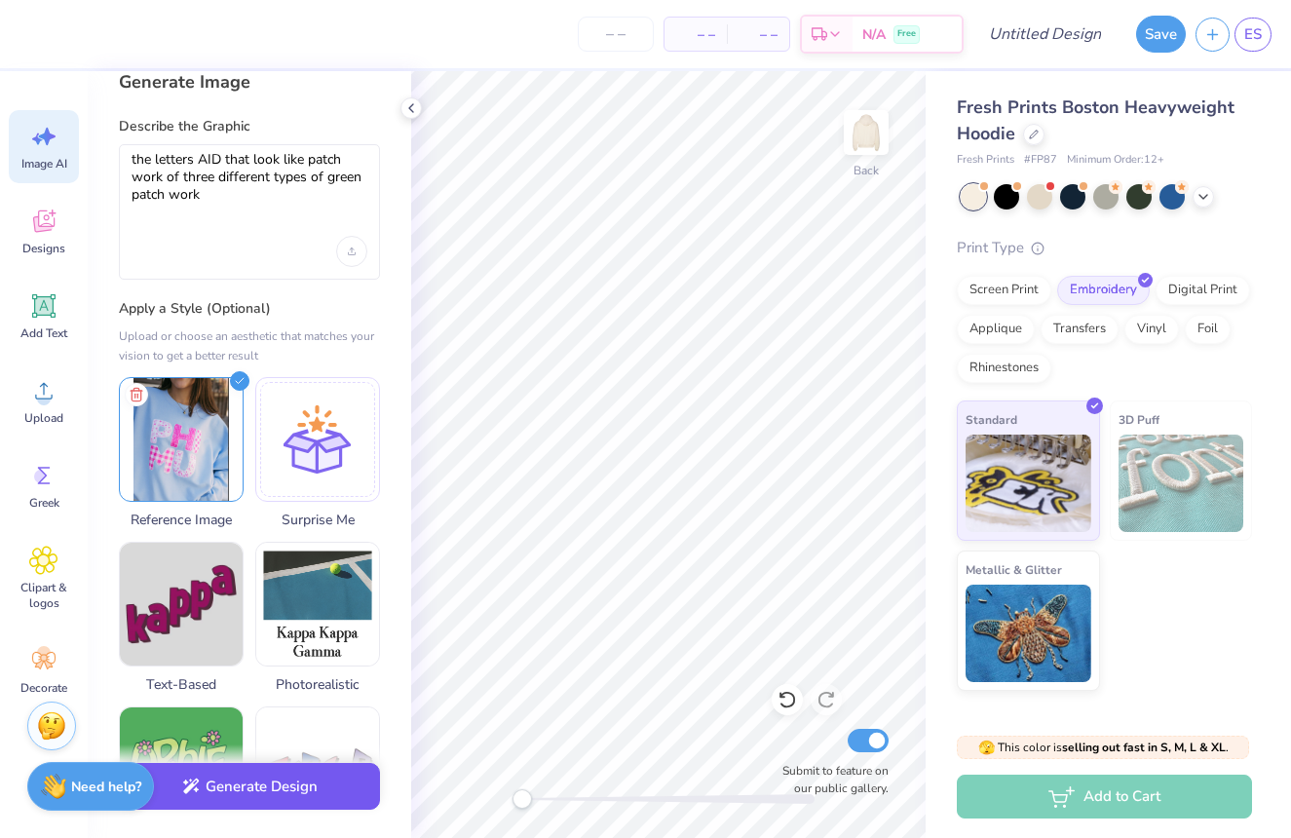
click at [261, 788] on button "Generate Design" at bounding box center [249, 787] width 261 height 48
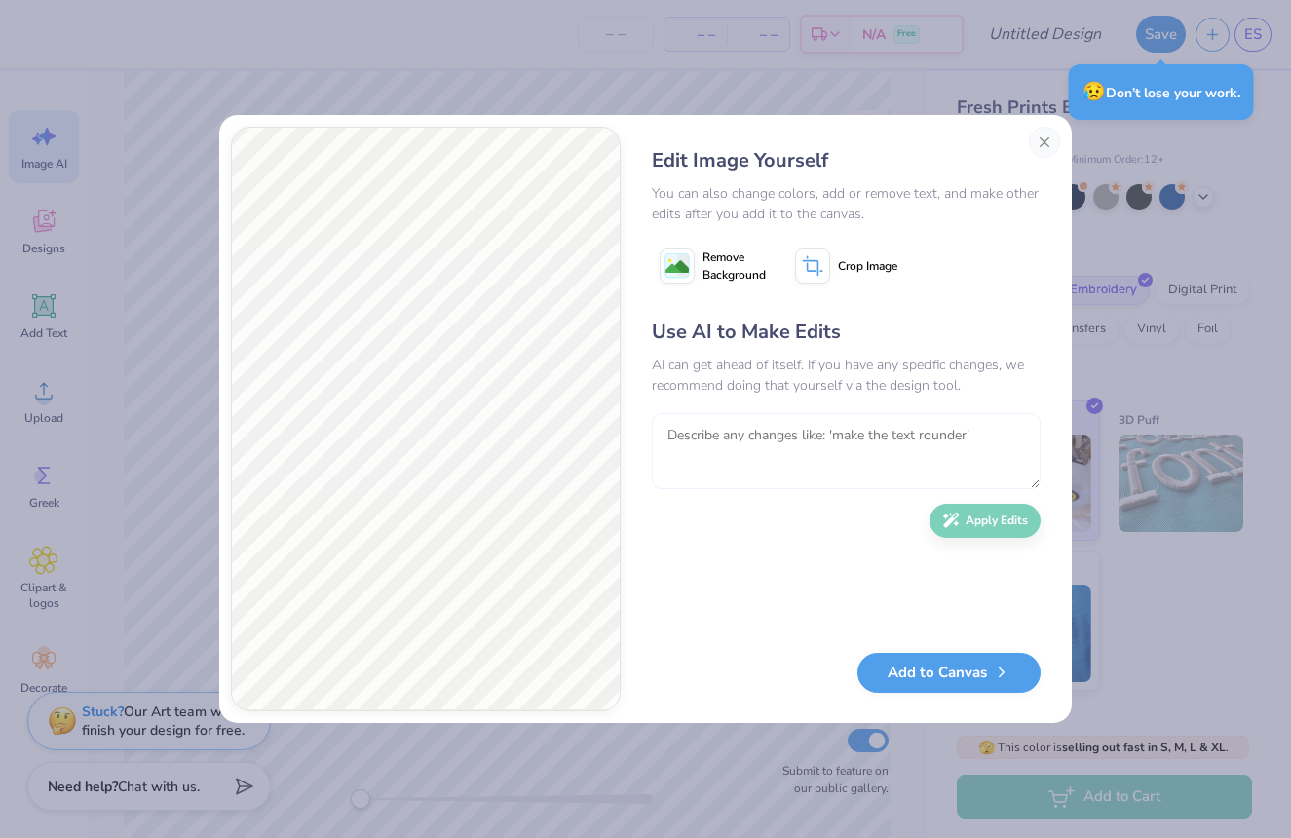
click at [793, 464] on textarea at bounding box center [846, 451] width 389 height 76
click at [829, 442] on textarea at bounding box center [846, 451] width 389 height 76
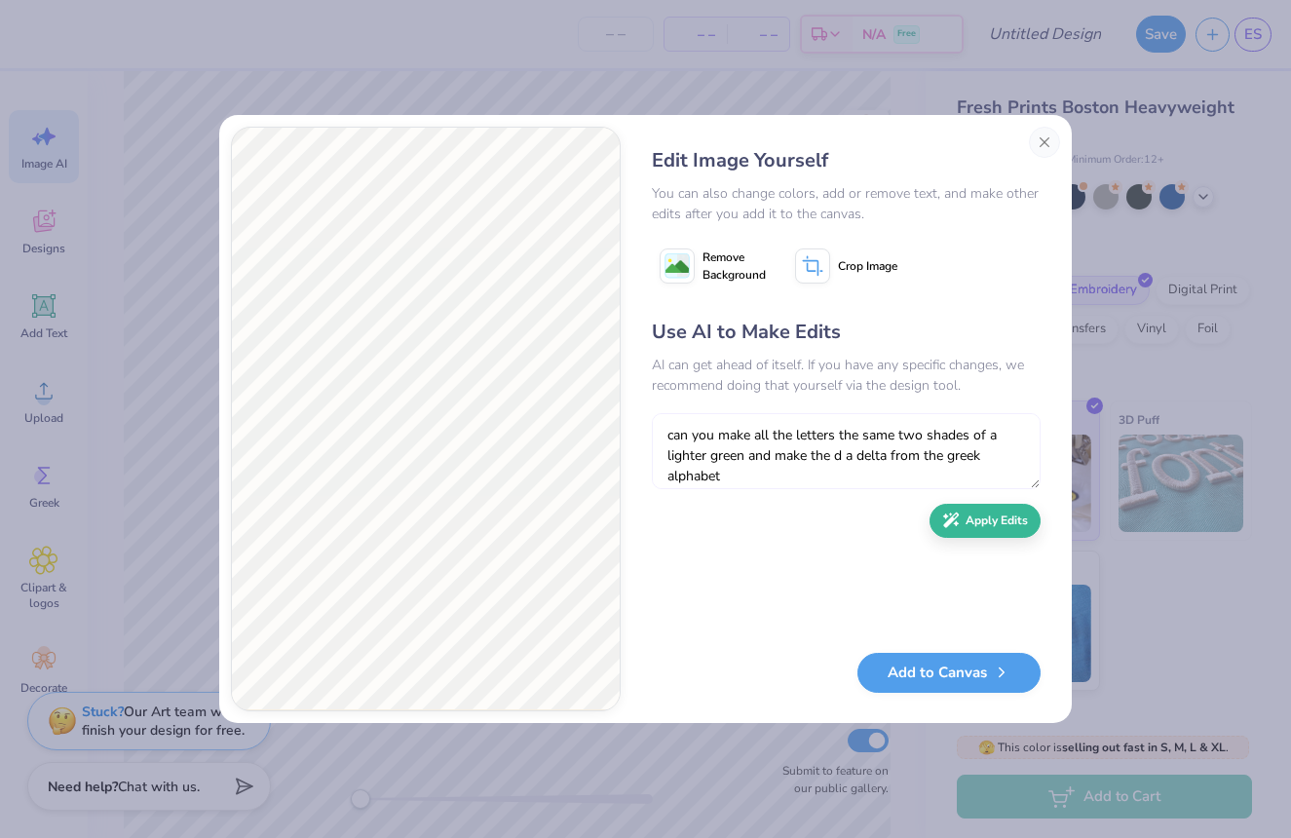
scroll to position [18, 0]
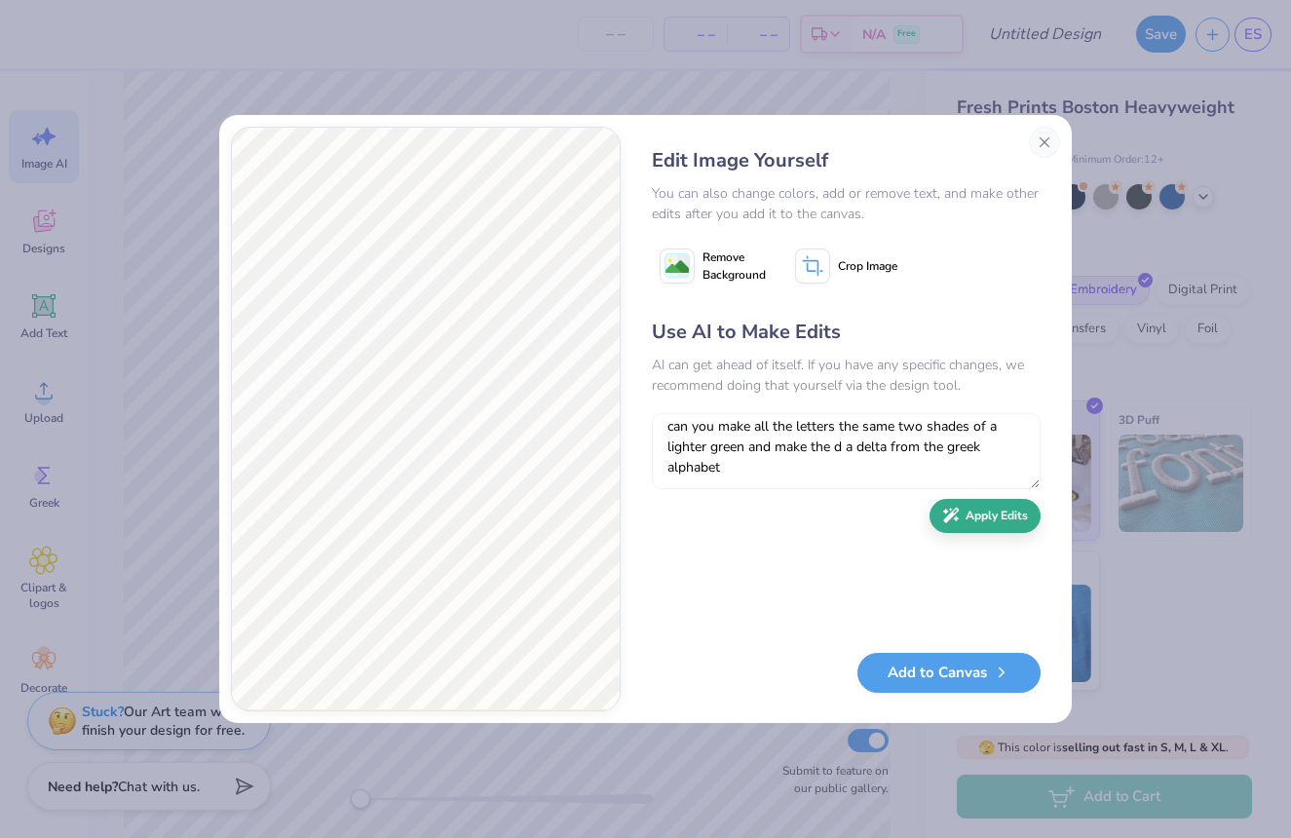
type textarea "can you make all the letters the same two shades of a lighter green and make th…"
click at [963, 509] on button "Apply Edits" at bounding box center [985, 516] width 111 height 34
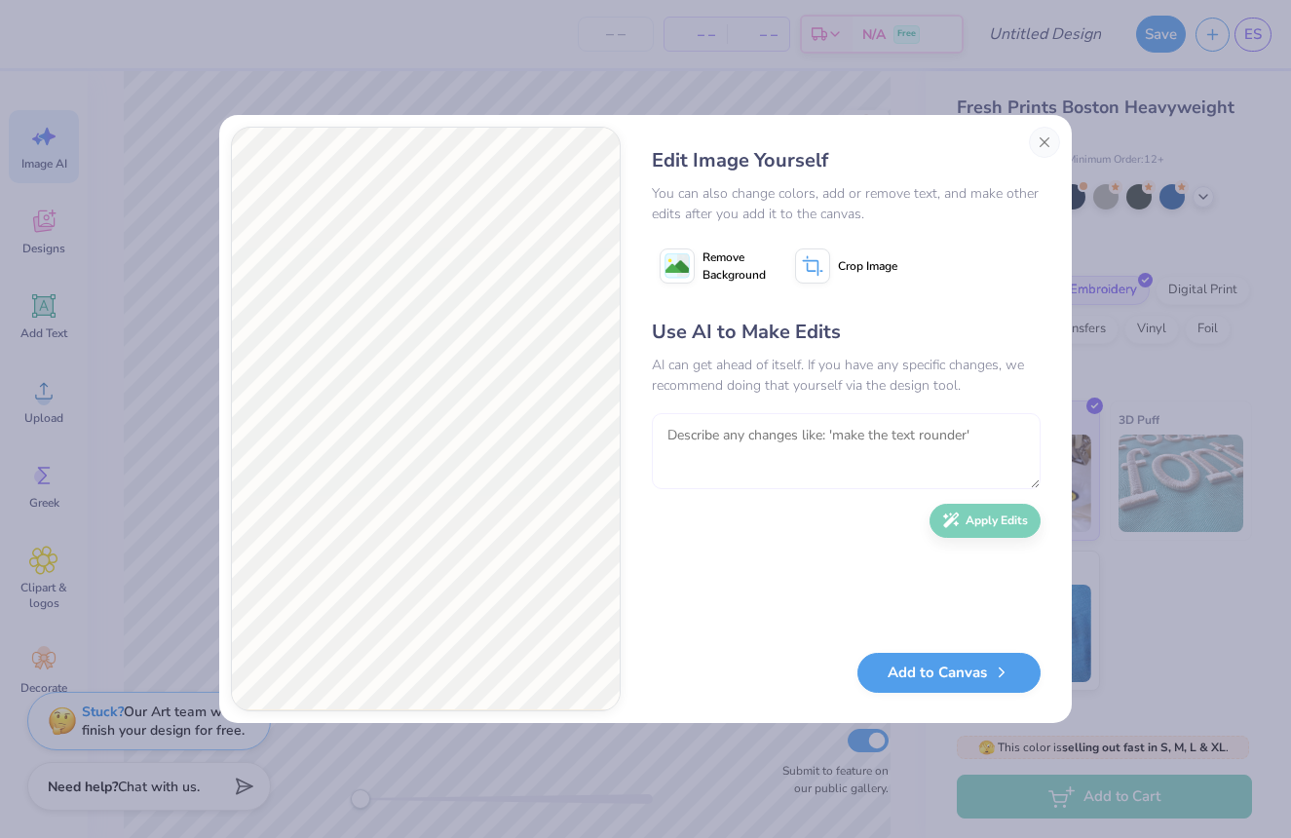
click at [891, 443] on textarea at bounding box center [846, 451] width 389 height 76
click at [887, 453] on textarea "can you" at bounding box center [846, 451] width 389 height 76
click at [888, 453] on textarea "can you" at bounding box center [846, 451] width 389 height 76
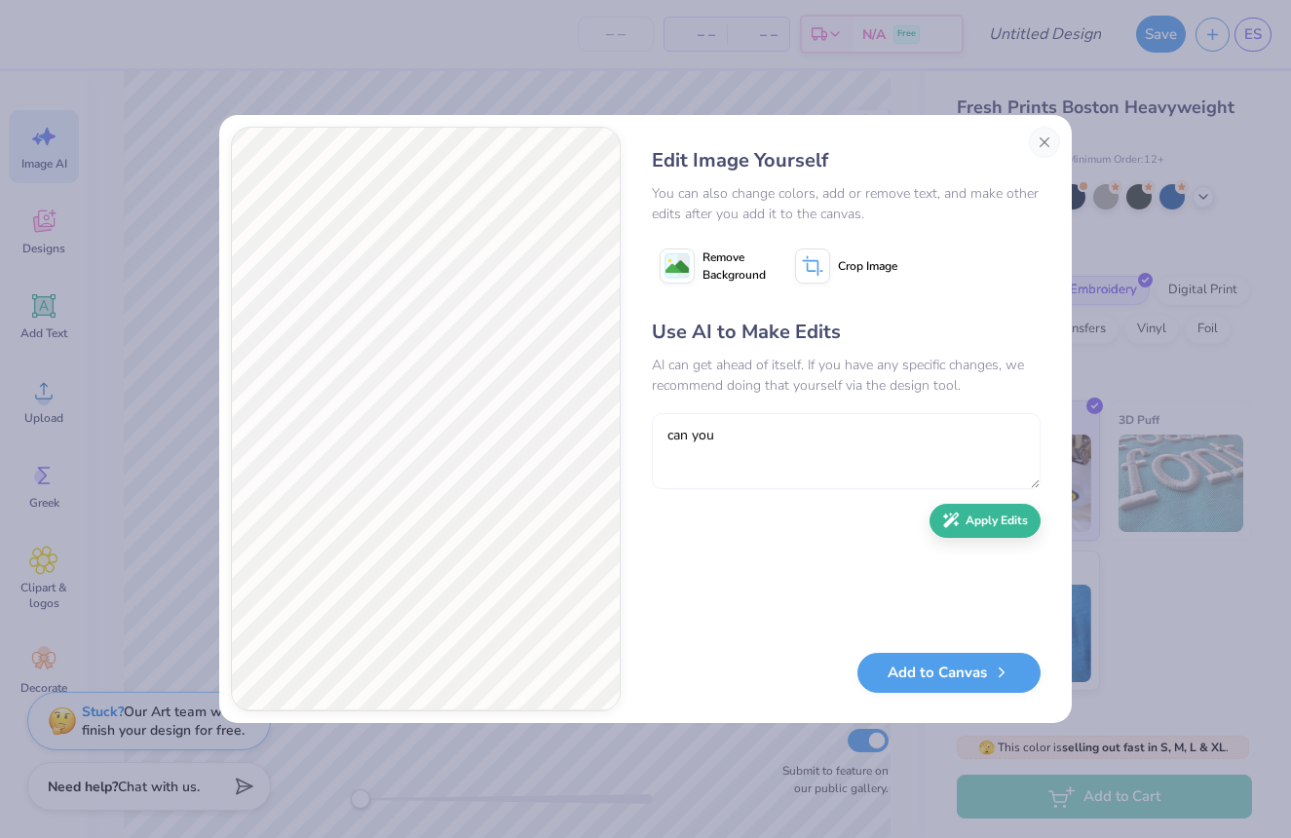
click at [888, 453] on textarea "can you" at bounding box center [846, 451] width 389 height 76
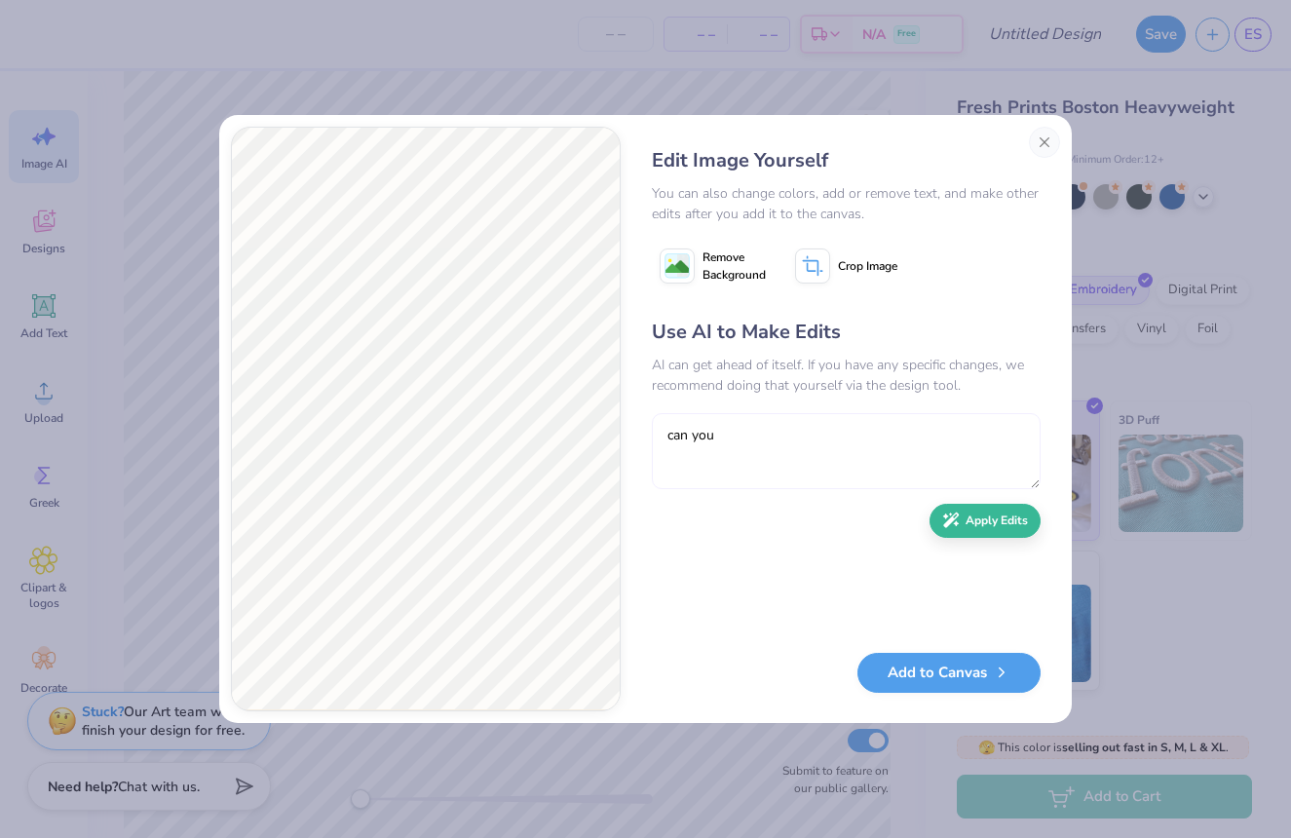
click at [889, 455] on textarea "can you" at bounding box center [846, 451] width 389 height 76
click at [887, 454] on textarea "can you" at bounding box center [846, 451] width 389 height 76
click at [886, 456] on textarea "can you" at bounding box center [846, 451] width 389 height 76
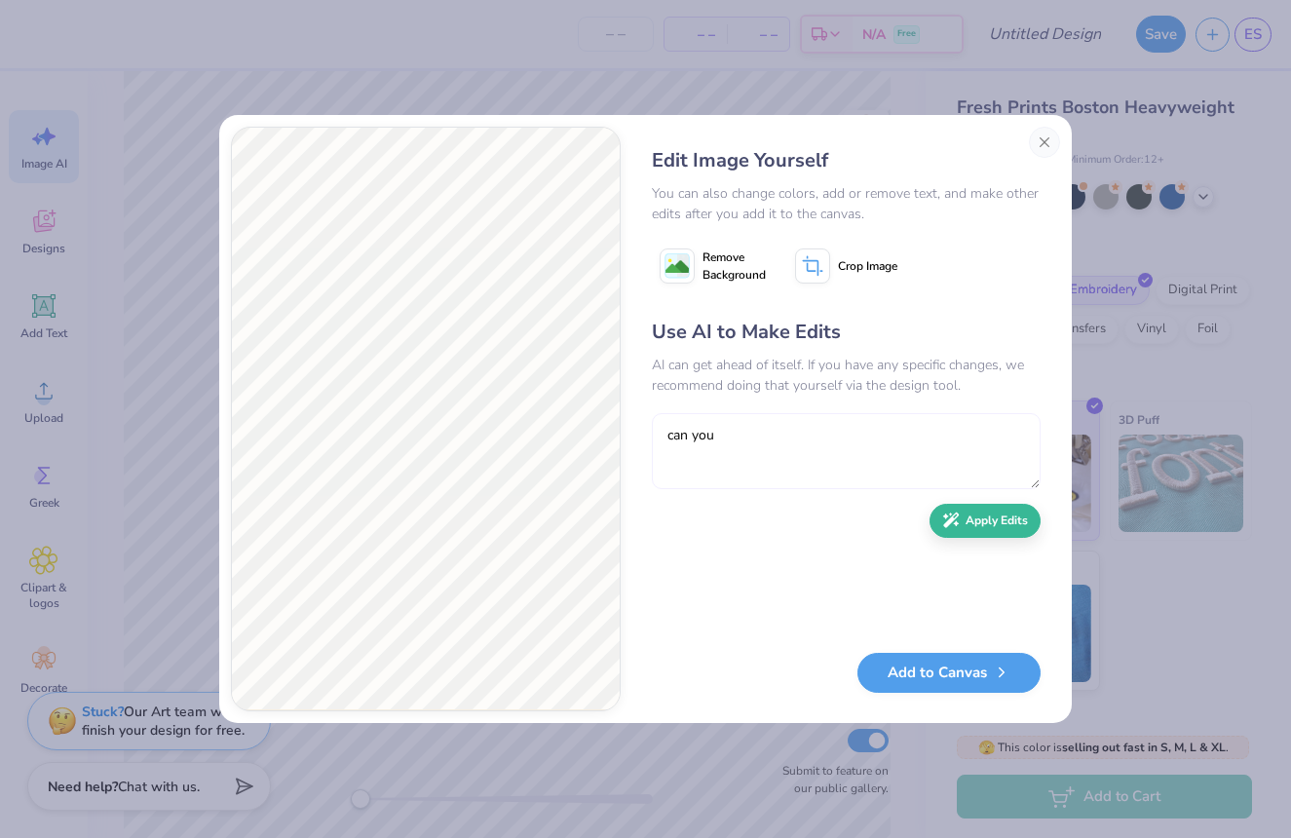
click at [885, 457] on textarea "can you" at bounding box center [846, 451] width 389 height 76
click at [886, 457] on textarea "can you" at bounding box center [846, 451] width 389 height 76
click at [890, 458] on textarea "can you" at bounding box center [846, 451] width 389 height 76
click at [940, 461] on textarea "can you" at bounding box center [846, 451] width 389 height 76
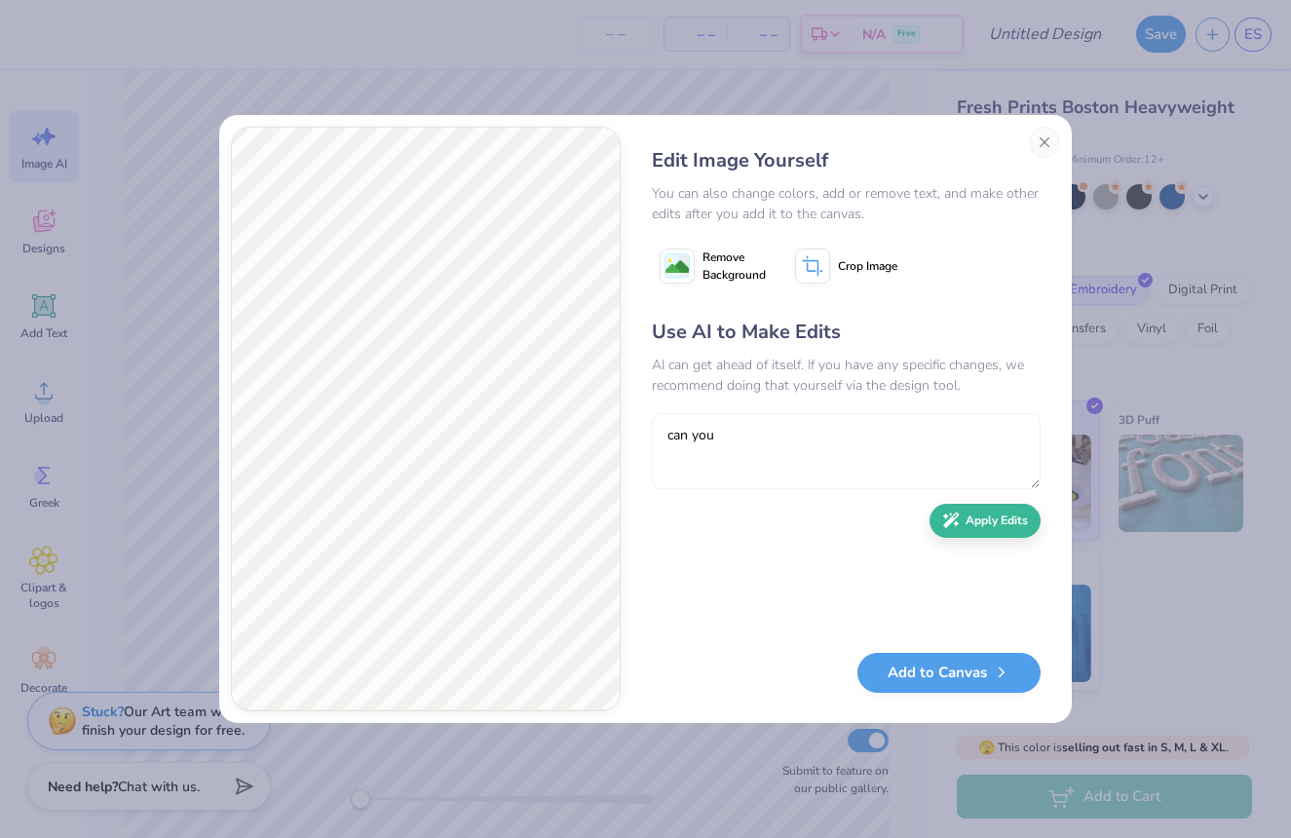
click at [887, 442] on textarea "can you" at bounding box center [846, 451] width 389 height 76
drag, startPoint x: 825, startPoint y: 418, endPoint x: 820, endPoint y: 432, distance: 14.8
click at [824, 418] on textarea "can you" at bounding box center [846, 451] width 389 height 76
click at [816, 434] on textarea "can you" at bounding box center [846, 451] width 389 height 76
click at [898, 461] on textarea "can you make the colors slightly darker and have each letter be a different pat…" at bounding box center [846, 451] width 389 height 76
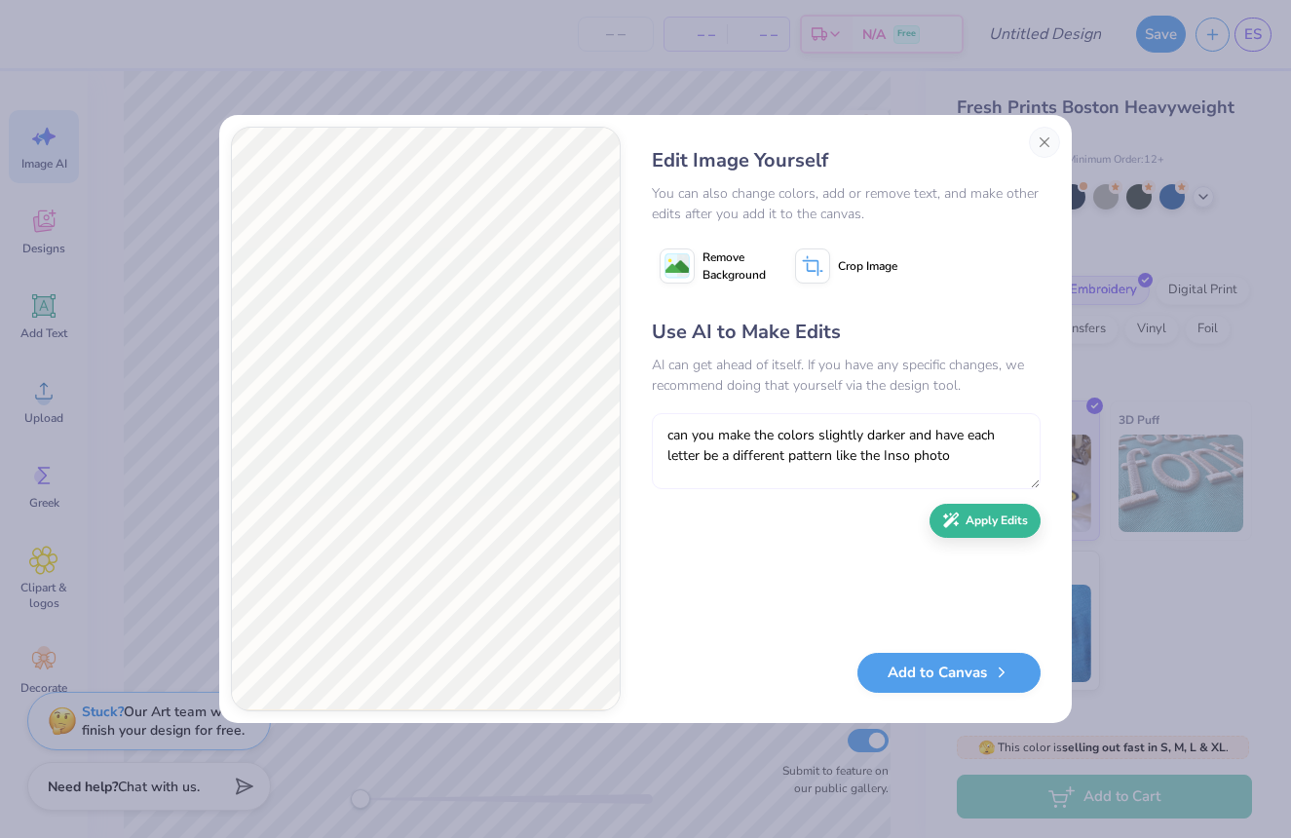
click at [905, 460] on textarea "can you make the colors slightly darker and have each letter be a different pat…" at bounding box center [846, 451] width 389 height 76
type textarea "can you make the colors slightly darker and have each letter be a different pat…"
click at [1014, 514] on button "Apply Edits" at bounding box center [985, 516] width 111 height 34
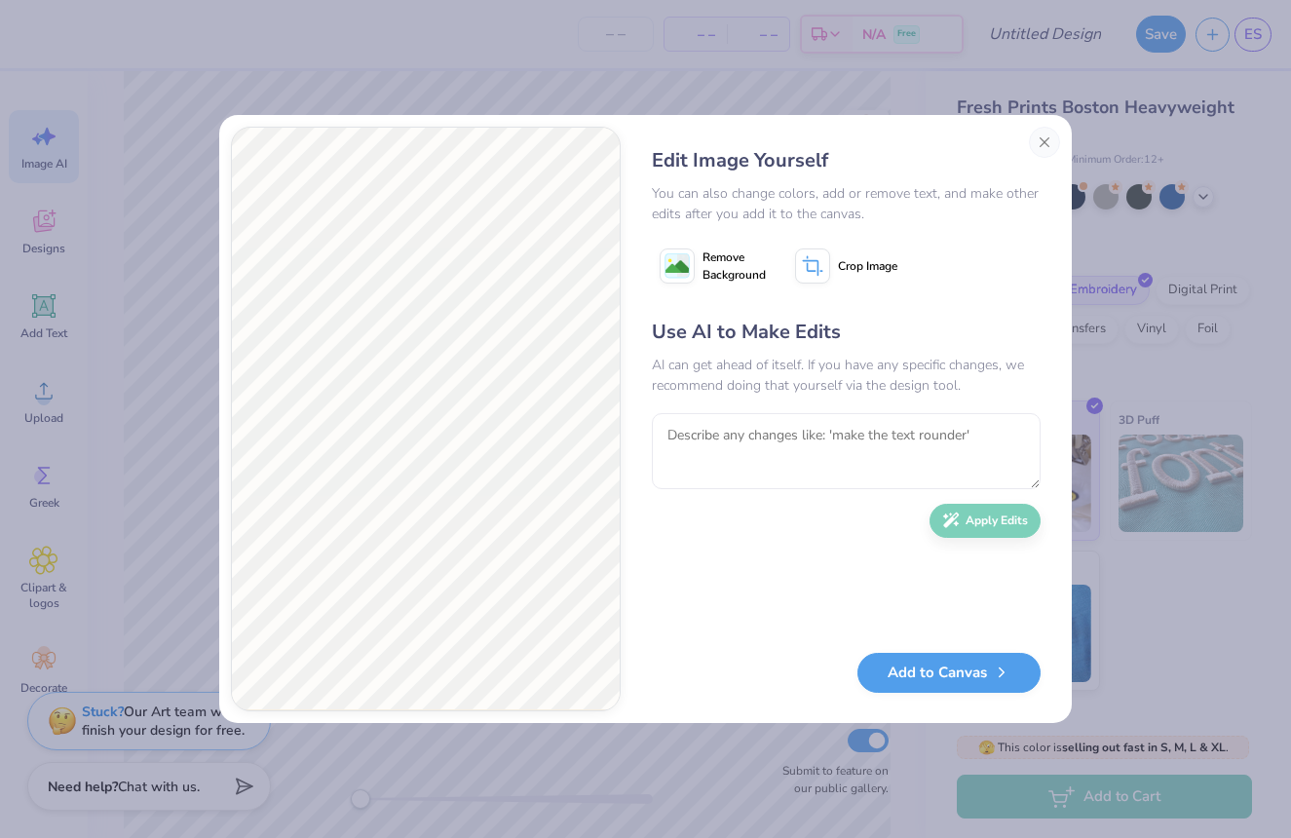
click at [709, 267] on span "Remove Background" at bounding box center [734, 266] width 63 height 35
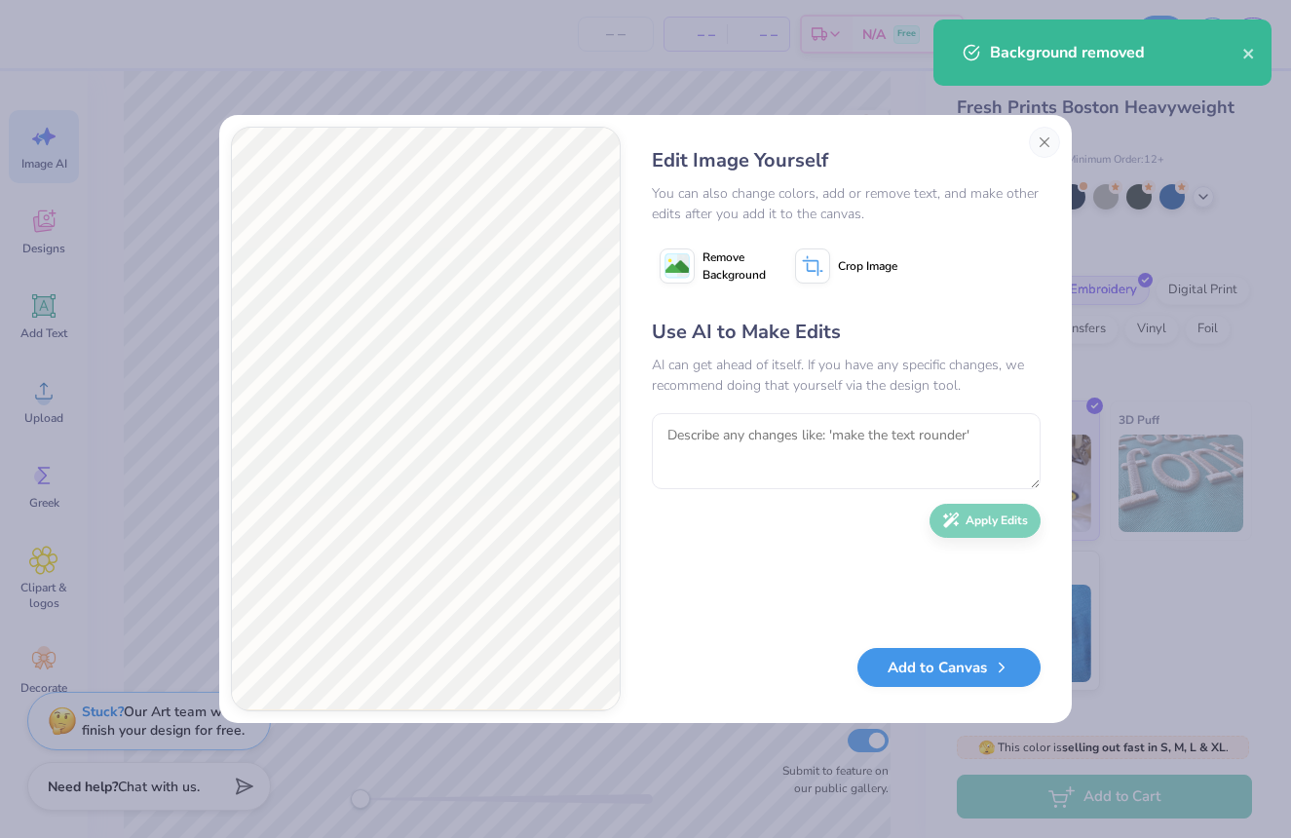
click at [908, 675] on button "Add to Canvas" at bounding box center [949, 668] width 183 height 40
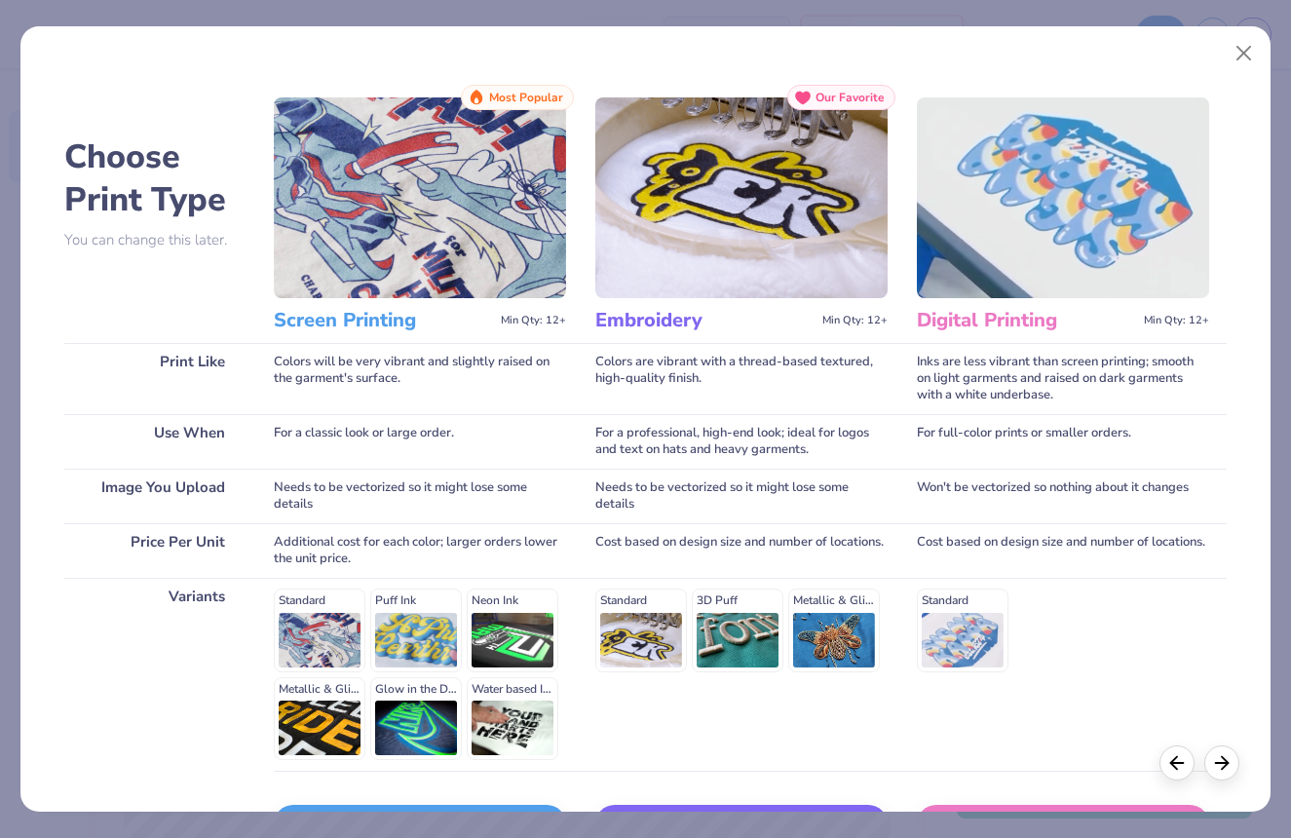
click at [646, 638] on div "Standard 3D Puff Metallic & Glitter" at bounding box center [741, 630] width 292 height 83
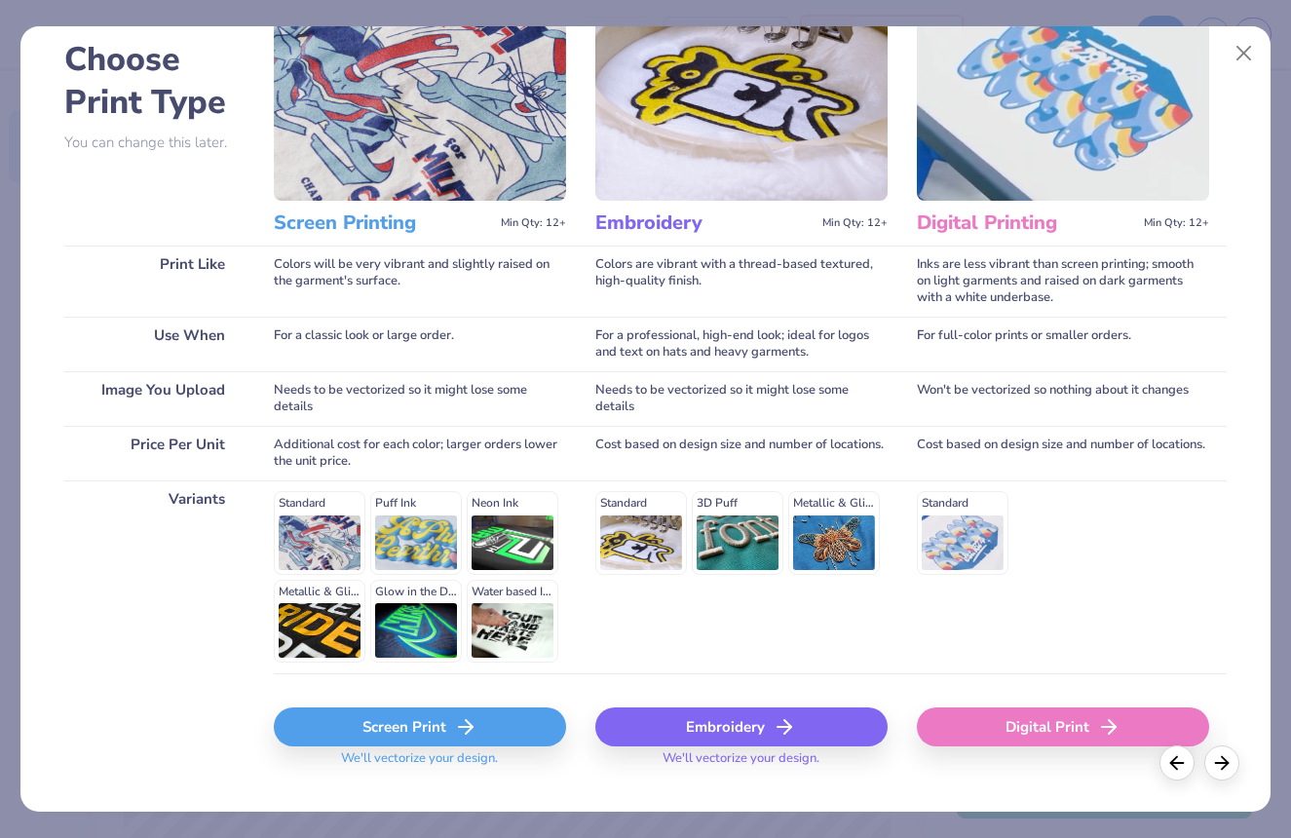
scroll to position [133, 0]
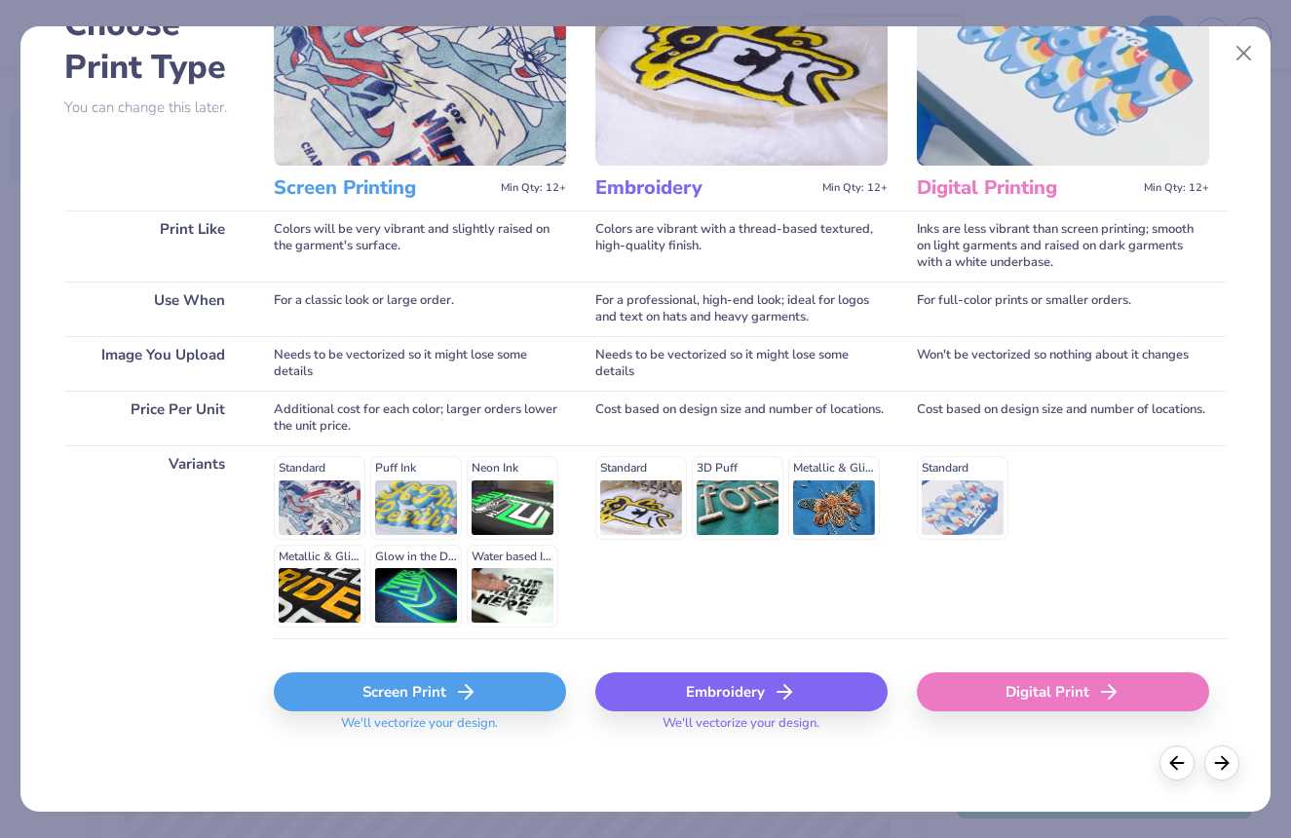
click at [712, 692] on div "Embroidery" at bounding box center [741, 691] width 292 height 39
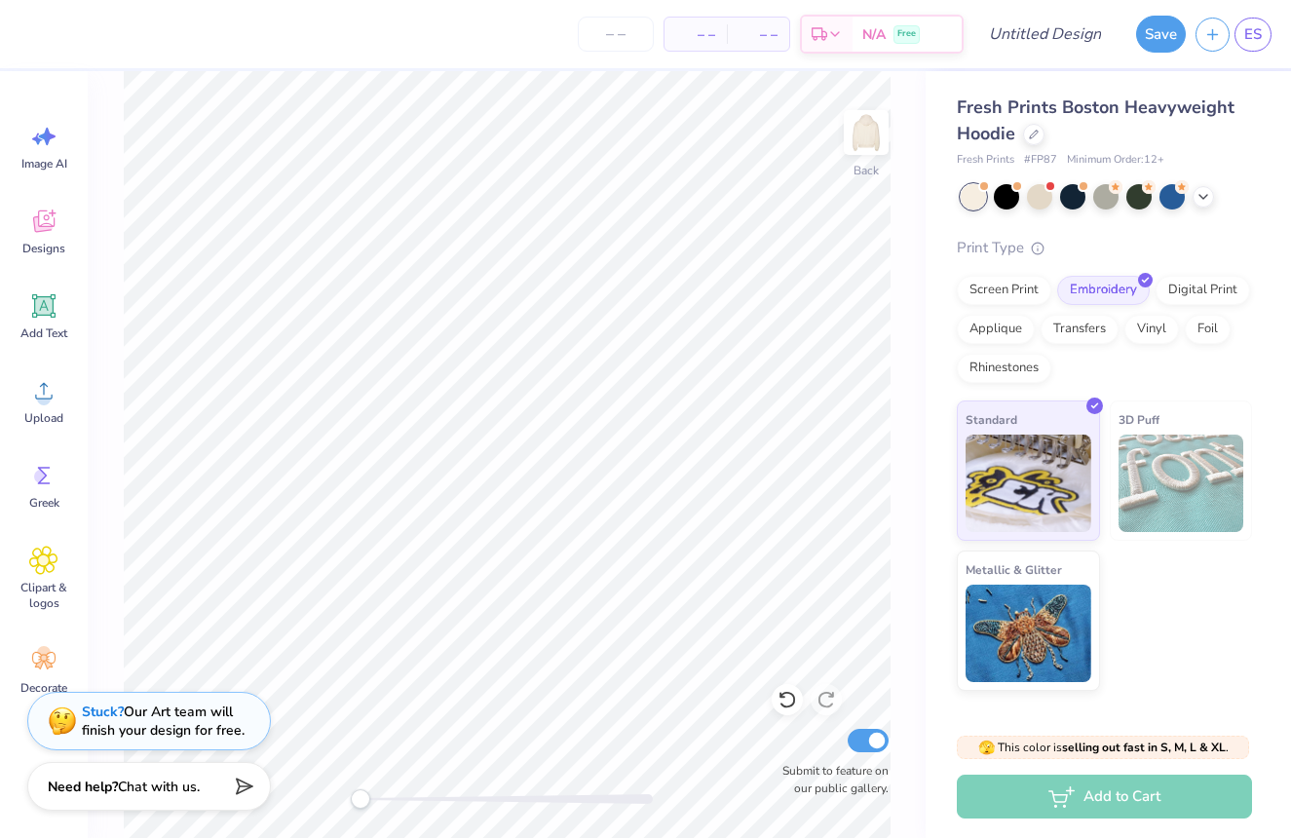
click at [674, 6] on div "– – Per Item – – Total Est. Delivery N/A Free" at bounding box center [496, 34] width 935 height 68
click at [47, 650] on circle at bounding box center [44, 653] width 14 height 14
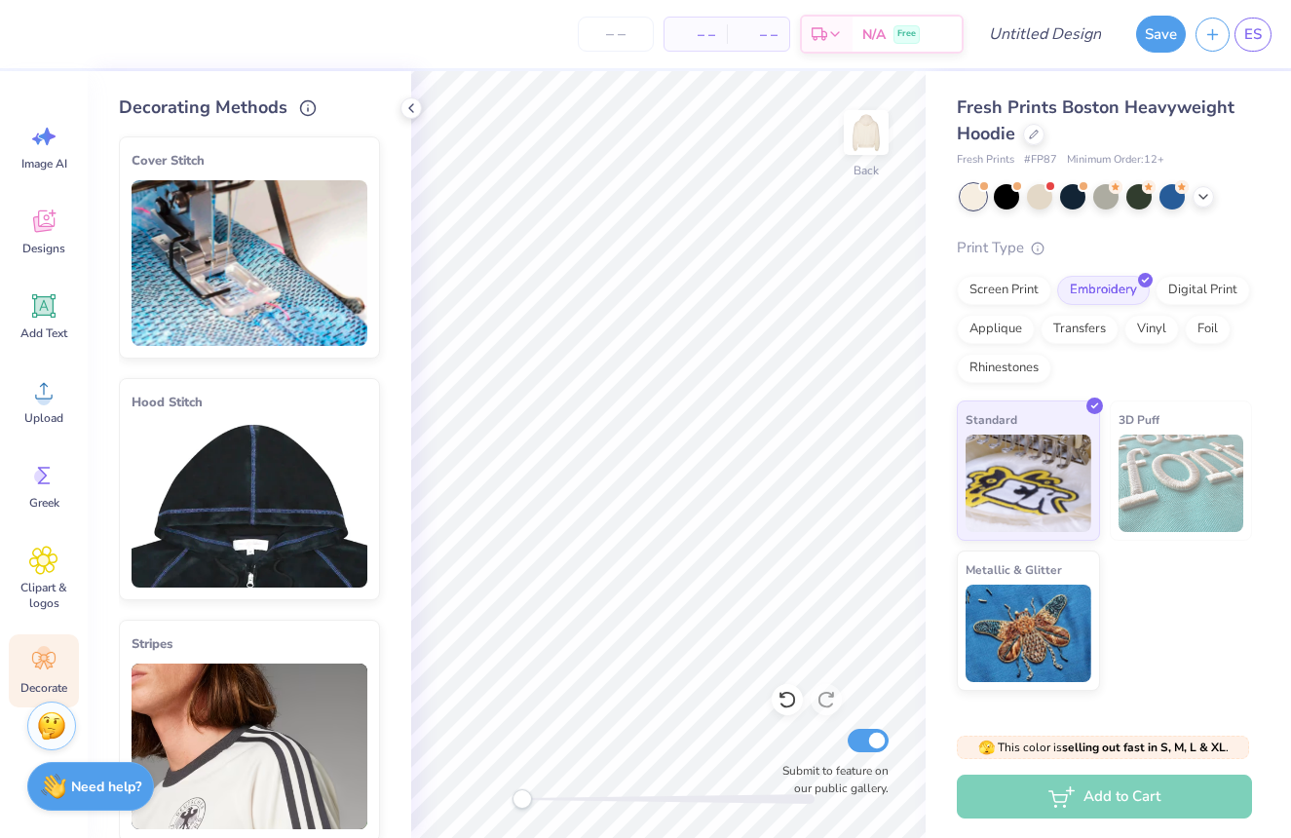
click at [305, 469] on img at bounding box center [250, 505] width 236 height 166
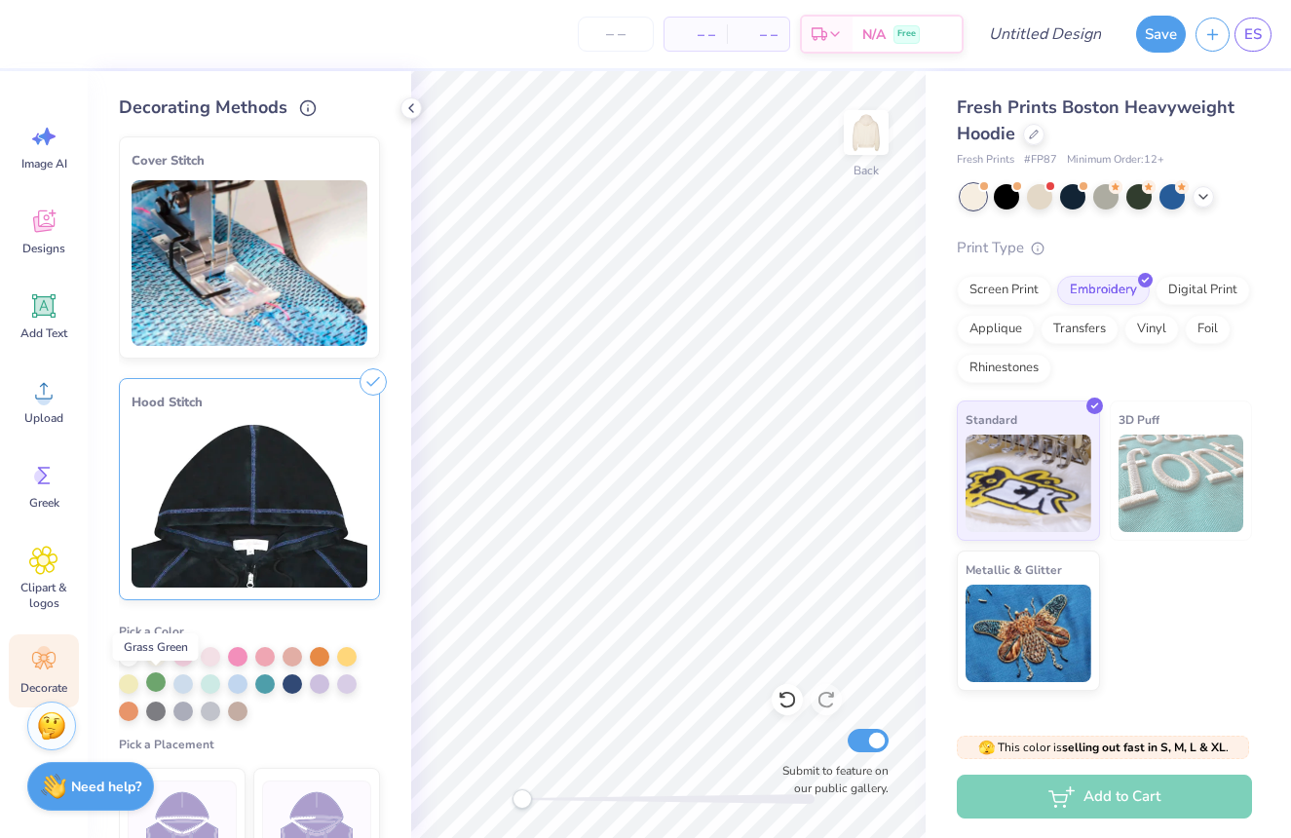
click at [161, 683] on div at bounding box center [155, 681] width 19 height 19
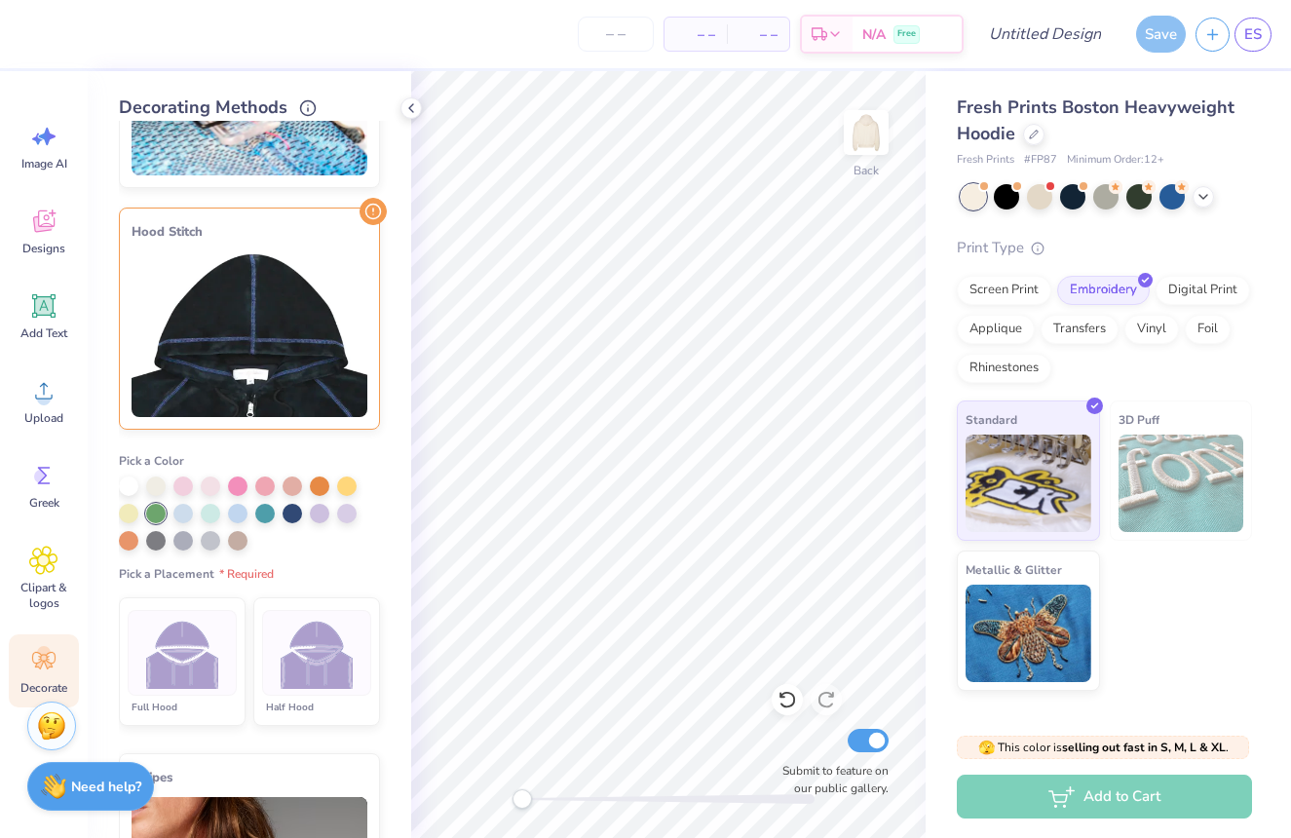
scroll to position [174, 0]
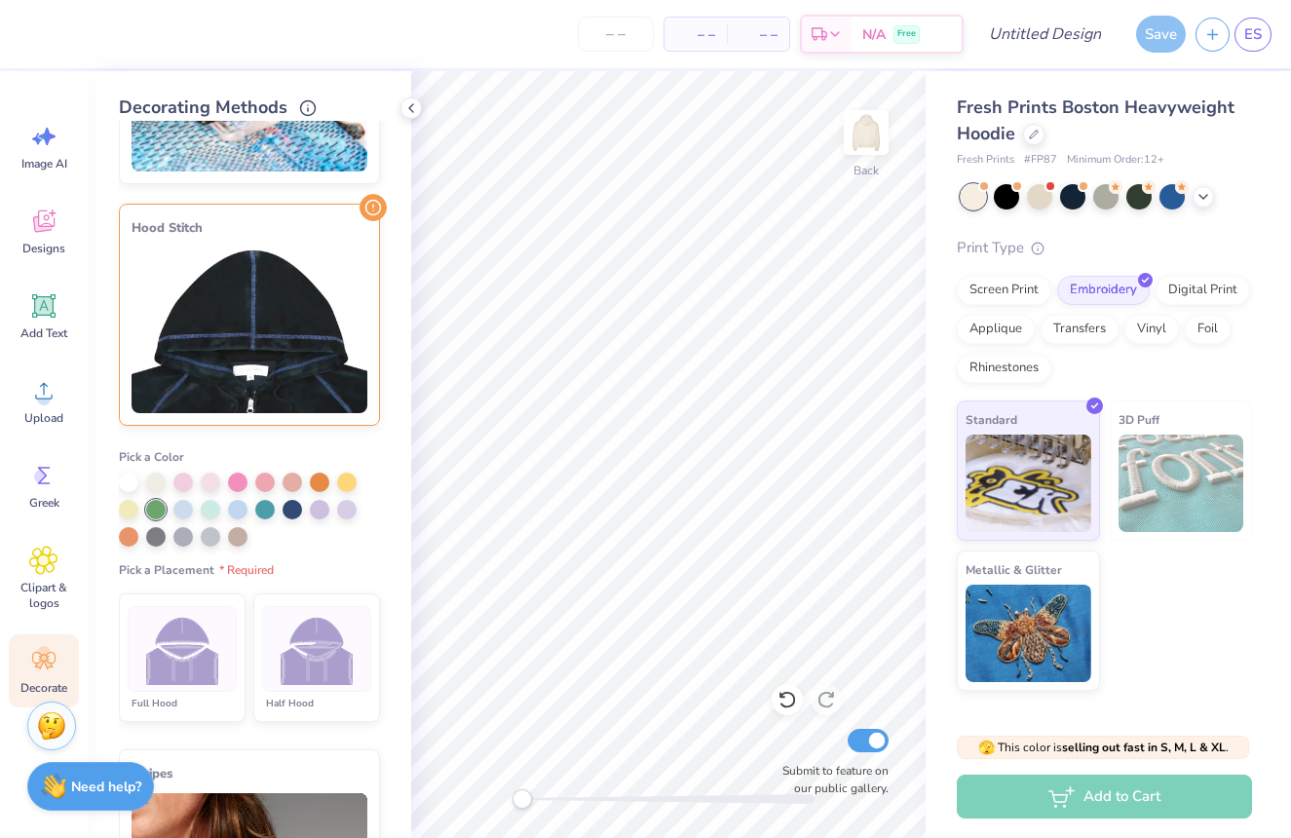
click at [197, 663] on img at bounding box center [182, 649] width 73 height 73
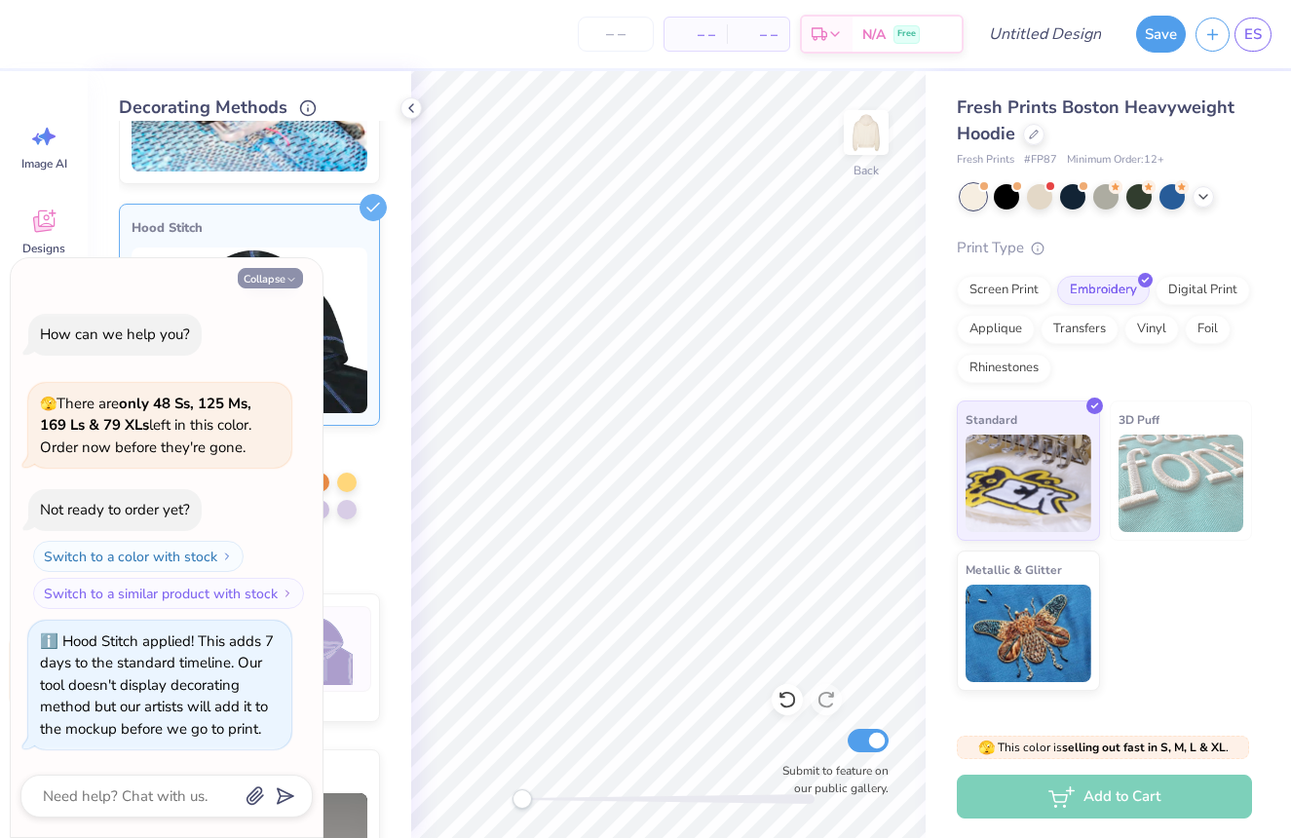
click at [272, 278] on button "Collapse" at bounding box center [270, 278] width 65 height 20
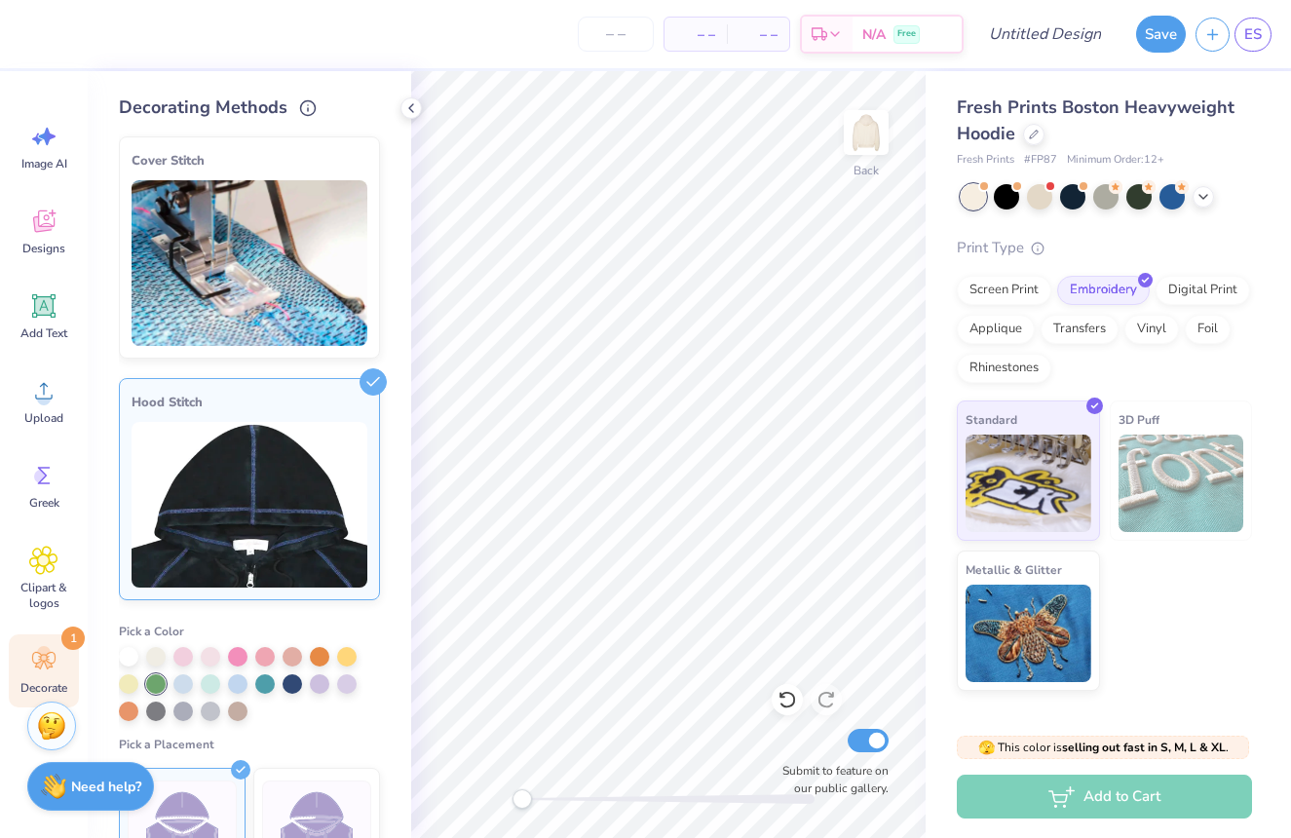
scroll to position [0, 0]
click at [58, 575] on div "Clipart & logos" at bounding box center [44, 578] width 70 height 89
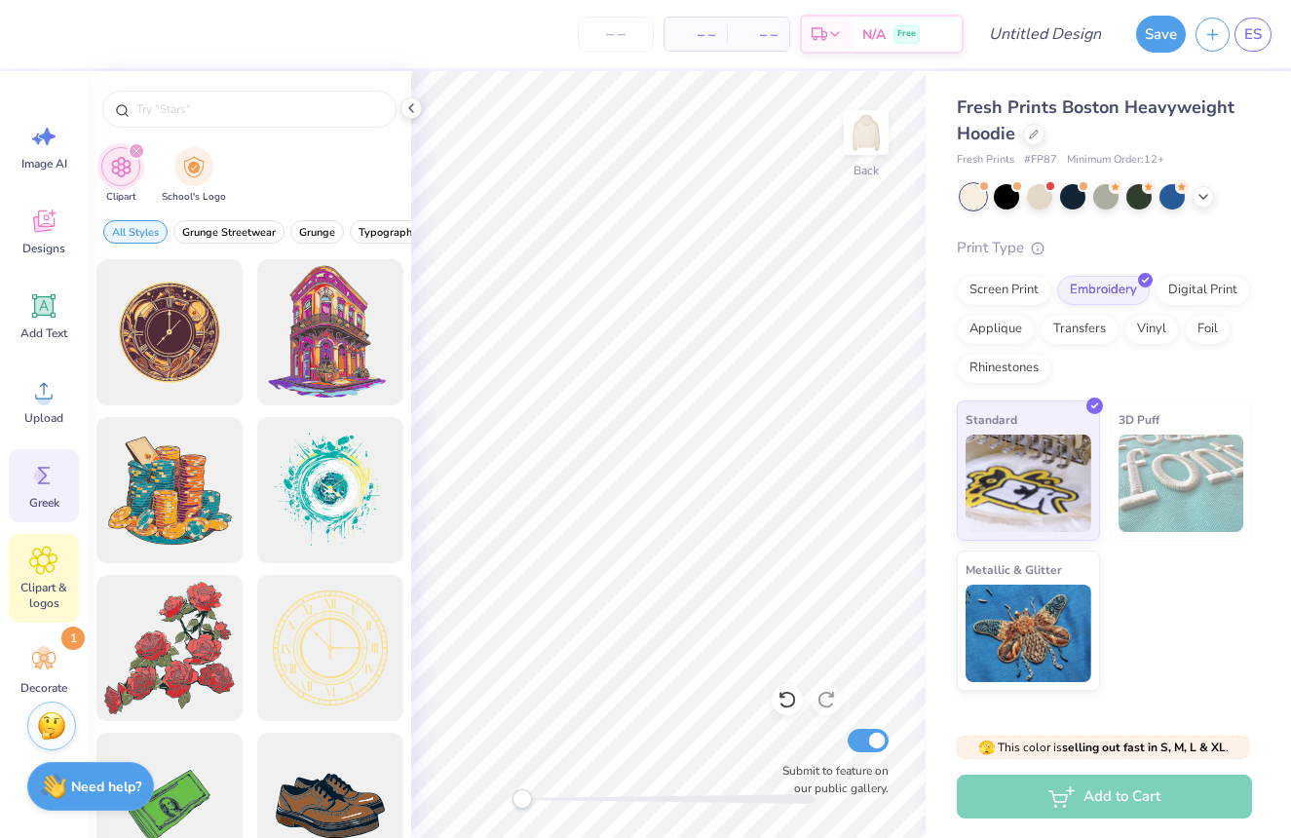
click at [51, 501] on span "Greek" at bounding box center [44, 503] width 30 height 16
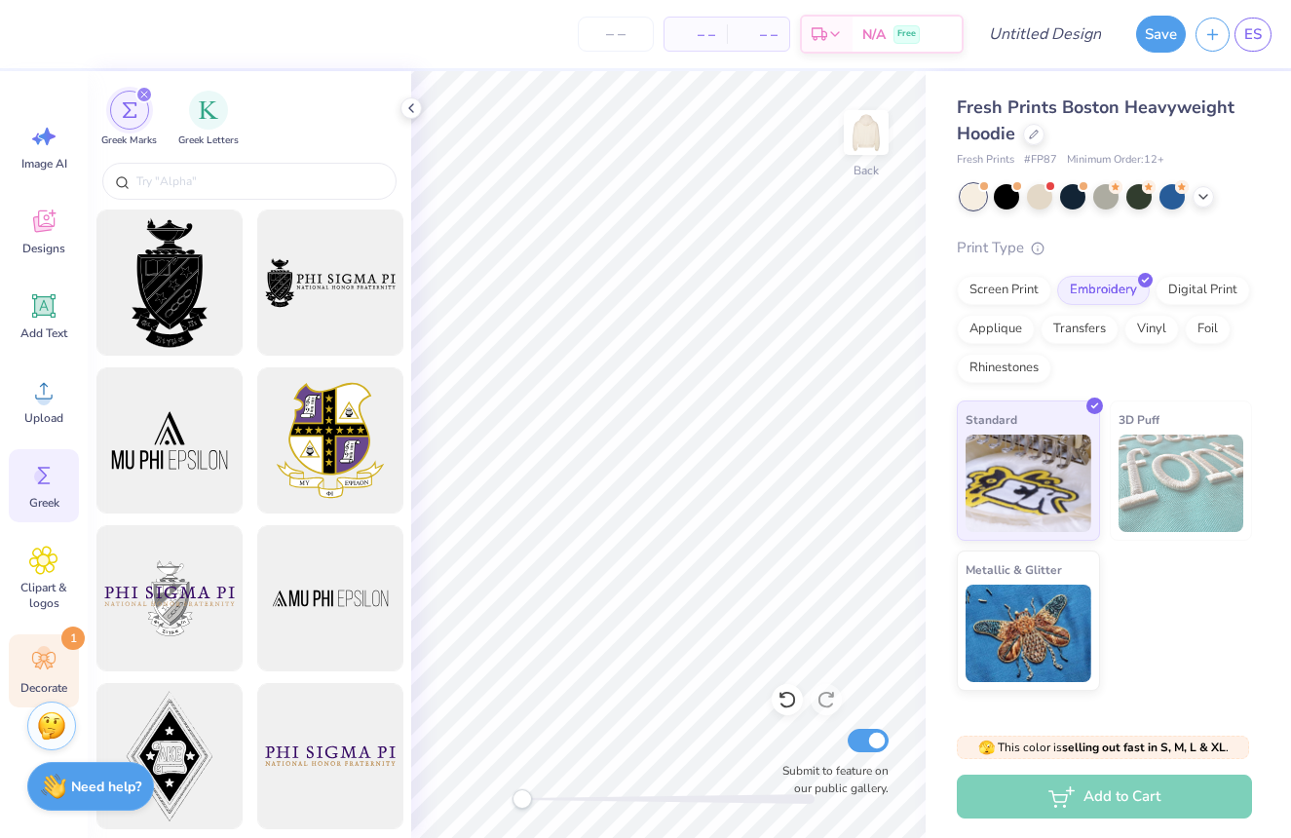
click at [61, 660] on div "Decorate 1" at bounding box center [44, 670] width 70 height 73
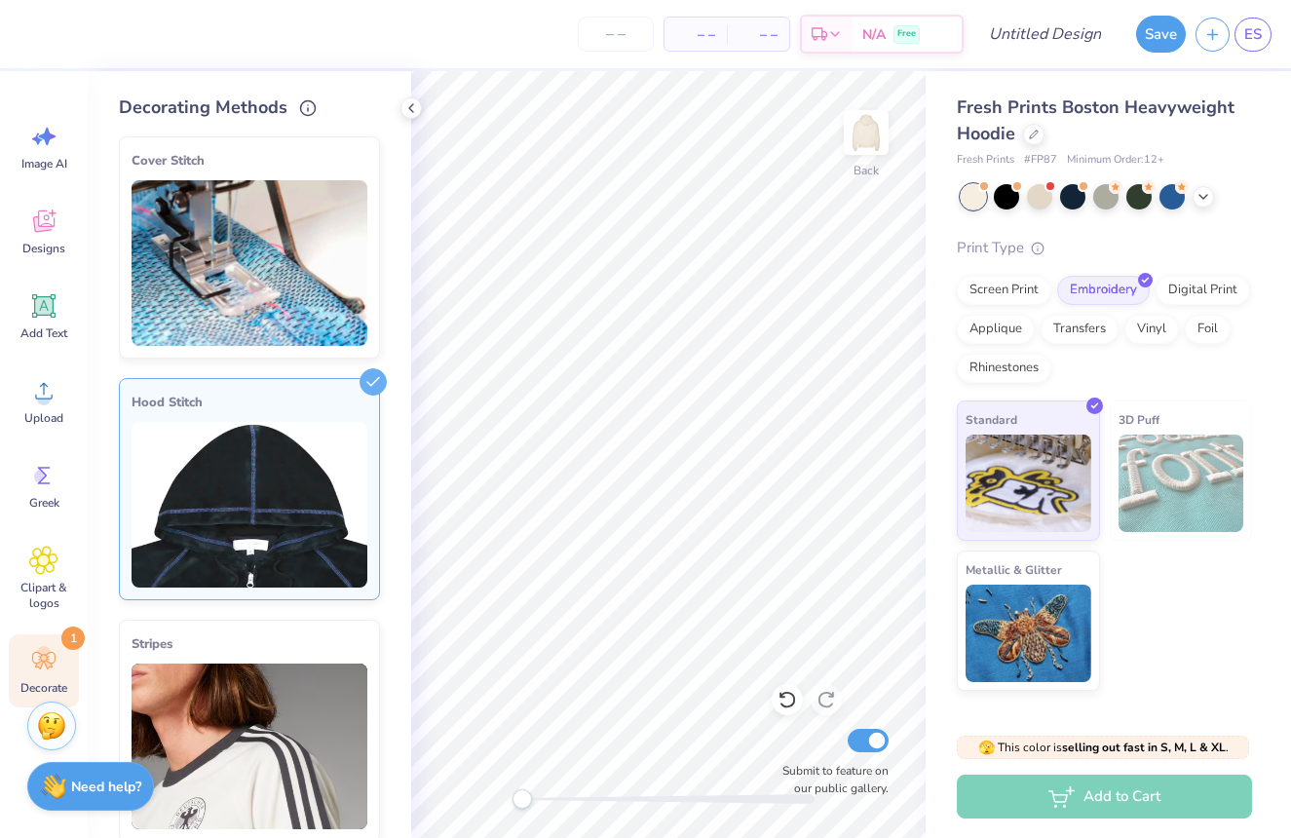
click at [170, 558] on img at bounding box center [250, 505] width 236 height 166
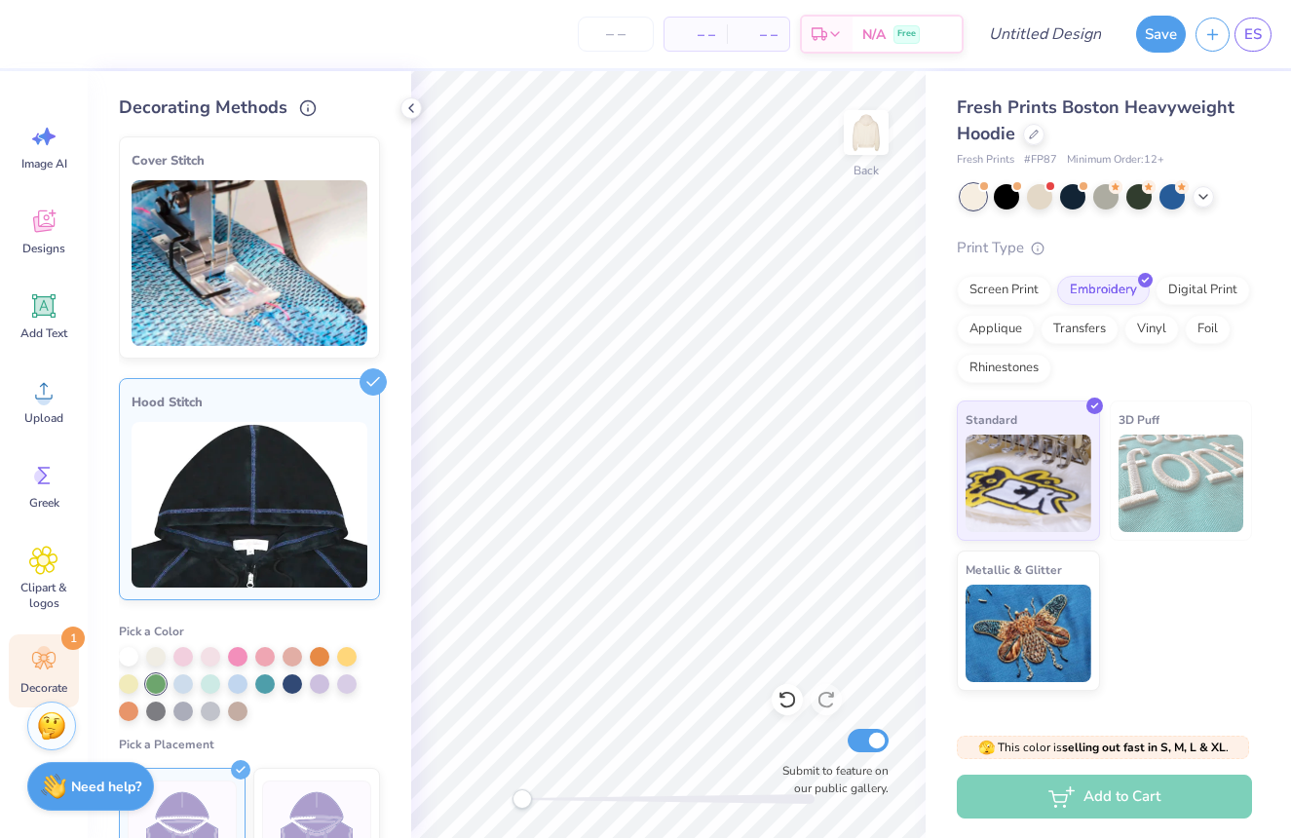
click at [401, 102] on div "Decorating Methods Cover Stitch Pick a Color Pick a Placement Neckline, hood, s…" at bounding box center [250, 454] width 324 height 767
click at [405, 109] on icon at bounding box center [411, 108] width 16 height 16
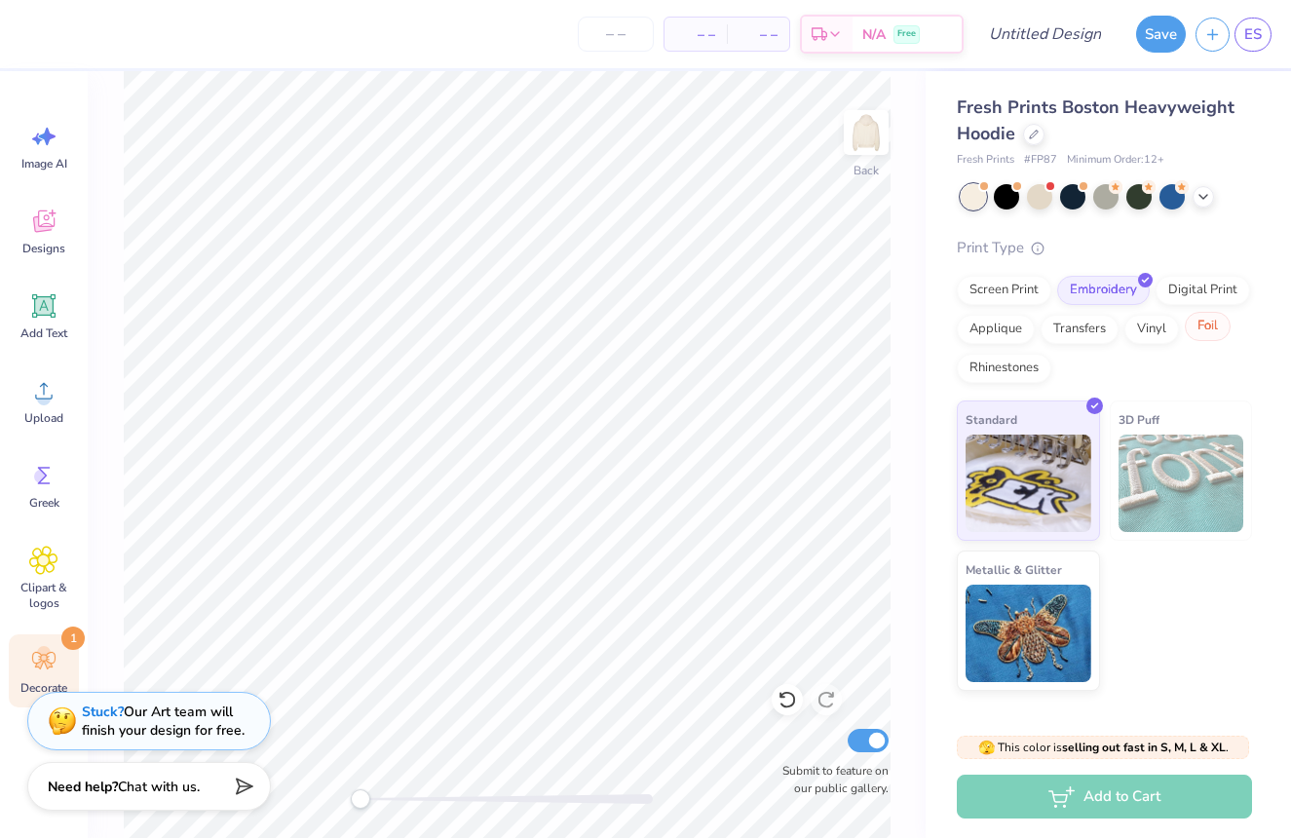
click at [1194, 324] on div "Foil" at bounding box center [1208, 326] width 46 height 29
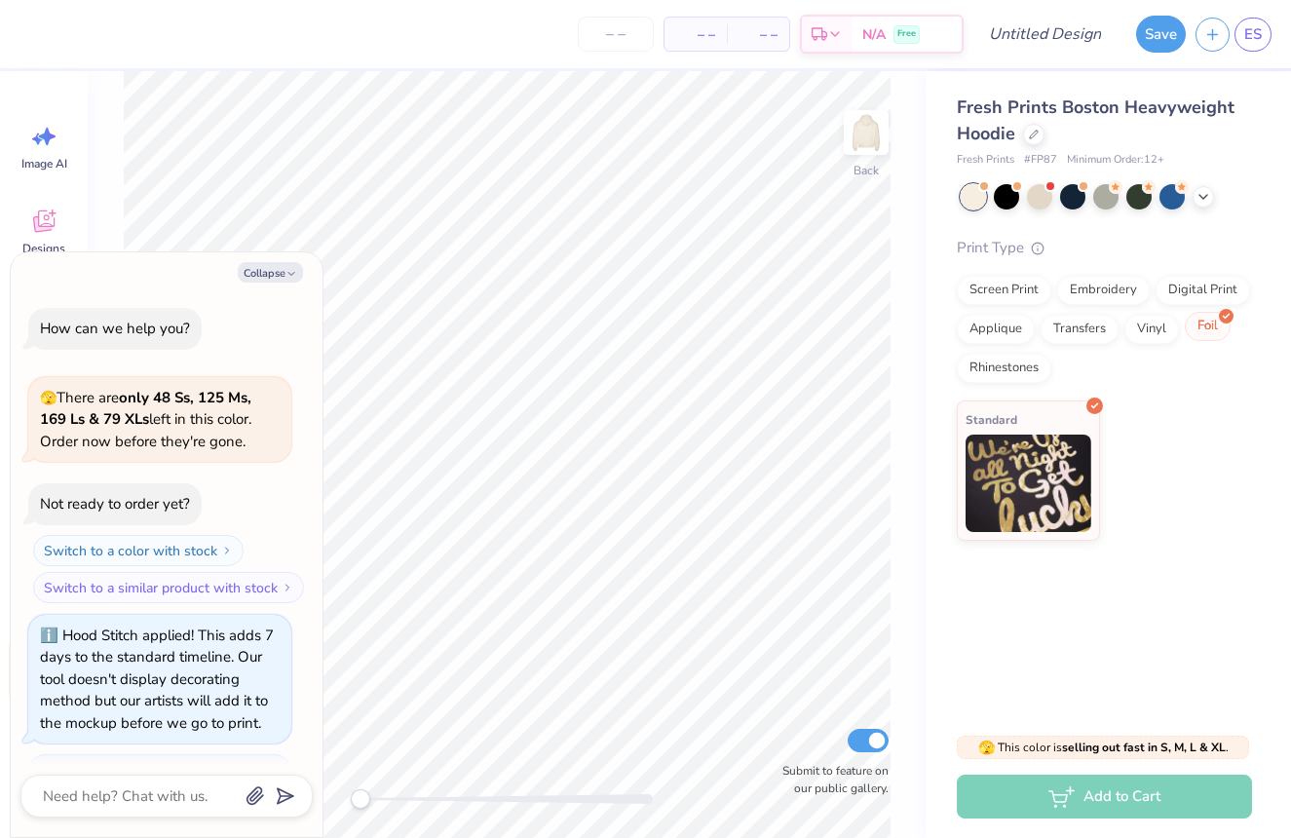
scroll to position [106, 0]
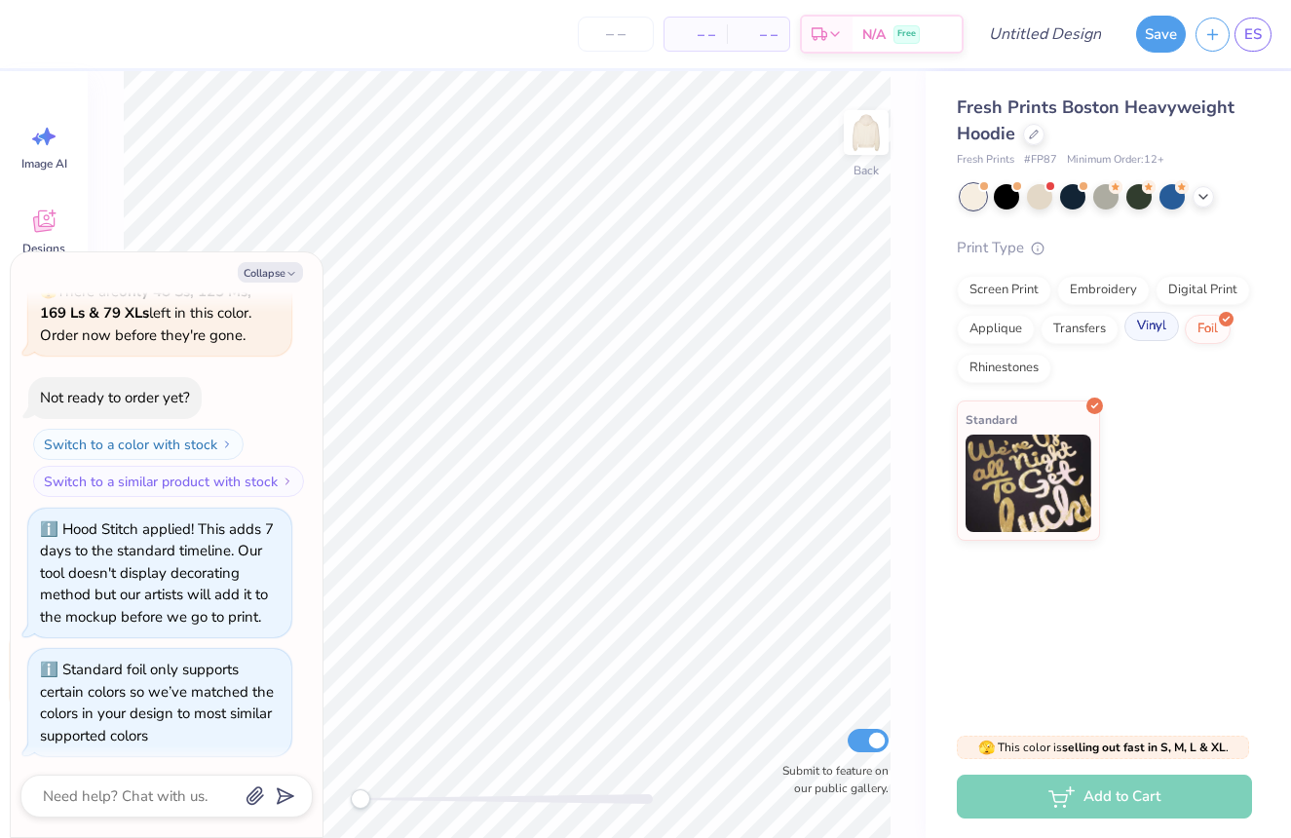
click at [1138, 323] on div "Vinyl" at bounding box center [1152, 326] width 55 height 29
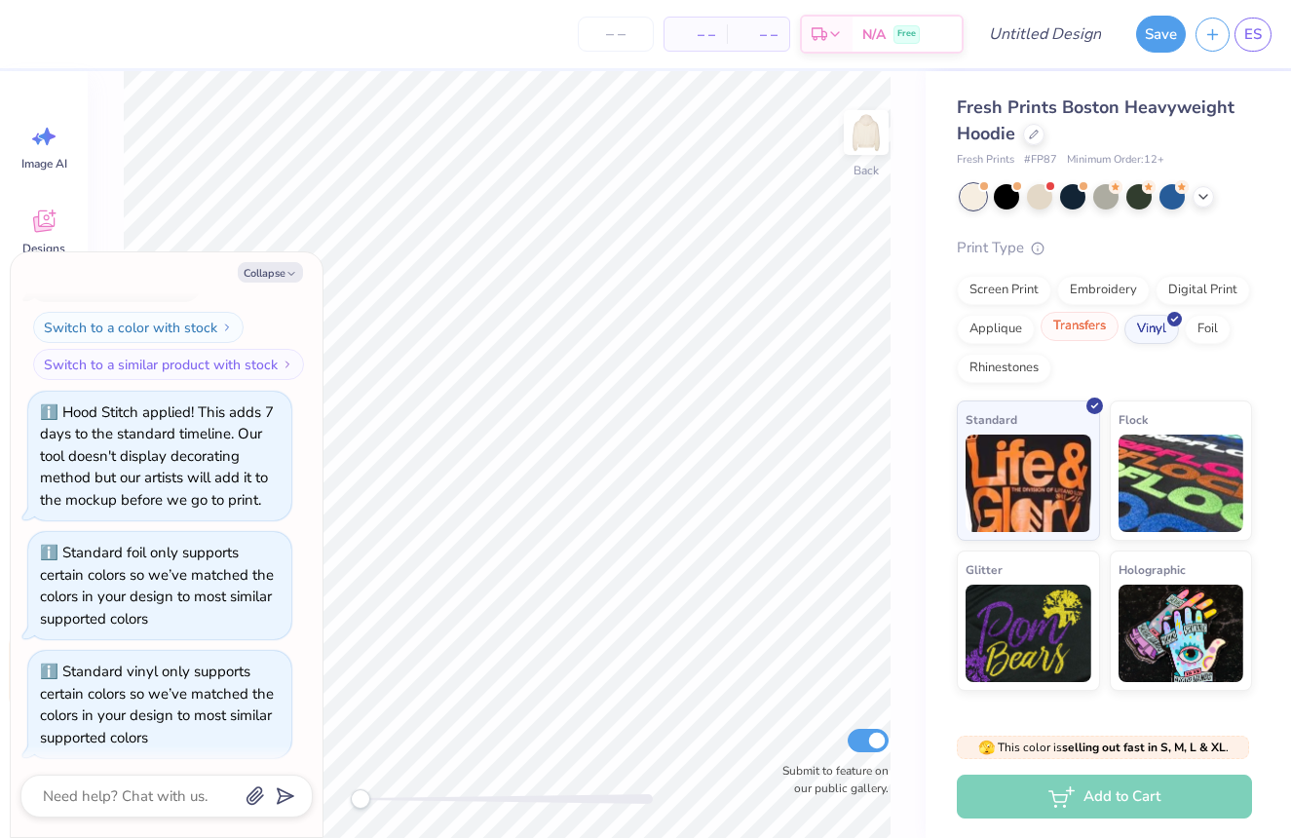
click at [1094, 326] on div "Transfers" at bounding box center [1080, 326] width 78 height 29
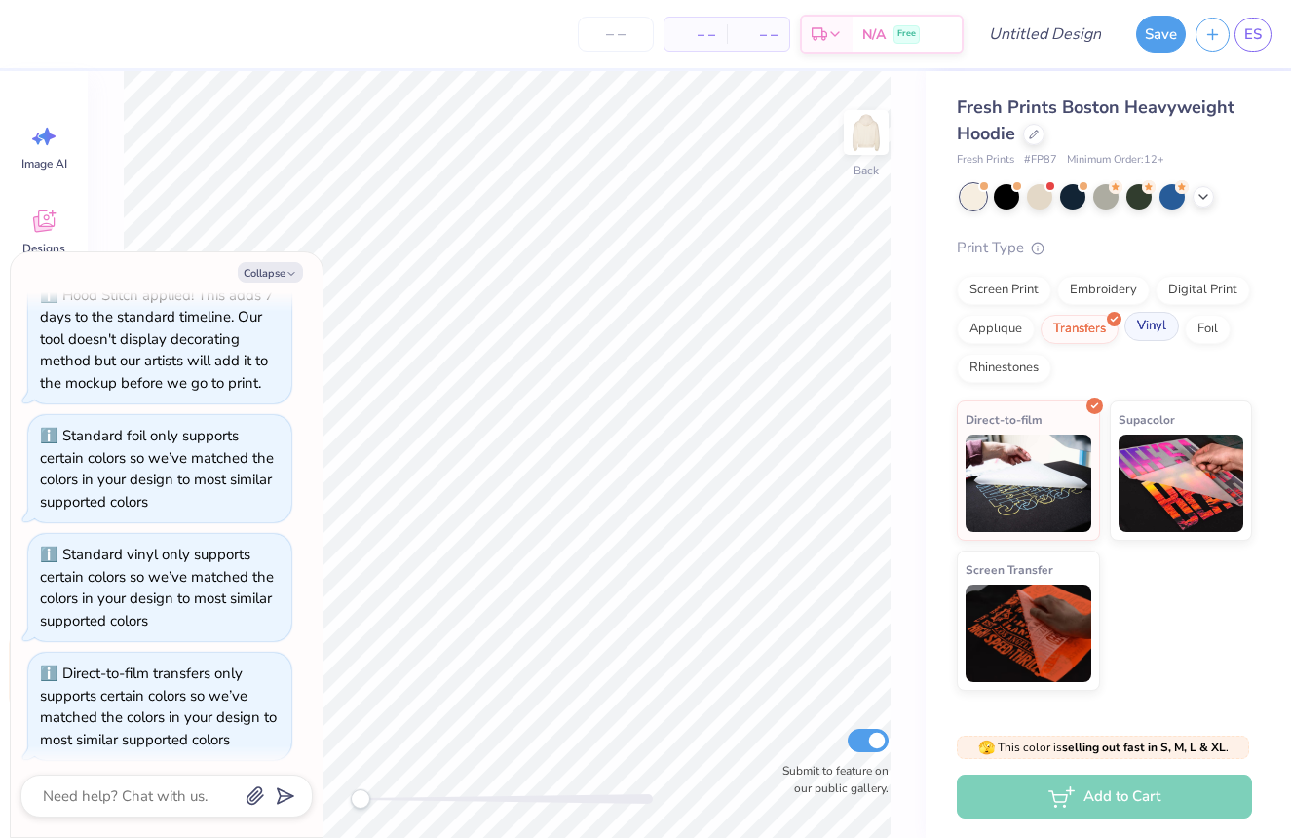
click at [1127, 325] on div "Vinyl" at bounding box center [1152, 326] width 55 height 29
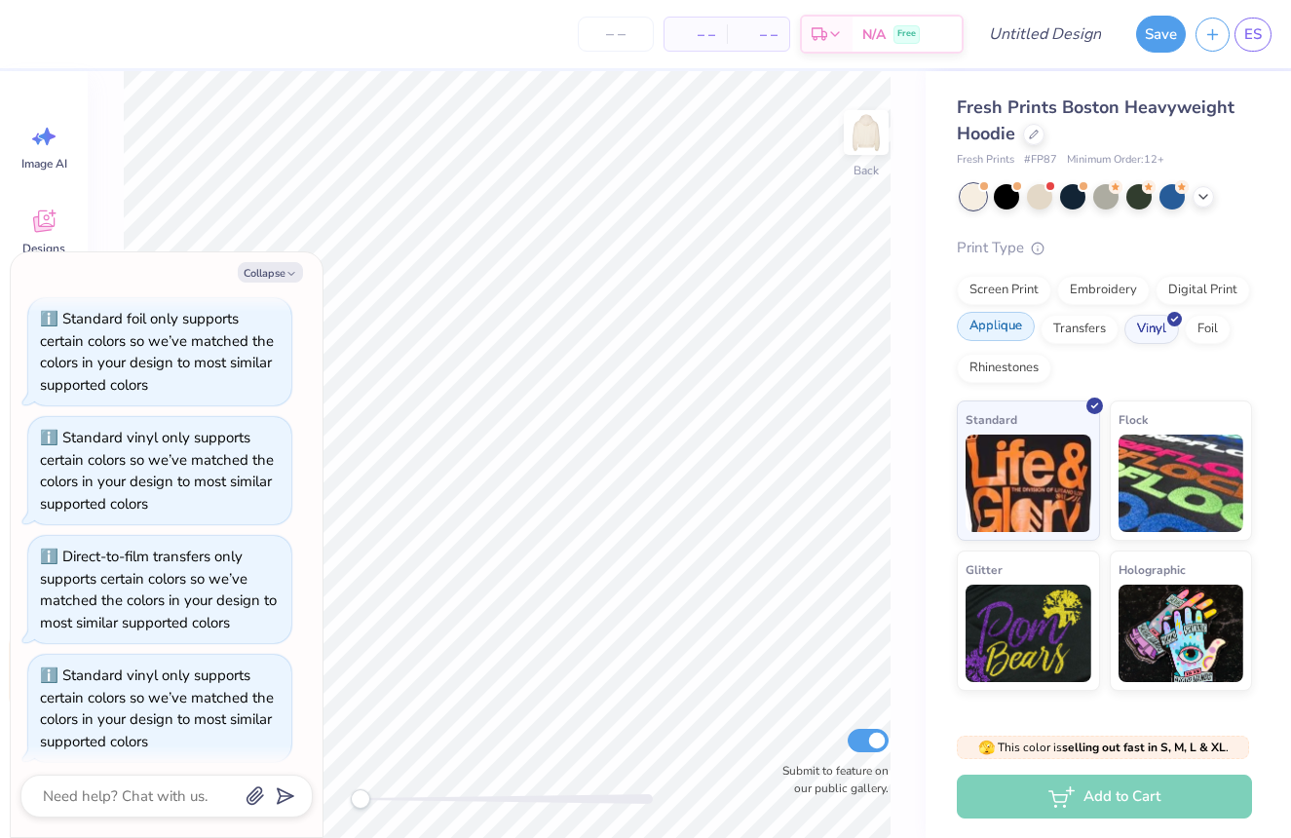
click at [1009, 333] on div "Applique" at bounding box center [996, 326] width 78 height 29
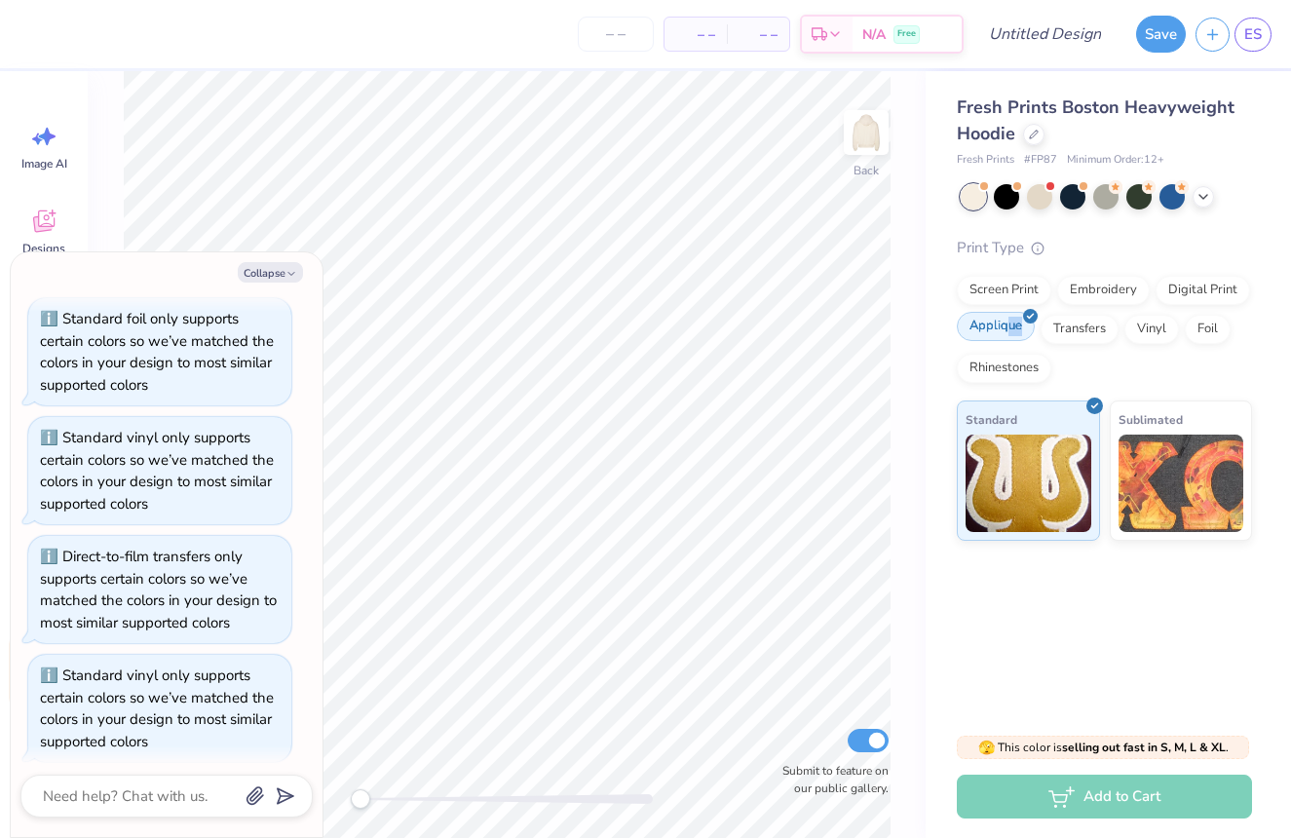
scroll to position [574, 0]
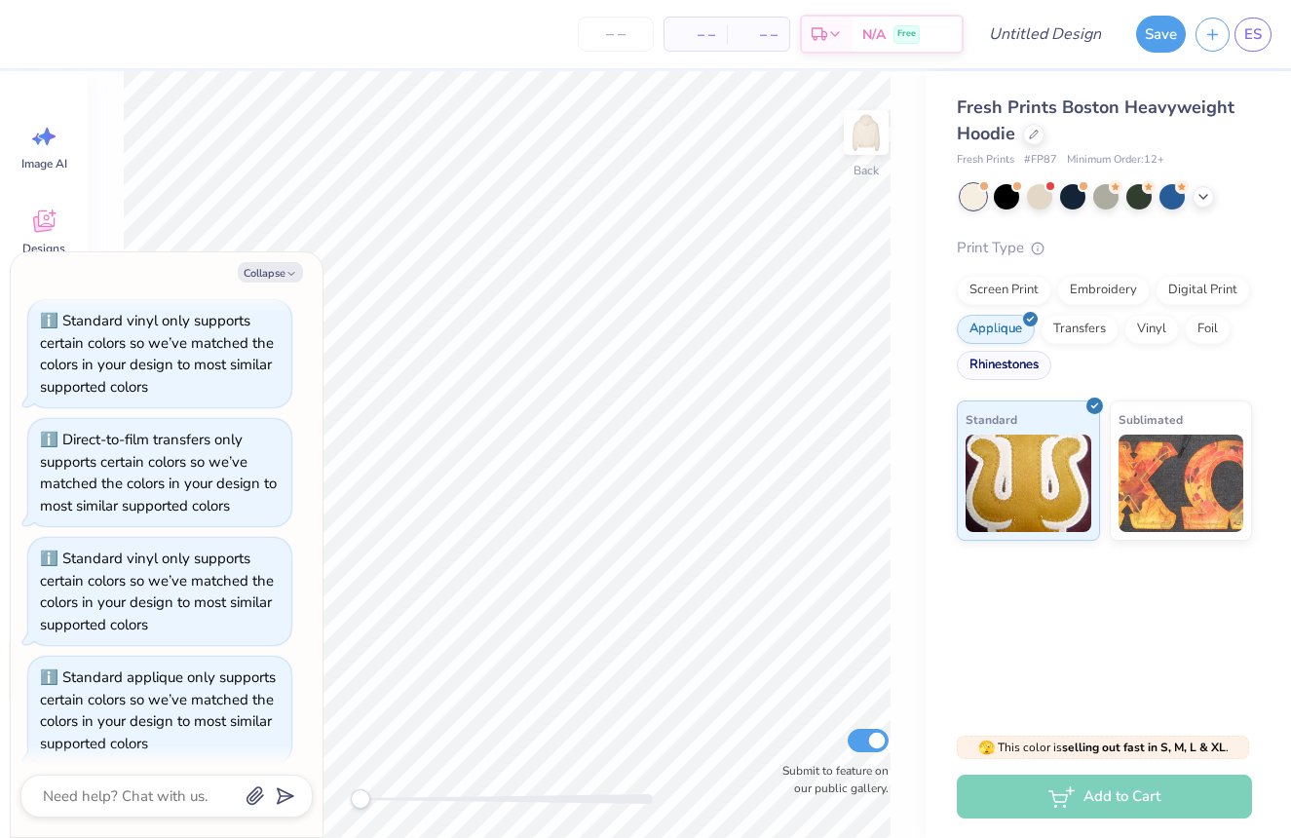
click at [1002, 363] on div "Rhinestones" at bounding box center [1004, 365] width 95 height 29
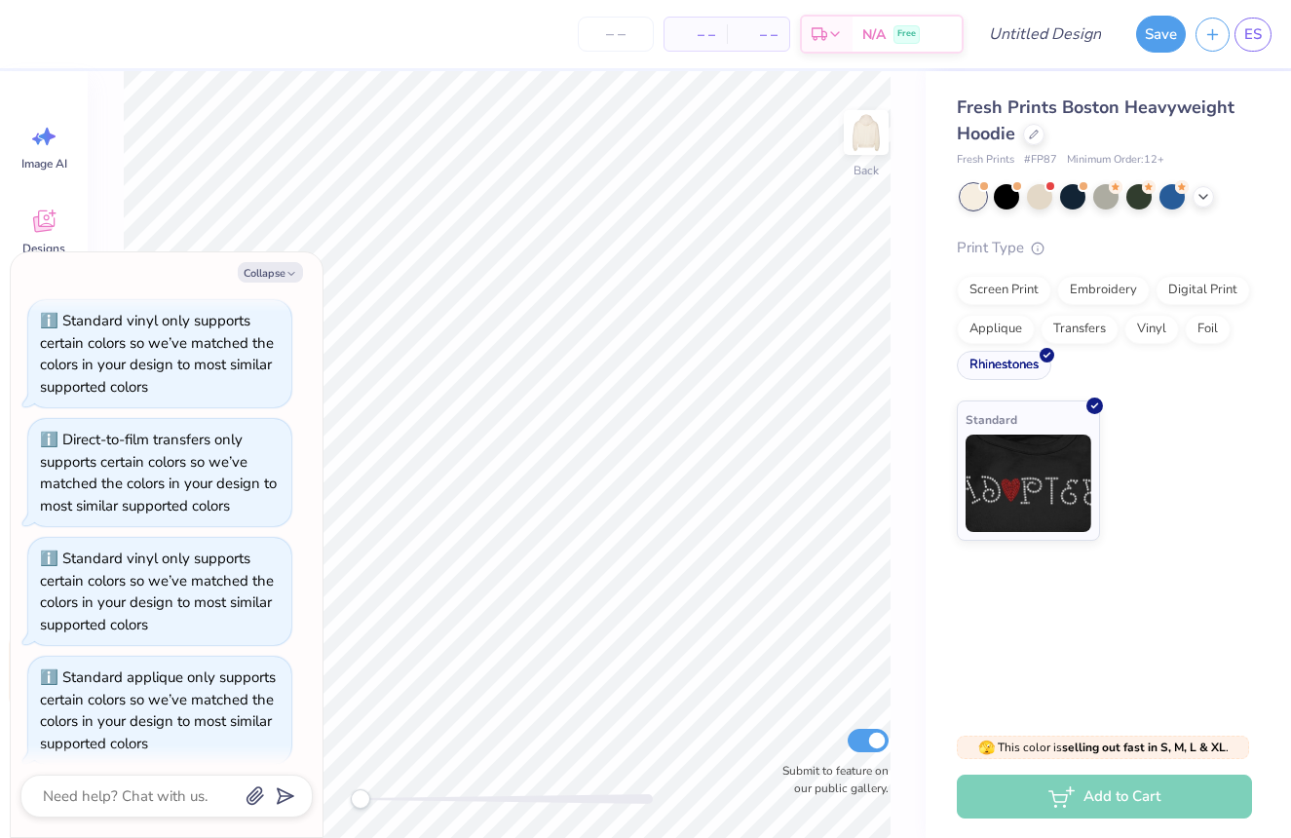
scroll to position [691, 0]
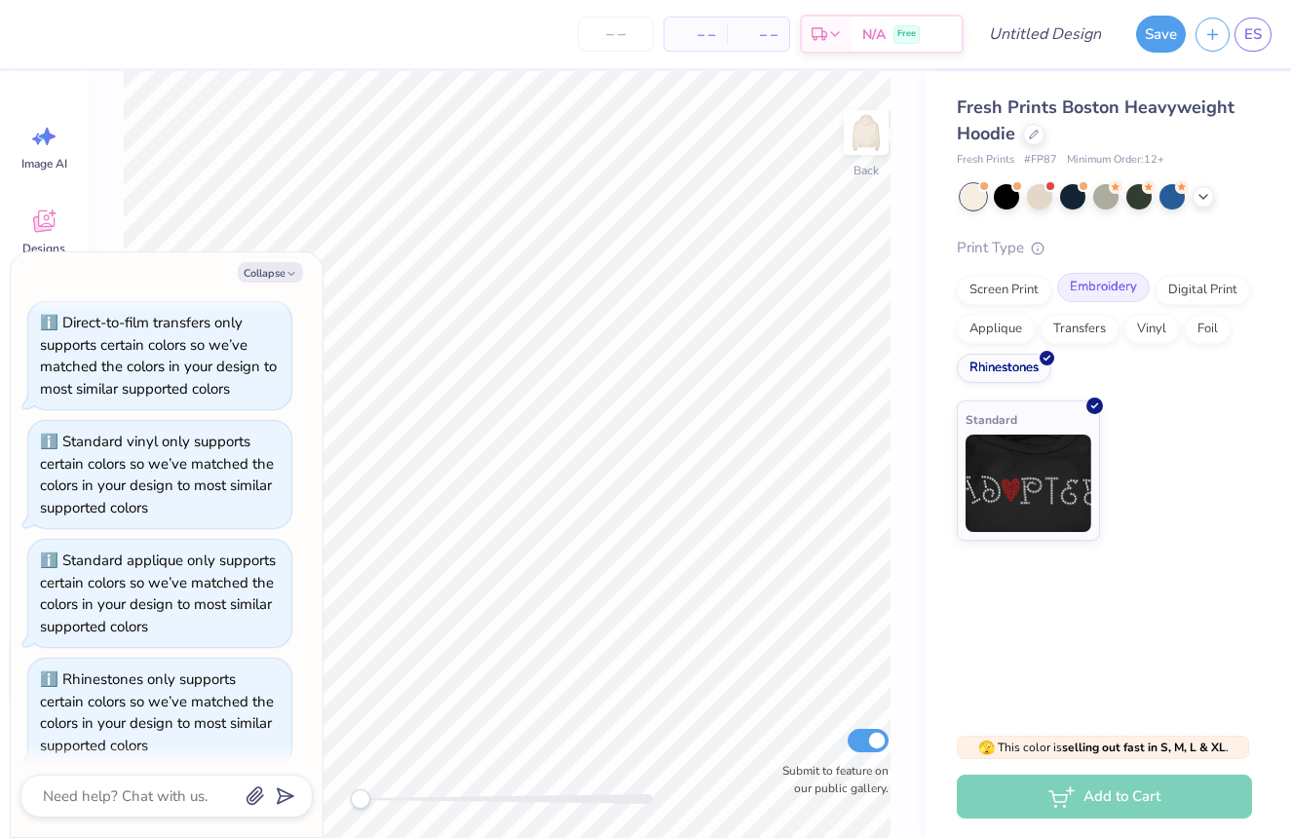
click at [1090, 293] on div "Embroidery" at bounding box center [1103, 287] width 93 height 29
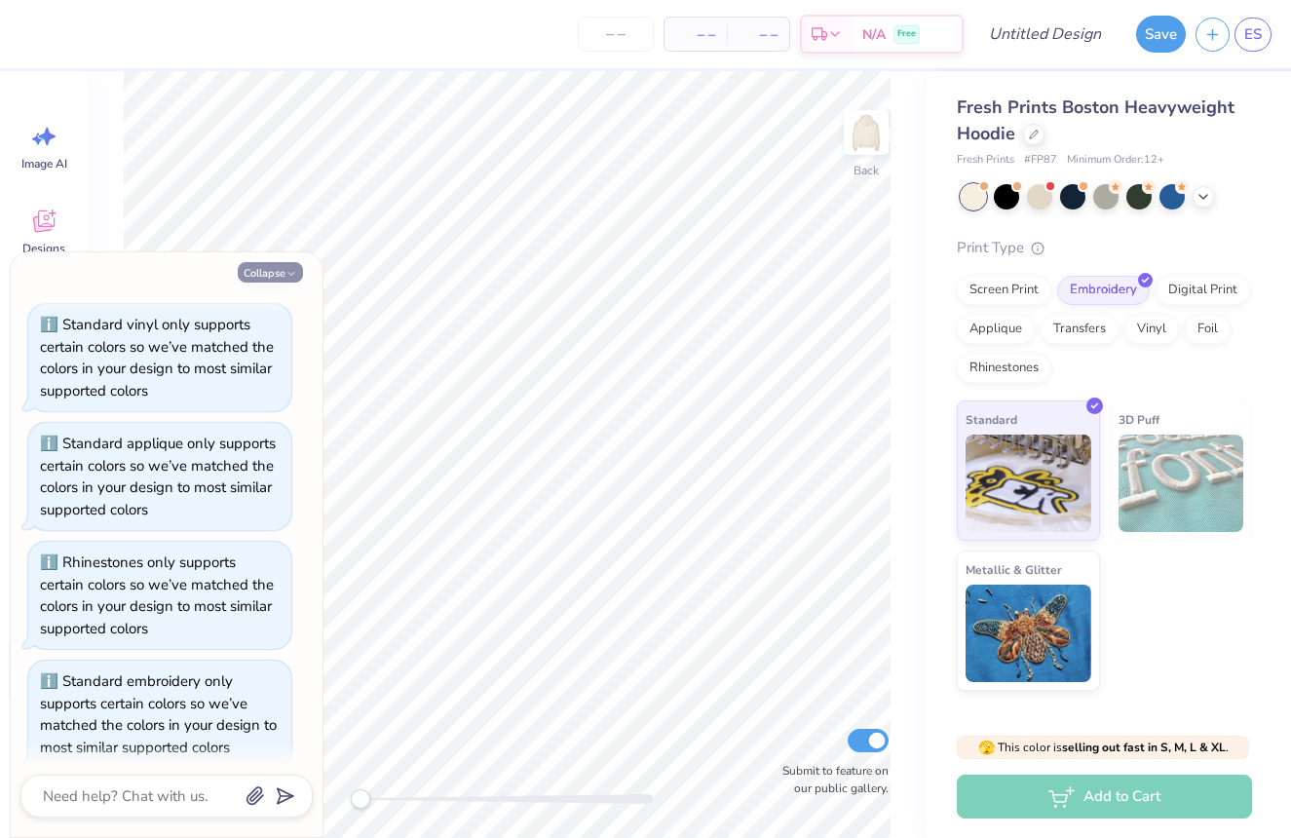
click at [290, 276] on icon "button" at bounding box center [292, 274] width 12 height 12
type textarea "x"
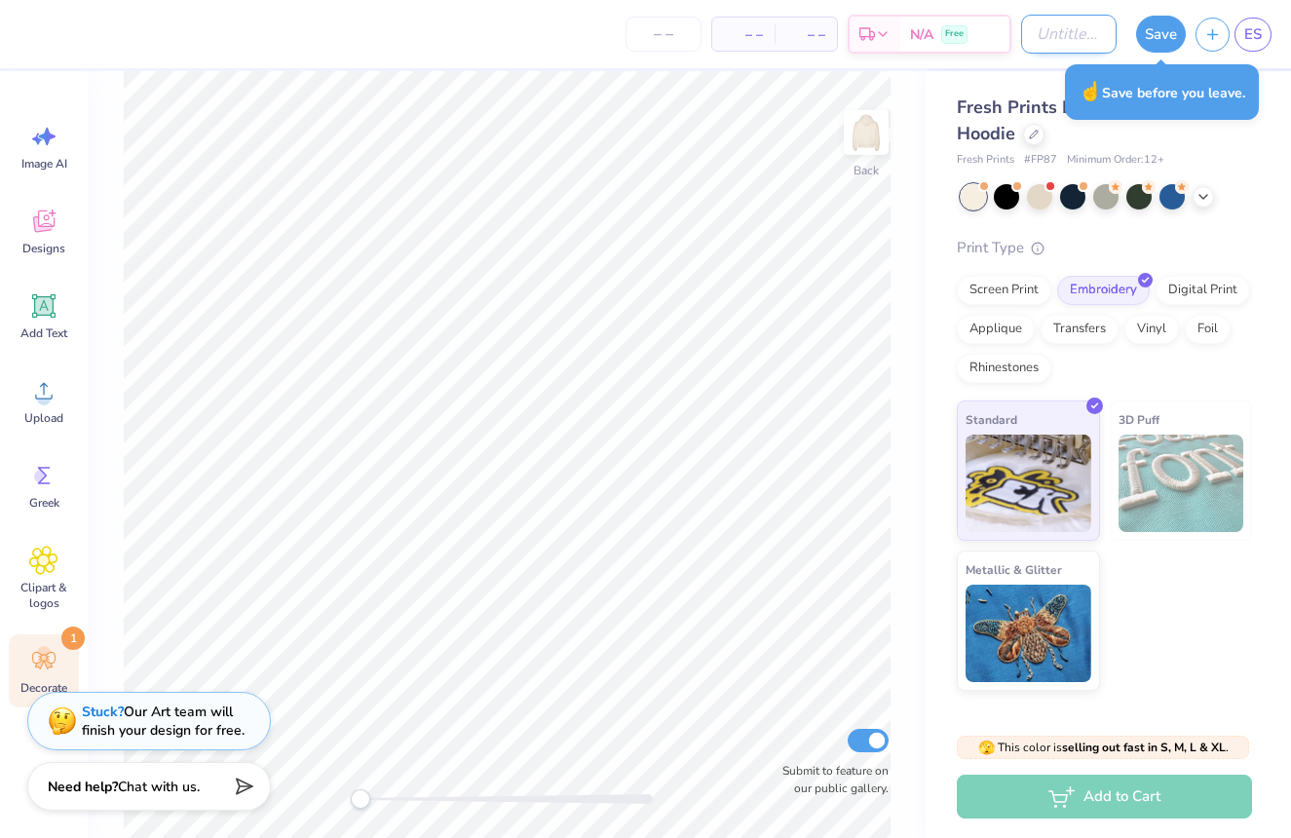
click at [1087, 34] on input "Design Title" at bounding box center [1069, 34] width 96 height 39
type input "aid hoodie"
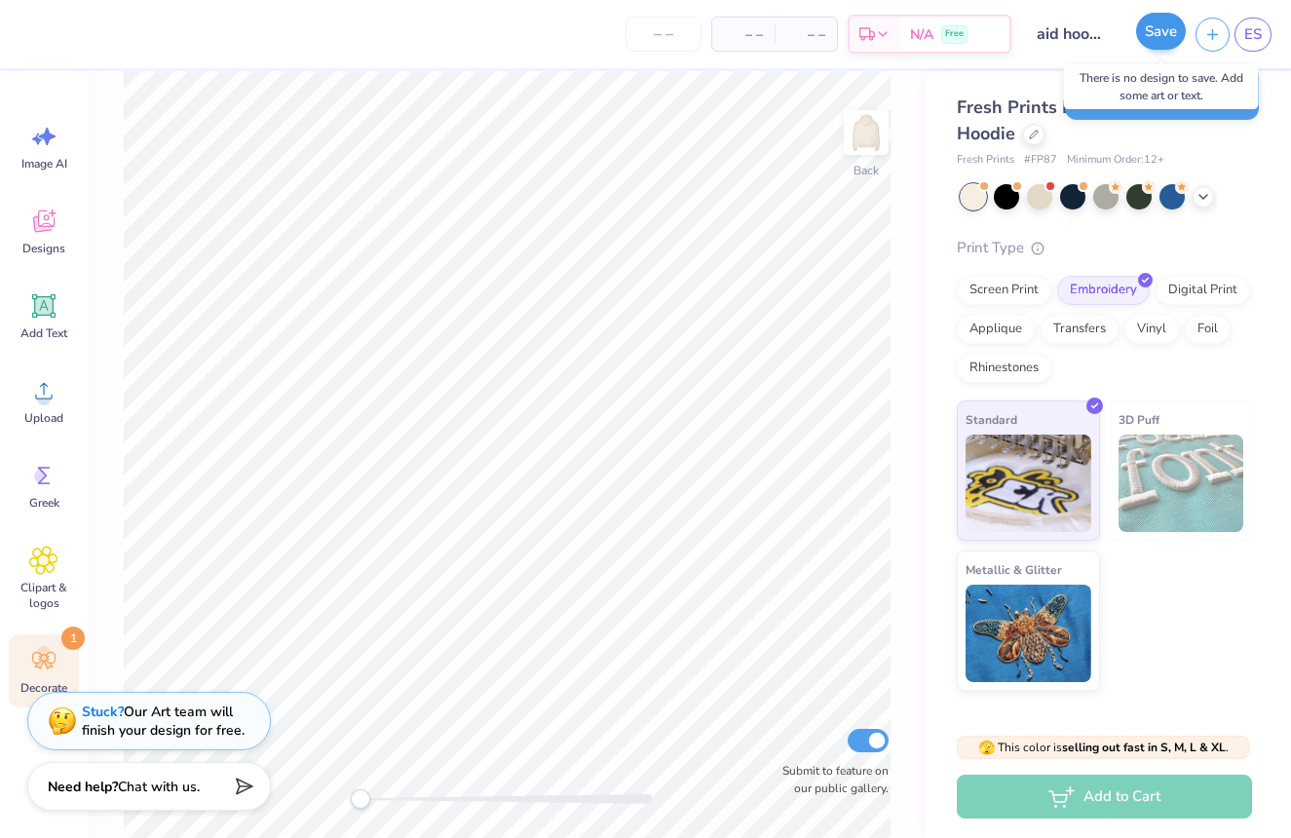
click at [1150, 40] on button "Save" at bounding box center [1161, 31] width 50 height 37
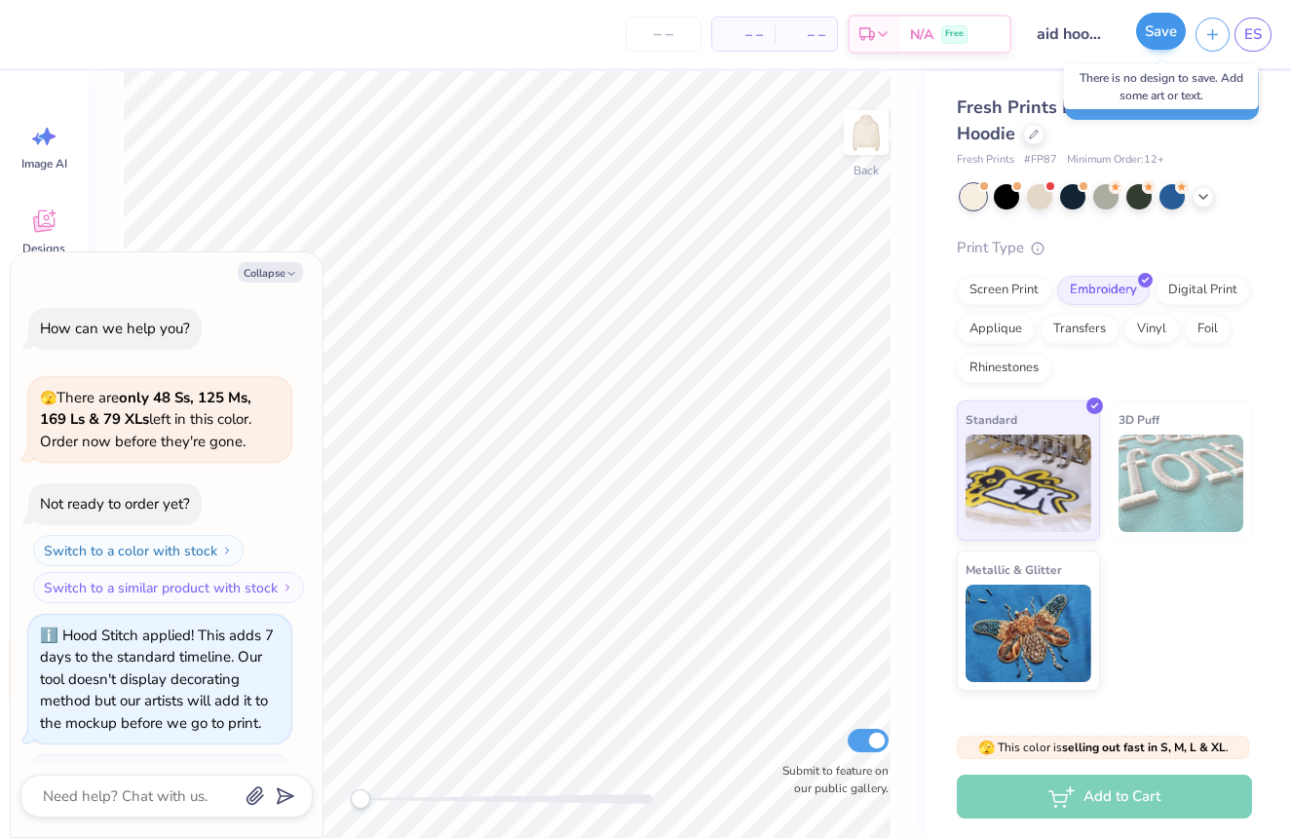
scroll to position [933, 0]
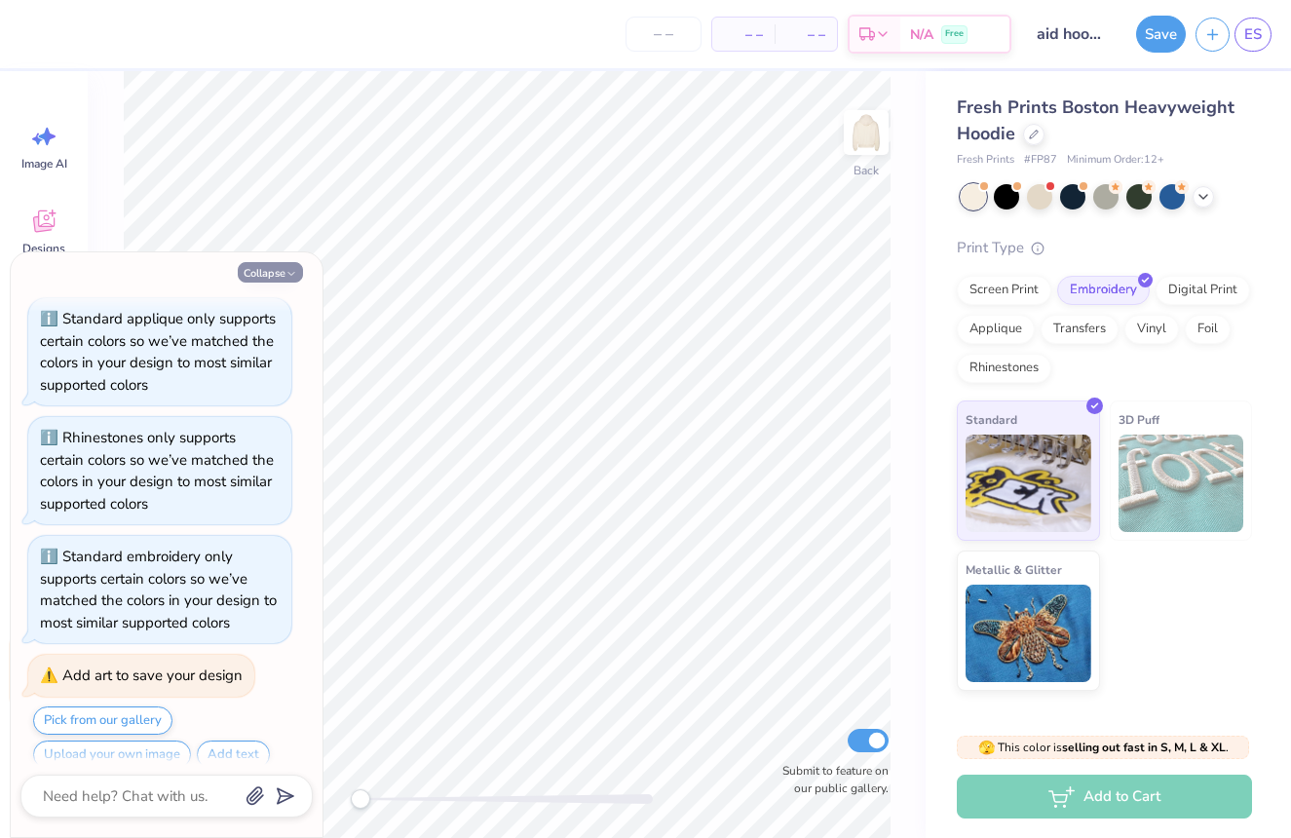
click at [254, 269] on button "Collapse" at bounding box center [270, 272] width 65 height 20
type textarea "x"
